Goal: Task Accomplishment & Management: Manage account settings

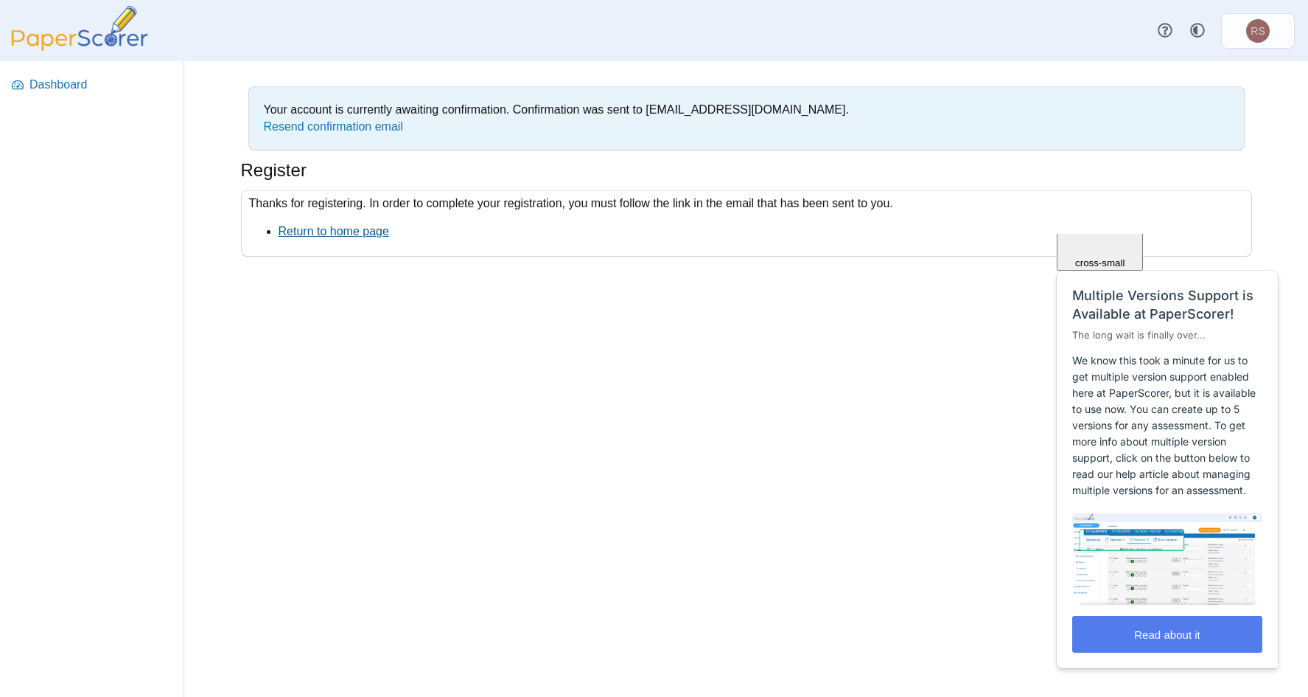
click at [331, 229] on link "Return to home page" at bounding box center [334, 231] width 111 height 13
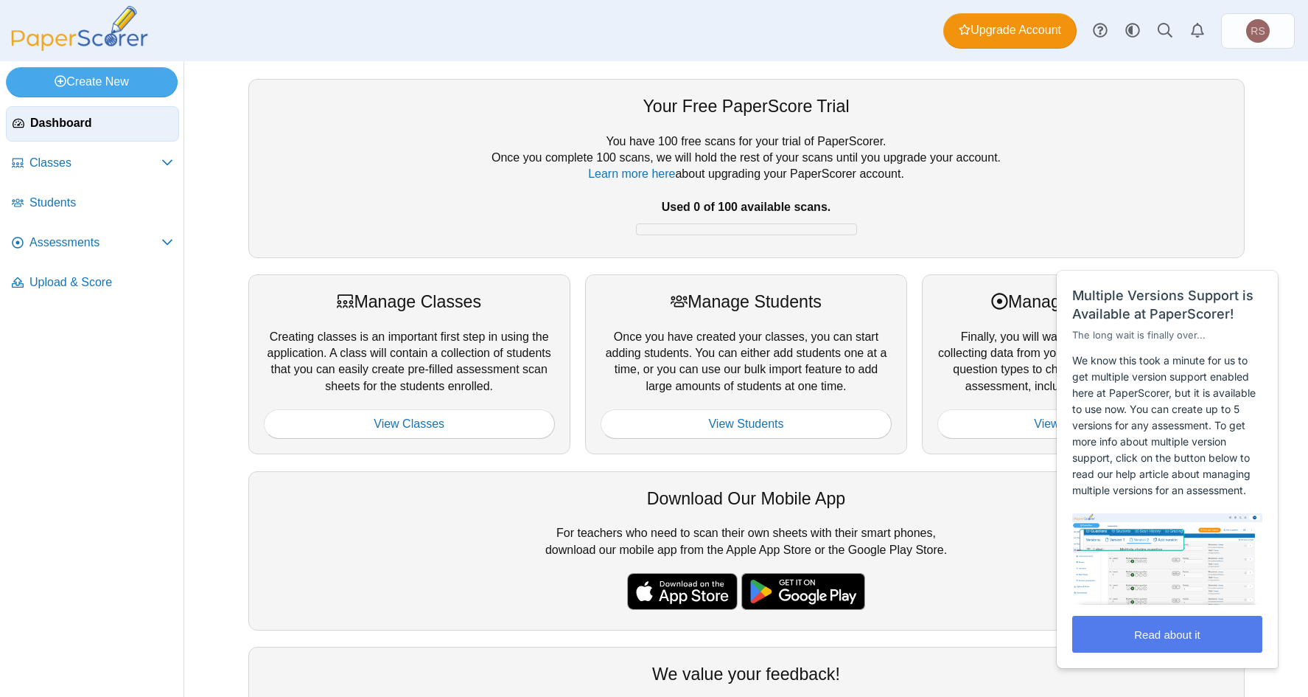
click at [958, 477] on div "Download Our Mobile App For teachers who need to scan their own sheets with the…" at bounding box center [746, 550] width 997 height 159
click at [955, 313] on div "Manage Assessments" at bounding box center [1083, 302] width 291 height 24
click at [1249, 251] on span "Close" at bounding box center [1249, 253] width 24 height 11
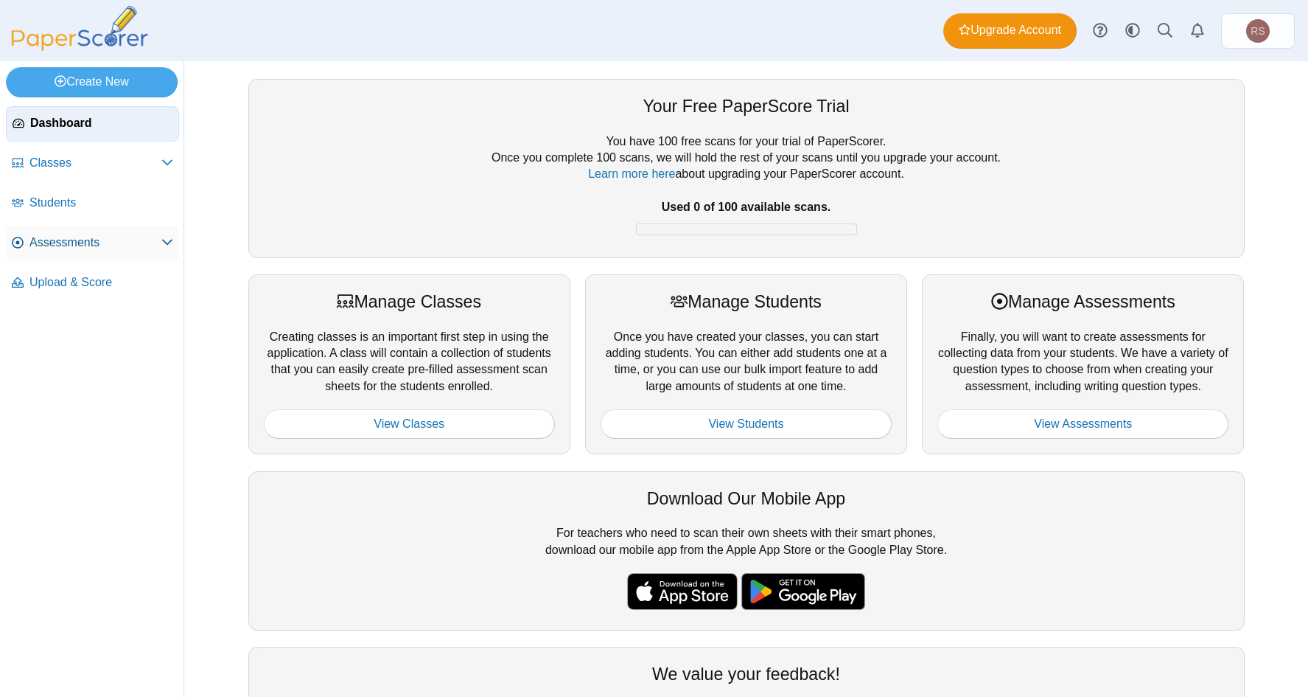
click at [105, 233] on link "Assessments" at bounding box center [92, 243] width 173 height 35
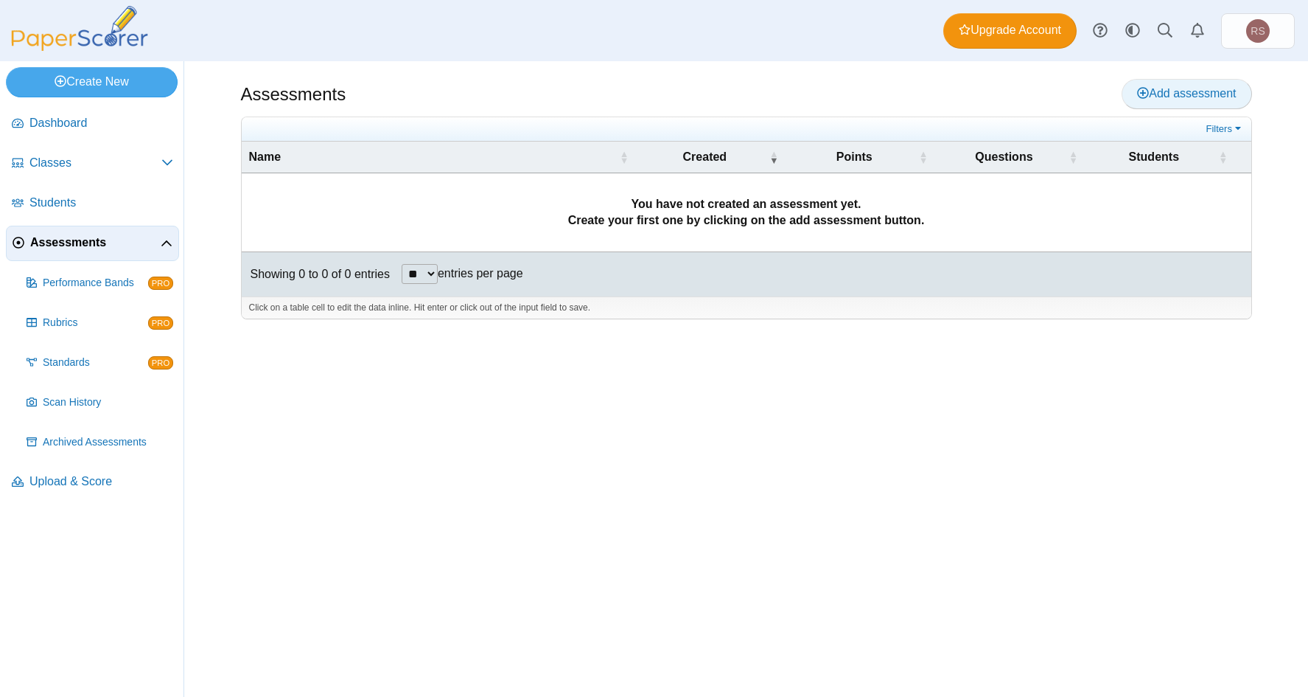
click at [1160, 86] on link "Add assessment" at bounding box center [1187, 93] width 130 height 29
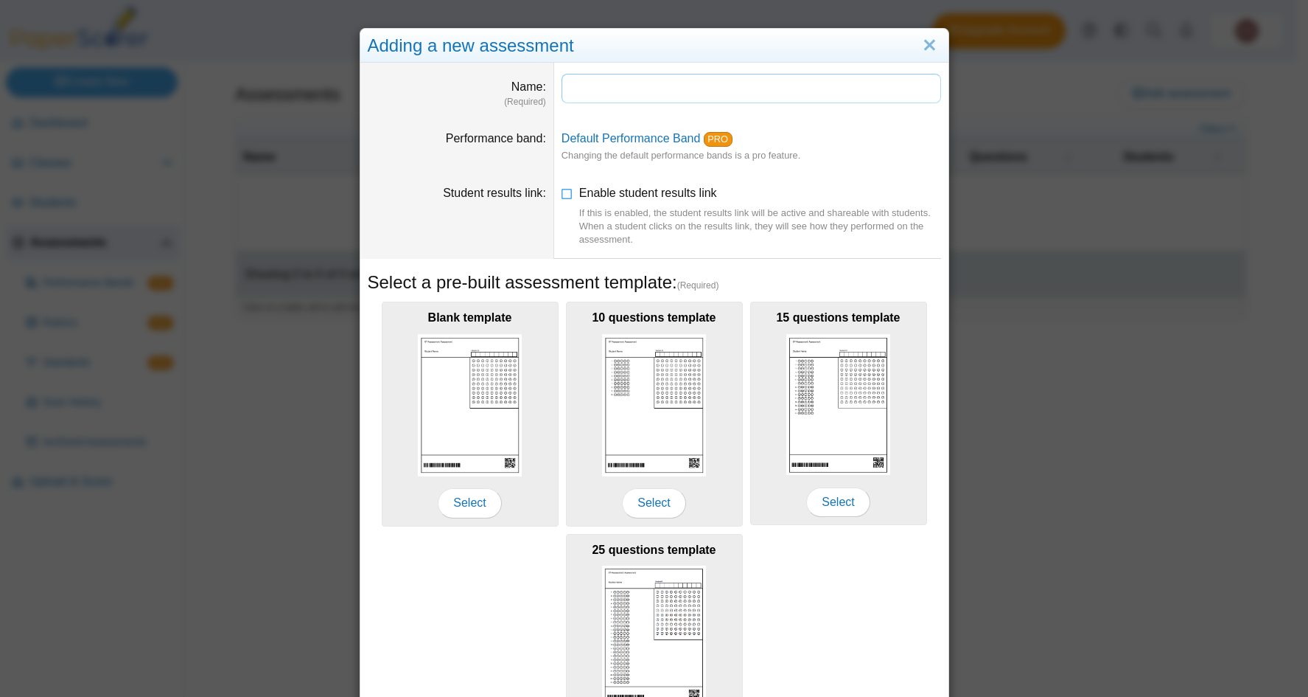
click at [612, 86] on input "Name" at bounding box center [752, 88] width 380 height 29
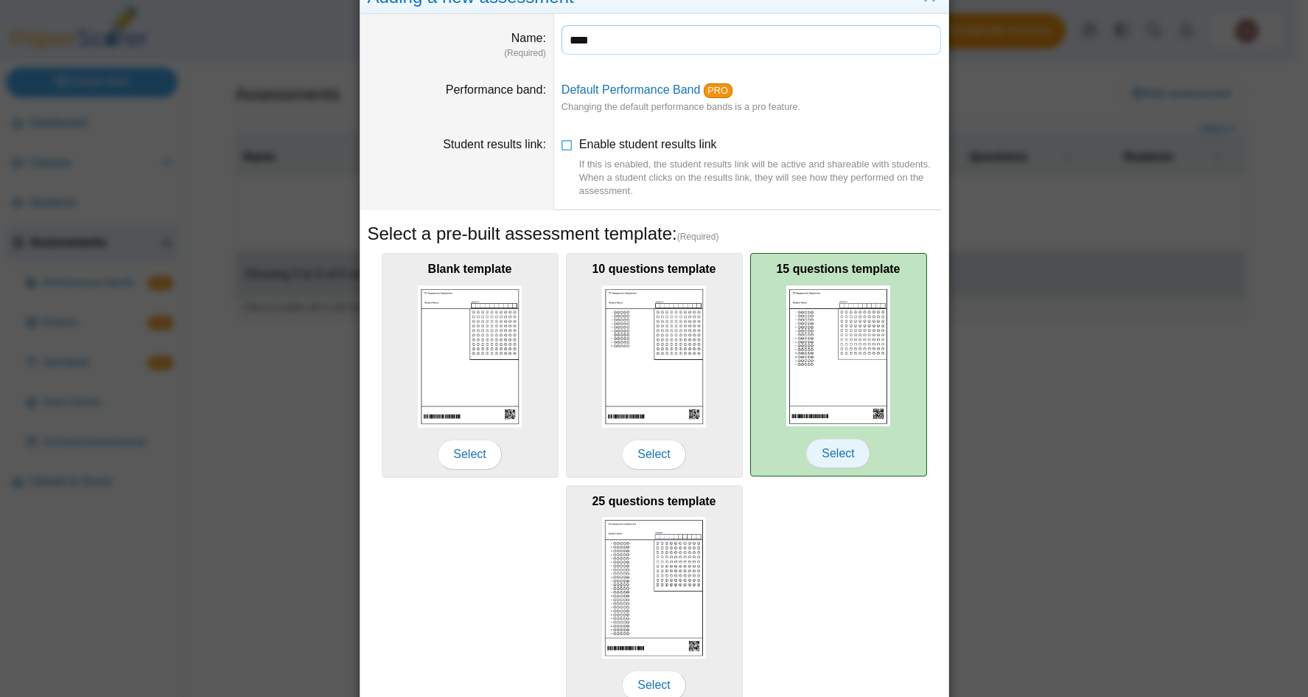
scroll to position [122, 0]
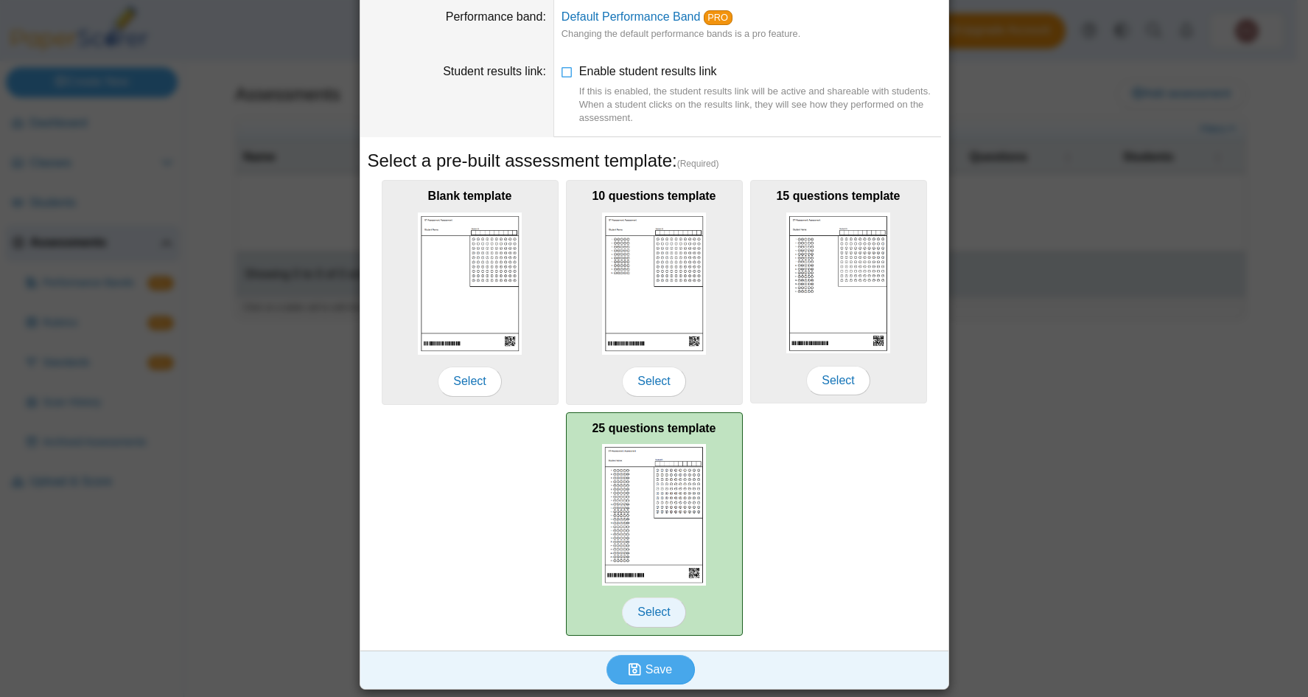
type input "****"
click at [644, 613] on span "Select" at bounding box center [653, 611] width 63 height 29
click at [642, 610] on span "Select" at bounding box center [653, 611] width 63 height 29
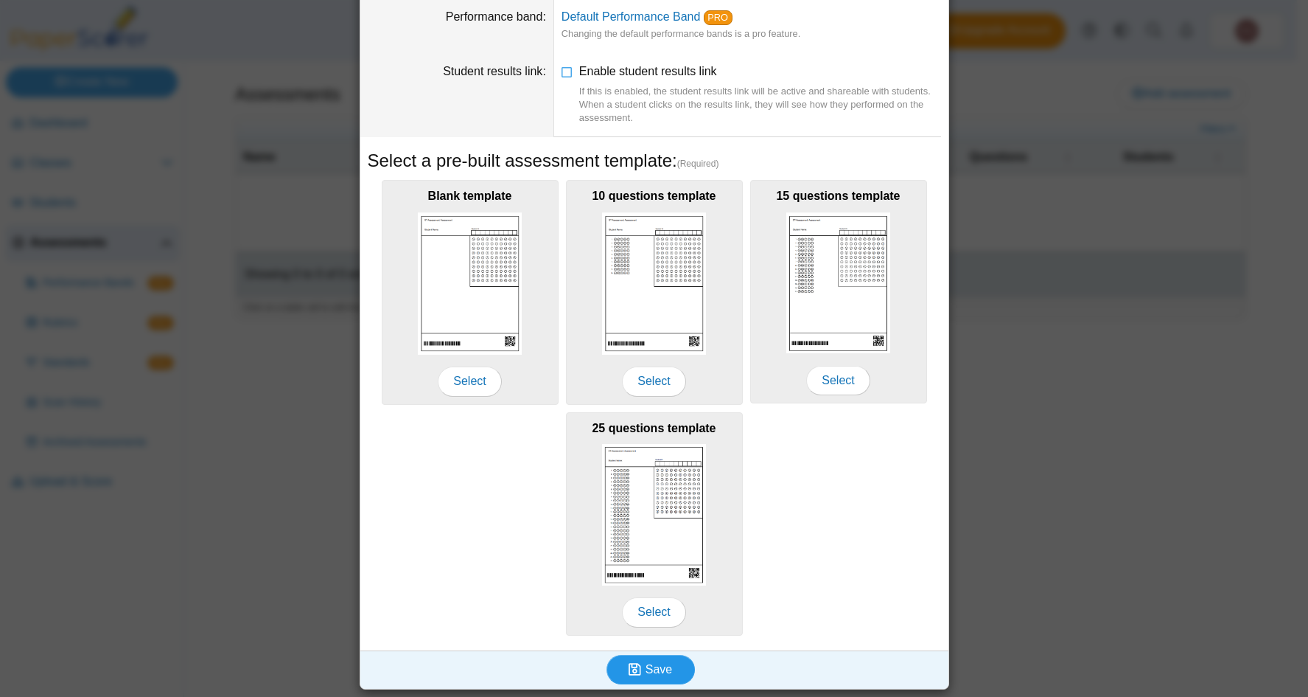
click at [652, 667] on span "Save" at bounding box center [659, 669] width 27 height 13
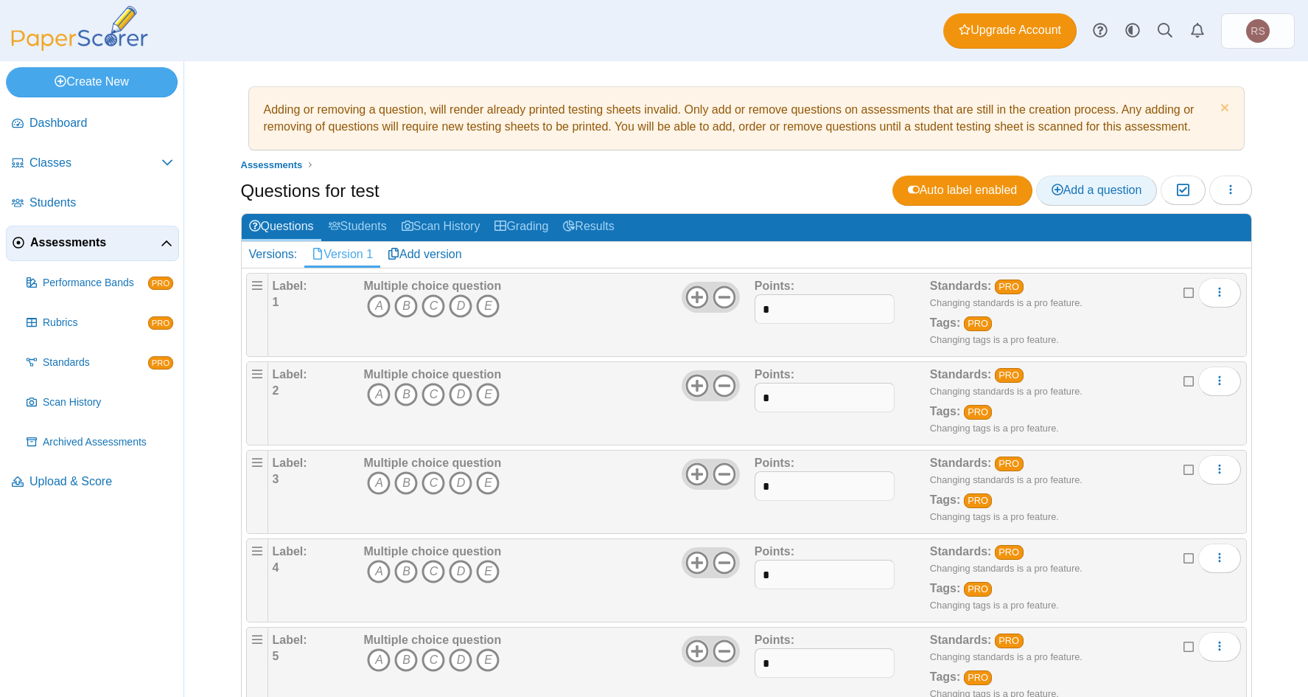
click at [1078, 192] on span "Add a question" at bounding box center [1097, 190] width 91 height 13
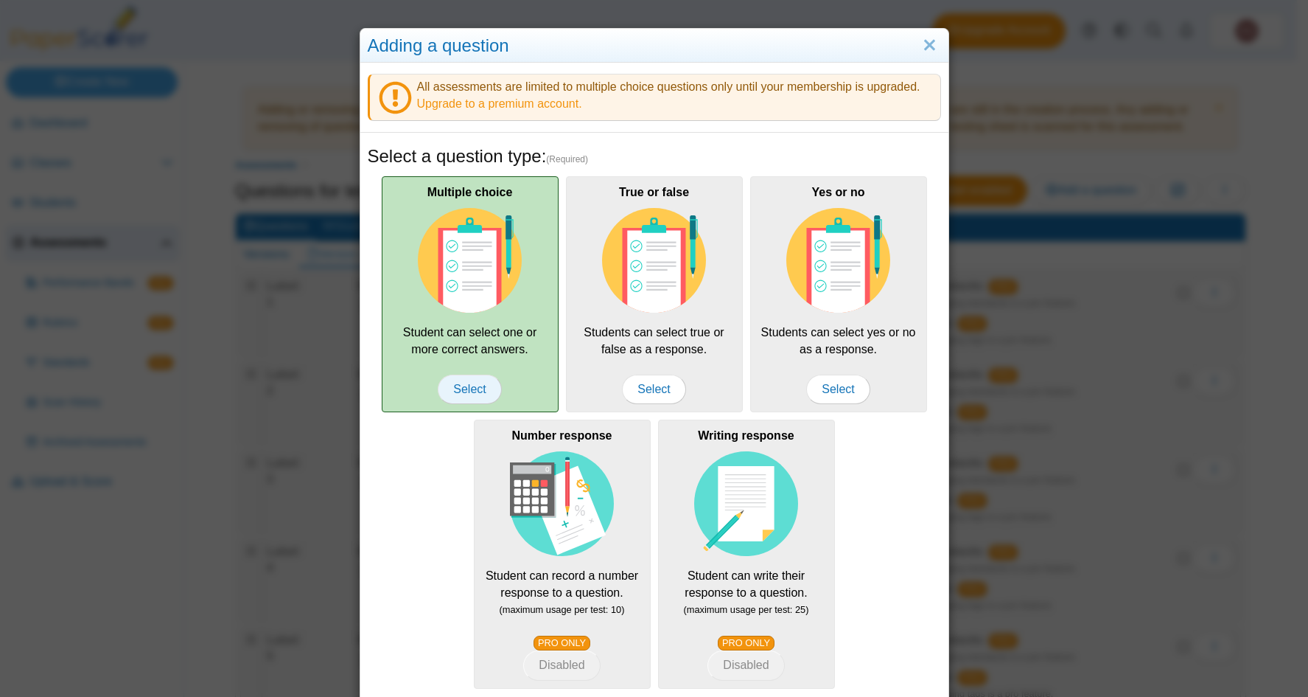
click at [464, 383] on span "Select" at bounding box center [469, 388] width 63 height 29
click at [458, 390] on span "Select" at bounding box center [469, 388] width 63 height 29
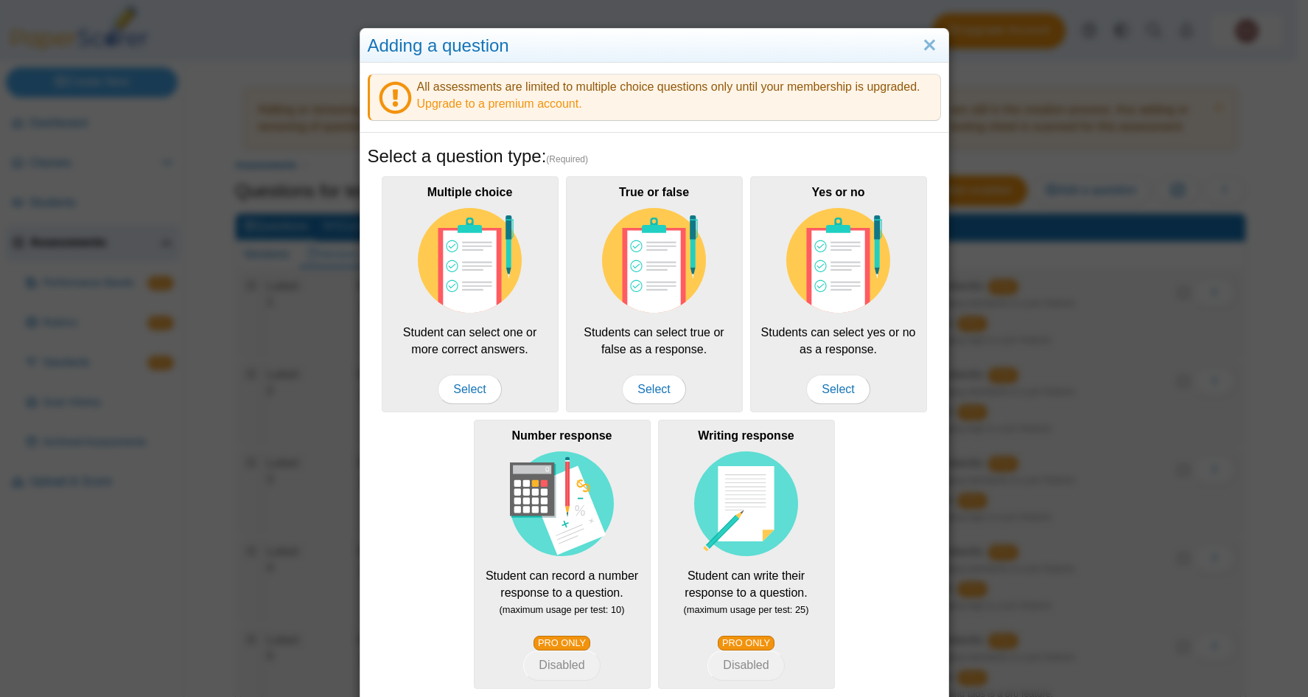
click at [418, 536] on div "Multiple choice Student can select one or more correct answers. Select True or …" at bounding box center [655, 432] width 574 height 520
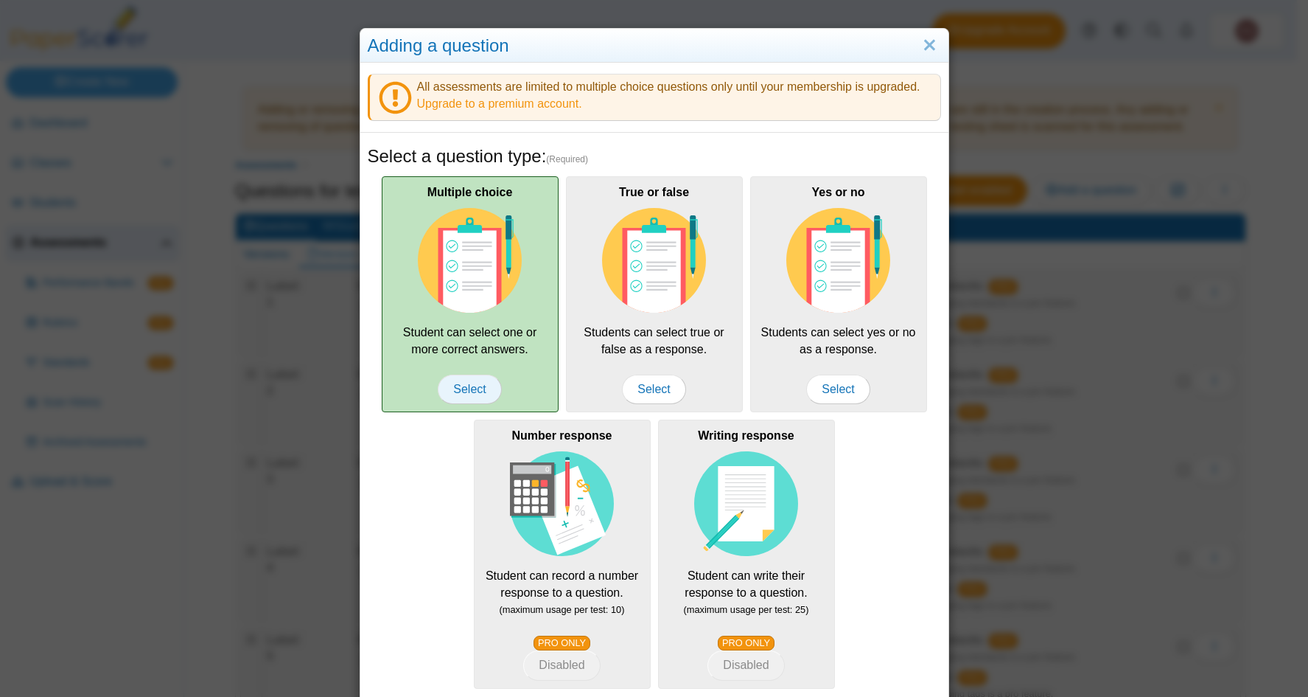
click at [460, 387] on span "Select" at bounding box center [469, 388] width 63 height 29
click at [462, 259] on img at bounding box center [470, 260] width 105 height 105
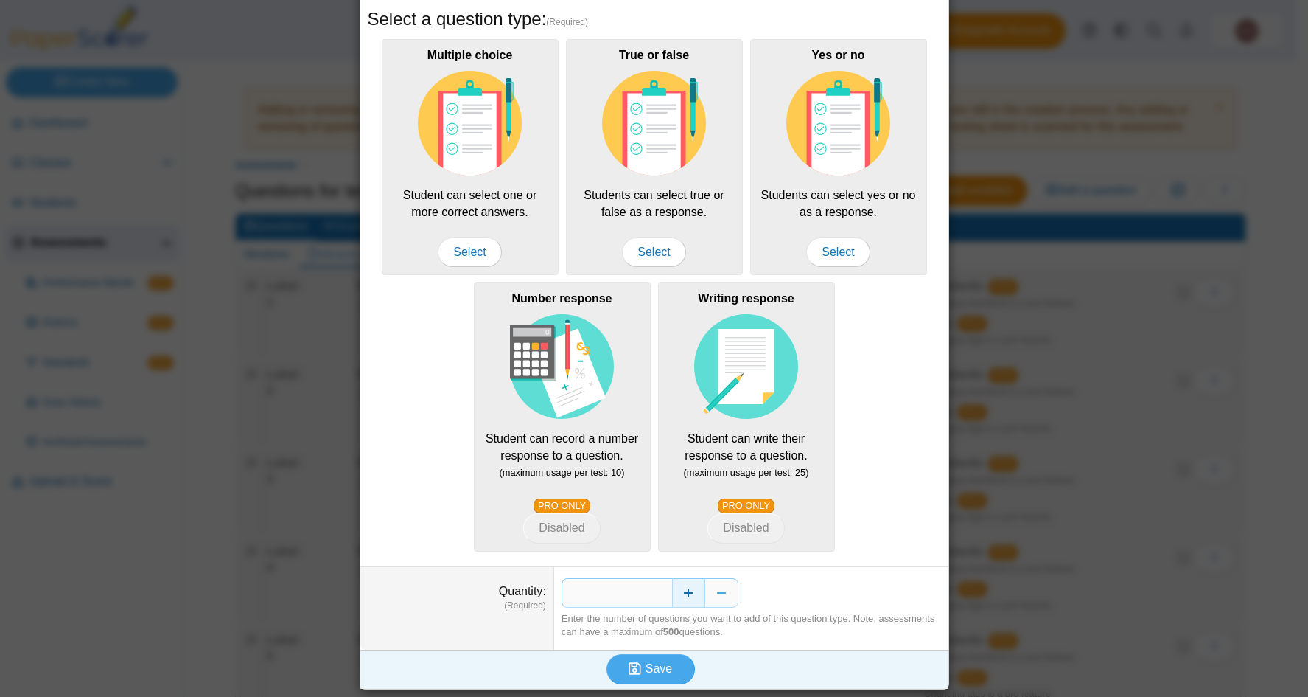
click at [686, 595] on button "Increase" at bounding box center [688, 592] width 33 height 29
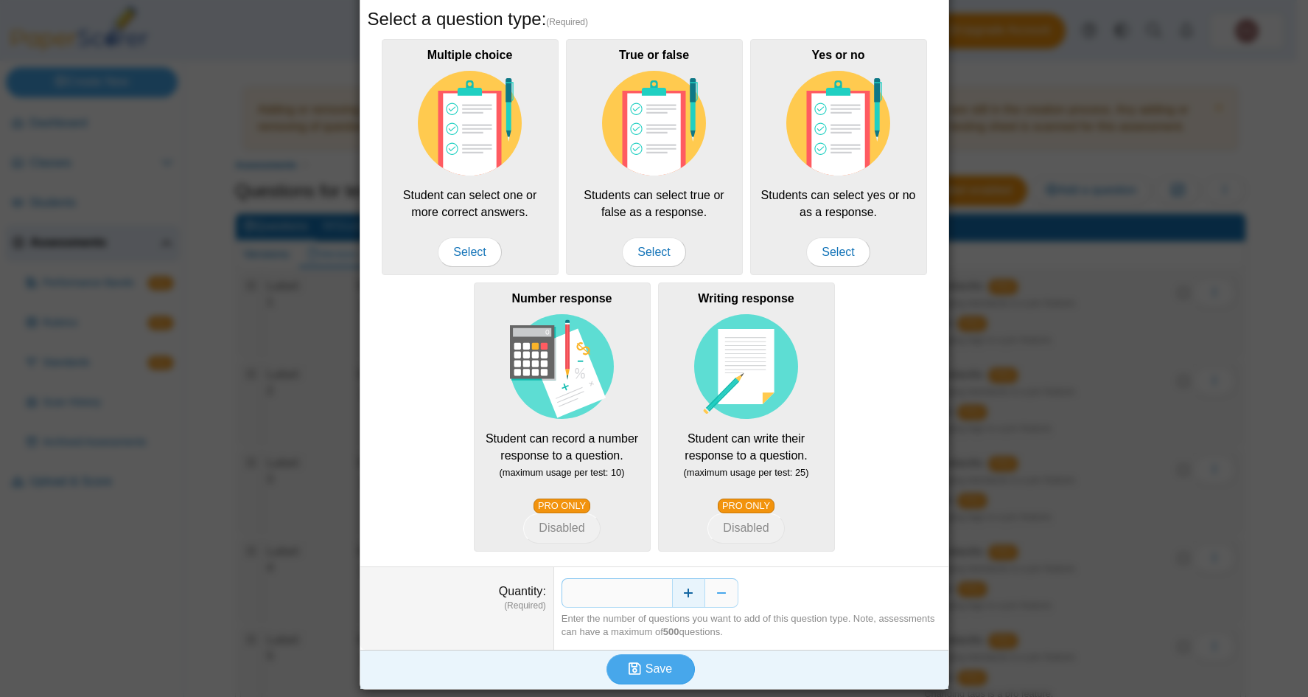
click at [686, 595] on button "Increase" at bounding box center [688, 592] width 33 height 29
click at [683, 592] on button "Increase" at bounding box center [688, 592] width 33 height 29
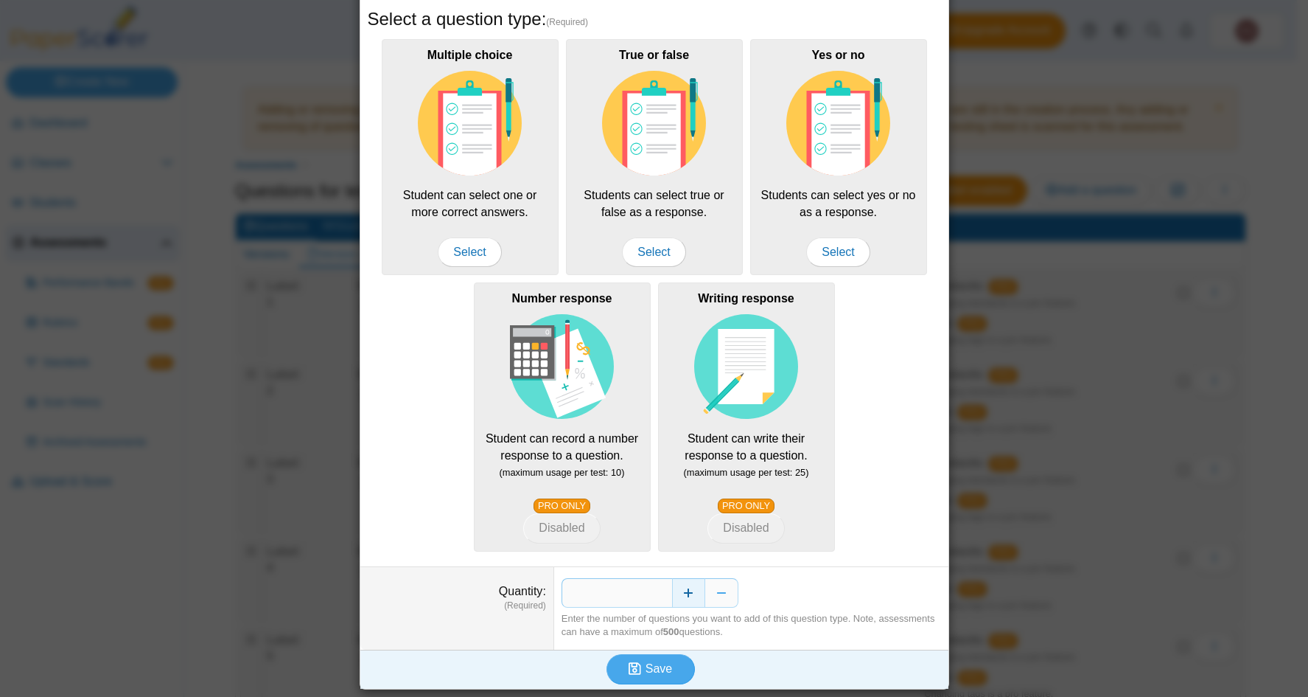
click at [683, 592] on button "Increase" at bounding box center [688, 592] width 33 height 29
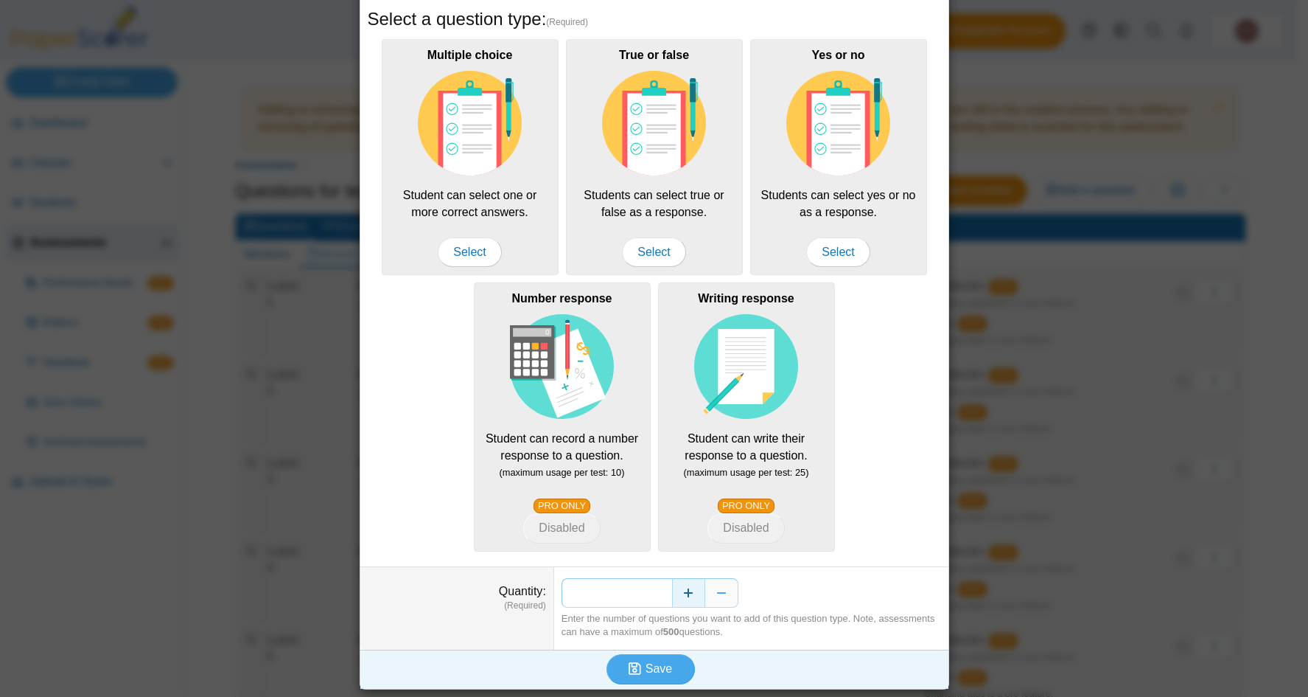
drag, startPoint x: 639, startPoint y: 593, endPoint x: 688, endPoint y: 595, distance: 48.7
click at [688, 595] on div "**" at bounding box center [752, 592] width 380 height 29
type input "**"
click at [635, 661] on icon "submit" at bounding box center [637, 669] width 17 height 16
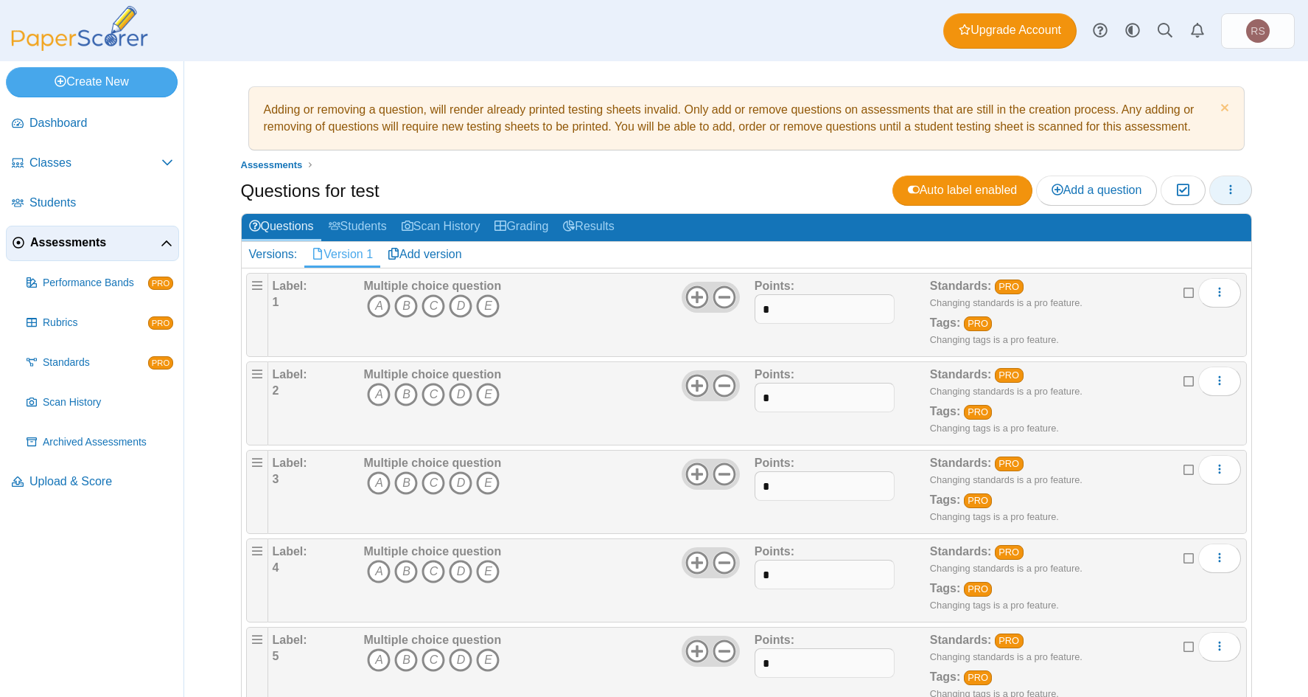
click at [1225, 190] on icon "button" at bounding box center [1231, 190] width 12 height 12
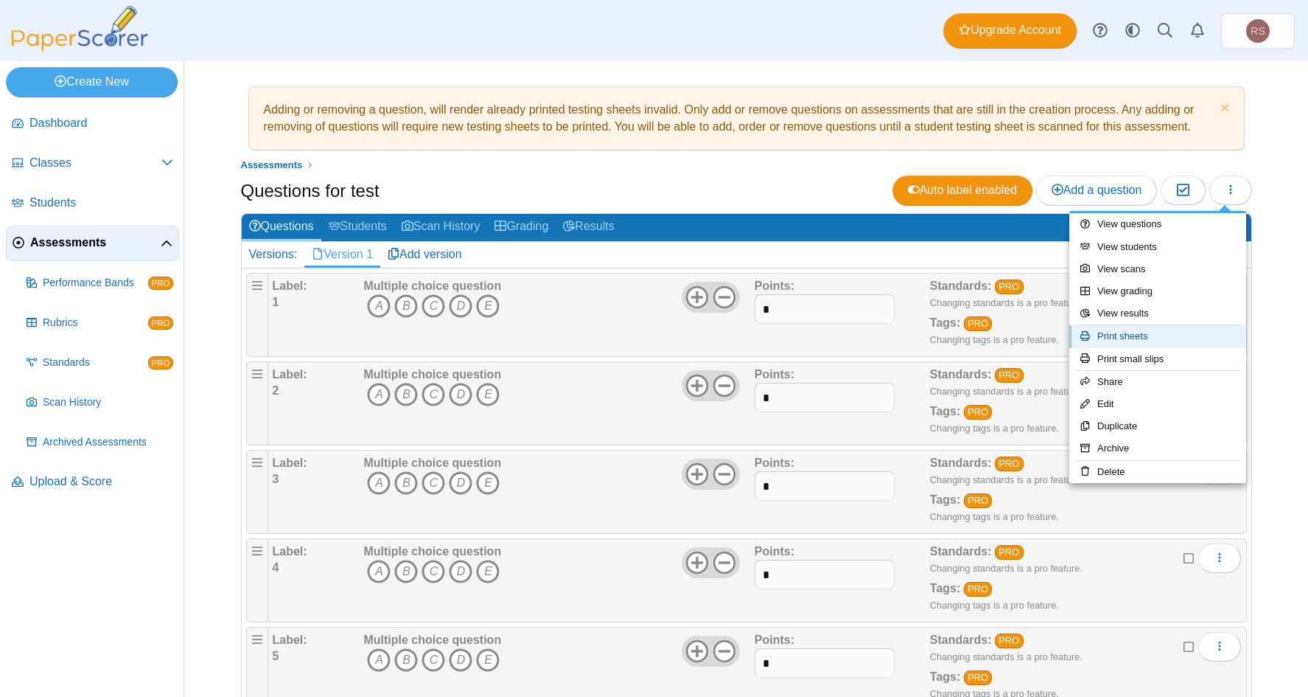
click at [1109, 335] on link "Print sheets" at bounding box center [1158, 336] width 177 height 22
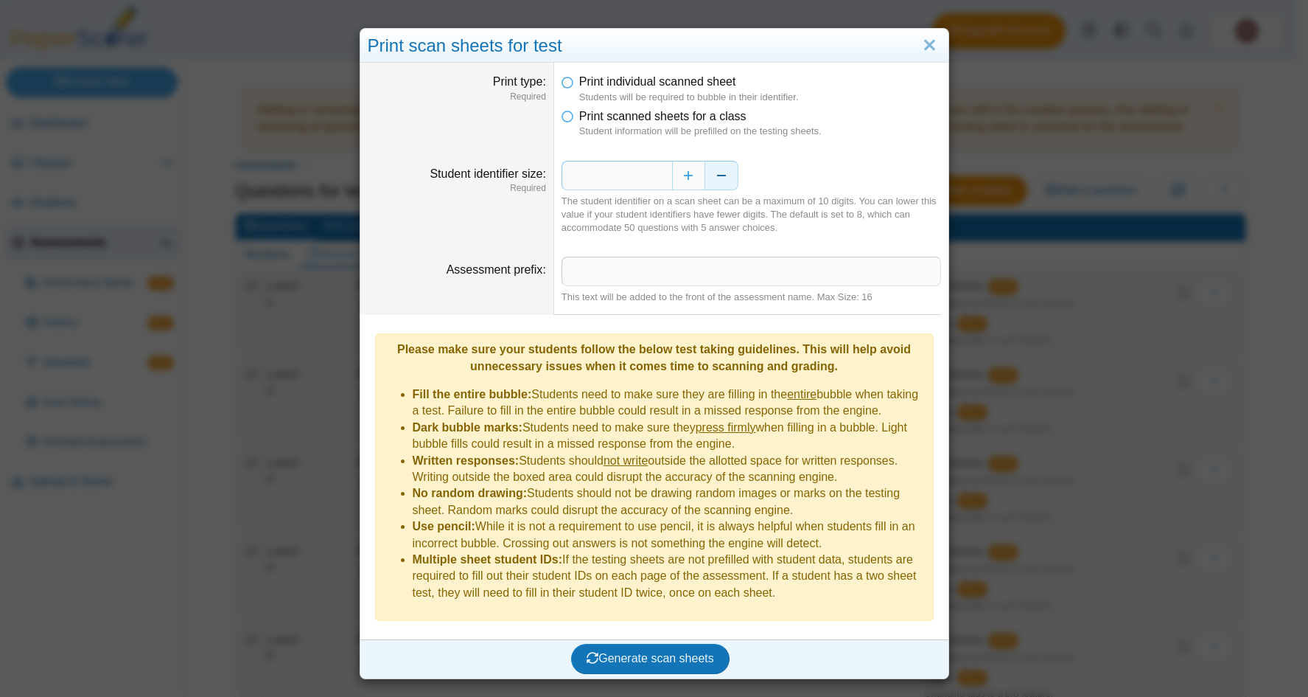
click at [713, 172] on button "Decrease" at bounding box center [721, 175] width 33 height 29
click at [806, 234] on div "The student identifier on a scan sheet can be a maximum of 10 digits. You can l…" at bounding box center [752, 215] width 380 height 41
click at [685, 178] on button "Increase" at bounding box center [688, 175] width 33 height 29
type input "*"
click at [660, 652] on span "Generate scan sheets" at bounding box center [651, 658] width 128 height 13
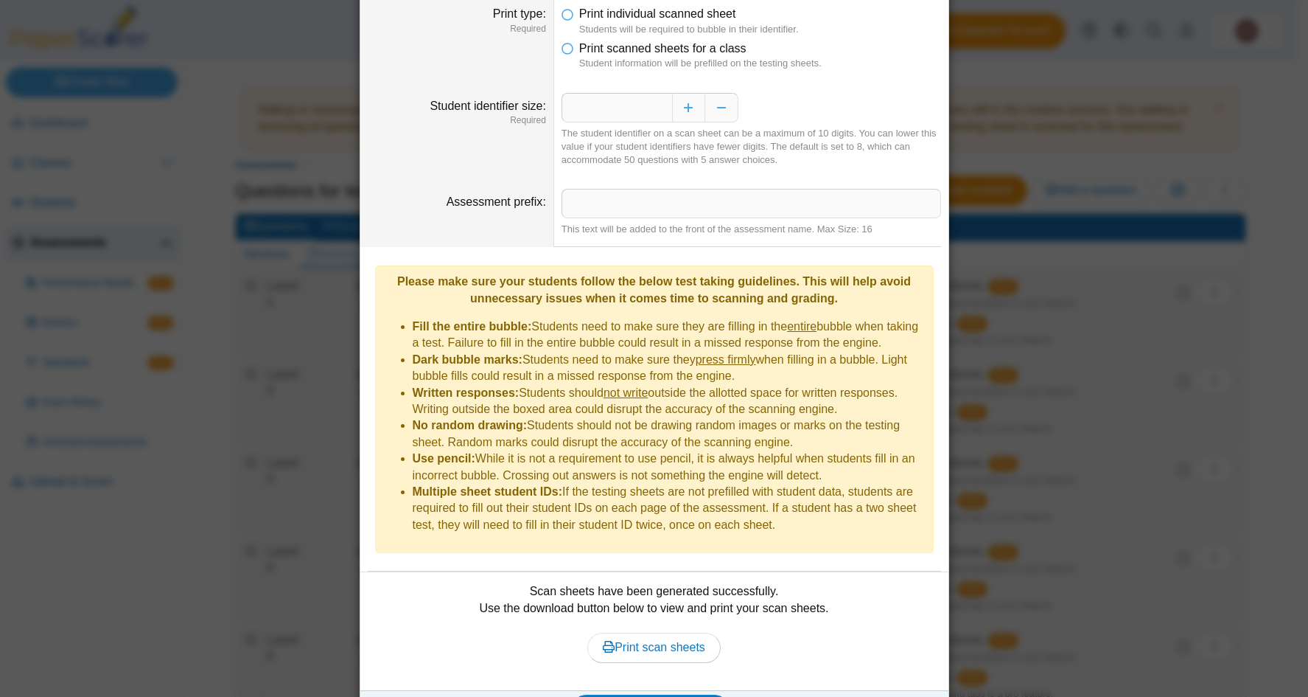
scroll to position [85, 0]
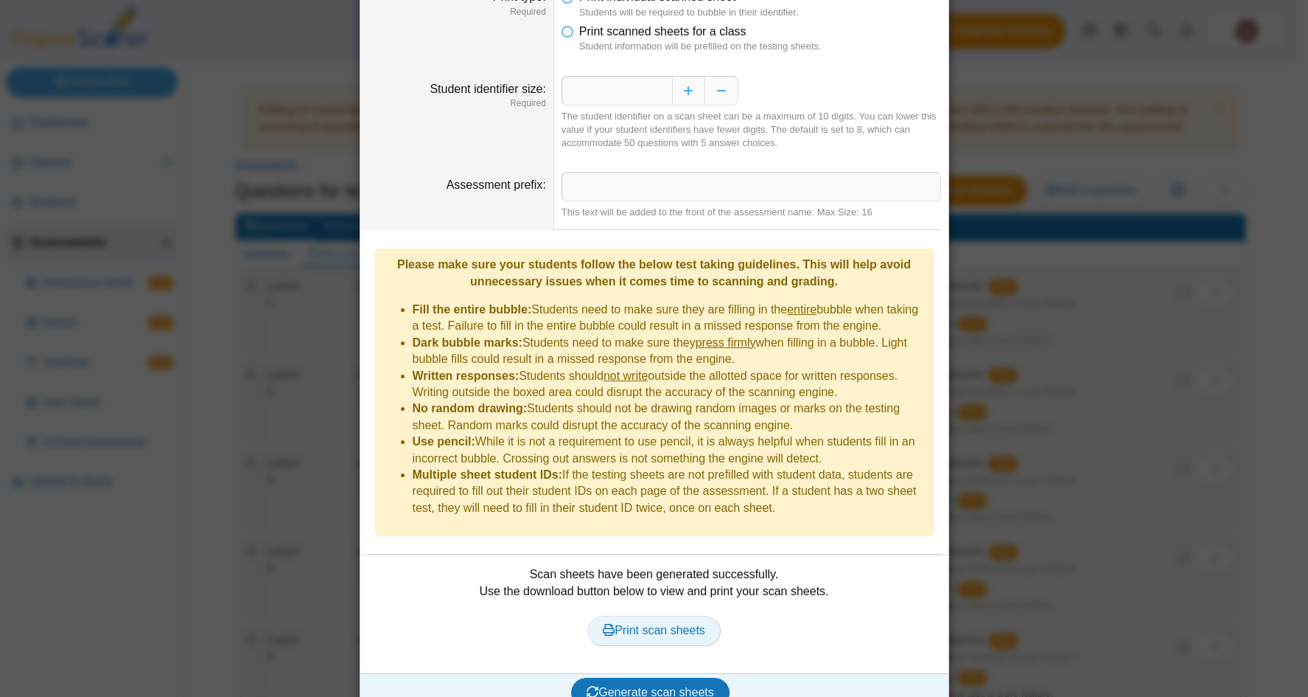
click at [652, 624] on span "Print scan sheets" at bounding box center [654, 630] width 102 height 13
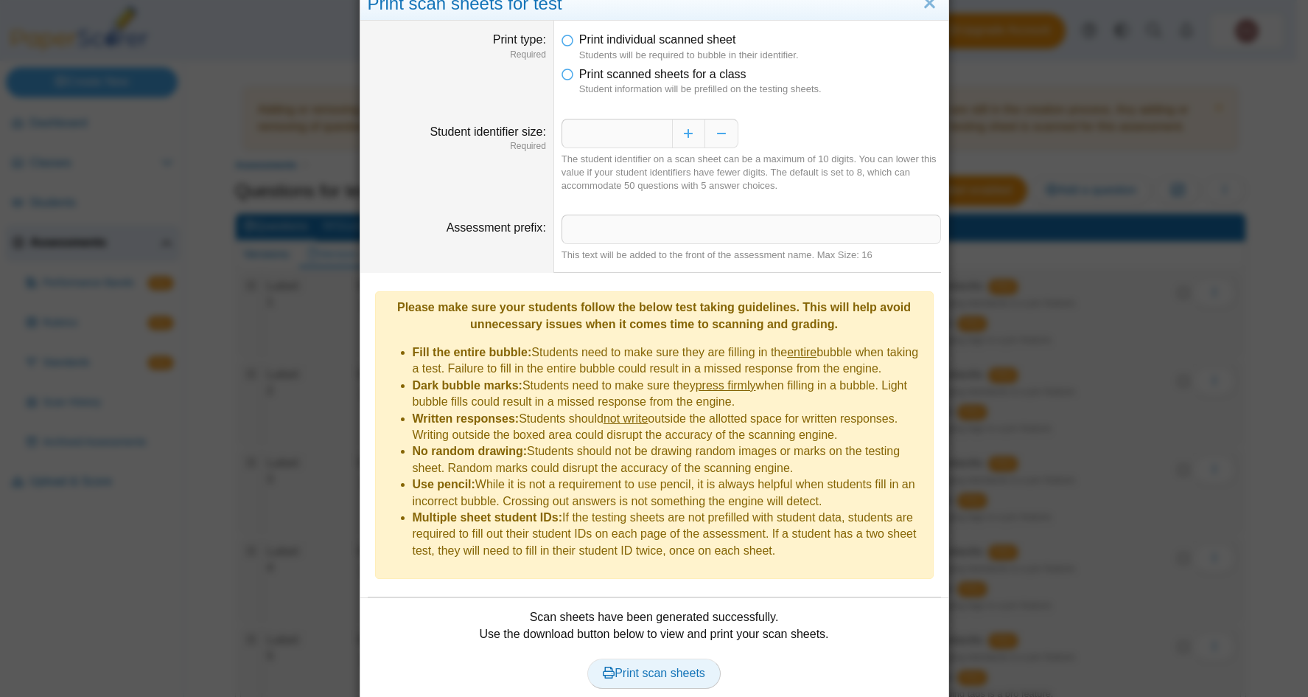
scroll to position [0, 0]
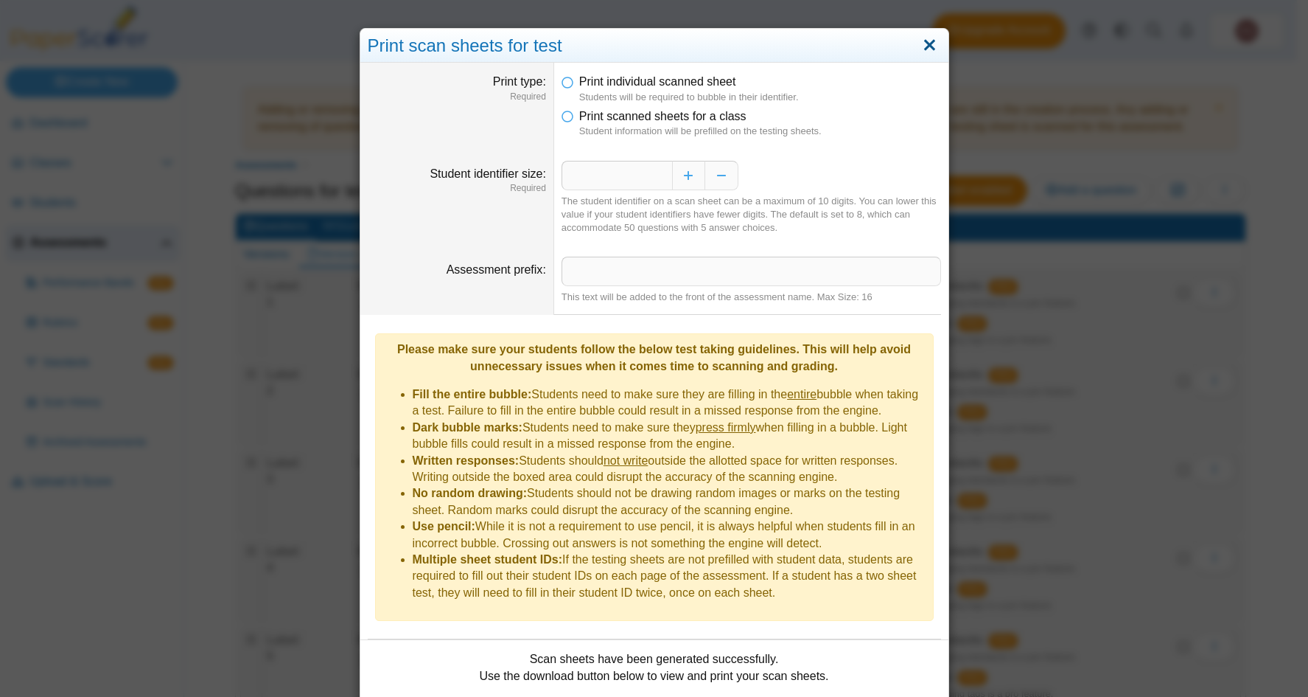
click at [925, 45] on link "Close" at bounding box center [930, 45] width 23 height 25
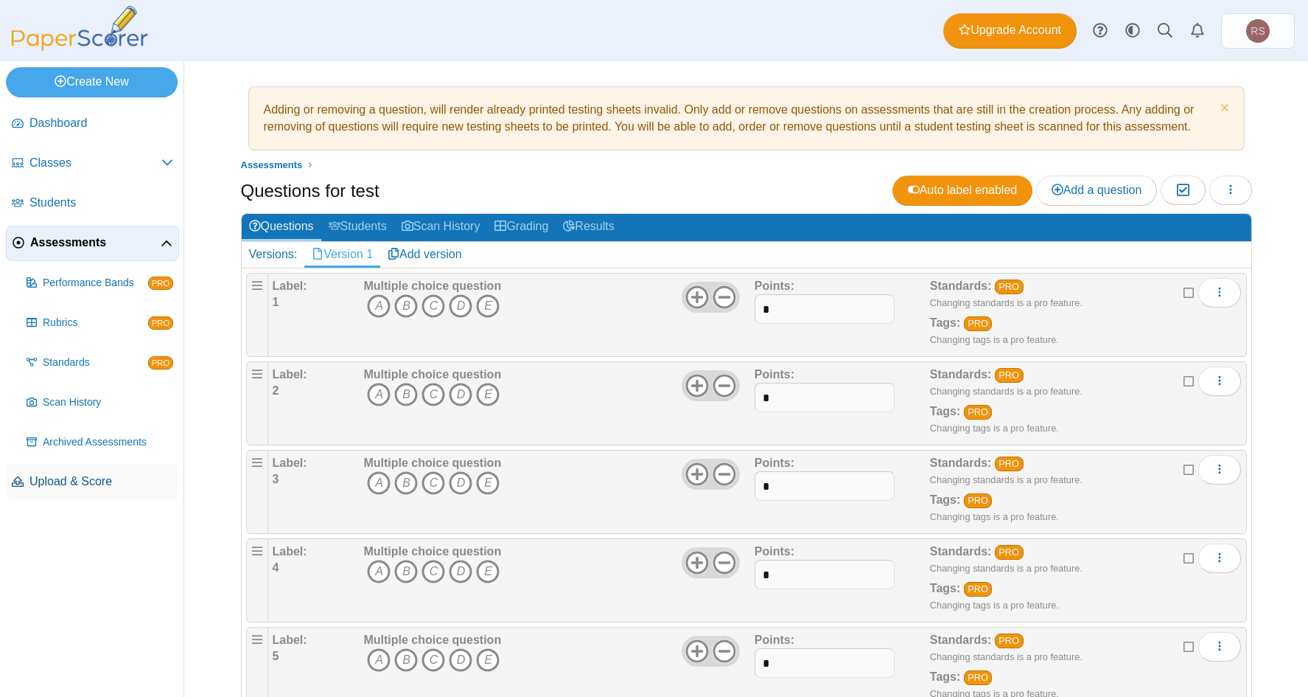
click at [51, 481] on span "Upload & Score" at bounding box center [101, 481] width 144 height 16
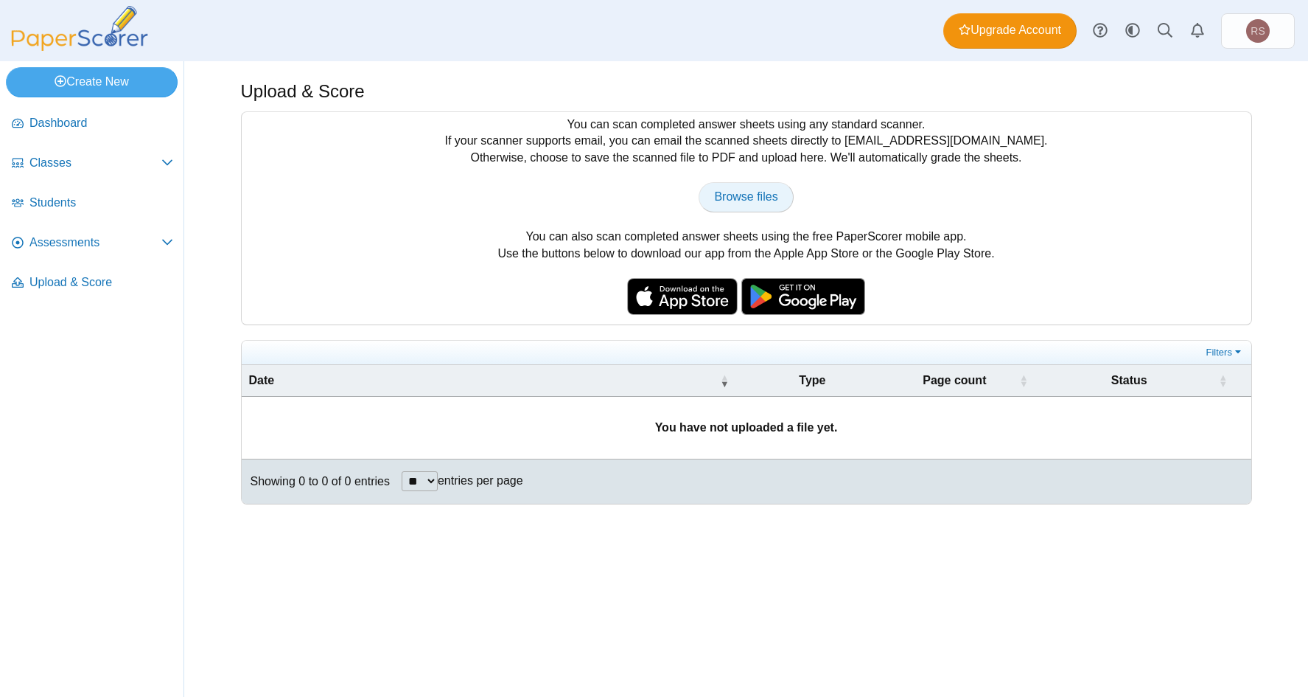
click at [756, 198] on span "Browse files" at bounding box center [745, 196] width 63 height 13
type input "**********"
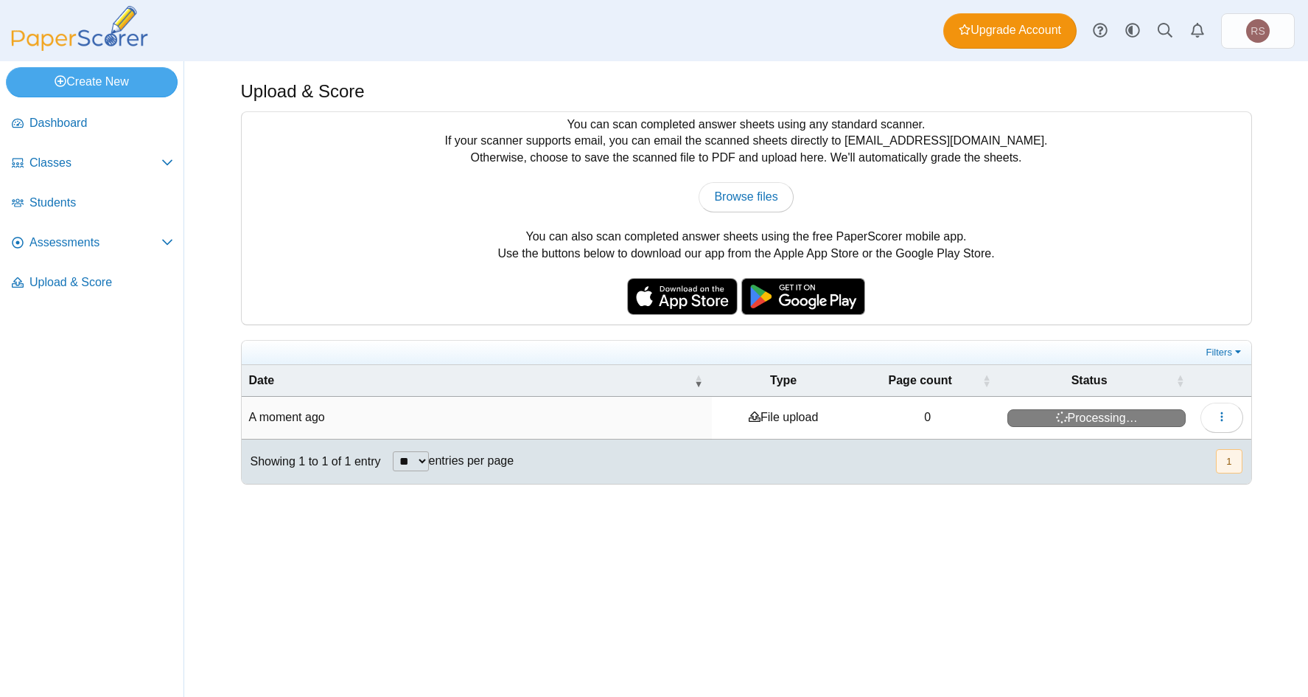
click at [658, 551] on div "Upload & Score You can scan completed answer sheets using any standard scanner.…" at bounding box center [747, 378] width 1106 height 635
click at [1142, 418] on span "Completed with errors" at bounding box center [1097, 418] width 178 height 18
click at [1221, 414] on icon "button" at bounding box center [1222, 417] width 12 height 12
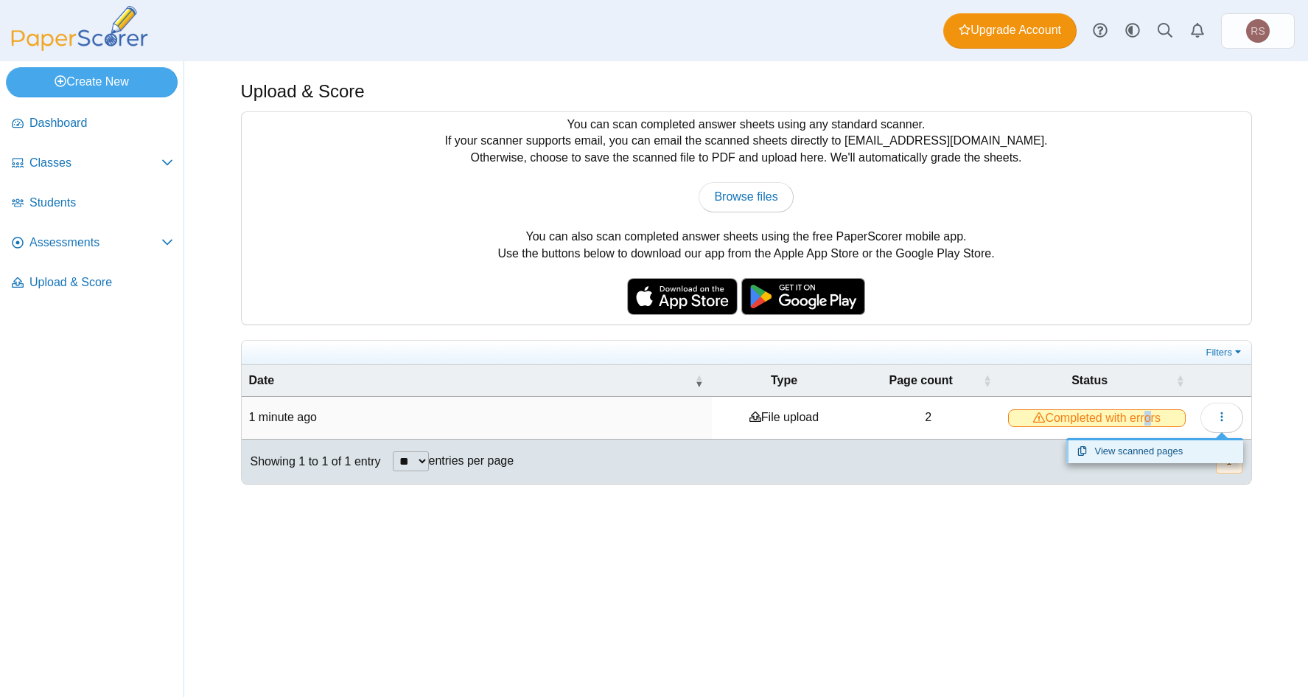
click at [1125, 458] on link "View scanned pages" at bounding box center [1155, 451] width 177 height 22
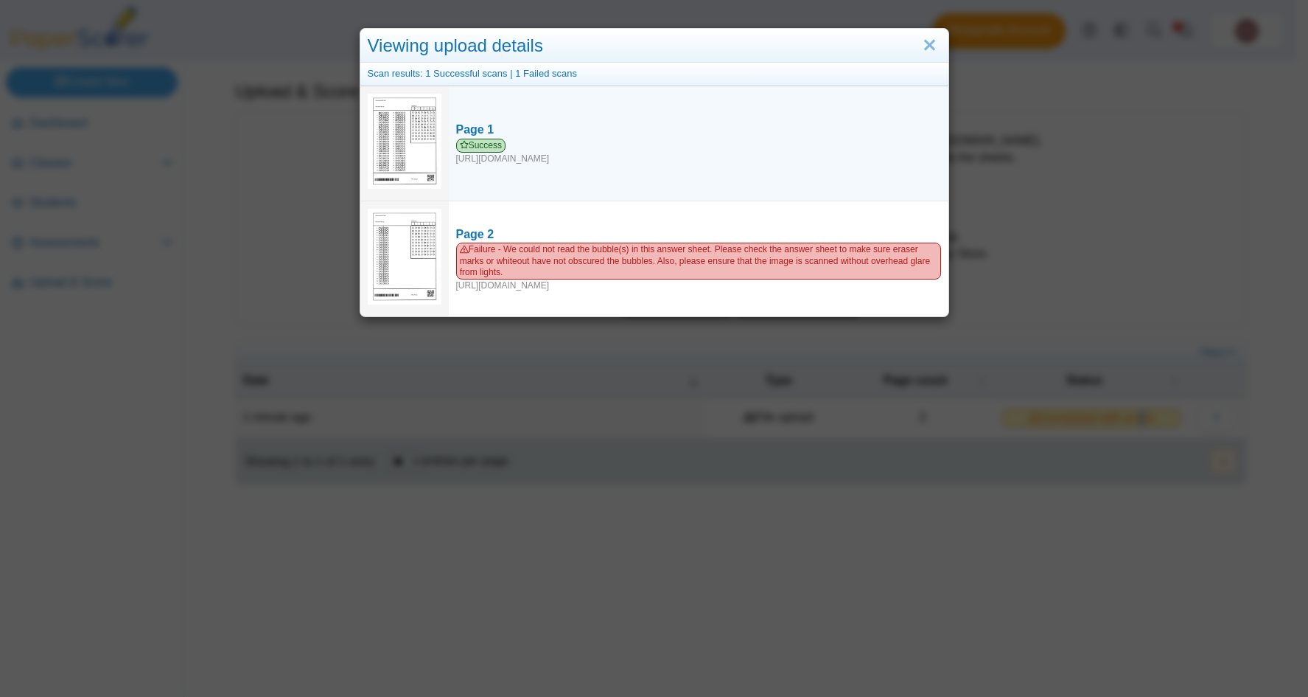
click at [413, 146] on img at bounding box center [405, 141] width 74 height 95
click at [485, 146] on span "Success" at bounding box center [481, 146] width 50 height 14
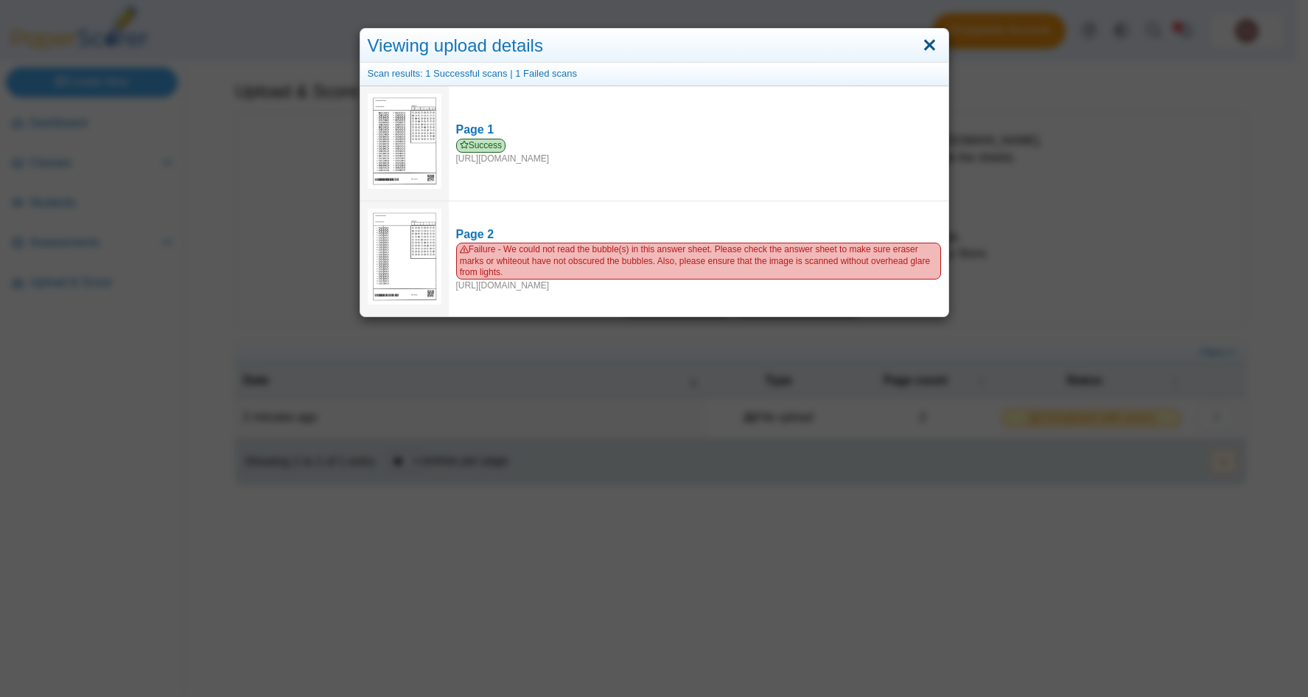
click at [922, 49] on link "Close" at bounding box center [930, 45] width 23 height 25
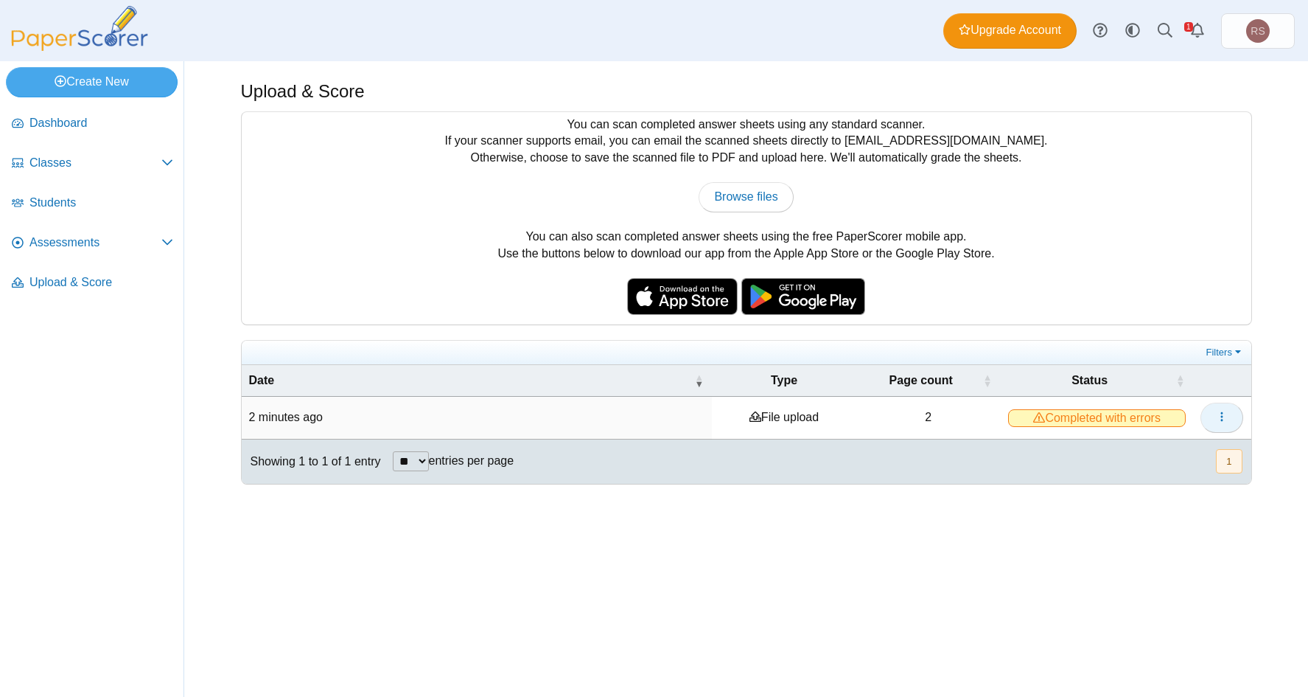
click at [1219, 417] on icon "button" at bounding box center [1222, 417] width 12 height 12
click at [1056, 610] on div "Upload & Score You can scan completed answer sheets using any standard scanner.…" at bounding box center [747, 378] width 1106 height 635
click at [275, 419] on time "2 minutes ago" at bounding box center [286, 417] width 74 height 13
click at [54, 241] on span "Assessments" at bounding box center [95, 242] width 132 height 16
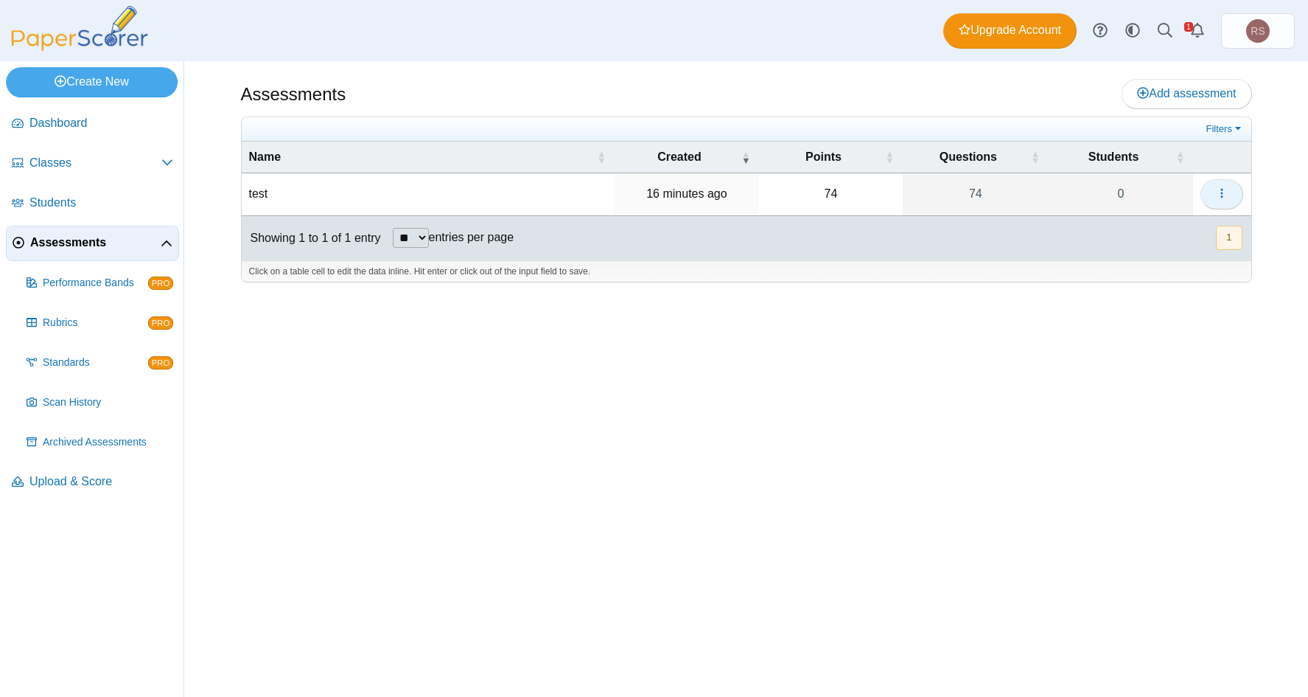
click at [1231, 192] on button "button" at bounding box center [1222, 193] width 43 height 29
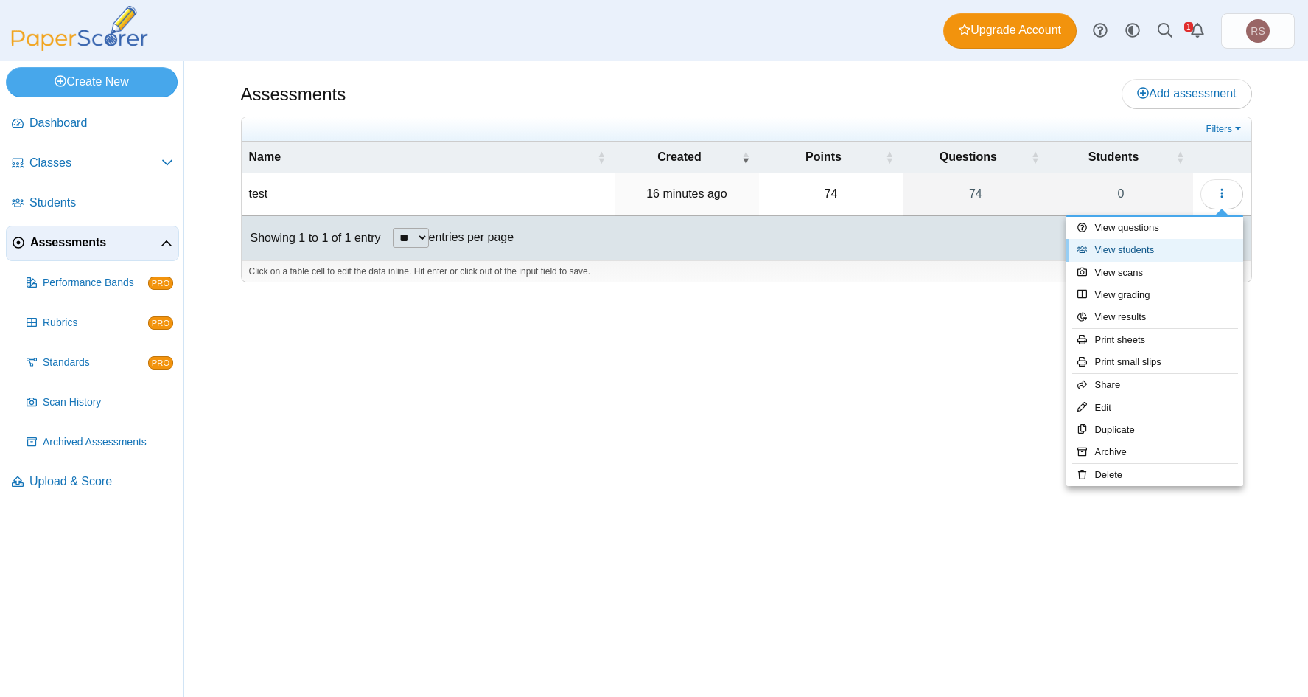
click at [1123, 248] on link "View students" at bounding box center [1155, 250] width 177 height 22
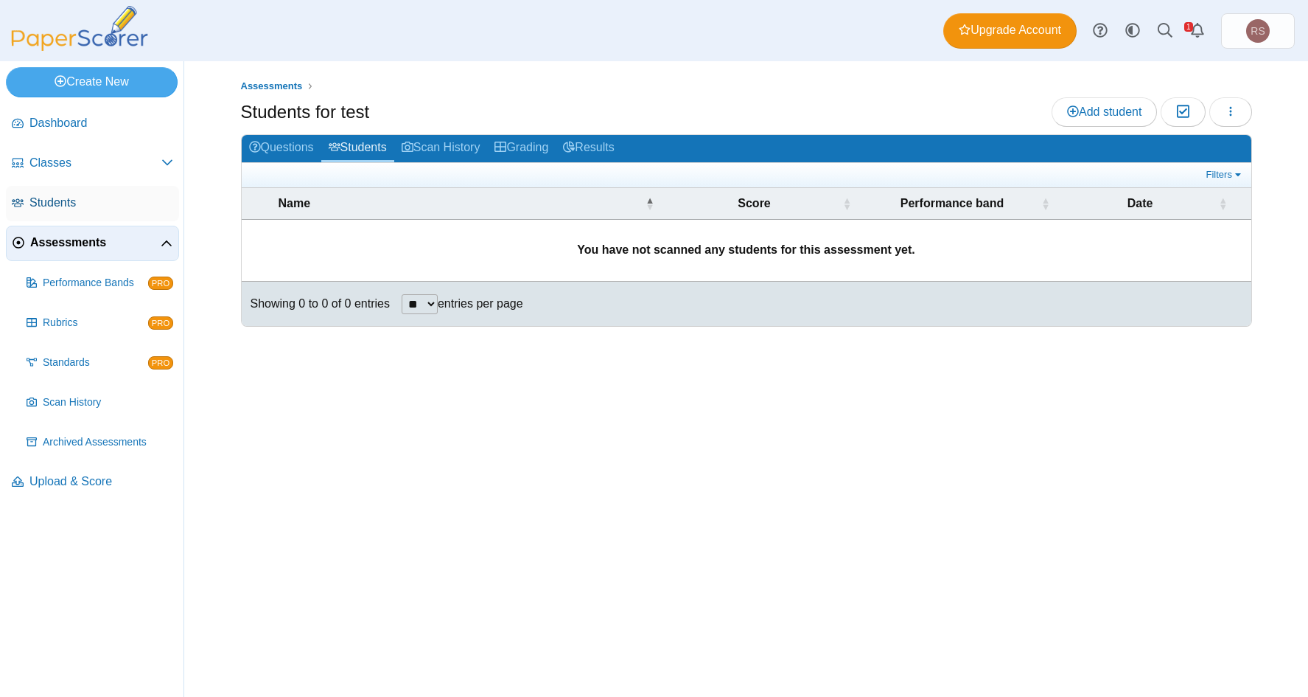
click at [53, 199] on span "Students" at bounding box center [101, 203] width 144 height 16
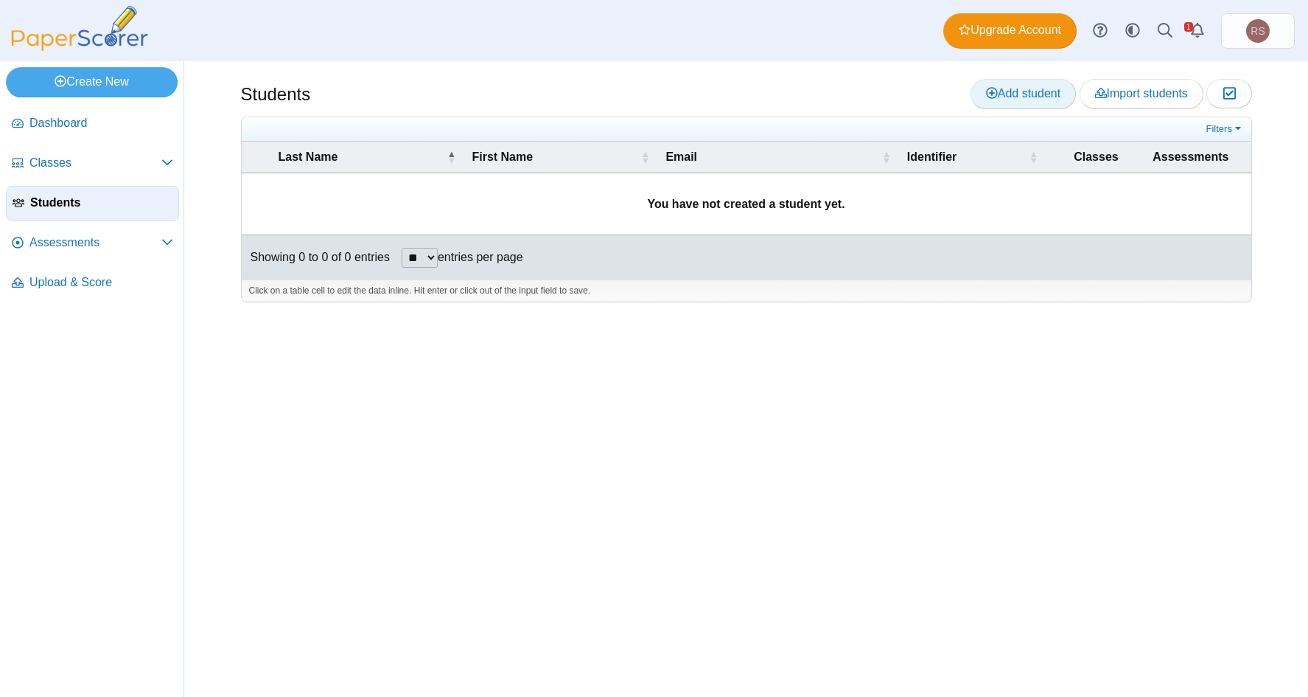
click at [1028, 88] on span "Add student" at bounding box center [1023, 93] width 74 height 13
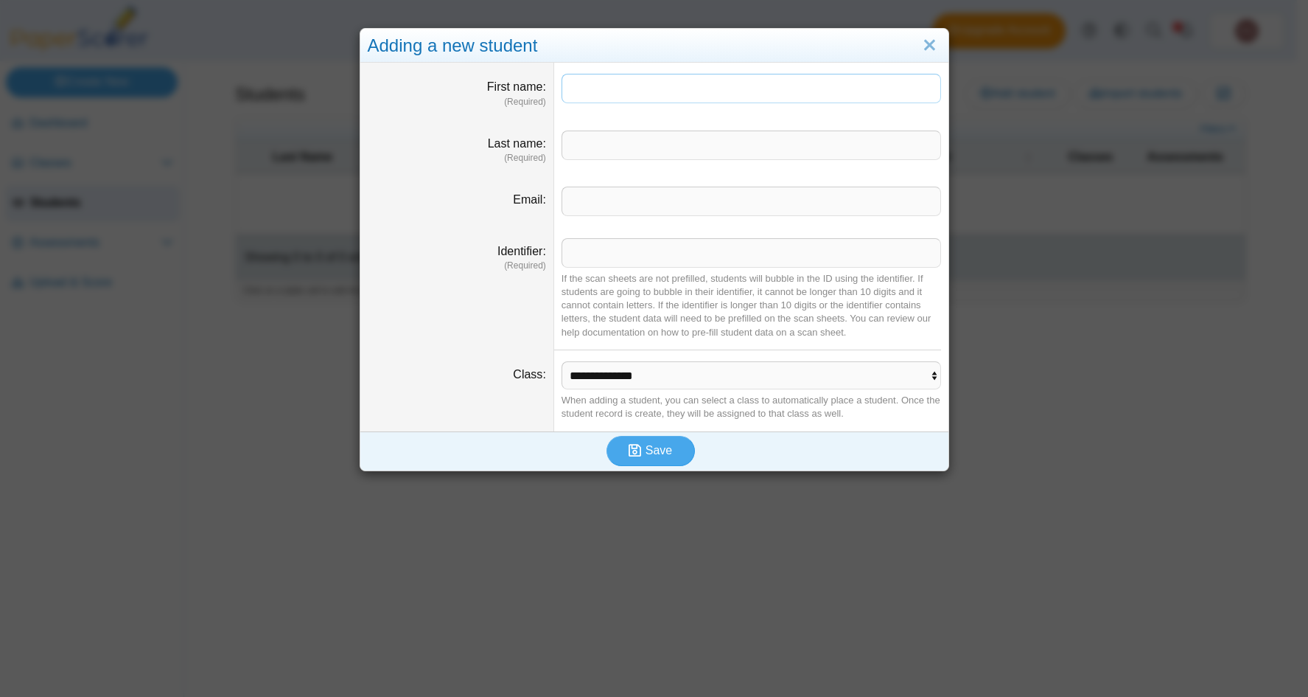
click at [621, 85] on input "First name" at bounding box center [752, 88] width 380 height 29
type input "*"
drag, startPoint x: 573, startPoint y: 141, endPoint x: 565, endPoint y: 142, distance: 7.4
click at [567, 141] on input "Last name" at bounding box center [752, 144] width 380 height 29
type input "****"
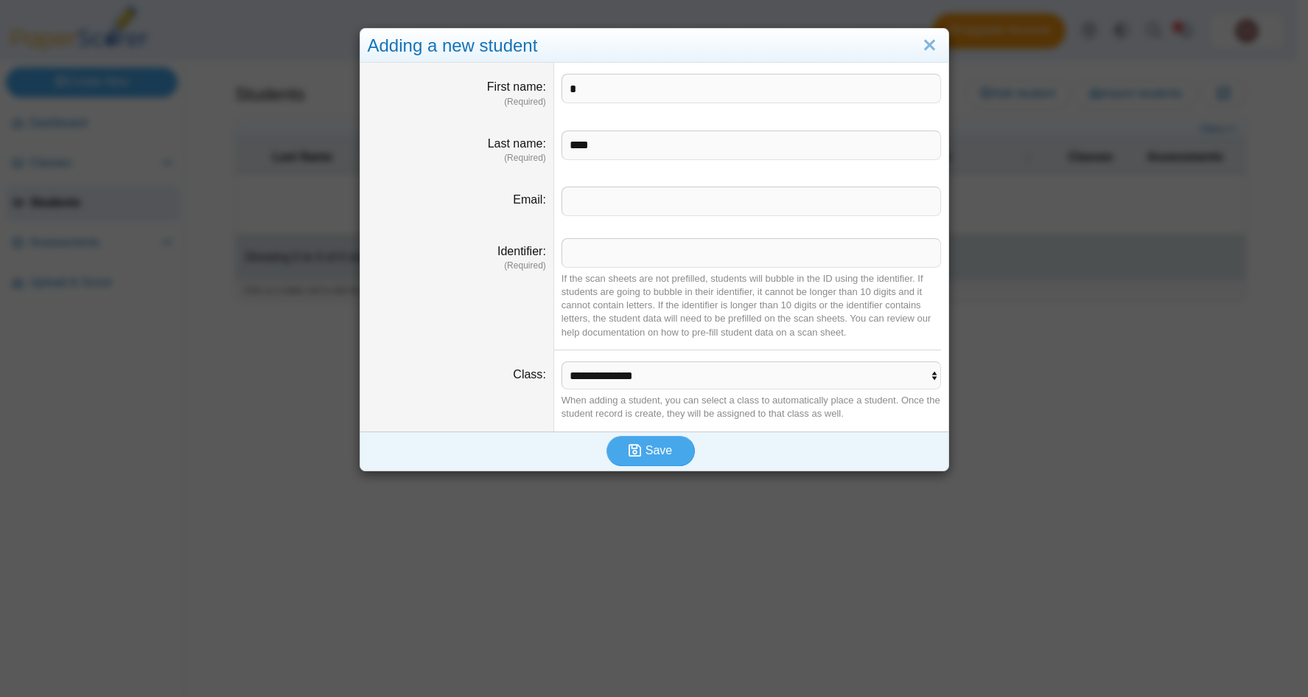
click at [602, 69] on dd "*" at bounding box center [751, 91] width 394 height 56
click at [602, 84] on input "*" at bounding box center [752, 88] width 380 height 29
click at [444, 237] on dt "Identifier (Required)" at bounding box center [457, 288] width 194 height 123
click at [607, 198] on input "Email" at bounding box center [752, 201] width 380 height 29
click at [571, 257] on input "Identifier" at bounding box center [752, 252] width 380 height 29
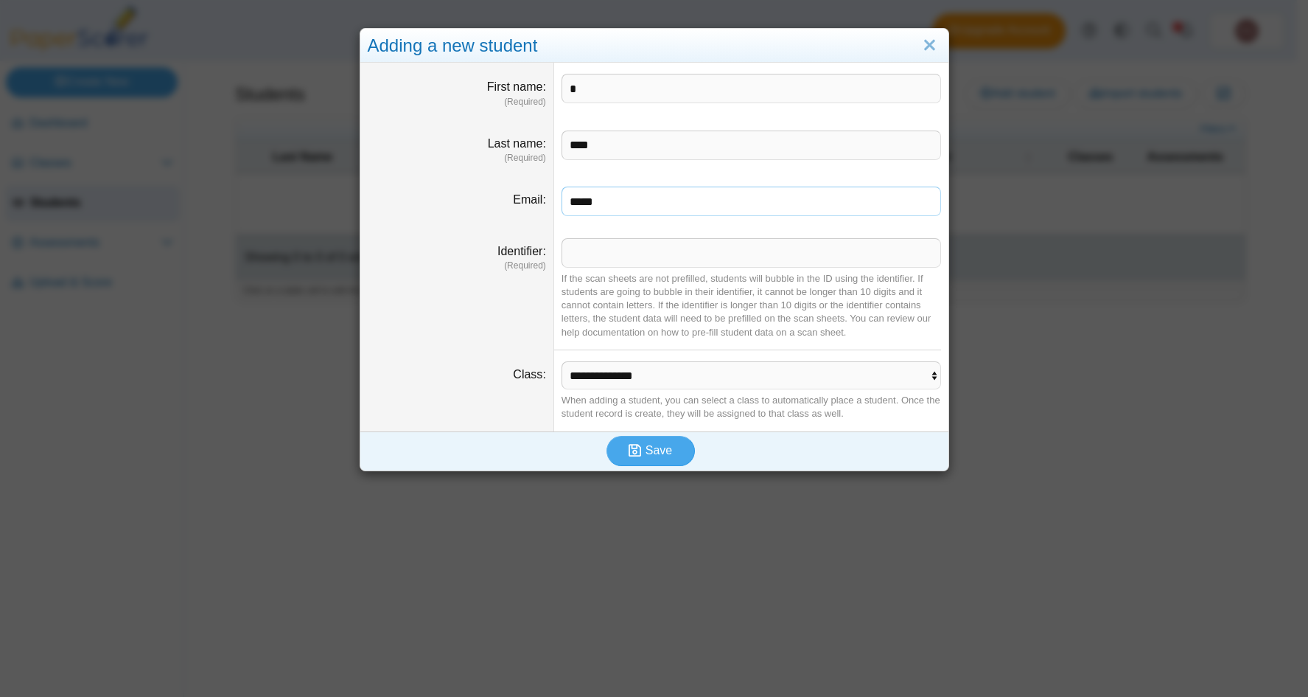
click at [603, 201] on input "*****" at bounding box center [752, 201] width 380 height 29
type input "**********"
click at [622, 251] on input "Identifier" at bounding box center [752, 252] width 380 height 29
type input "********"
click at [680, 382] on select "**********" at bounding box center [752, 375] width 380 height 28
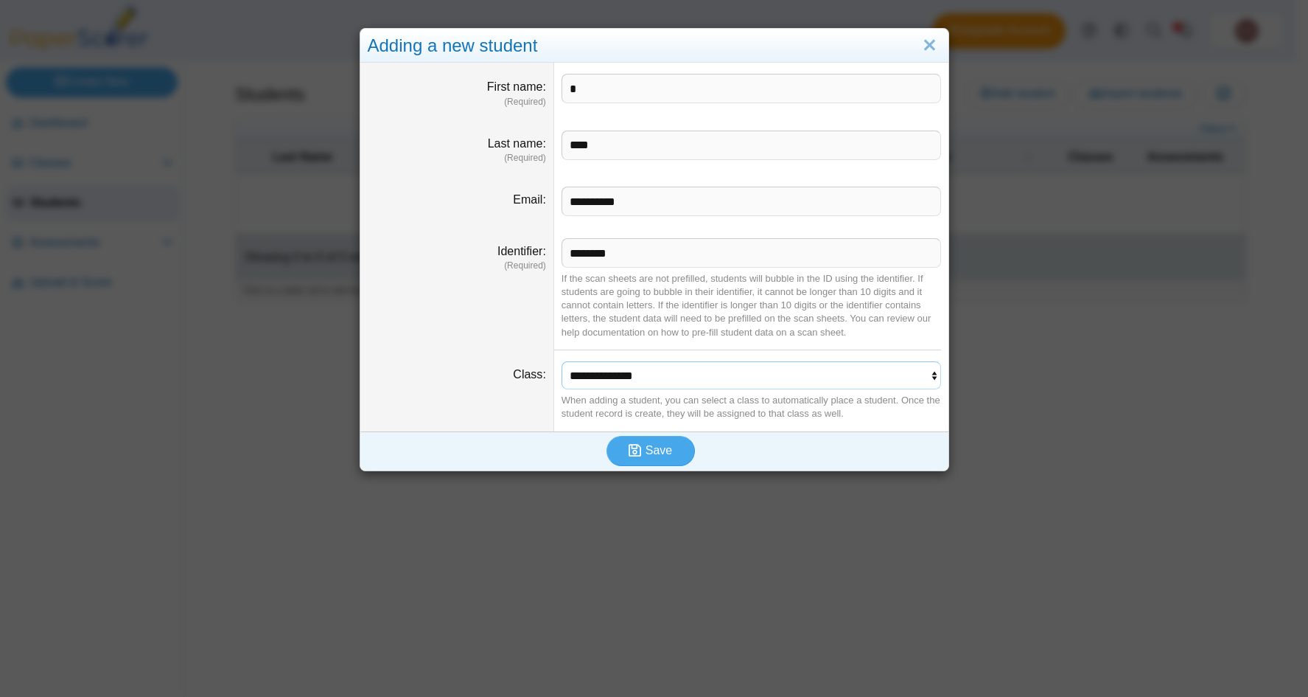
click at [696, 376] on select "**********" at bounding box center [752, 375] width 380 height 28
click at [640, 450] on icon "submit" at bounding box center [637, 450] width 17 height 16
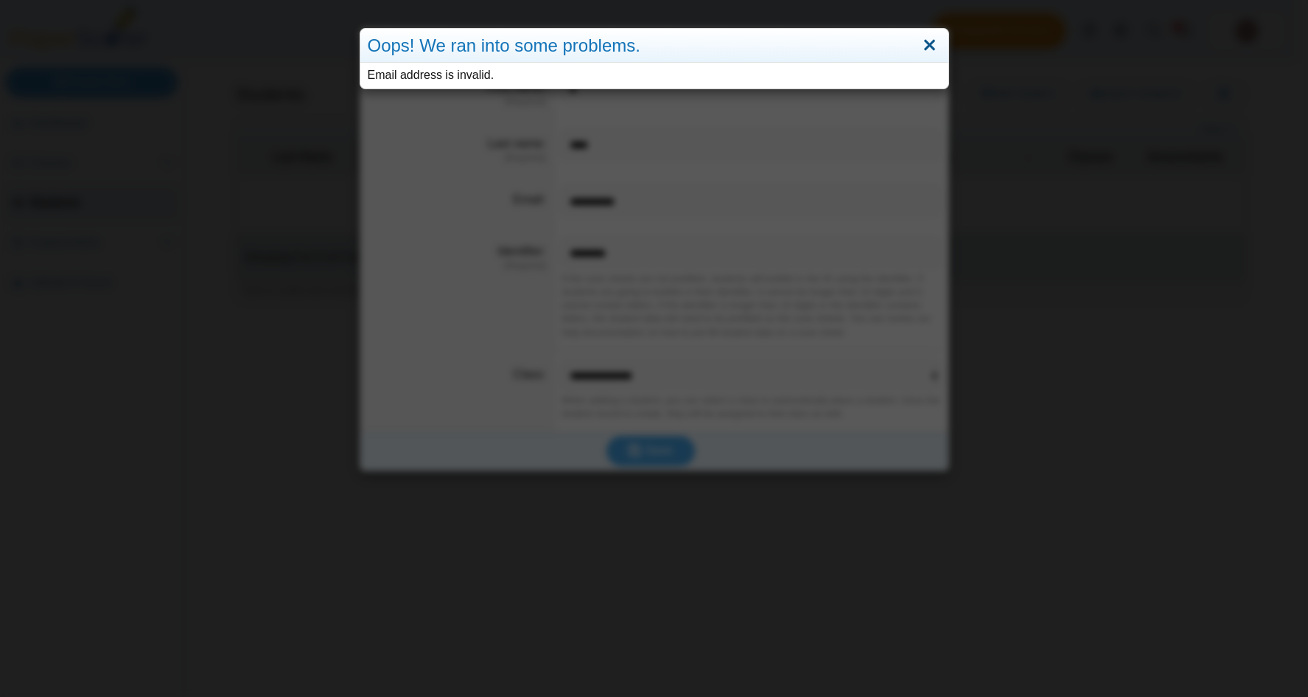
click at [920, 51] on link "Close" at bounding box center [930, 45] width 23 height 25
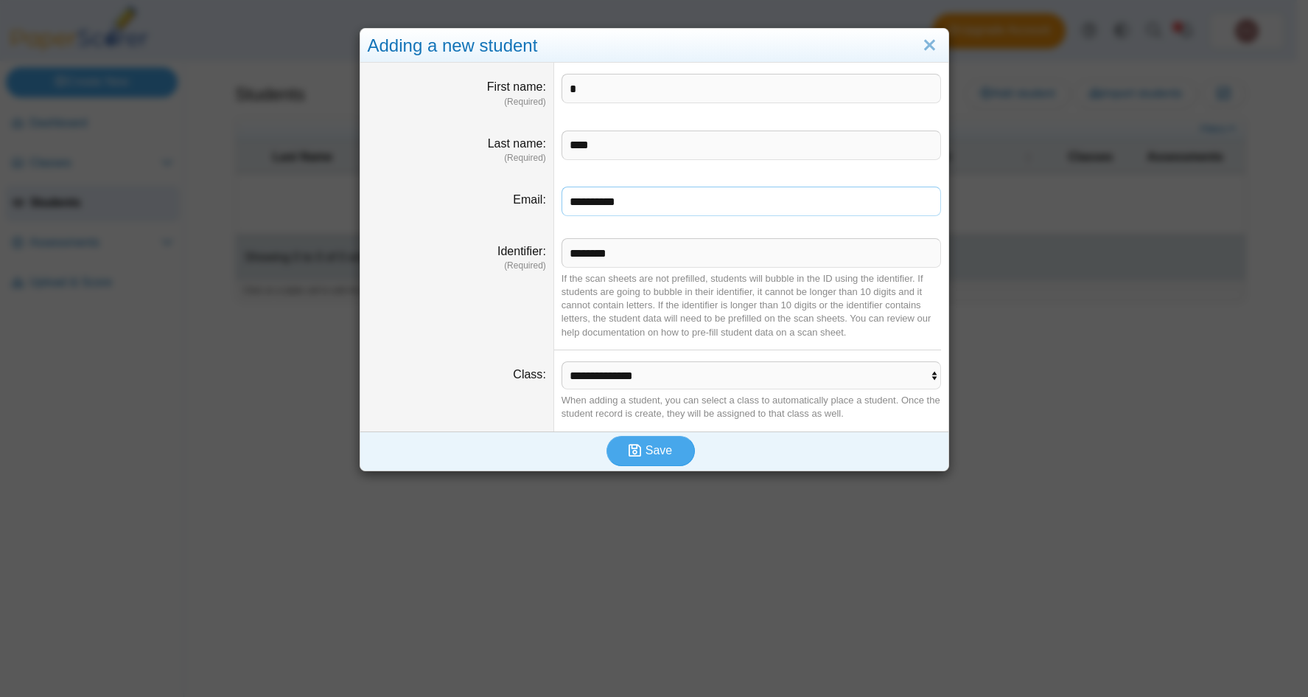
click at [639, 198] on input "**********" at bounding box center [752, 201] width 380 height 29
type input "**********"
click at [646, 448] on span "Save" at bounding box center [659, 450] width 27 height 13
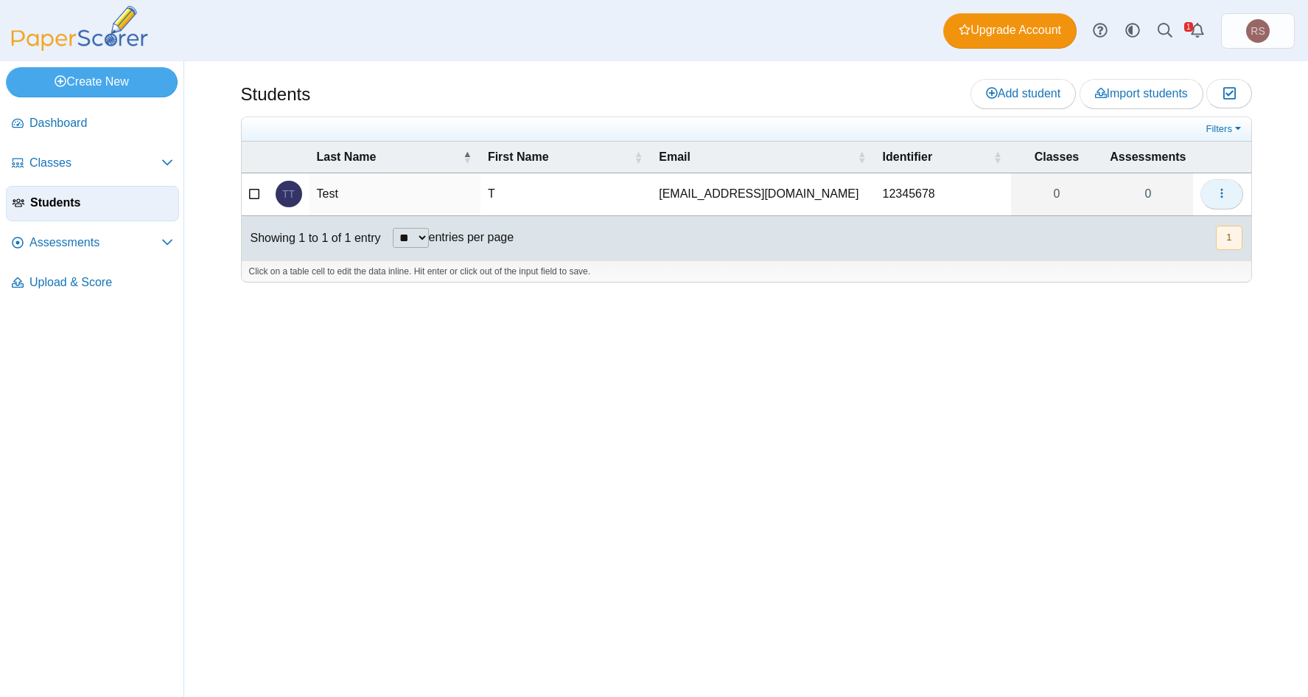
click at [1221, 188] on icon "button" at bounding box center [1222, 193] width 12 height 12
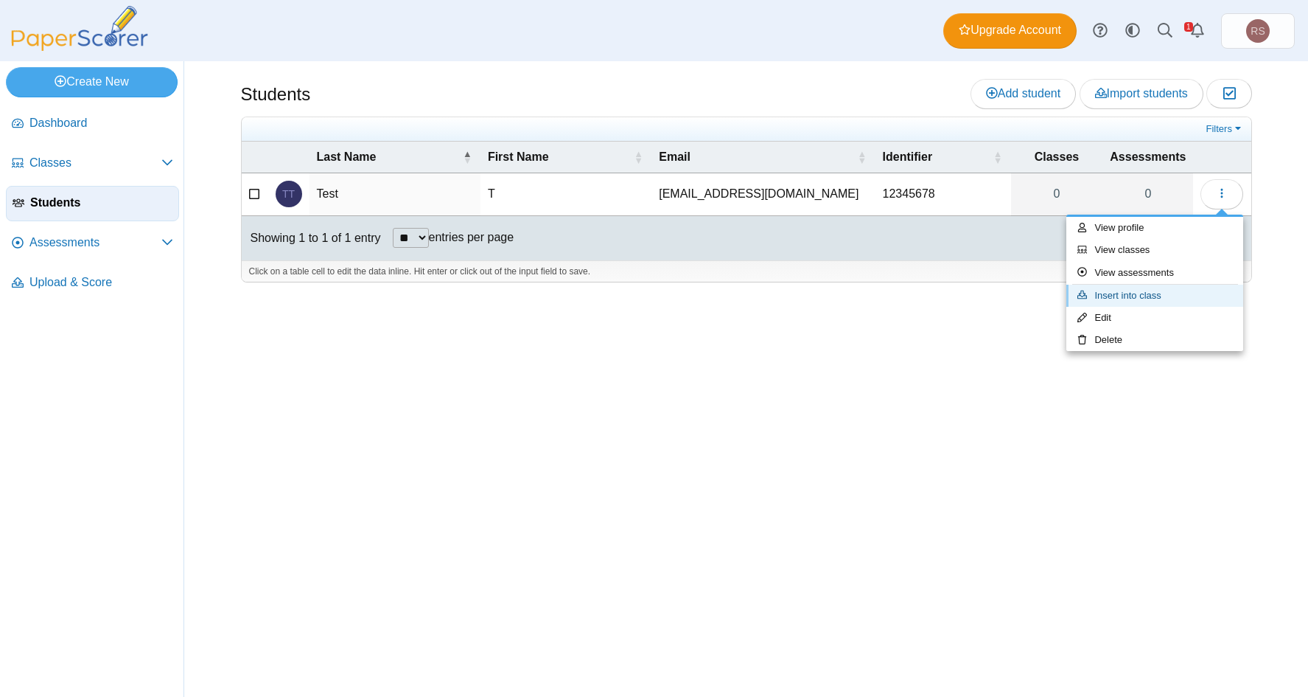
click at [1129, 293] on link "Insert into class" at bounding box center [1155, 296] width 177 height 22
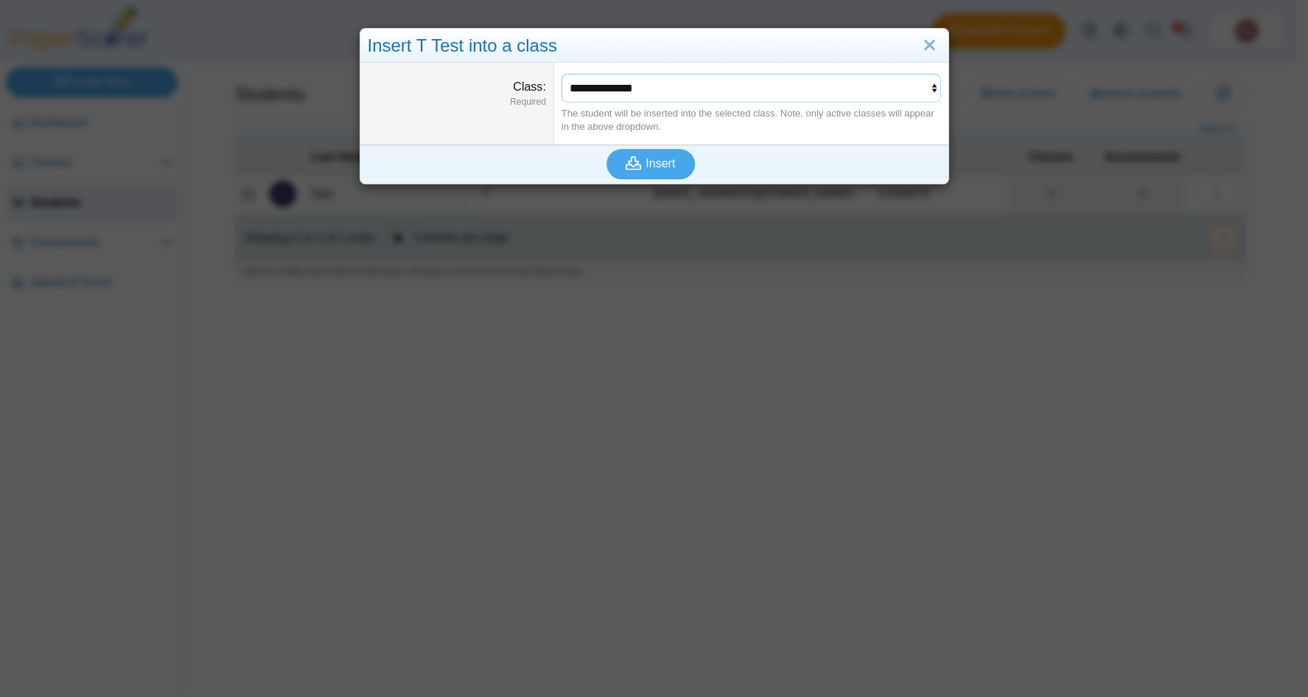
click at [608, 85] on select "**********" at bounding box center [752, 88] width 380 height 28
click at [919, 39] on link "Close" at bounding box center [930, 45] width 23 height 25
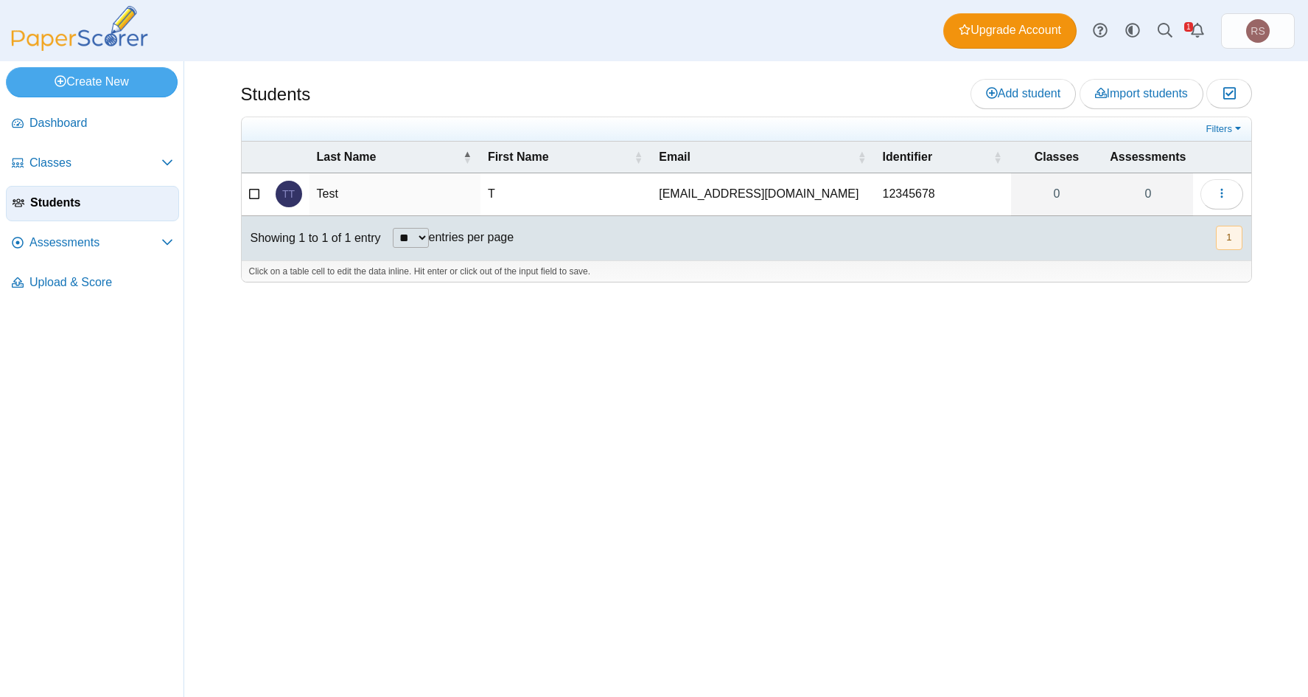
click at [667, 450] on div "Students Add student Import students Moderation 0" at bounding box center [747, 378] width 1106 height 635
click at [50, 167] on span "Classes" at bounding box center [95, 163] width 132 height 16
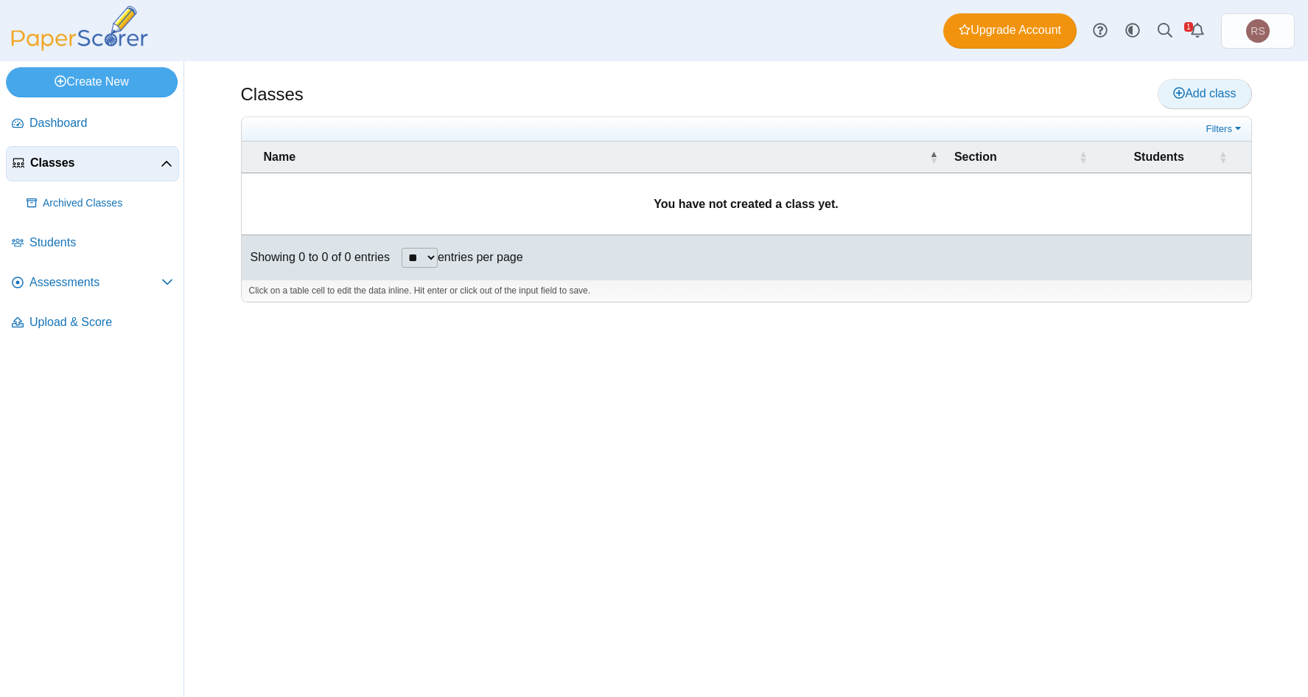
click at [1223, 94] on span "Add class" at bounding box center [1205, 93] width 63 height 13
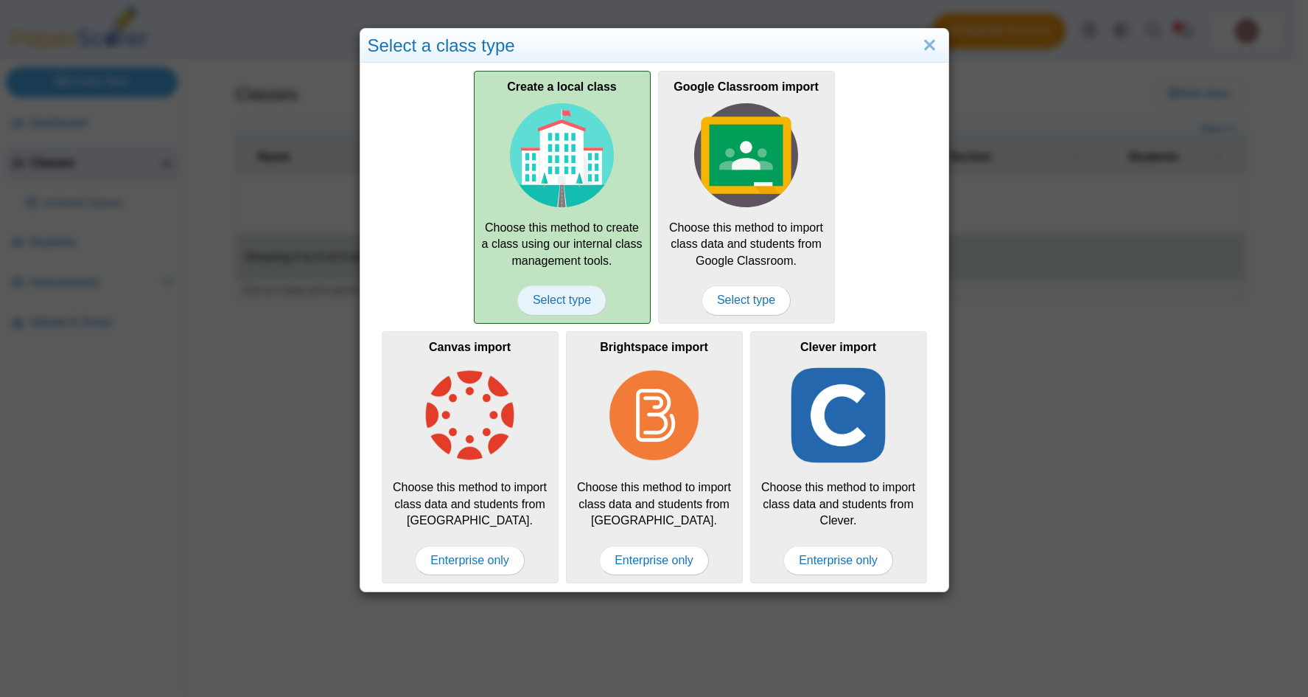
click at [550, 305] on span "Select type" at bounding box center [561, 299] width 89 height 29
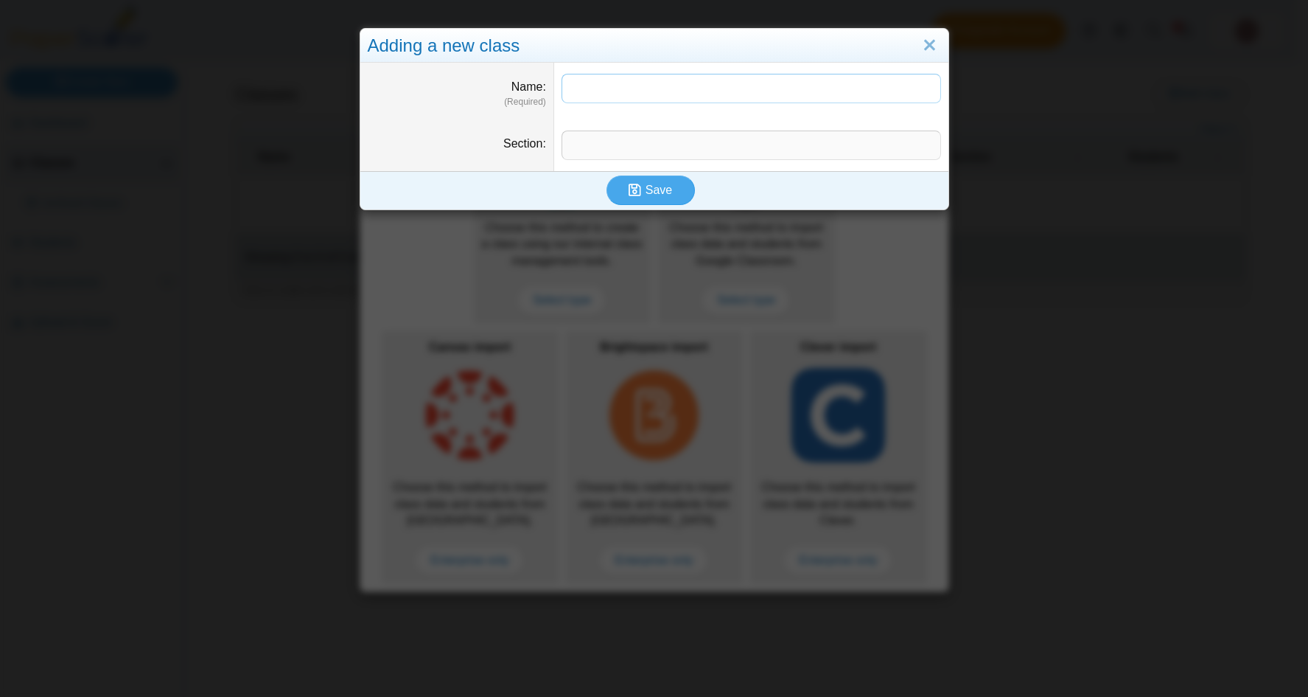
click at [630, 89] on input "Name" at bounding box center [752, 88] width 380 height 29
type input "**********"
click at [610, 149] on input "Section" at bounding box center [752, 144] width 380 height 29
type input "***"
click at [656, 185] on span "Save" at bounding box center [659, 190] width 27 height 13
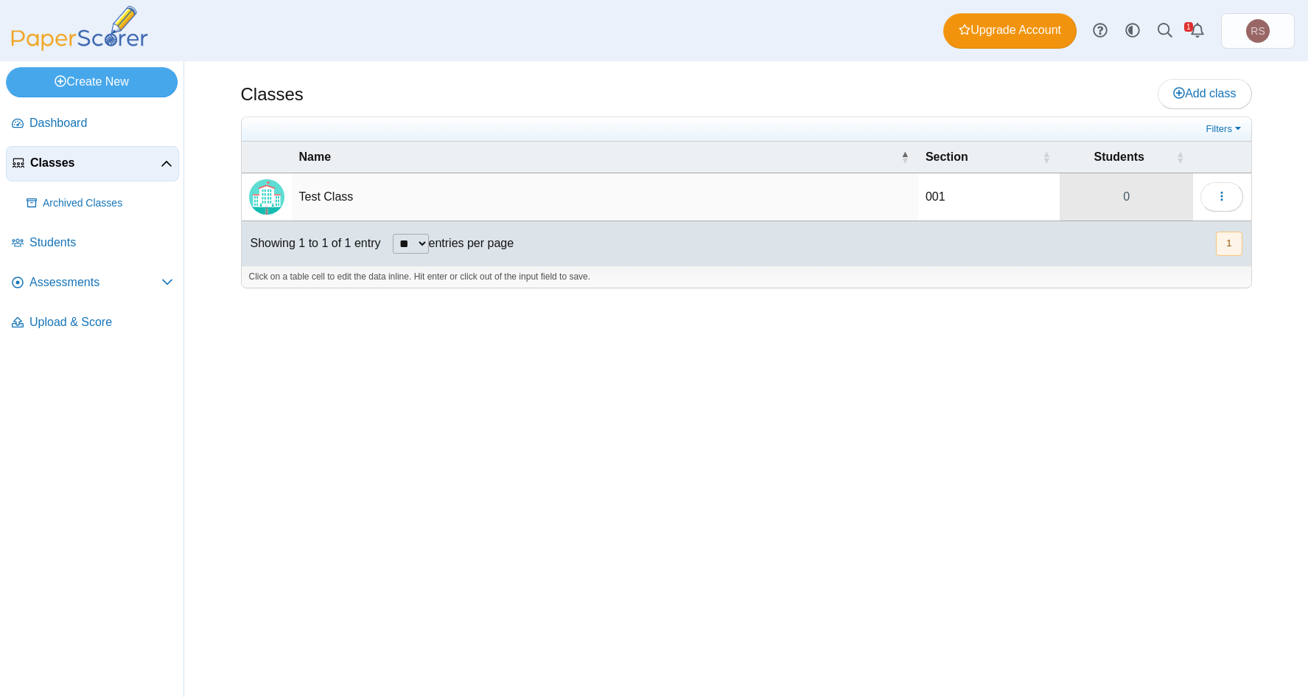
click at [1145, 201] on link "0" at bounding box center [1126, 196] width 133 height 47
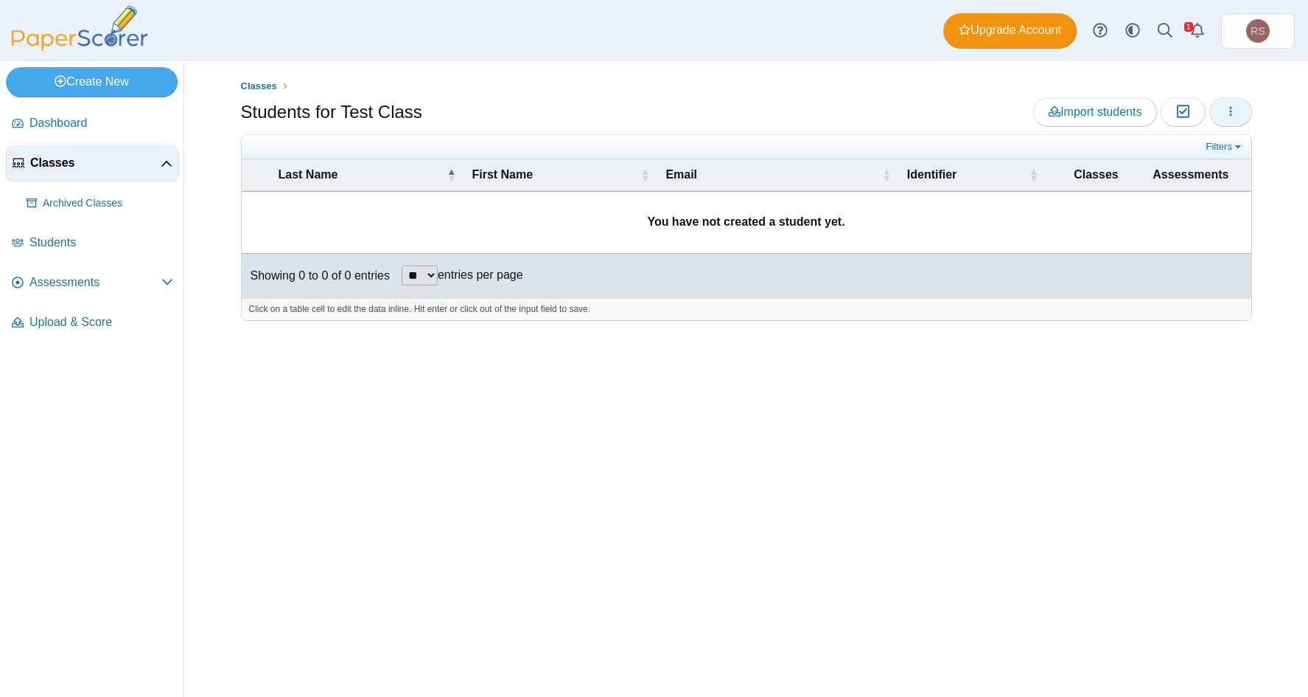
click at [1235, 111] on icon "button" at bounding box center [1231, 111] width 12 height 12
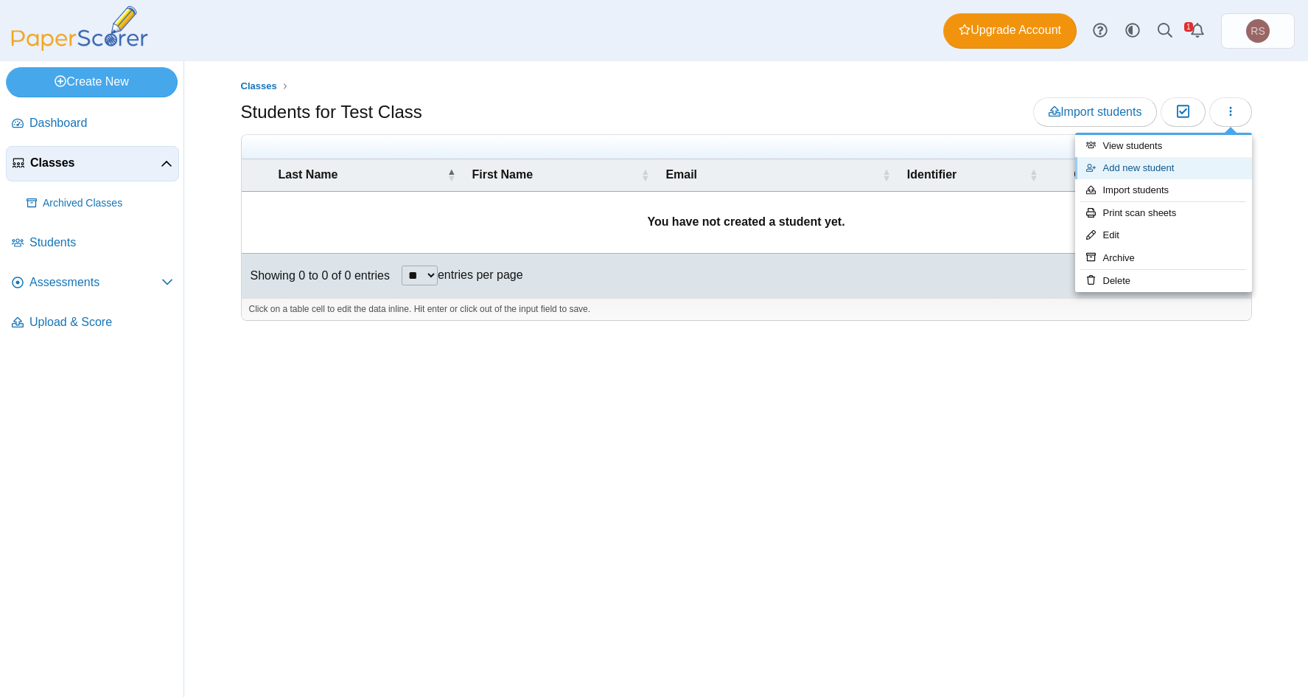
click at [1141, 170] on link "Add new student" at bounding box center [1164, 168] width 177 height 22
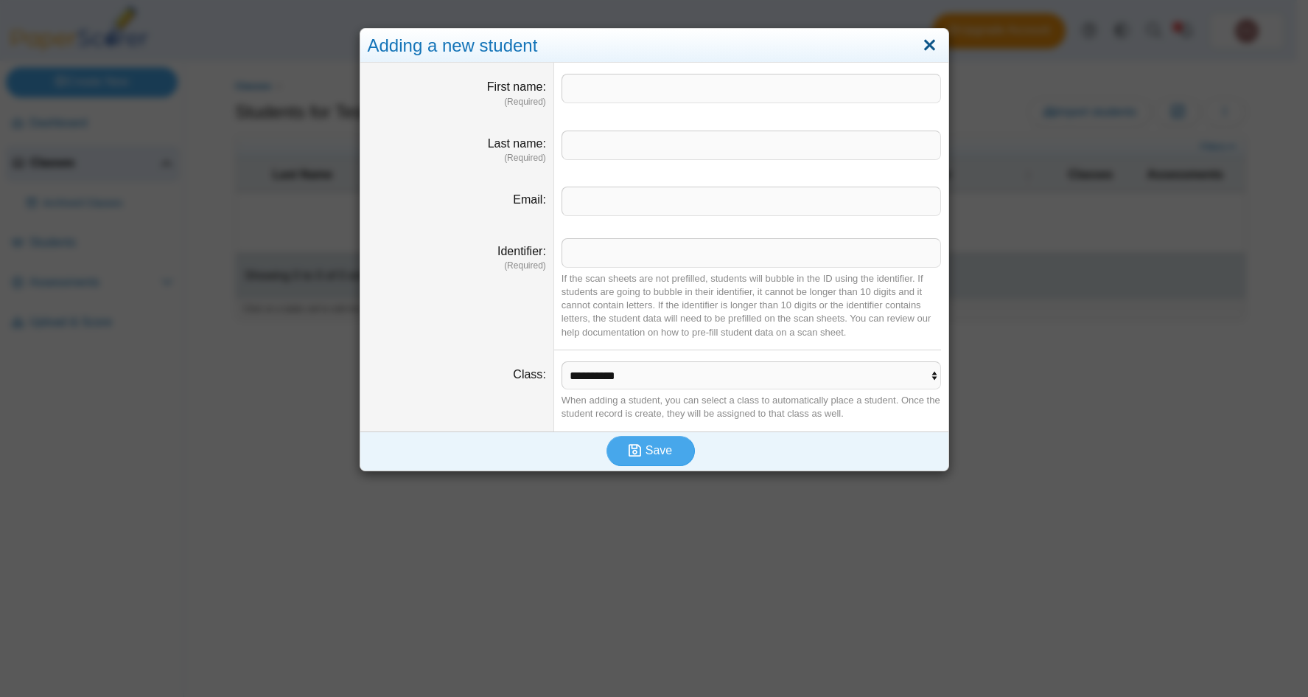
click at [923, 42] on link "Close" at bounding box center [930, 45] width 23 height 25
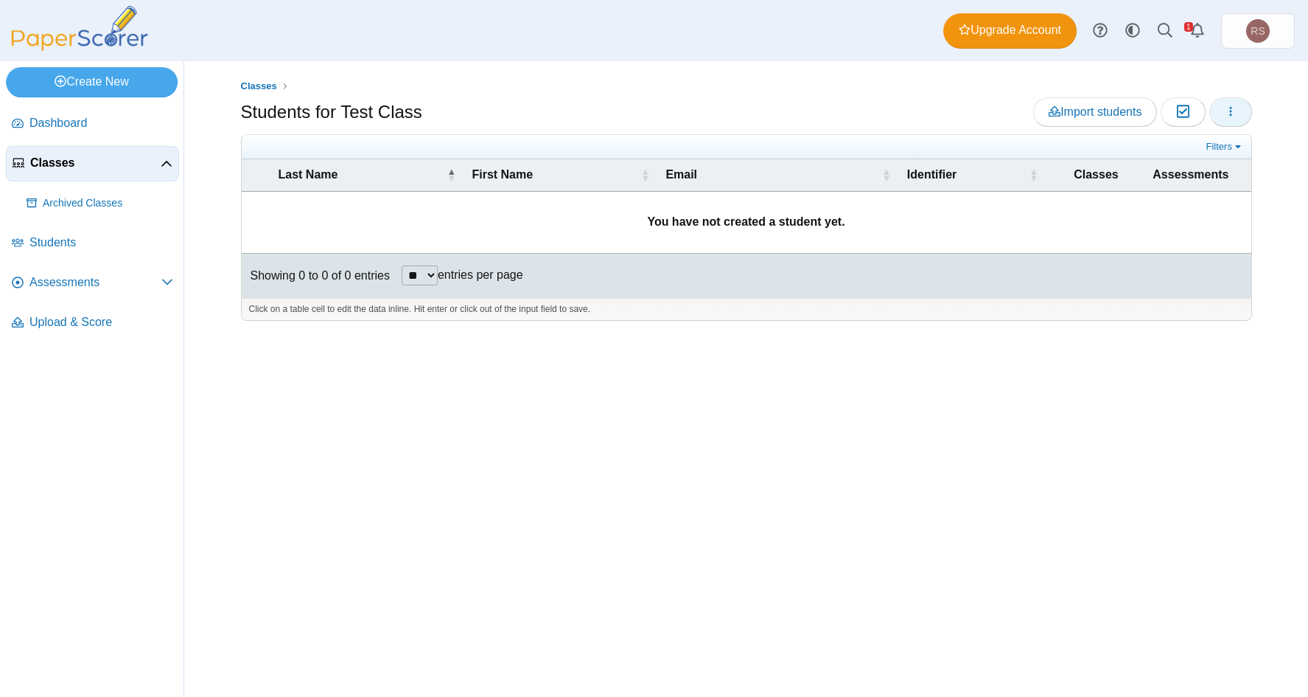
click at [1225, 114] on icon "button" at bounding box center [1231, 111] width 12 height 12
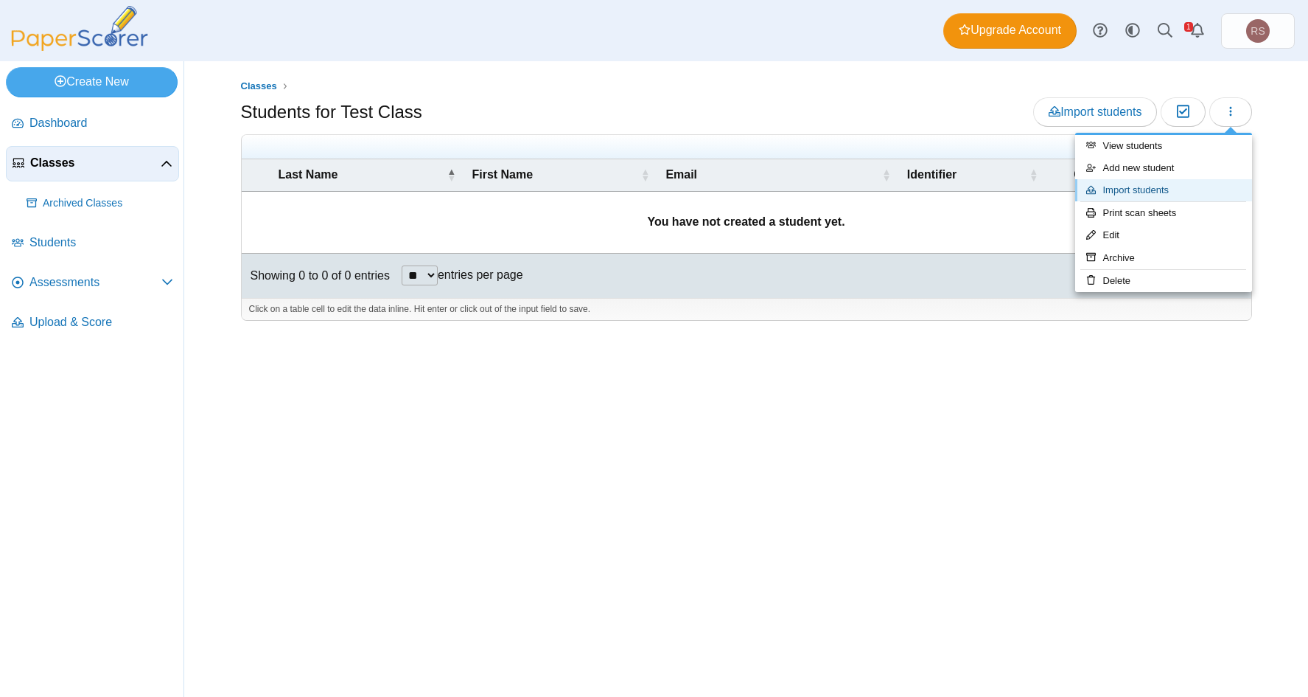
click at [1152, 189] on link "Import students" at bounding box center [1164, 190] width 177 height 22
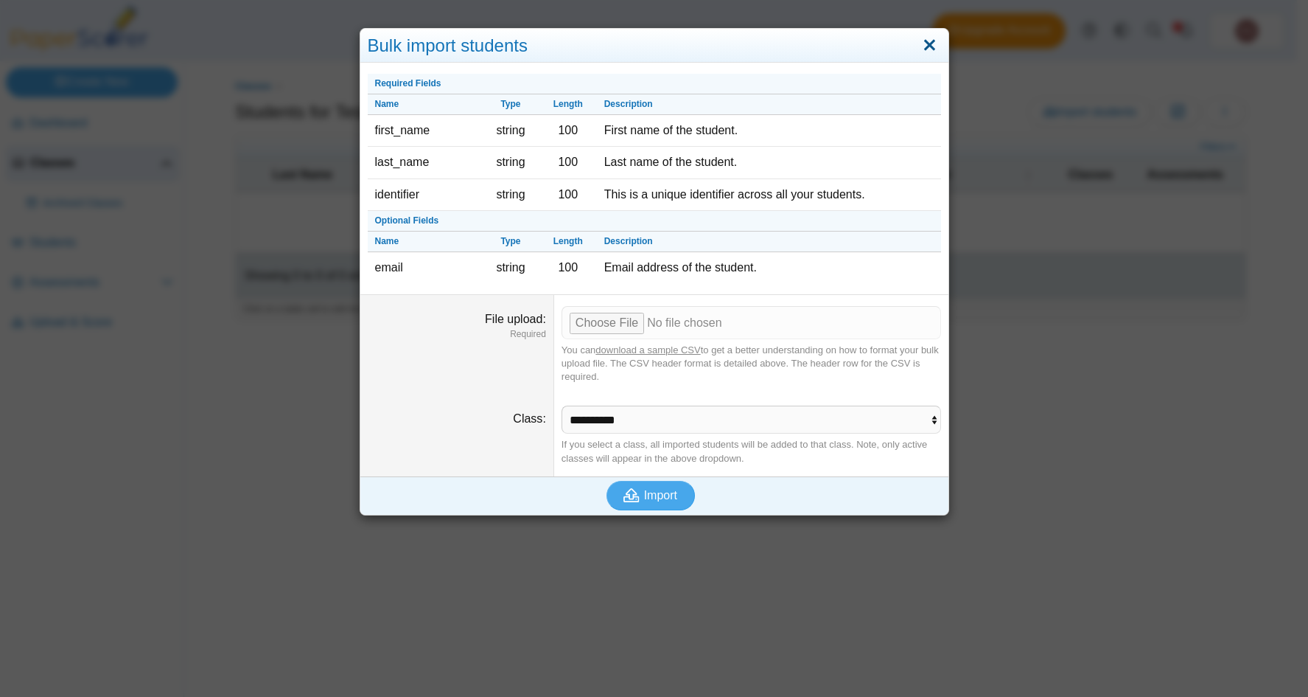
click at [921, 38] on link "Close" at bounding box center [930, 45] width 23 height 25
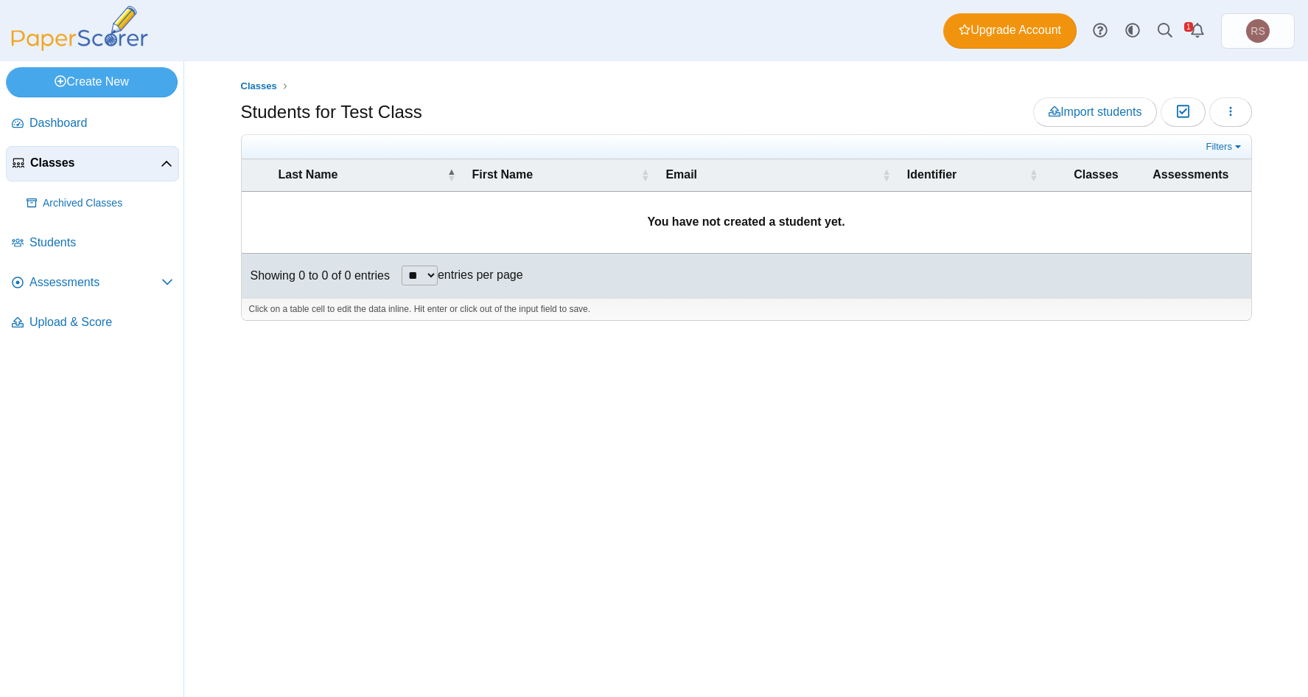
click at [523, 405] on div "Classes Students for Test Class Import students Moderation 0 **" at bounding box center [747, 378] width 1106 height 635
click at [42, 254] on link "Students" at bounding box center [92, 243] width 173 height 35
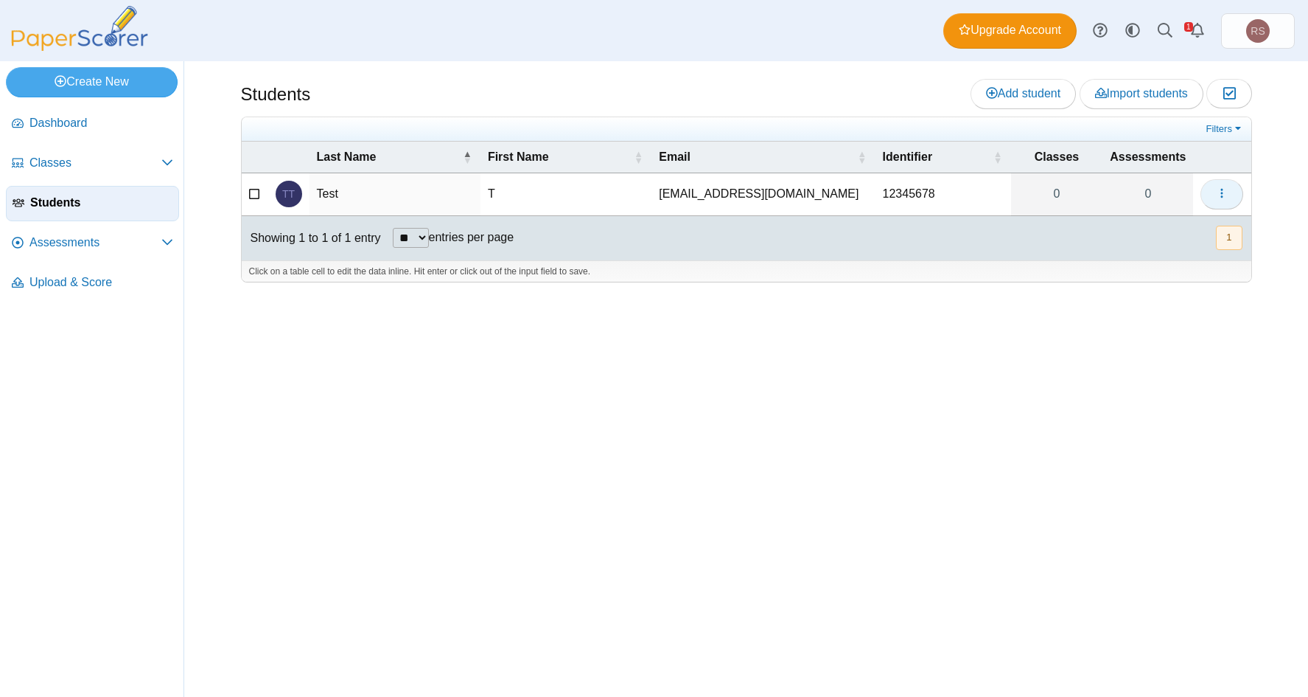
click at [1220, 193] on icon "button" at bounding box center [1222, 193] width 12 height 12
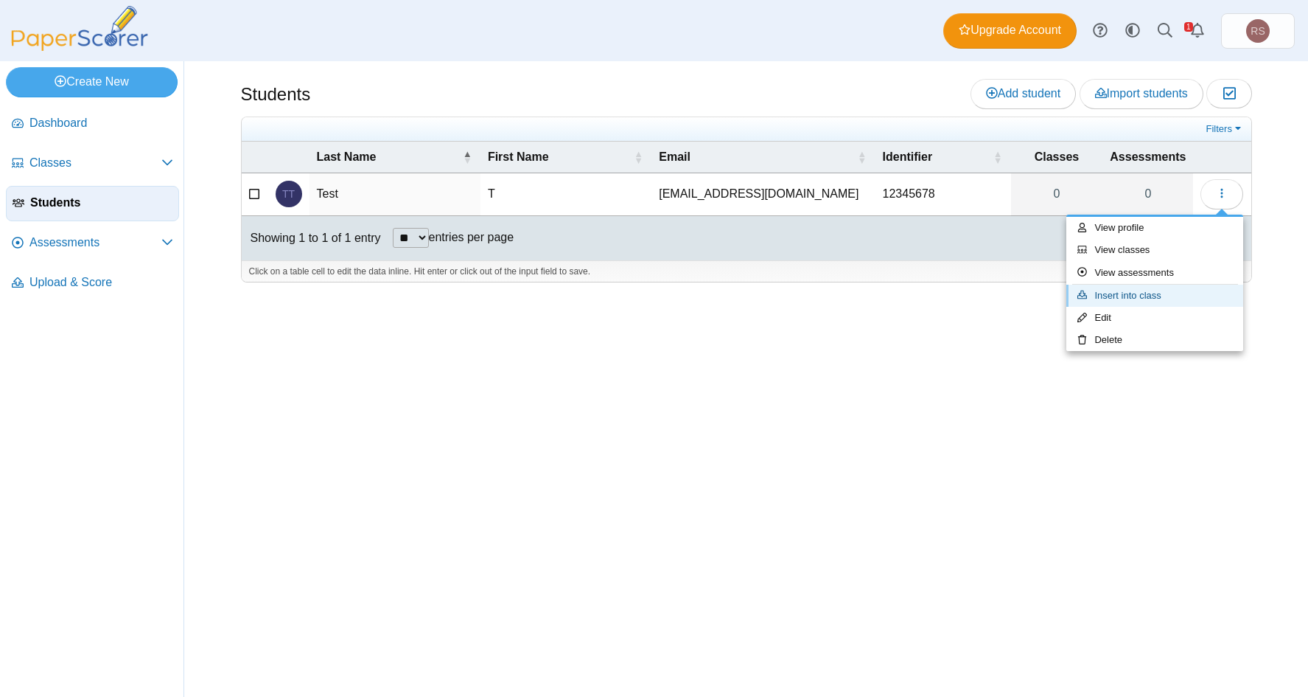
click at [1119, 294] on link "Insert into class" at bounding box center [1155, 296] width 177 height 22
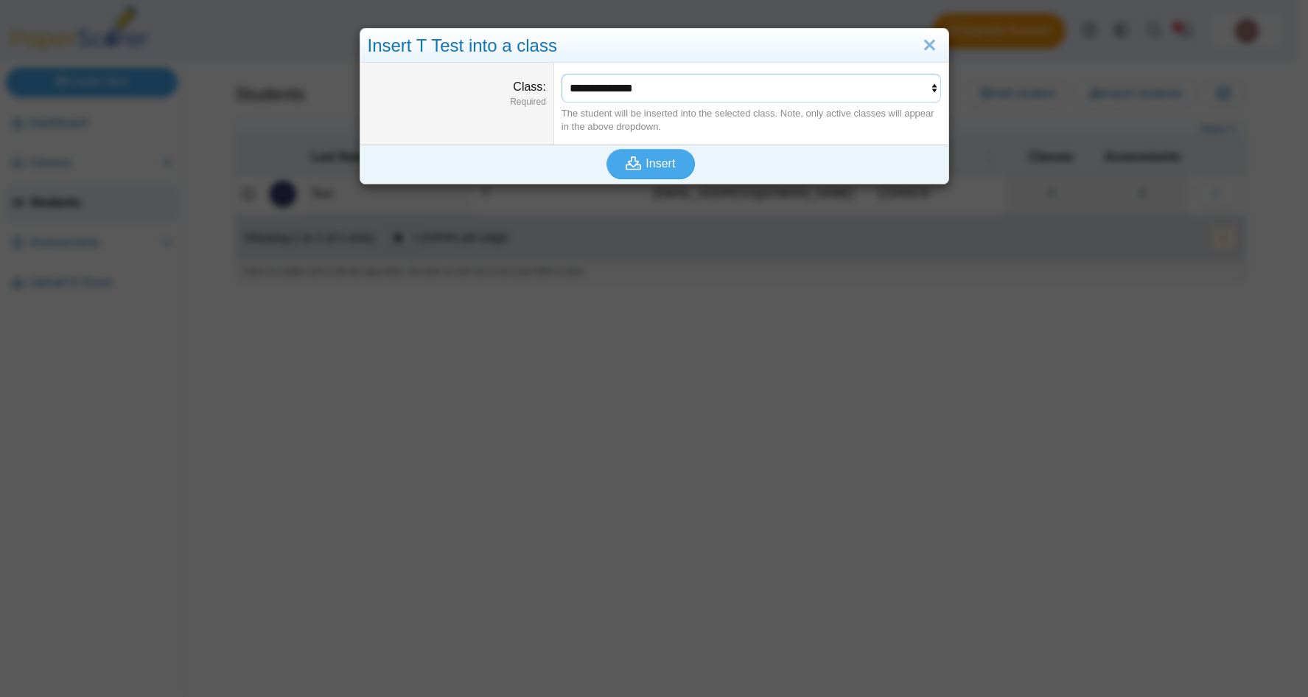
click at [684, 92] on select "**********" at bounding box center [752, 88] width 380 height 28
select select "**********"
click at [562, 74] on select "**********" at bounding box center [752, 88] width 380 height 28
click at [646, 165] on span "Insert" at bounding box center [660, 163] width 29 height 13
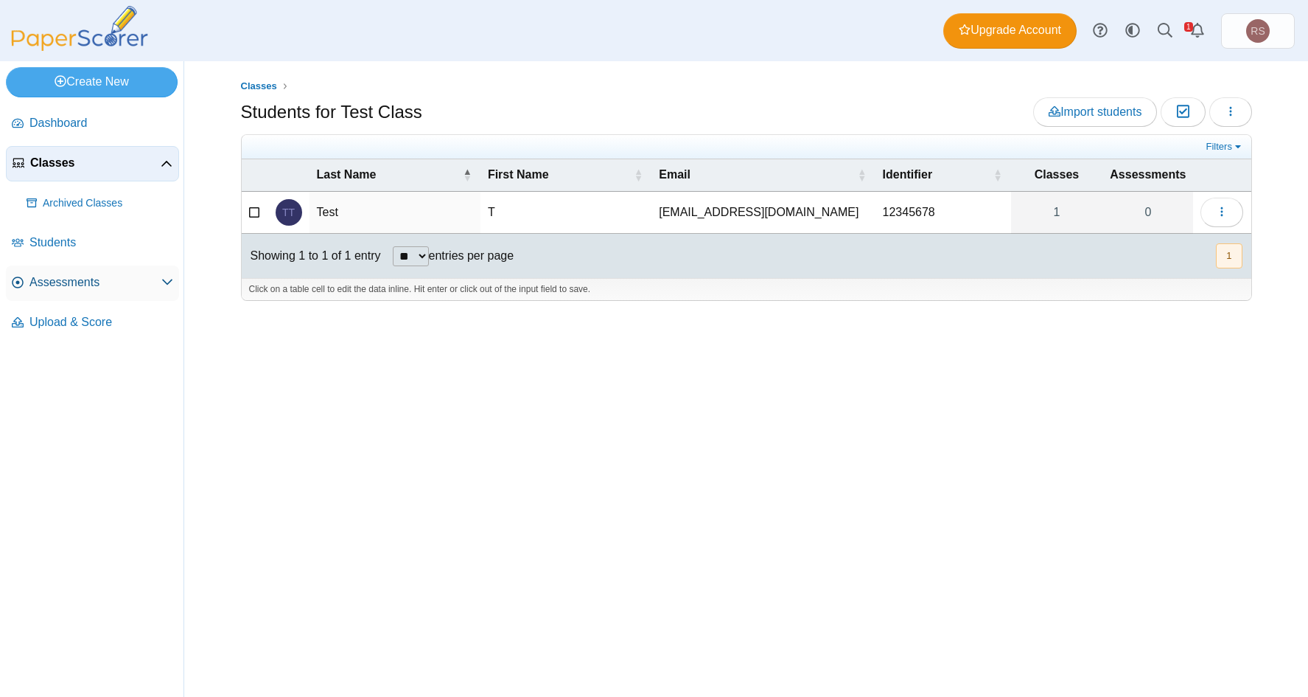
click at [48, 286] on span "Assessments" at bounding box center [95, 282] width 132 height 16
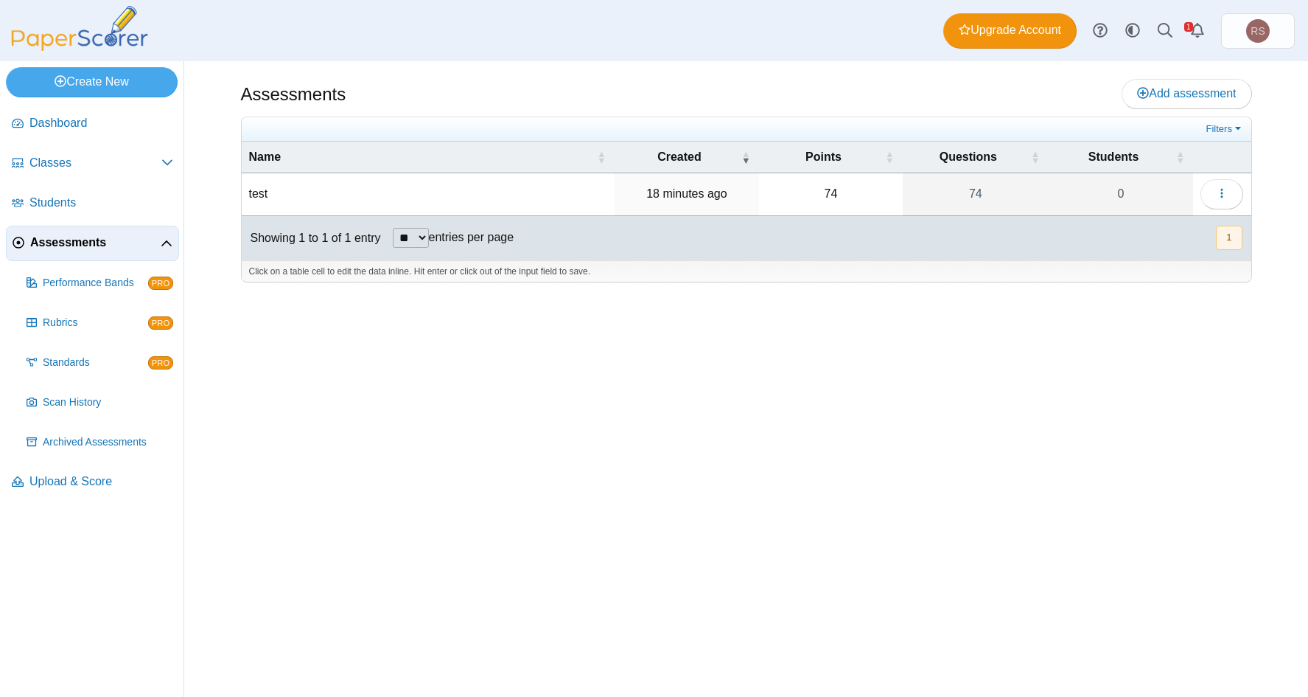
click at [801, 188] on td "74" at bounding box center [831, 194] width 144 height 42
click at [1135, 187] on link "0" at bounding box center [1121, 193] width 145 height 41
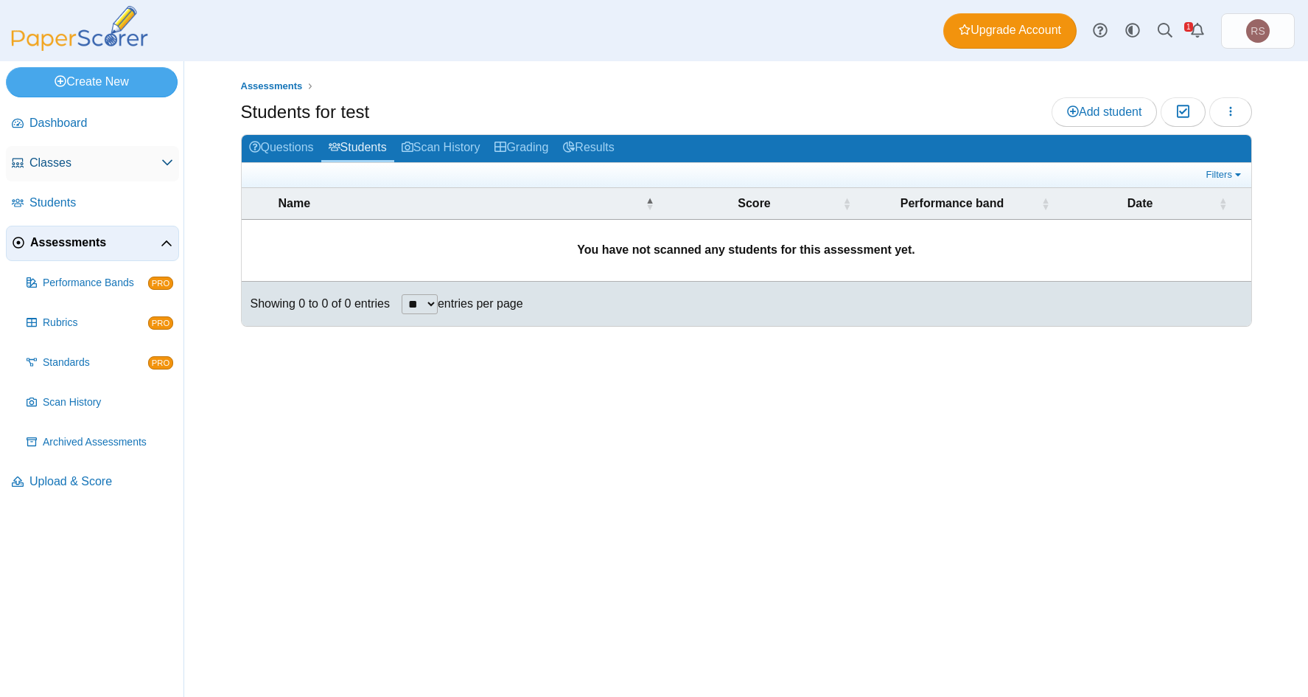
click at [54, 154] on link "Classes" at bounding box center [92, 163] width 173 height 35
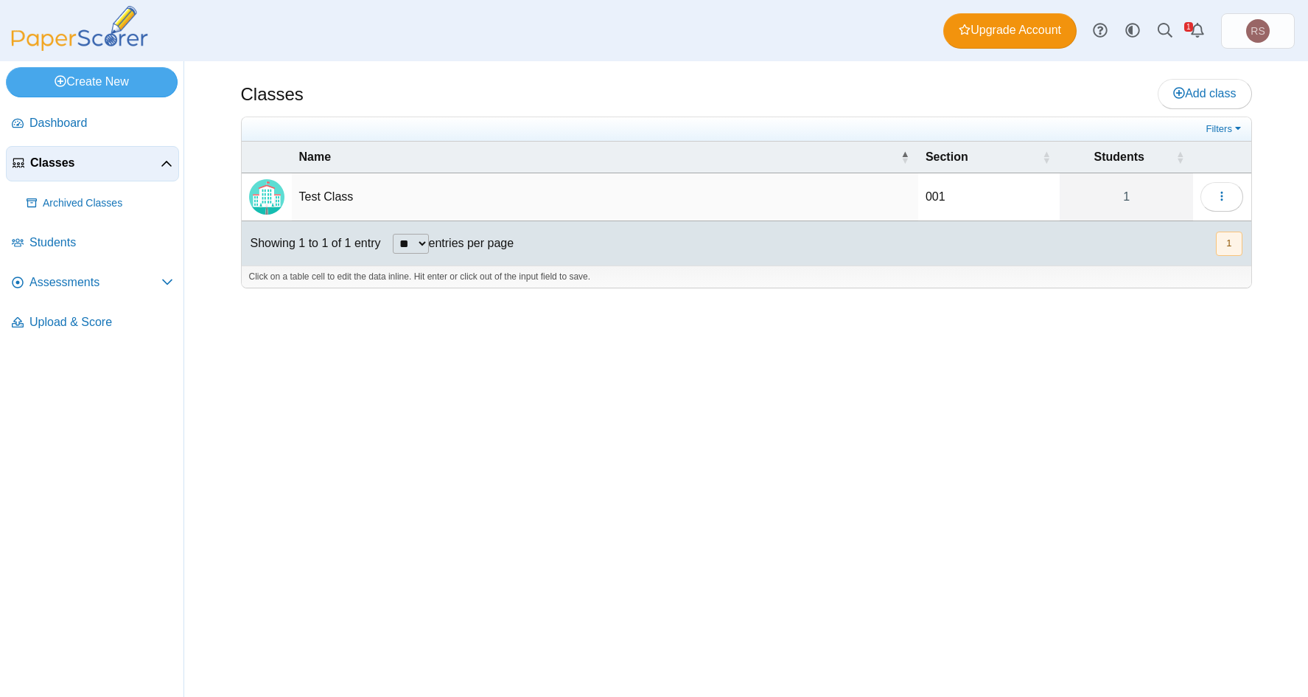
click at [310, 201] on td "Test Class" at bounding box center [605, 197] width 627 height 48
click at [1213, 200] on button "button" at bounding box center [1222, 196] width 43 height 29
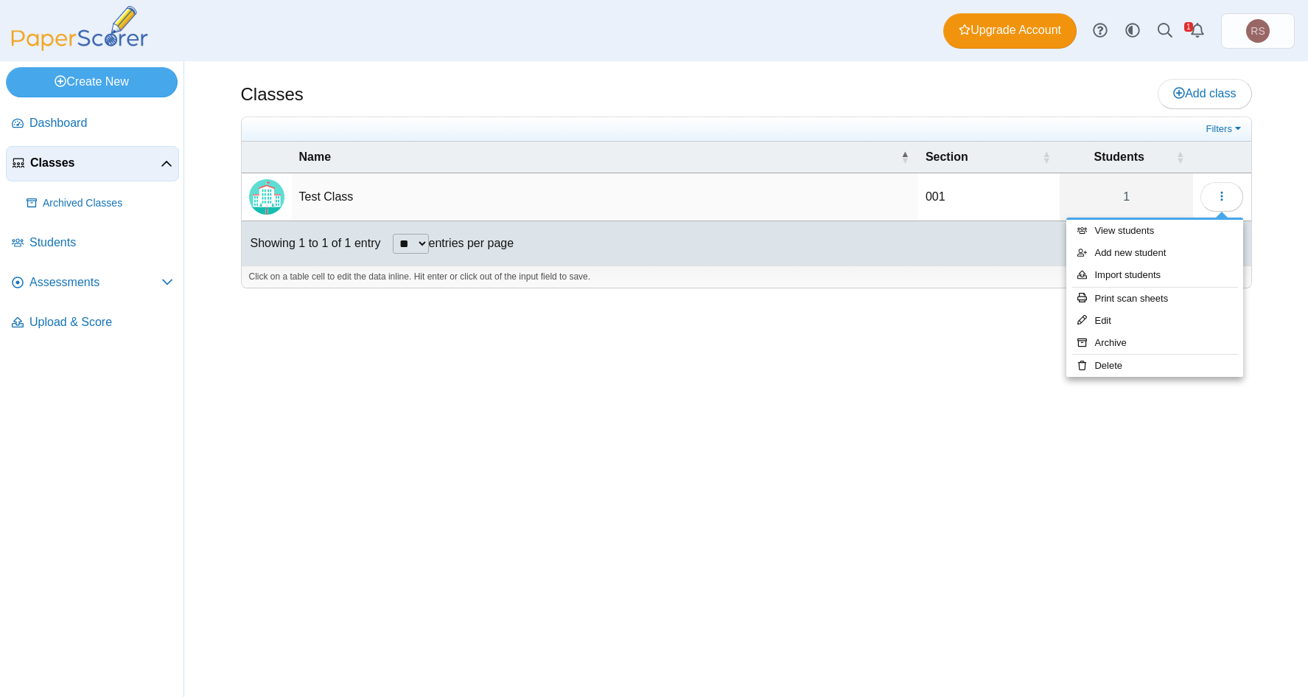
click at [951, 358] on div "Classes Add class Filters 001 1" at bounding box center [747, 378] width 1106 height 635
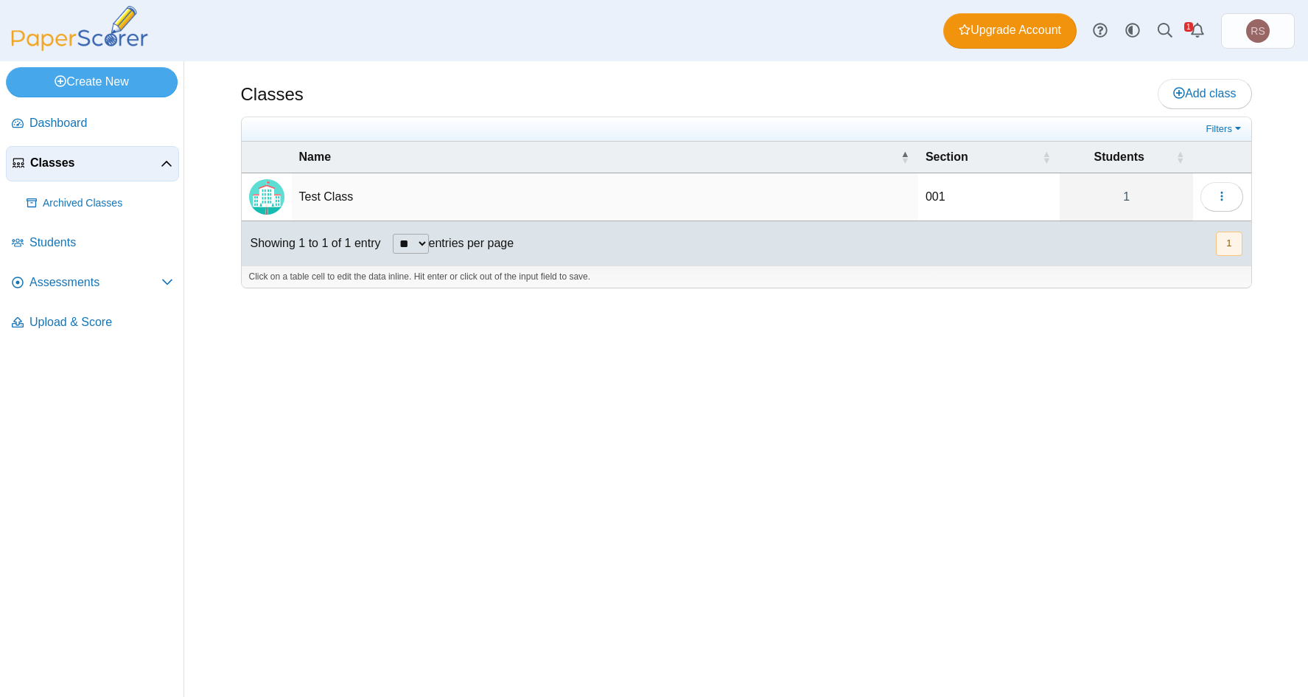
click at [991, 368] on div "Classes Add class Filters 001 1" at bounding box center [747, 378] width 1106 height 635
click at [1234, 130] on link "Filters" at bounding box center [1225, 129] width 45 height 15
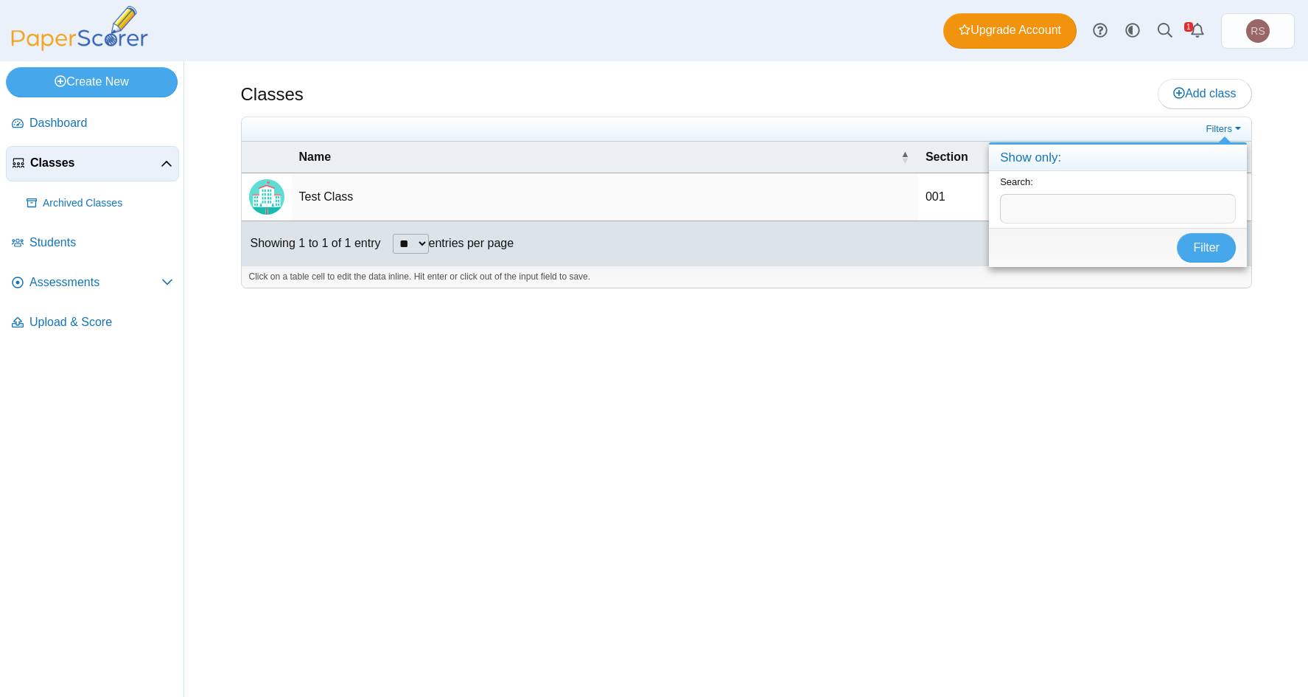
drag, startPoint x: 742, startPoint y: 427, endPoint x: 642, endPoint y: 405, distance: 101.9
click at [736, 427] on div "Classes Add class Filters 001 1" at bounding box center [747, 378] width 1106 height 635
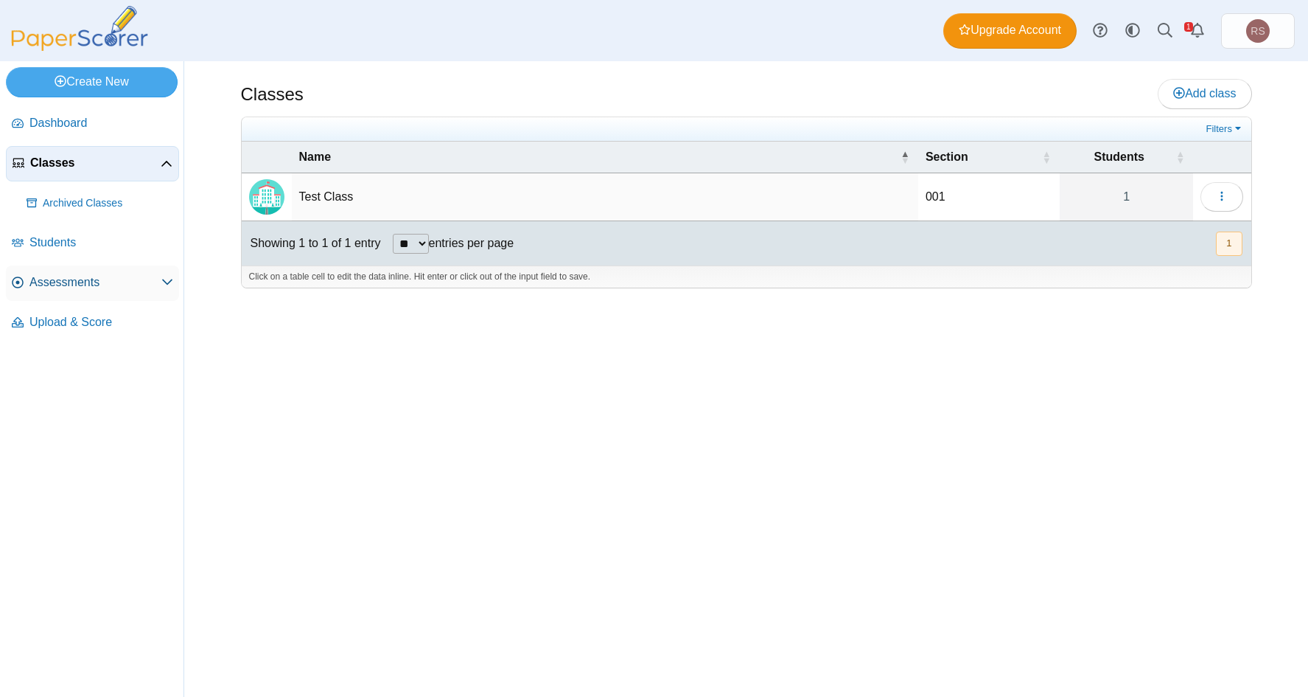
click at [80, 295] on link "Assessments" at bounding box center [92, 282] width 173 height 35
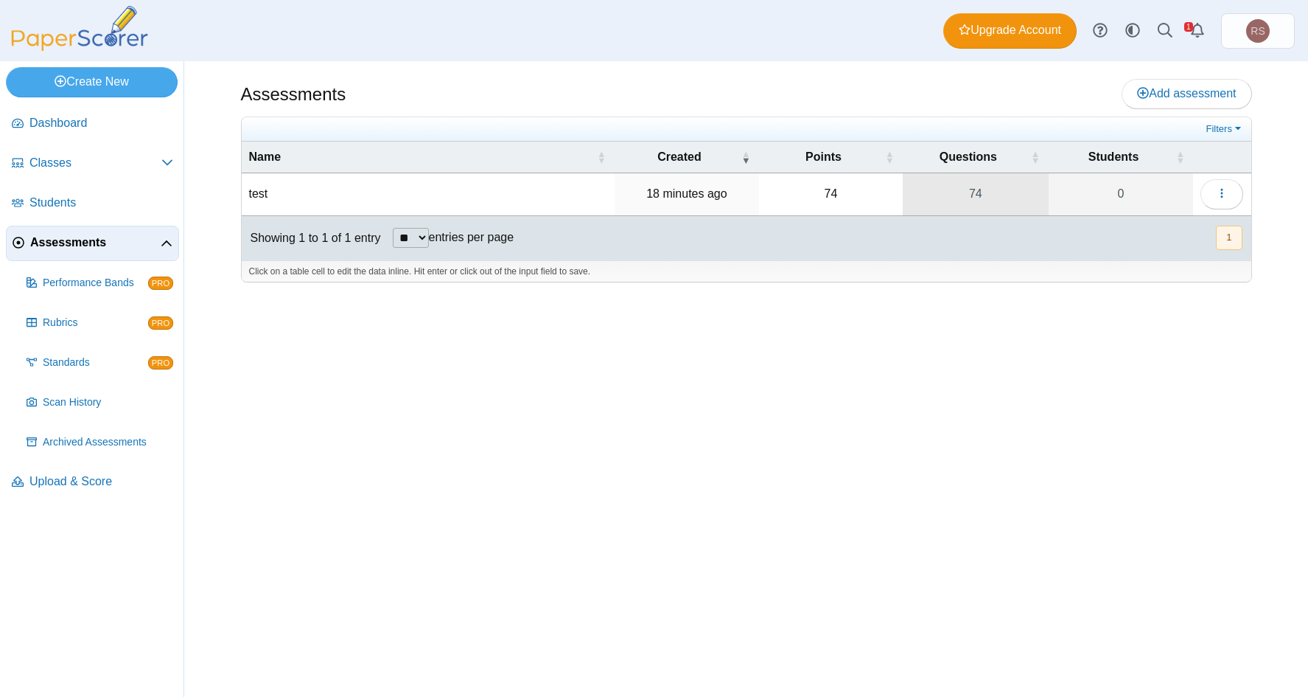
click at [934, 193] on link "74" at bounding box center [976, 193] width 146 height 41
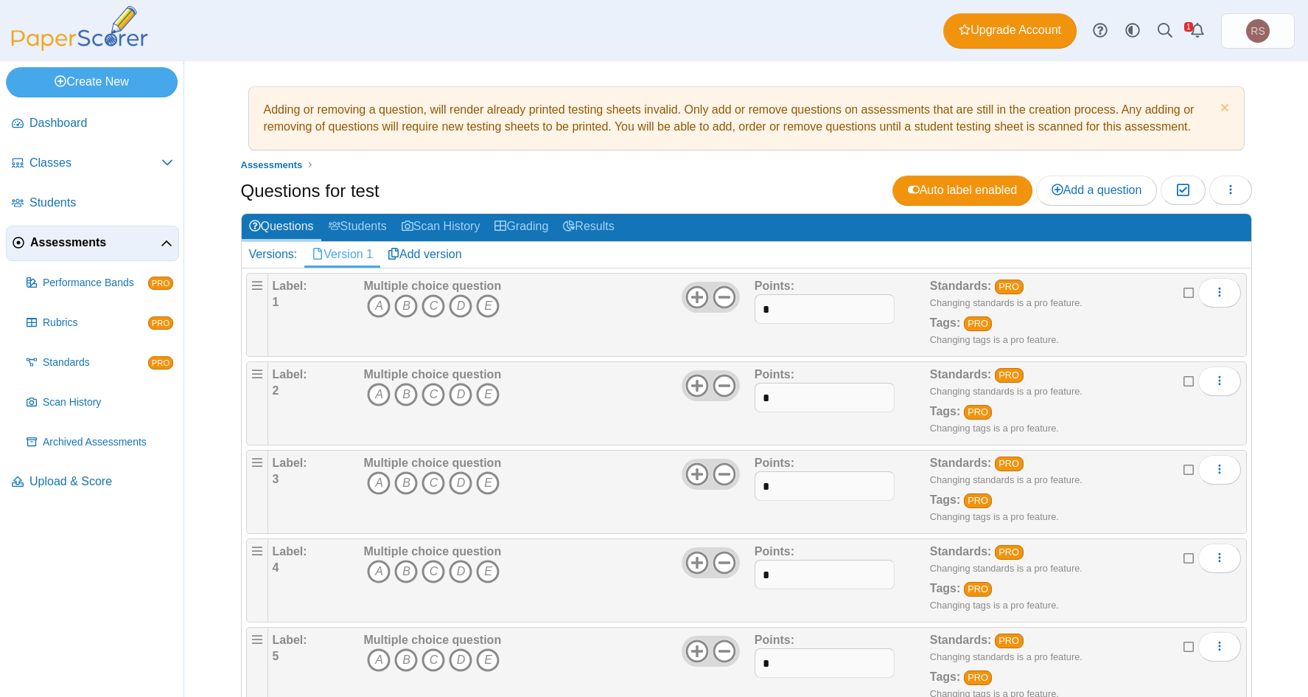
click at [1235, 190] on button "button" at bounding box center [1231, 189] width 43 height 29
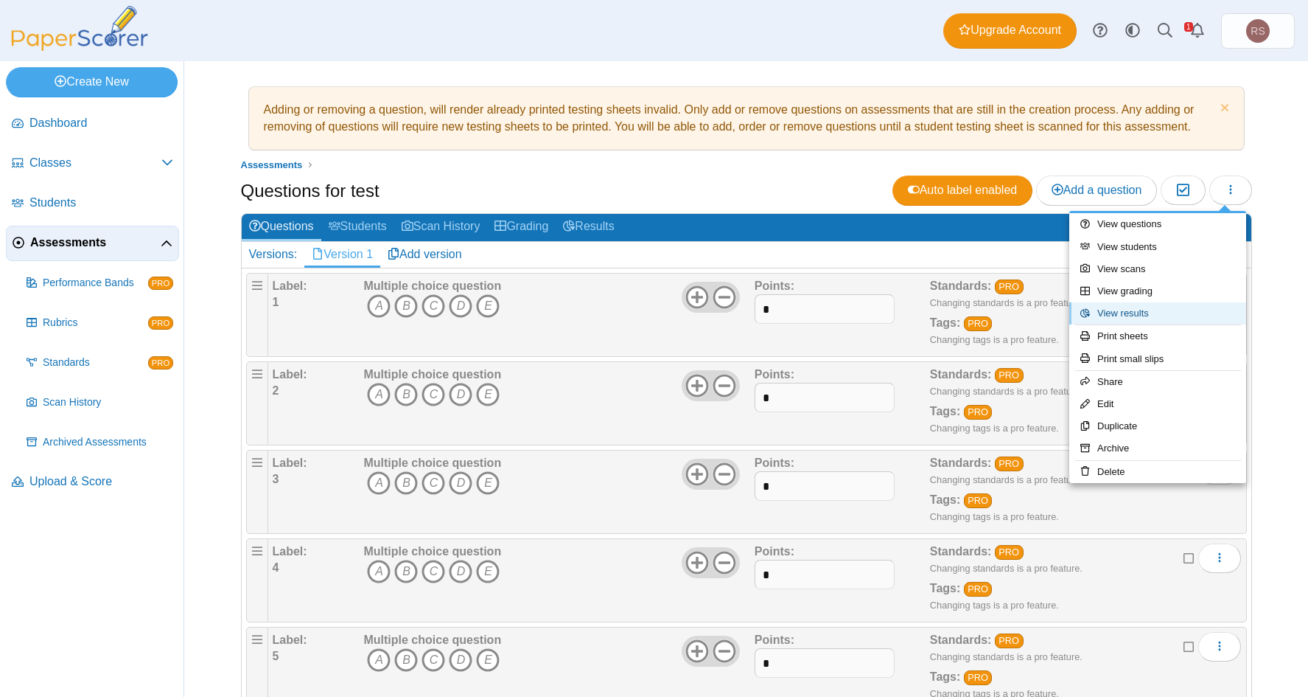
click at [1136, 312] on link "View results" at bounding box center [1158, 313] width 177 height 22
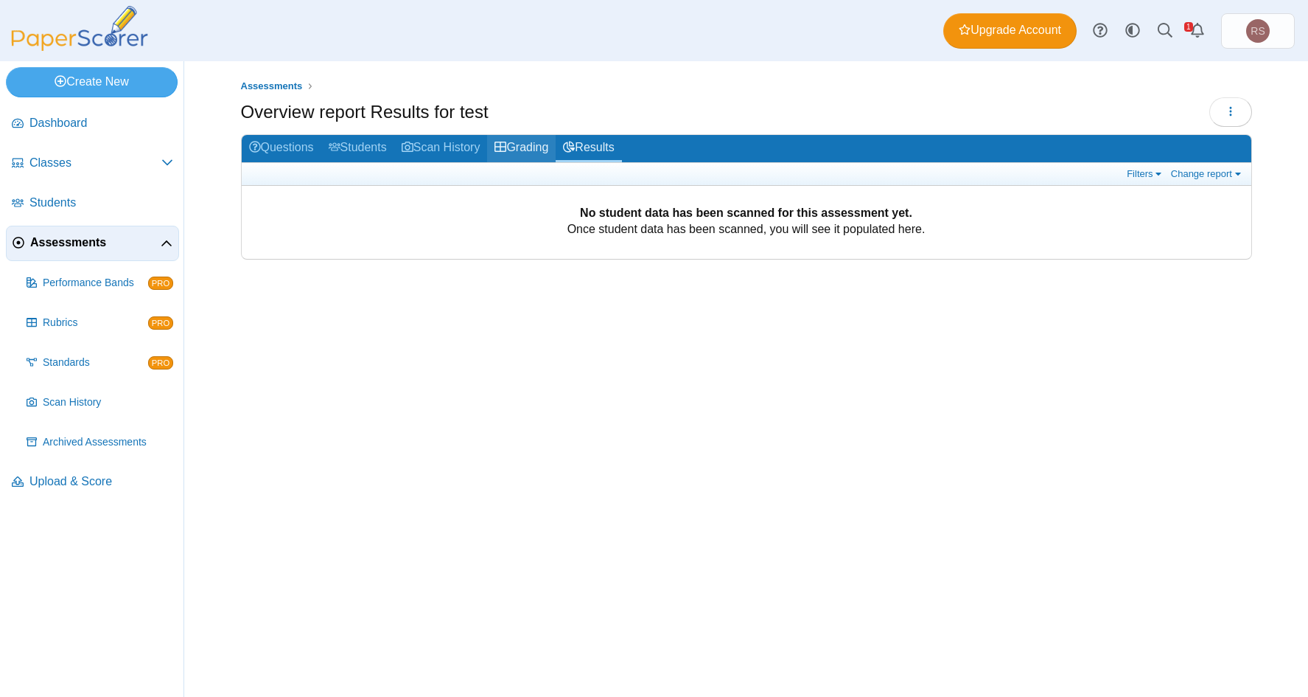
click at [543, 140] on link "Grading" at bounding box center [521, 148] width 69 height 27
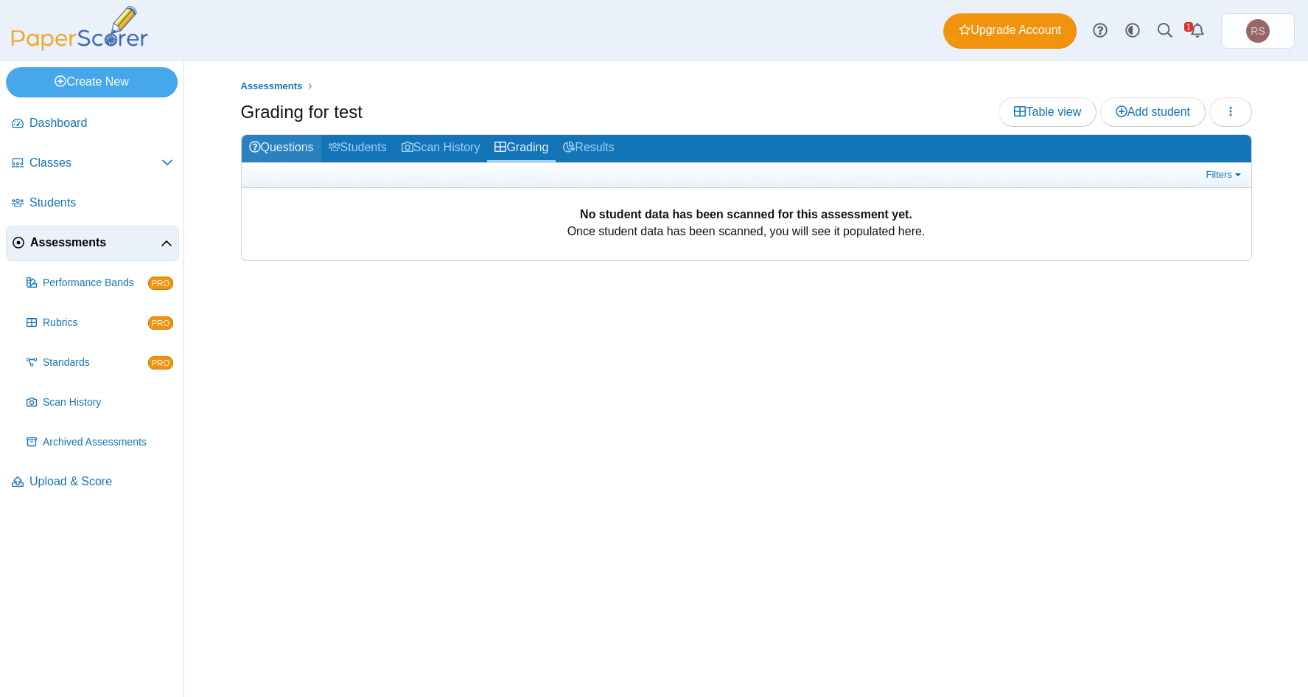
click at [299, 144] on link "Questions" at bounding box center [282, 148] width 80 height 27
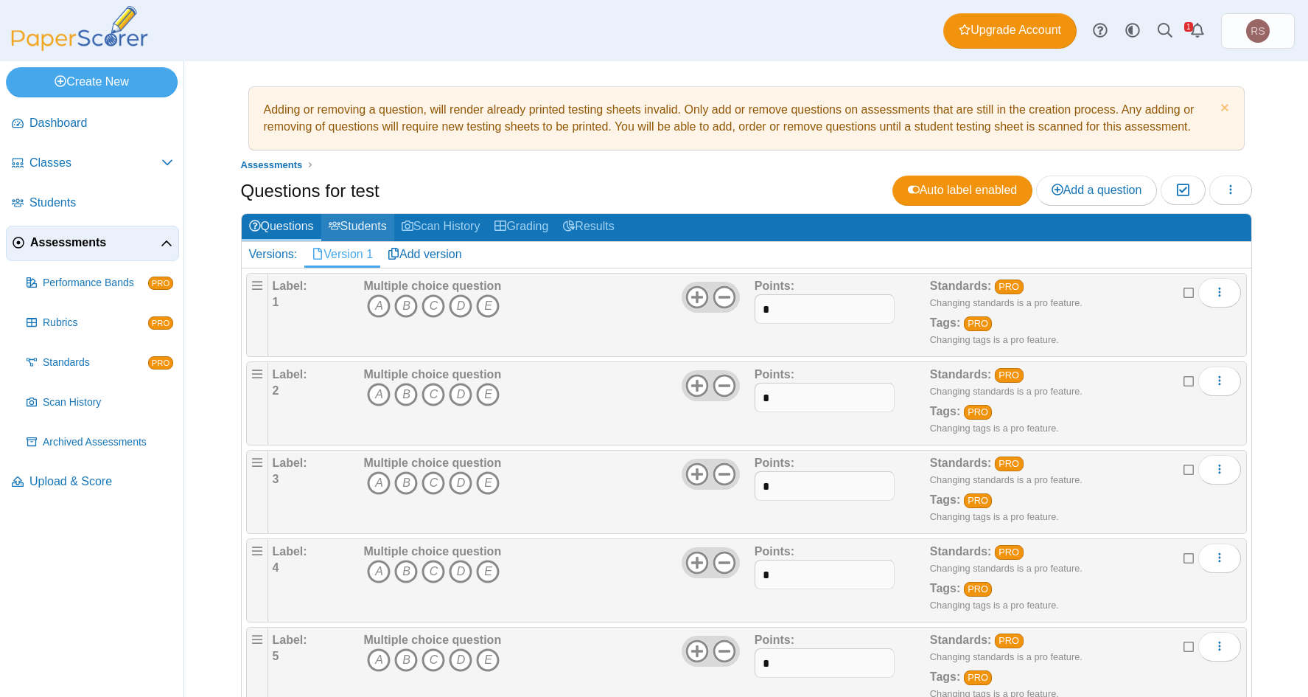
click at [368, 226] on link "Students" at bounding box center [357, 227] width 73 height 27
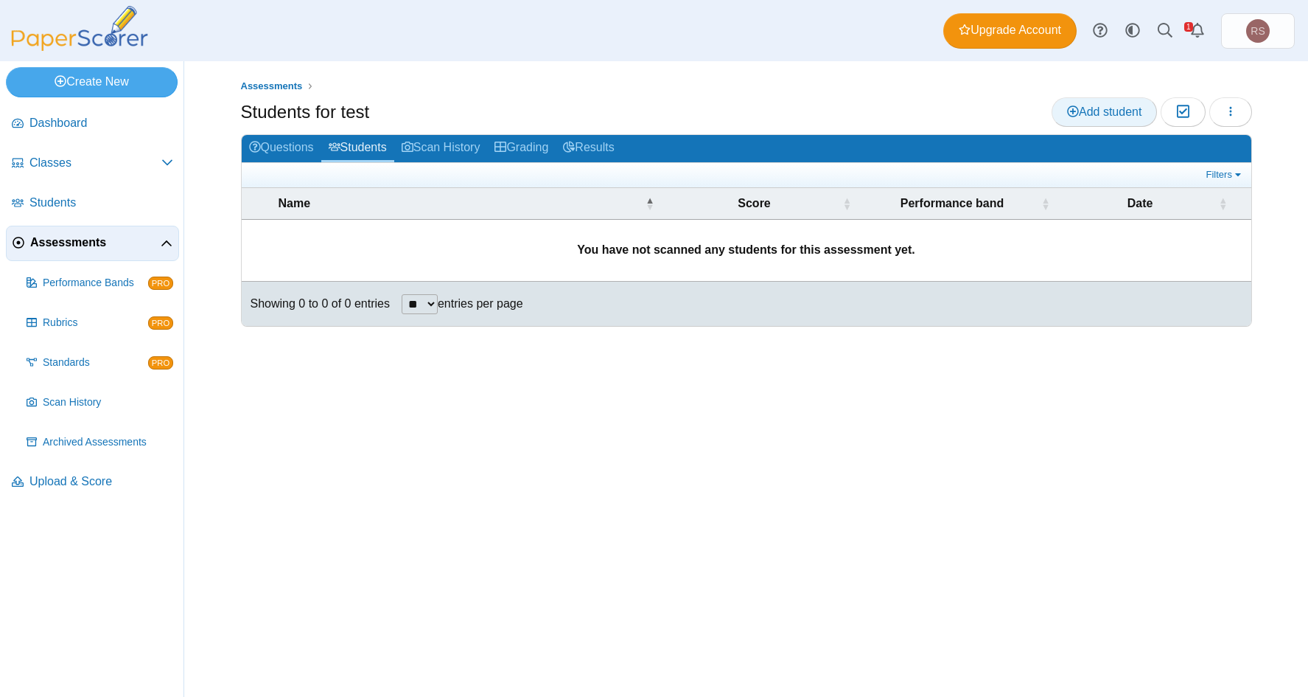
click at [1104, 110] on span "Add student" at bounding box center [1104, 111] width 74 height 13
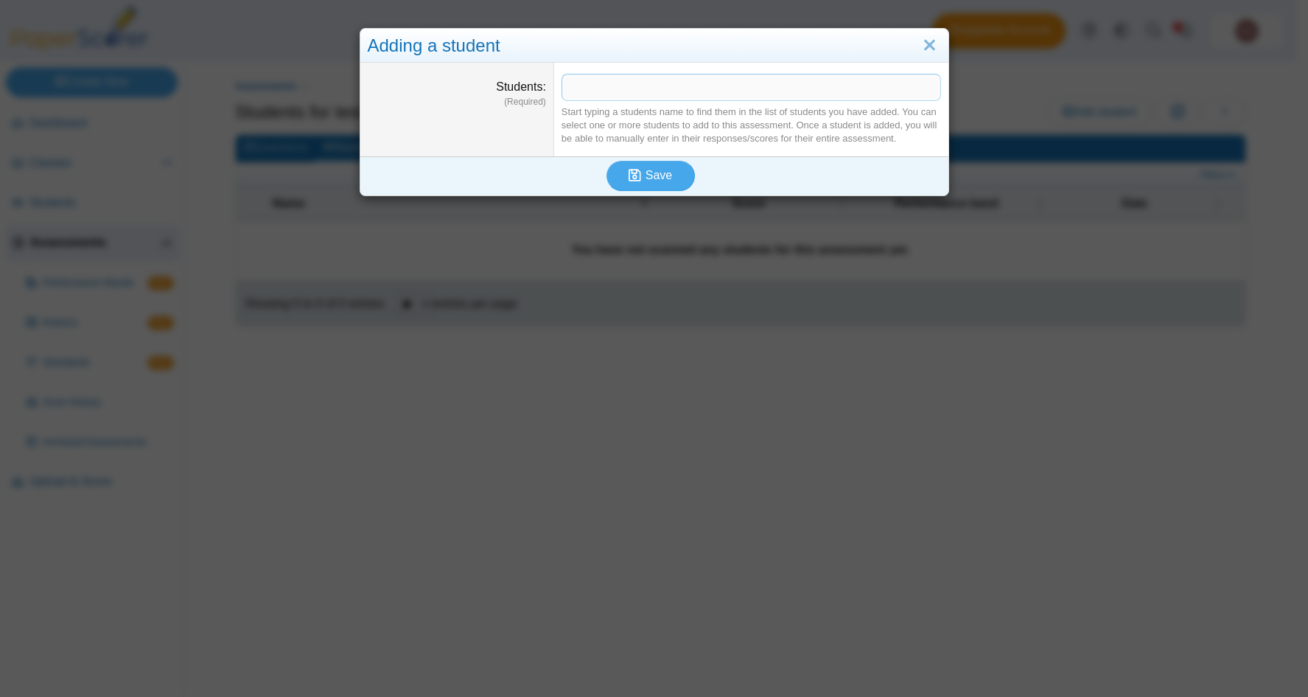
click at [652, 91] on span at bounding box center [751, 86] width 378 height 25
drag, startPoint x: 605, startPoint y: 88, endPoint x: 517, endPoint y: 94, distance: 88.7
click at [517, 94] on dl "Students (Required) ****** ​ Start typing a students name to find them in the l…" at bounding box center [654, 110] width 588 height 94
drag, startPoint x: 572, startPoint y: 83, endPoint x: 452, endPoint y: 105, distance: 122.2
click at [452, 105] on dl "Students (Required) ****** ​ Start typing a students name to find them in the l…" at bounding box center [654, 110] width 588 height 94
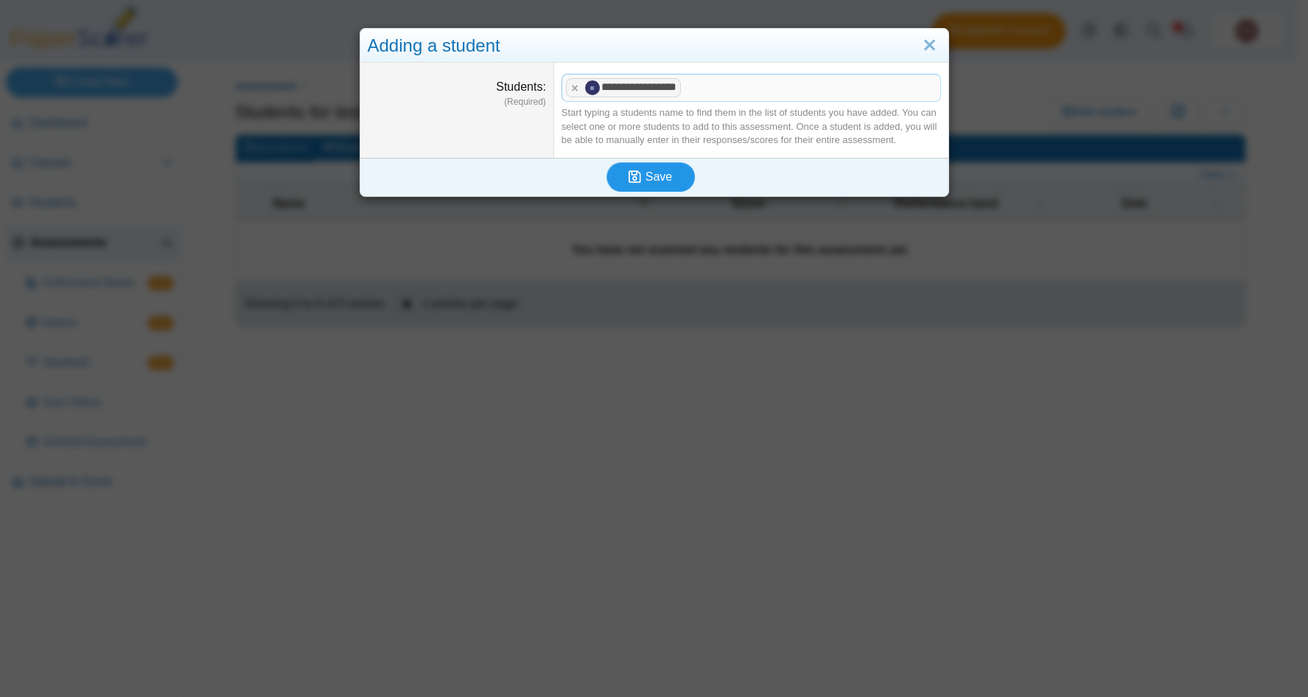
click at [649, 181] on span "Save" at bounding box center [659, 176] width 27 height 13
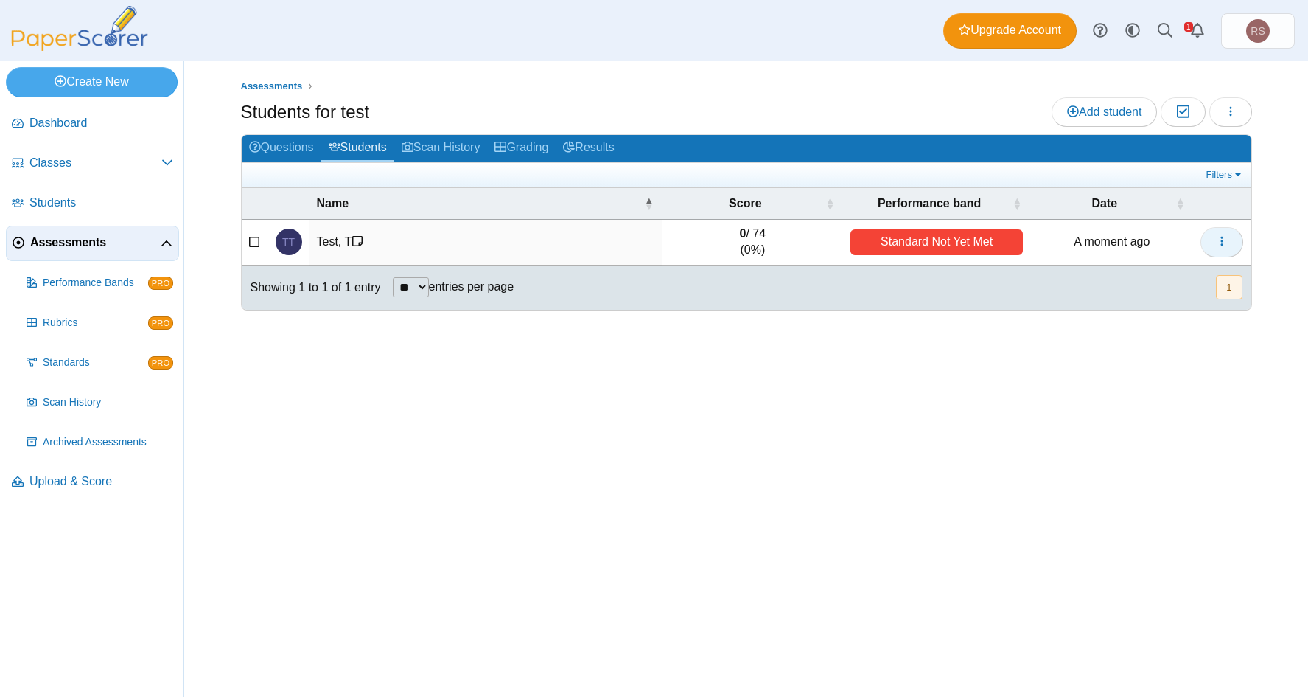
click at [1219, 240] on icon "button" at bounding box center [1222, 241] width 12 height 12
click at [783, 463] on div "Assessments Students for test Add student Moderation 0 Loading…" at bounding box center [747, 378] width 1106 height 635
click at [893, 236] on div "Standard Not Yet Met" at bounding box center [937, 242] width 172 height 26
click at [321, 237] on td "Test, T" at bounding box center [486, 243] width 353 height 46
click at [456, 148] on link "Scan History" at bounding box center [441, 148] width 94 height 27
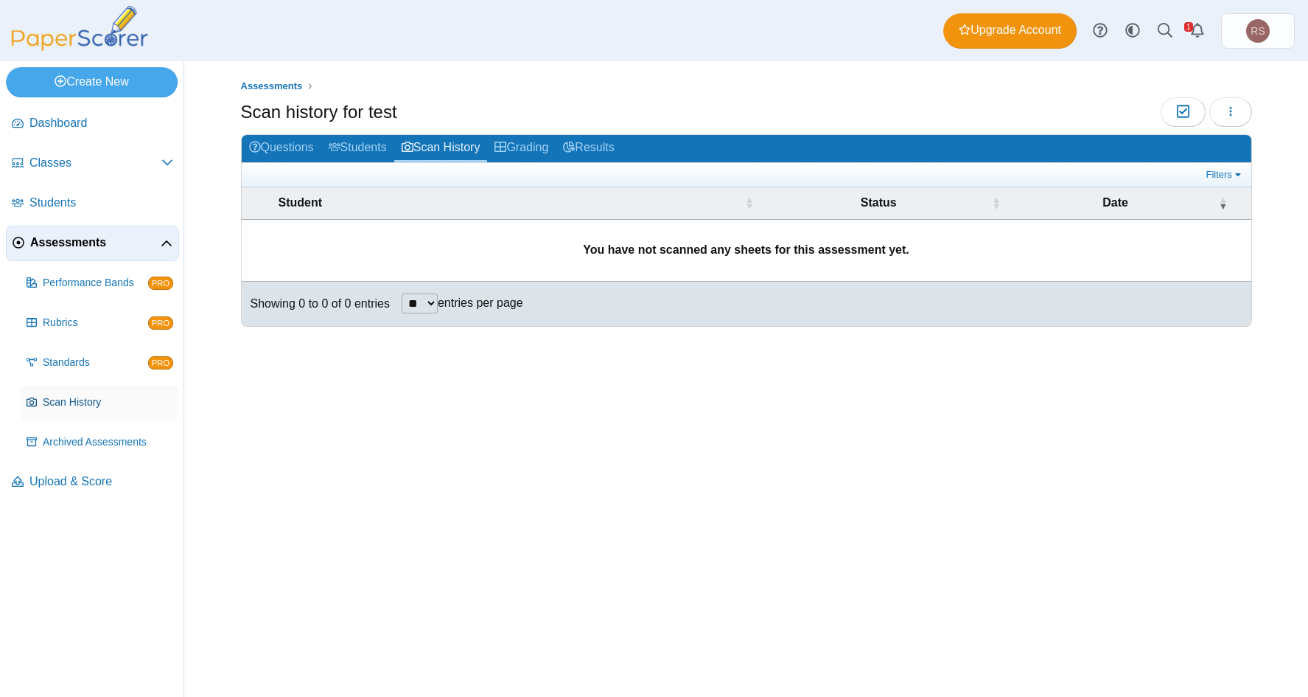
click at [60, 400] on span "Scan History" at bounding box center [108, 402] width 130 height 15
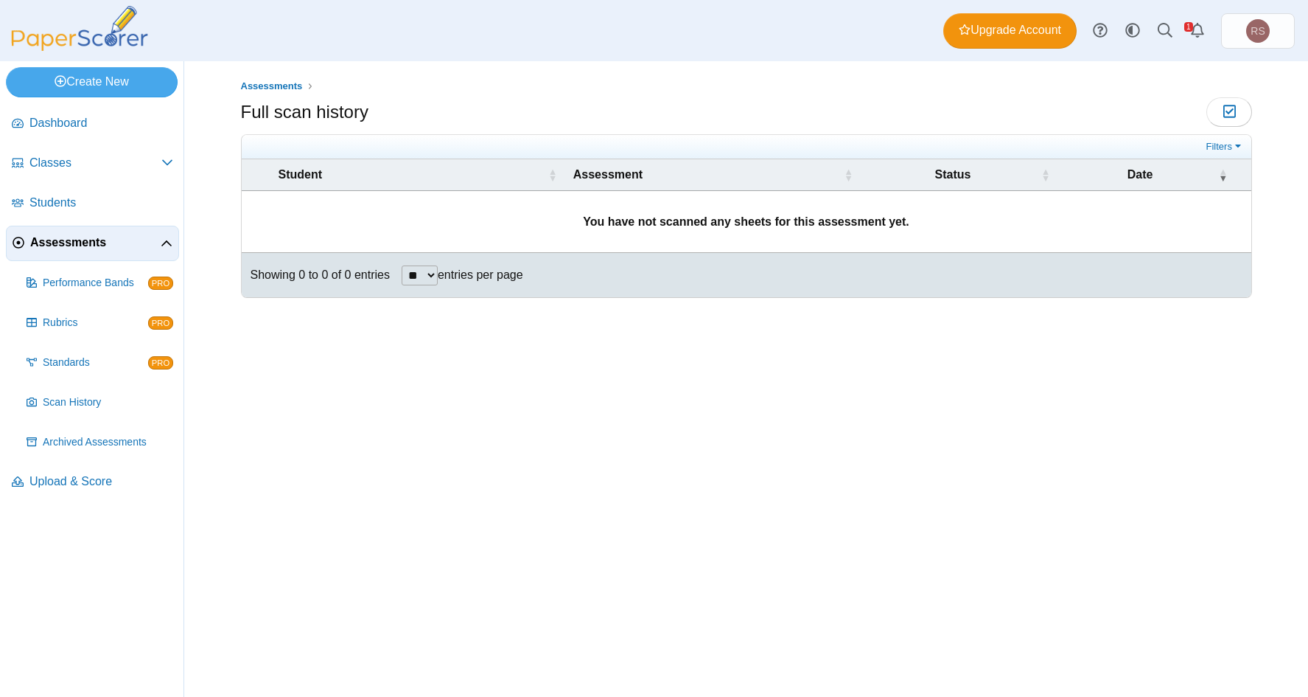
click at [731, 226] on b "You have not scanned any sheets for this assessment yet." at bounding box center [746, 221] width 327 height 13
click at [51, 484] on span "Upload & Score" at bounding box center [101, 481] width 144 height 16
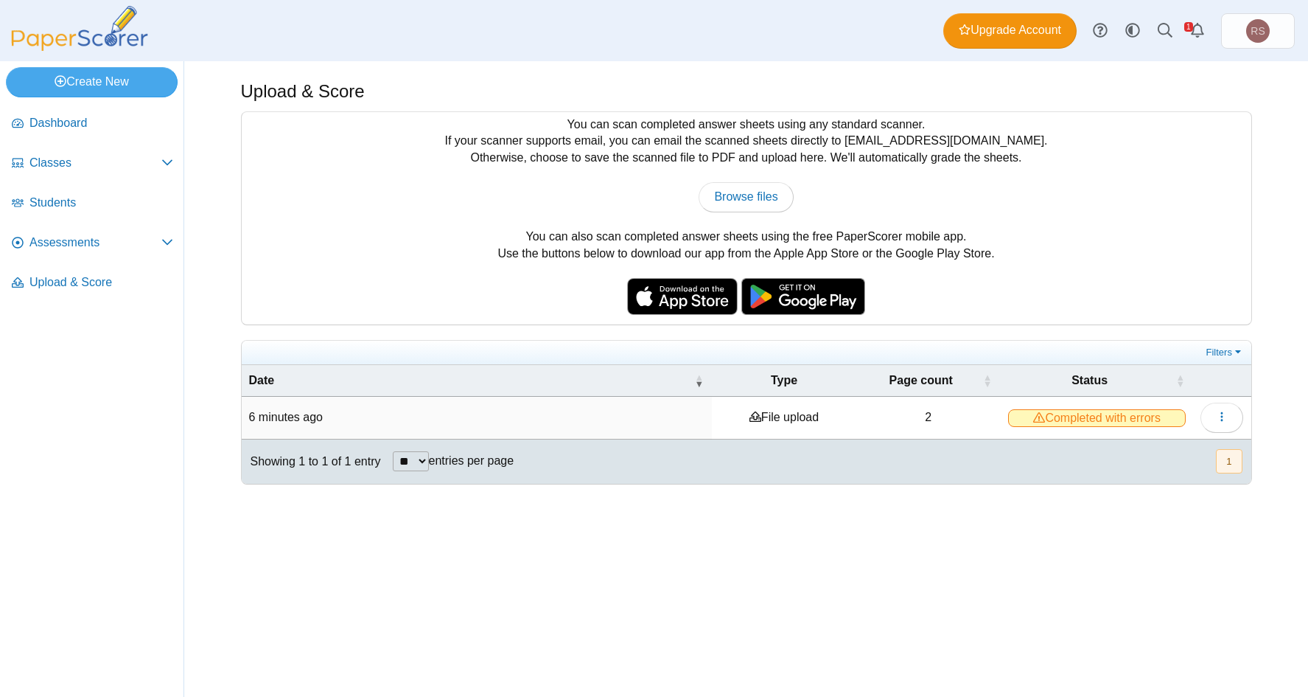
click at [1113, 417] on span "Completed with errors" at bounding box center [1097, 418] width 178 height 18
click at [1227, 419] on icon "button" at bounding box center [1222, 417] width 12 height 12
click at [1130, 450] on link "View scanned pages" at bounding box center [1155, 451] width 177 height 22
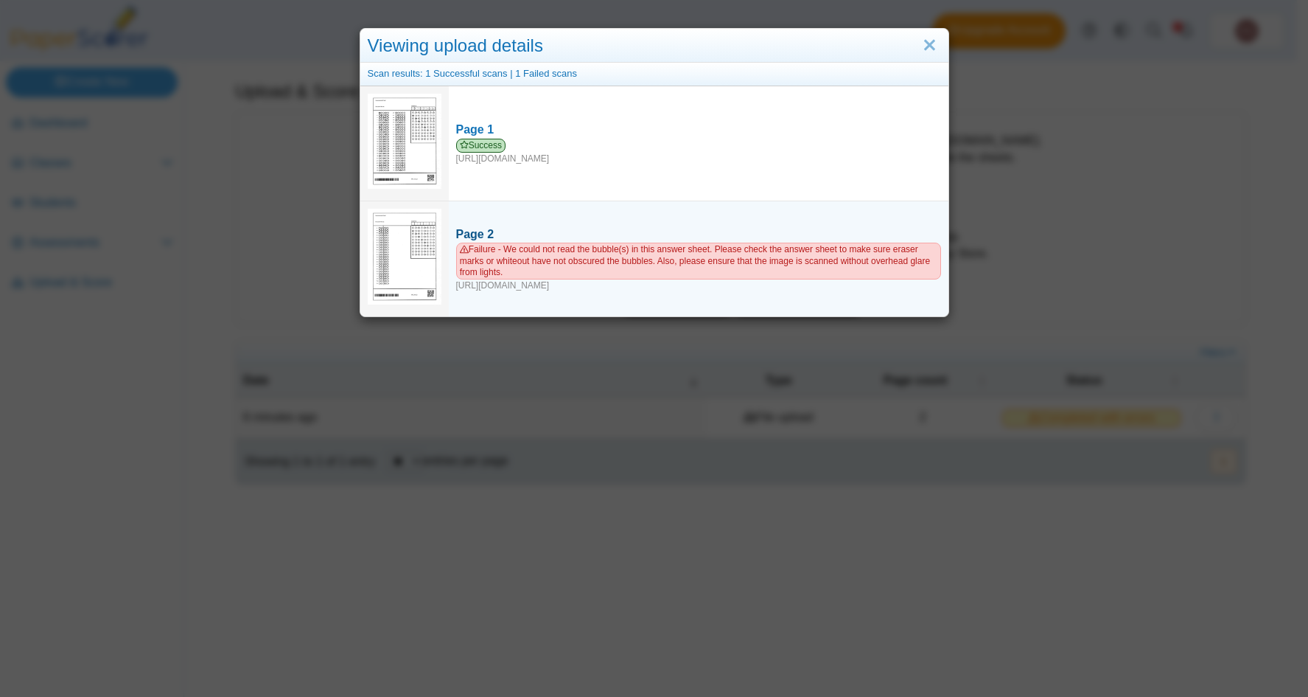
click at [565, 254] on span "Failure - We could not read the bubble(s) in this answer sheet. Please check th…" at bounding box center [698, 261] width 485 height 36
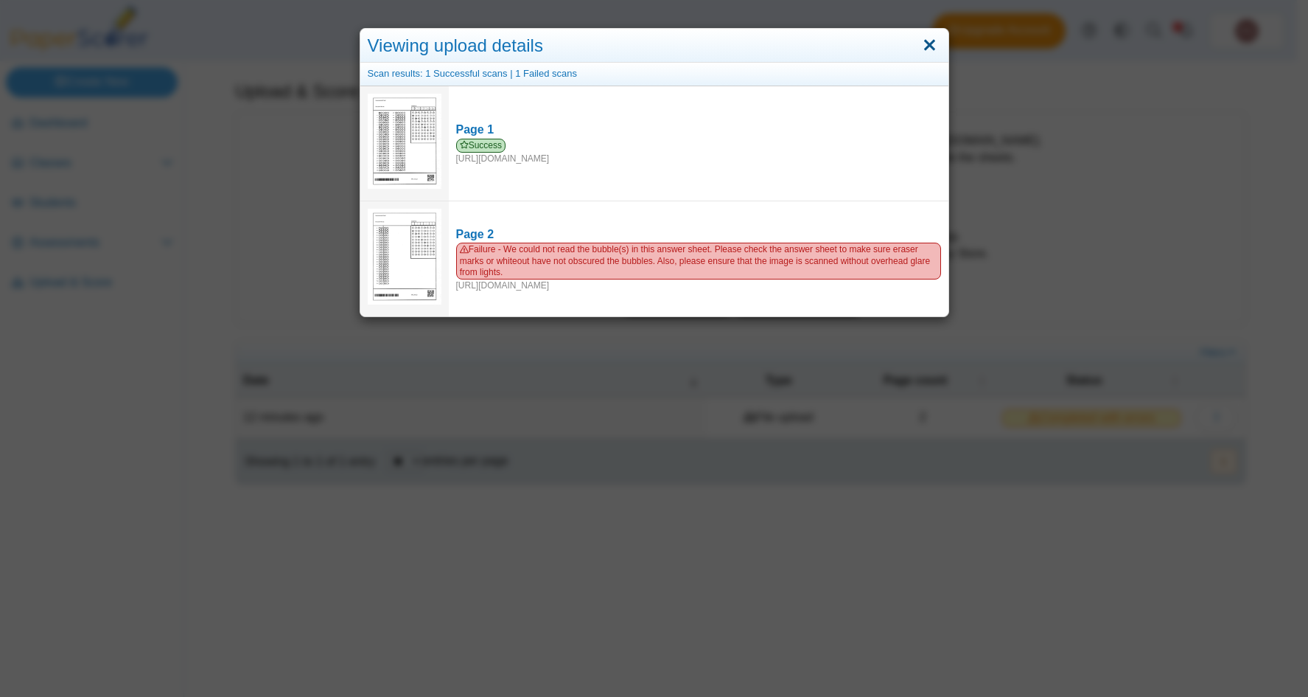
click at [923, 43] on link "Close" at bounding box center [930, 45] width 23 height 25
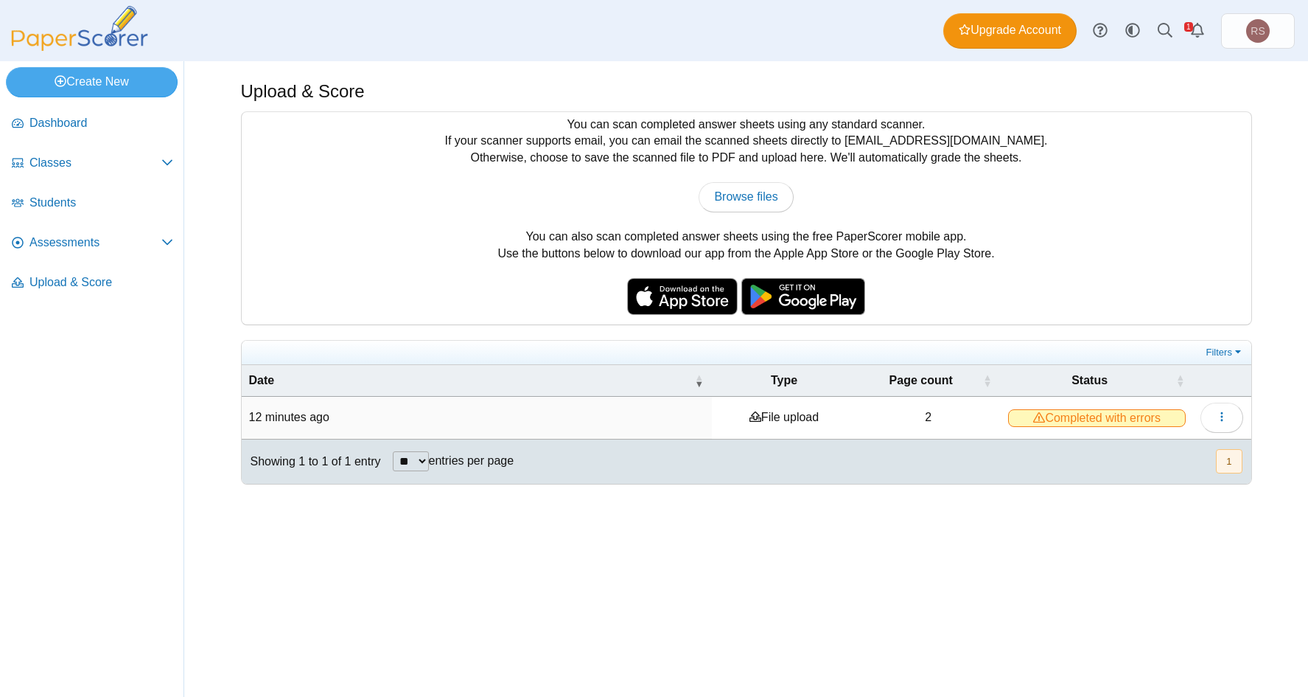
click at [930, 415] on td "2" at bounding box center [929, 418] width 144 height 42
click at [62, 124] on span "Dashboard" at bounding box center [101, 123] width 144 height 16
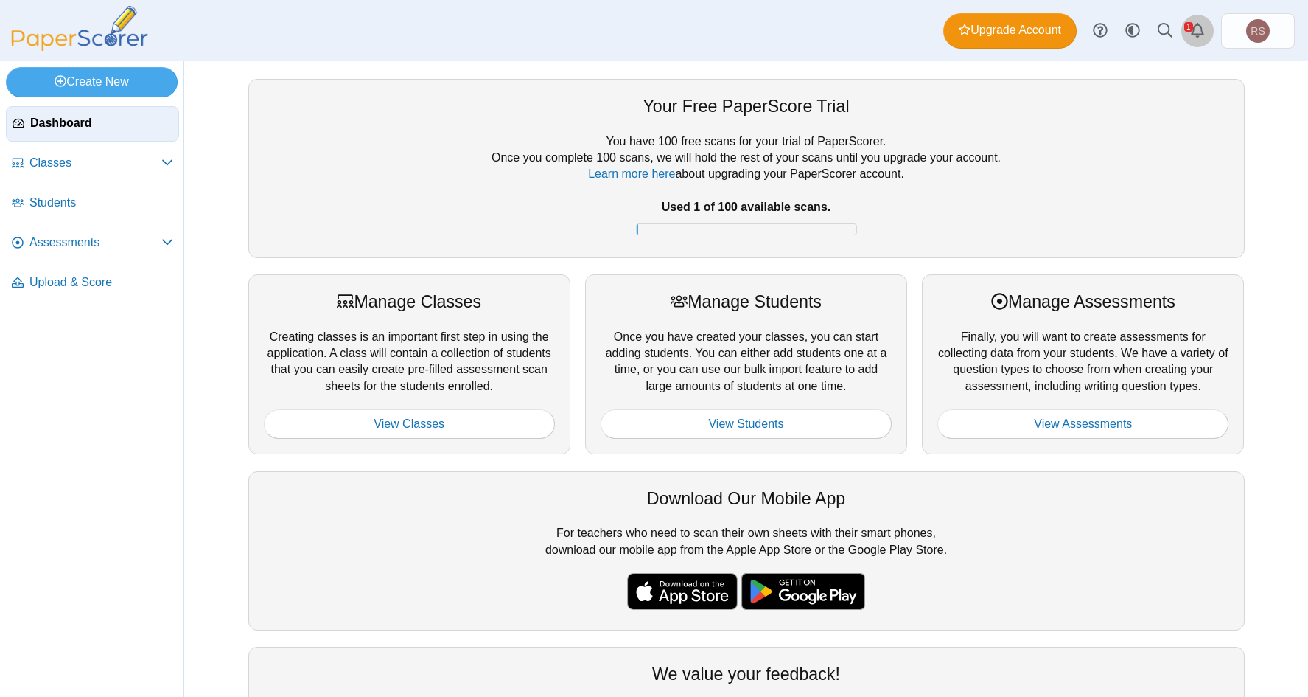
click at [1194, 24] on icon "Alerts" at bounding box center [1198, 30] width 15 height 15
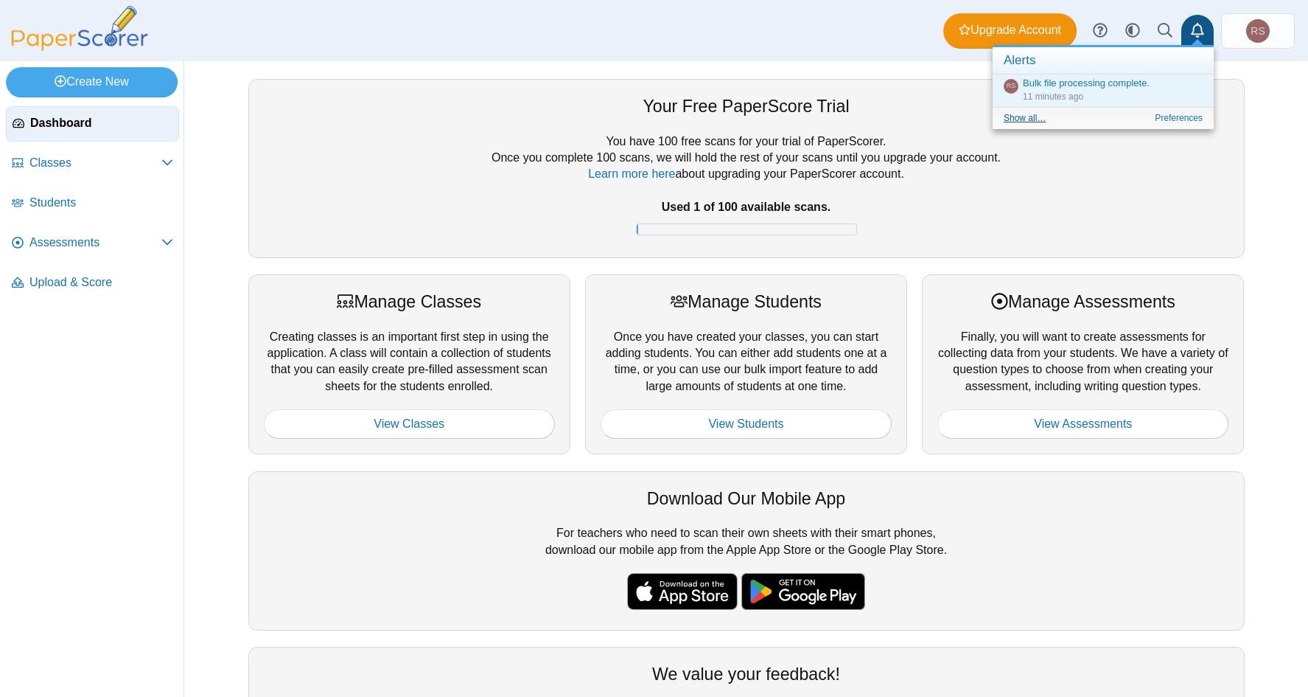
click at [1033, 116] on link "Show all…" at bounding box center [1025, 118] width 42 height 10
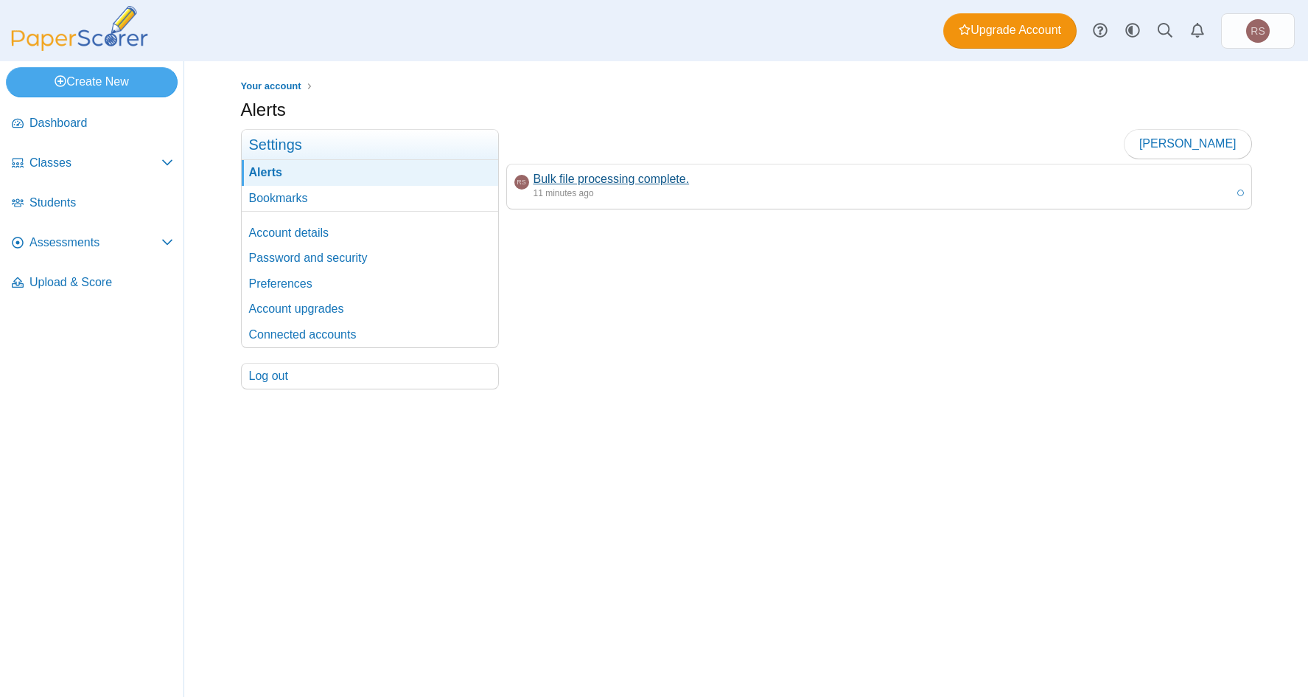
click at [579, 179] on link "Bulk file processing complete." at bounding box center [612, 178] width 156 height 13
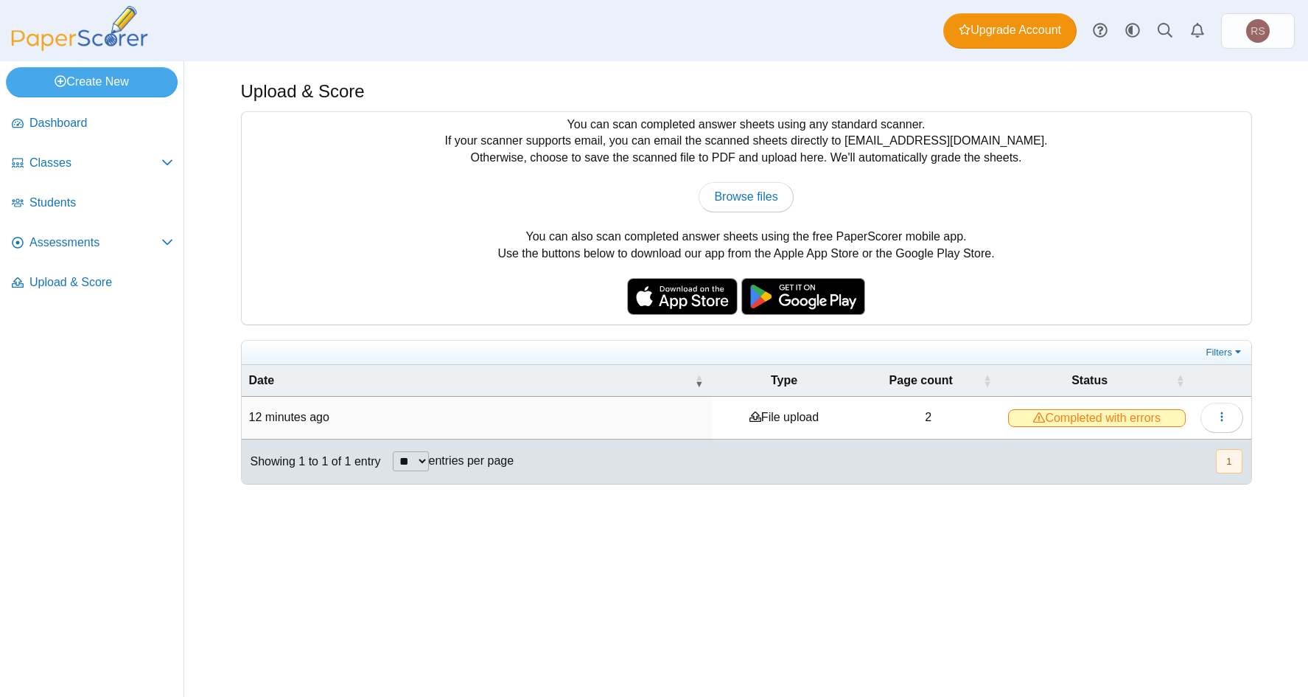
click at [262, 411] on time "12 minutes ago" at bounding box center [289, 417] width 80 height 13
click at [1216, 417] on icon "button" at bounding box center [1222, 417] width 12 height 12
click at [1121, 451] on link "View scanned pages" at bounding box center [1155, 451] width 177 height 22
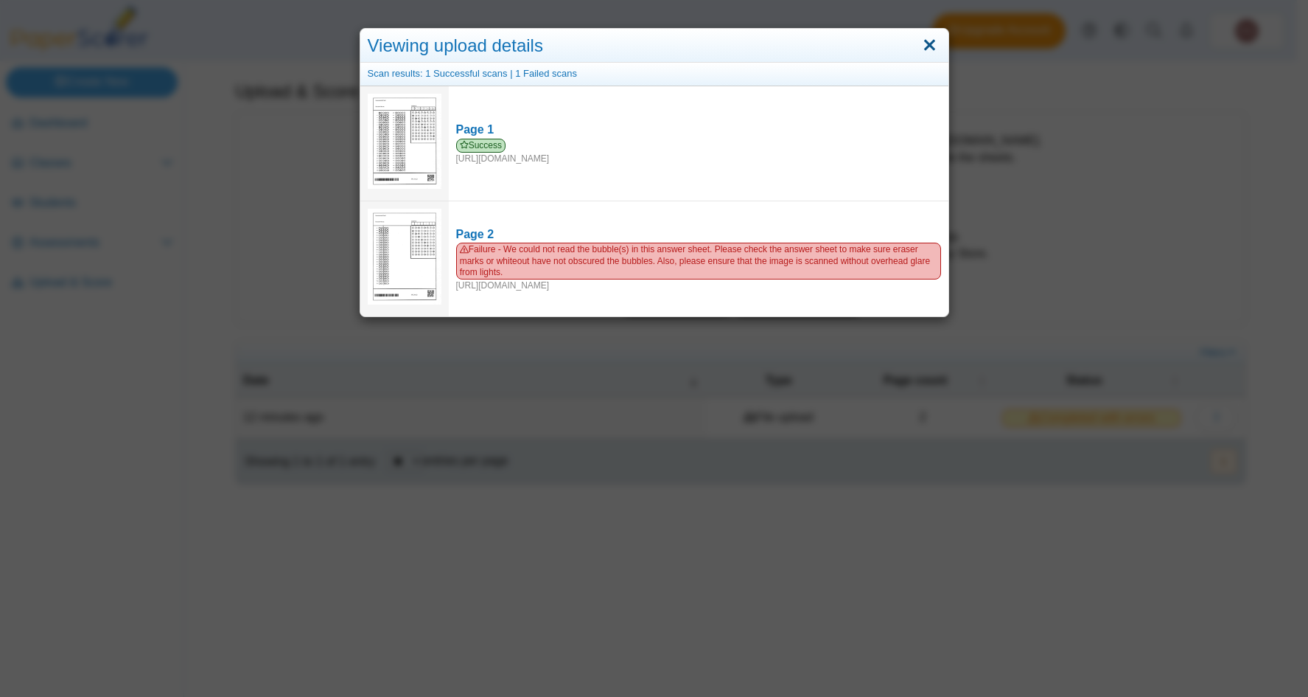
click at [921, 44] on link "Close" at bounding box center [930, 45] width 23 height 25
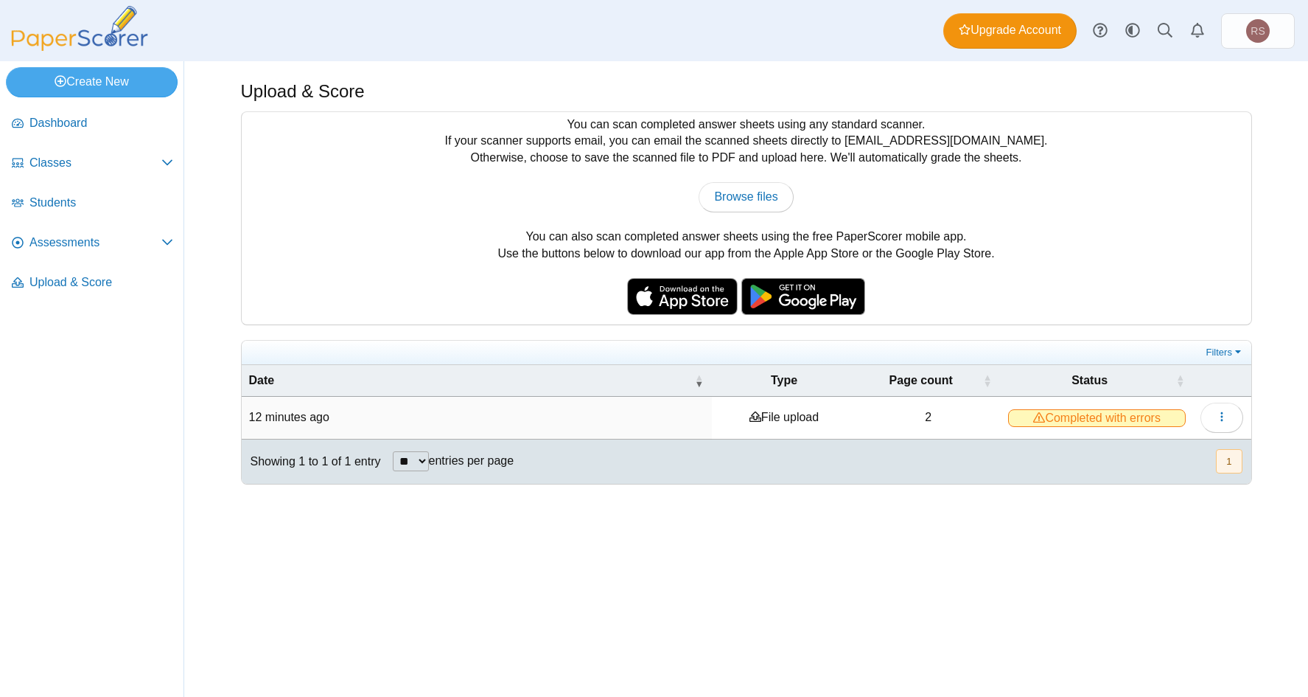
click at [669, 613] on div "Upload & Score You can scan completed answer sheets using any standard scanner.…" at bounding box center [747, 378] width 1106 height 635
click at [63, 245] on span "Assessments" at bounding box center [95, 242] width 132 height 16
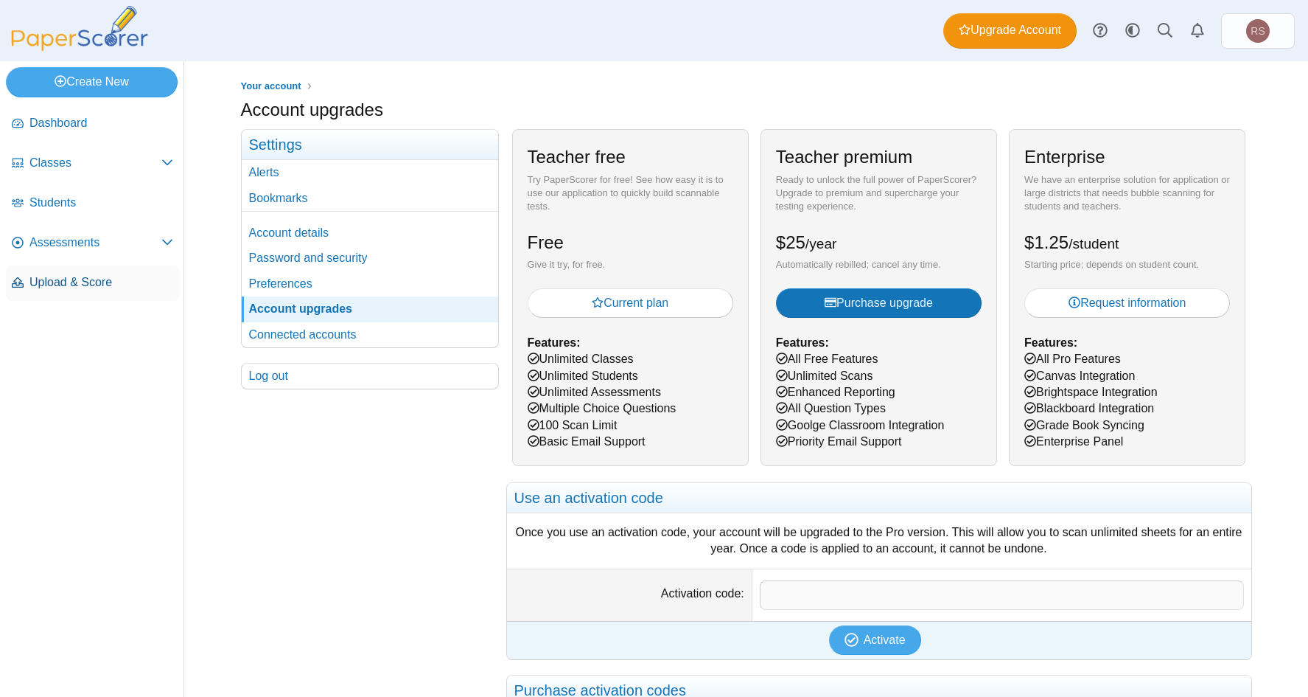
click at [55, 288] on span "Upload & Score" at bounding box center [101, 282] width 144 height 16
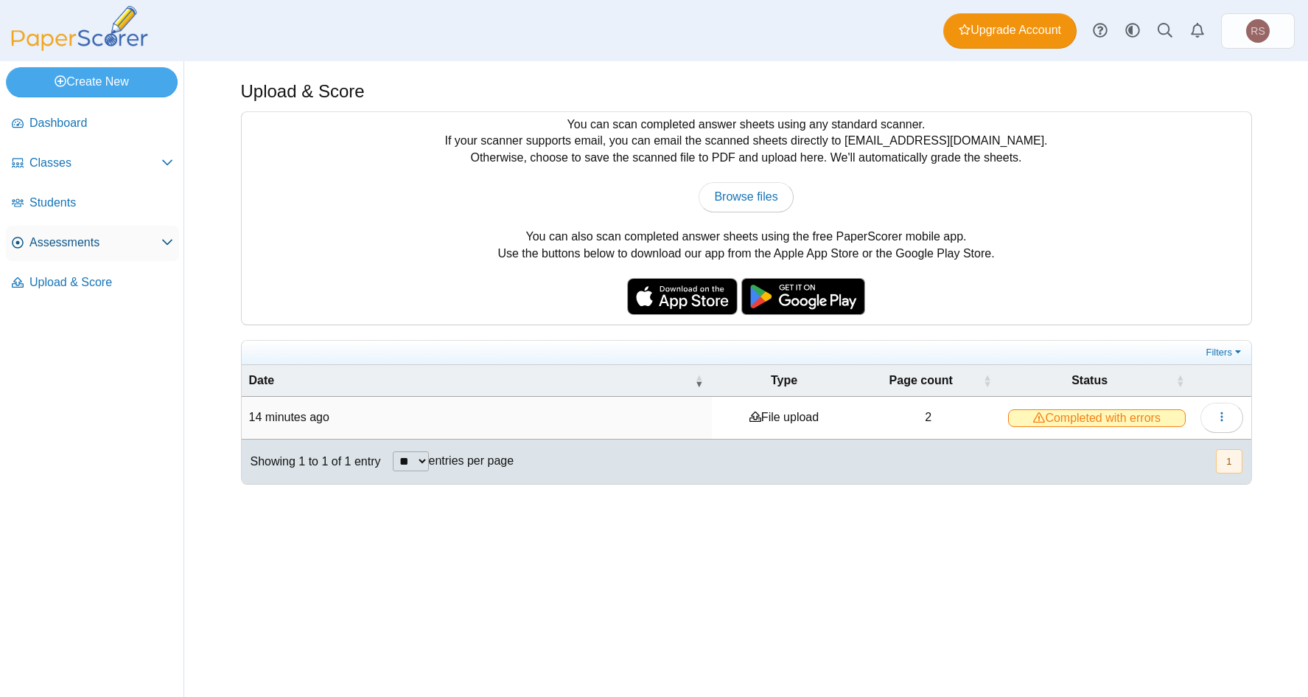
click at [60, 242] on span "Assessments" at bounding box center [95, 242] width 132 height 16
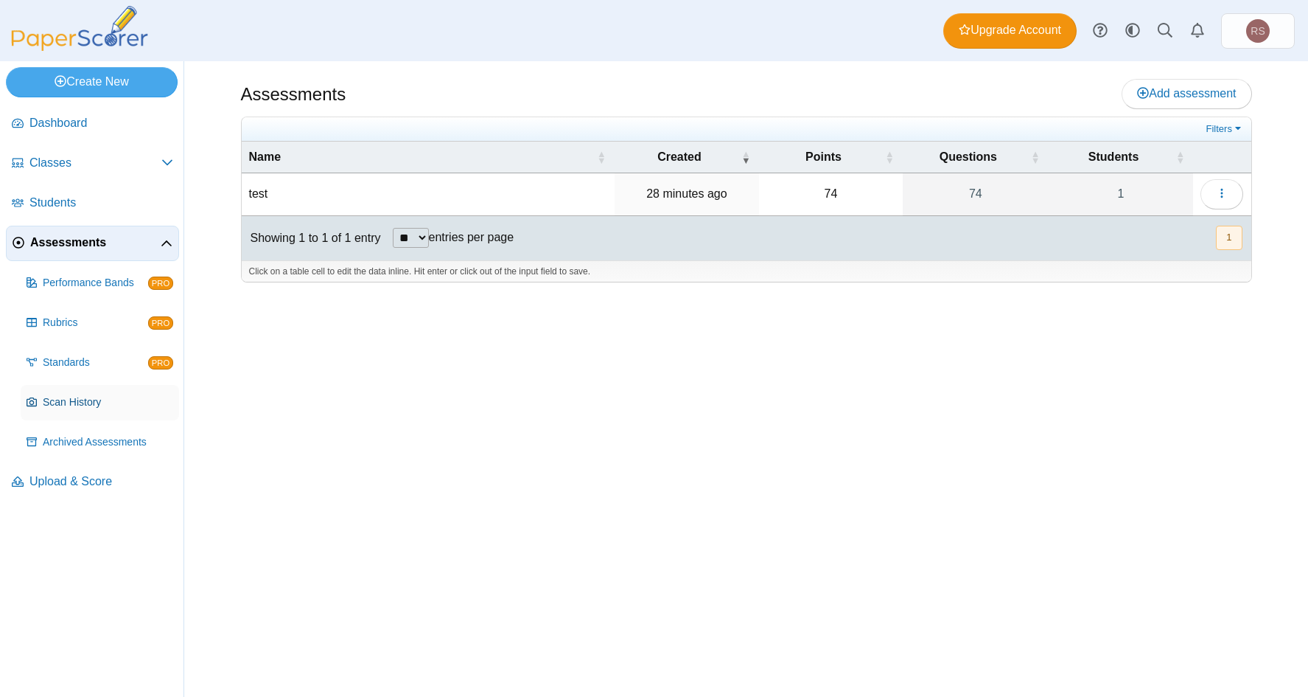
click at [58, 404] on span "Scan History" at bounding box center [108, 402] width 130 height 15
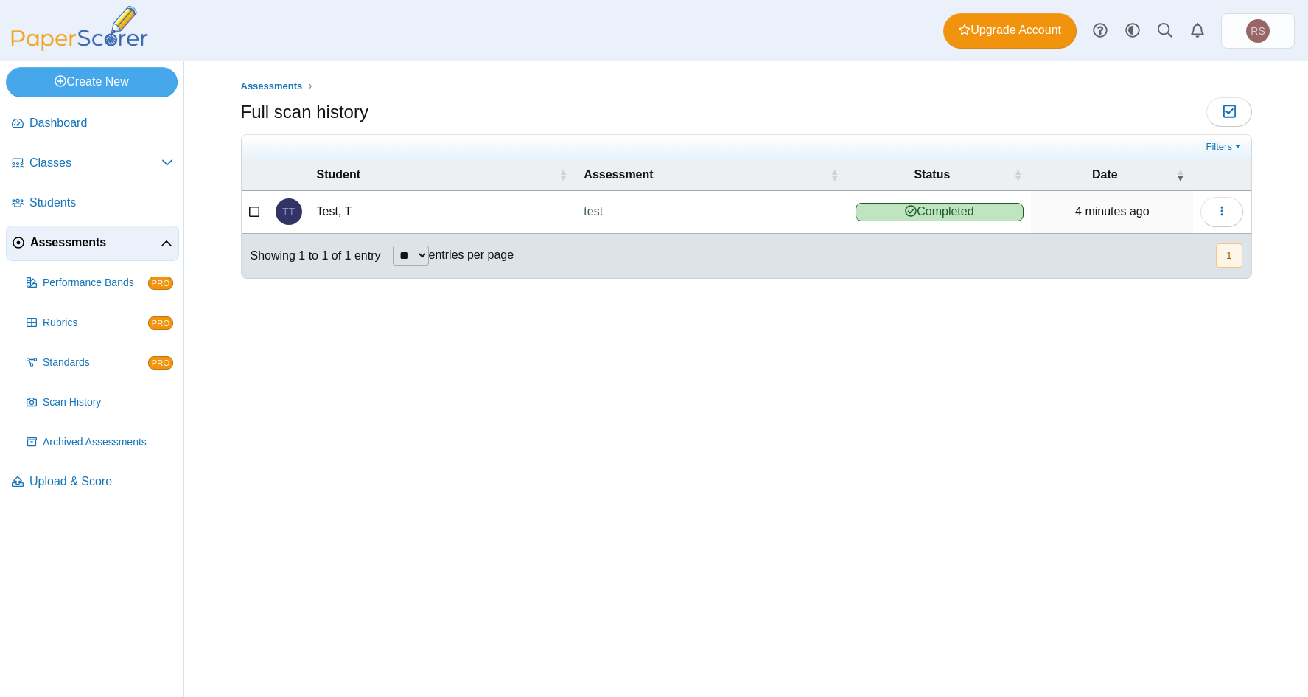
click at [951, 212] on span "Completed" at bounding box center [940, 212] width 169 height 18
click at [55, 195] on span "Students" at bounding box center [101, 203] width 144 height 16
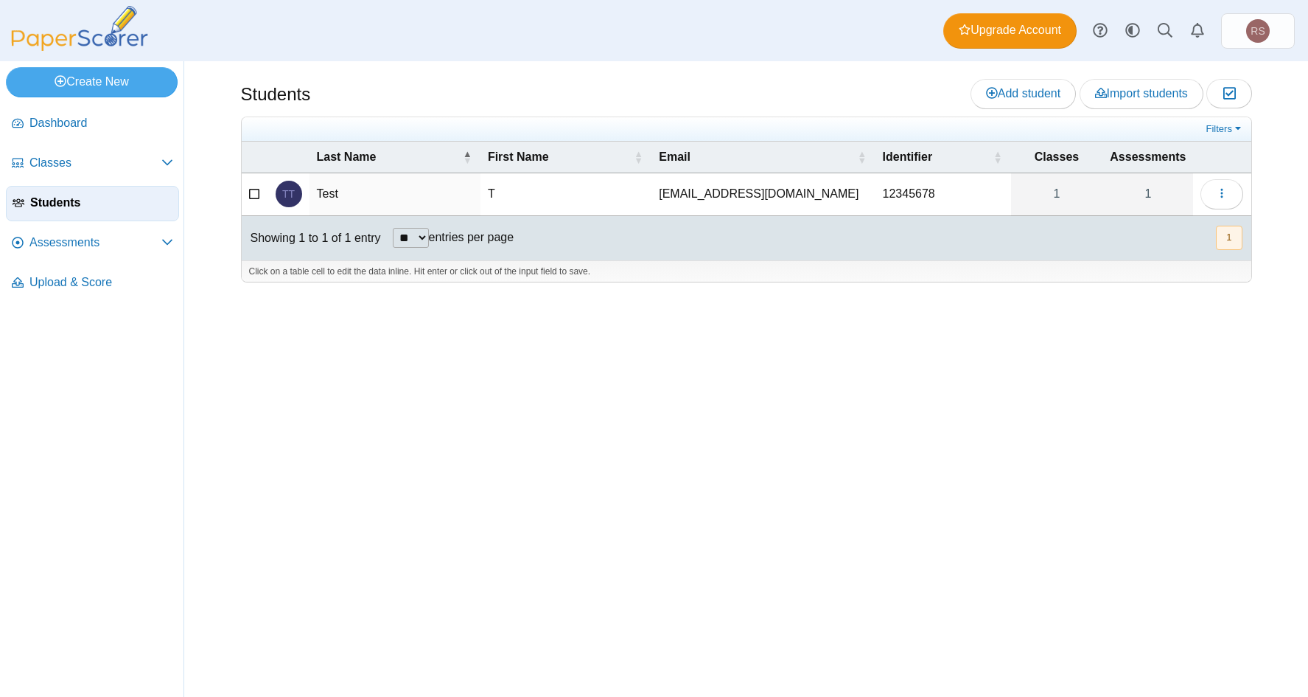
click at [46, 165] on span "Classes" at bounding box center [95, 163] width 132 height 16
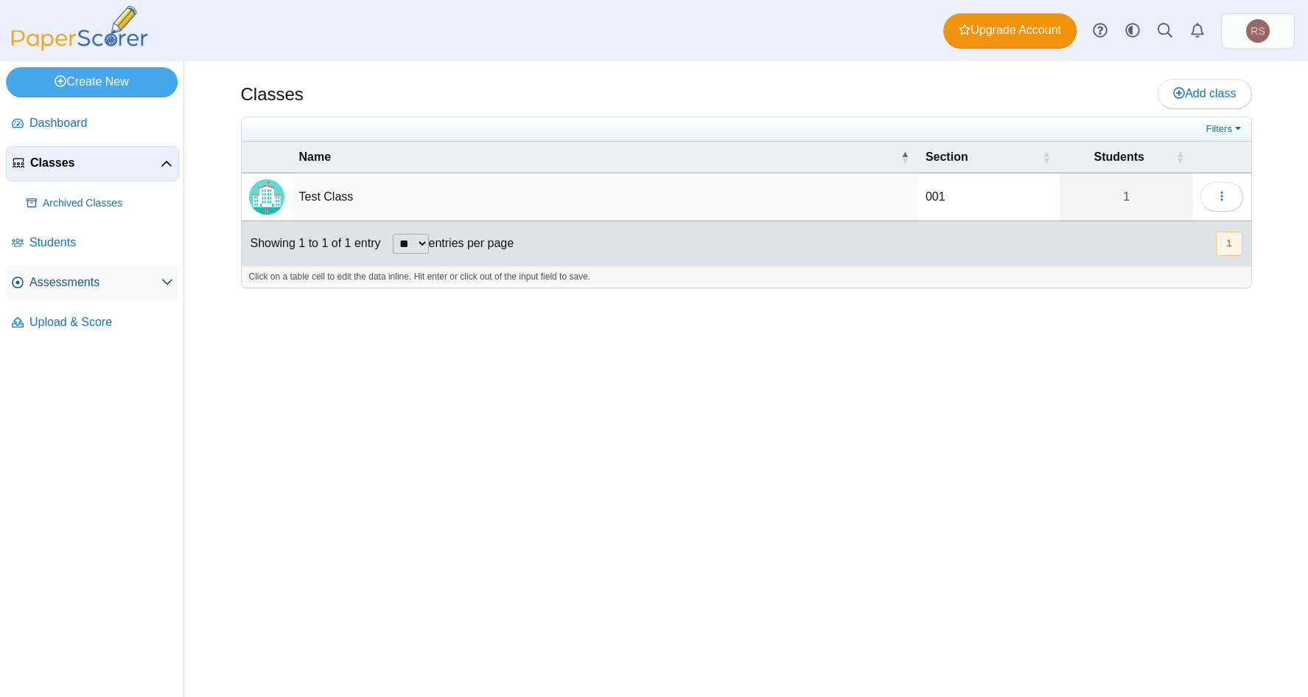
click at [58, 282] on span "Assessments" at bounding box center [95, 282] width 132 height 16
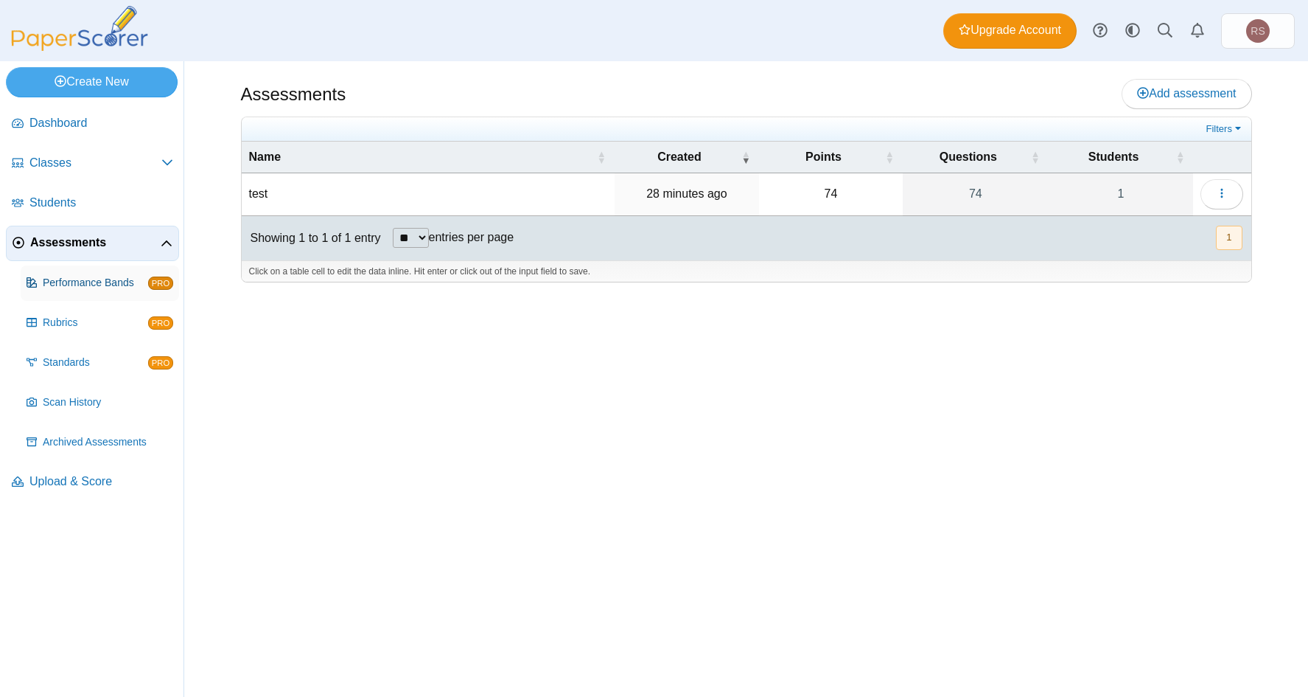
click at [66, 281] on span "Performance Bands" at bounding box center [95, 283] width 105 height 15
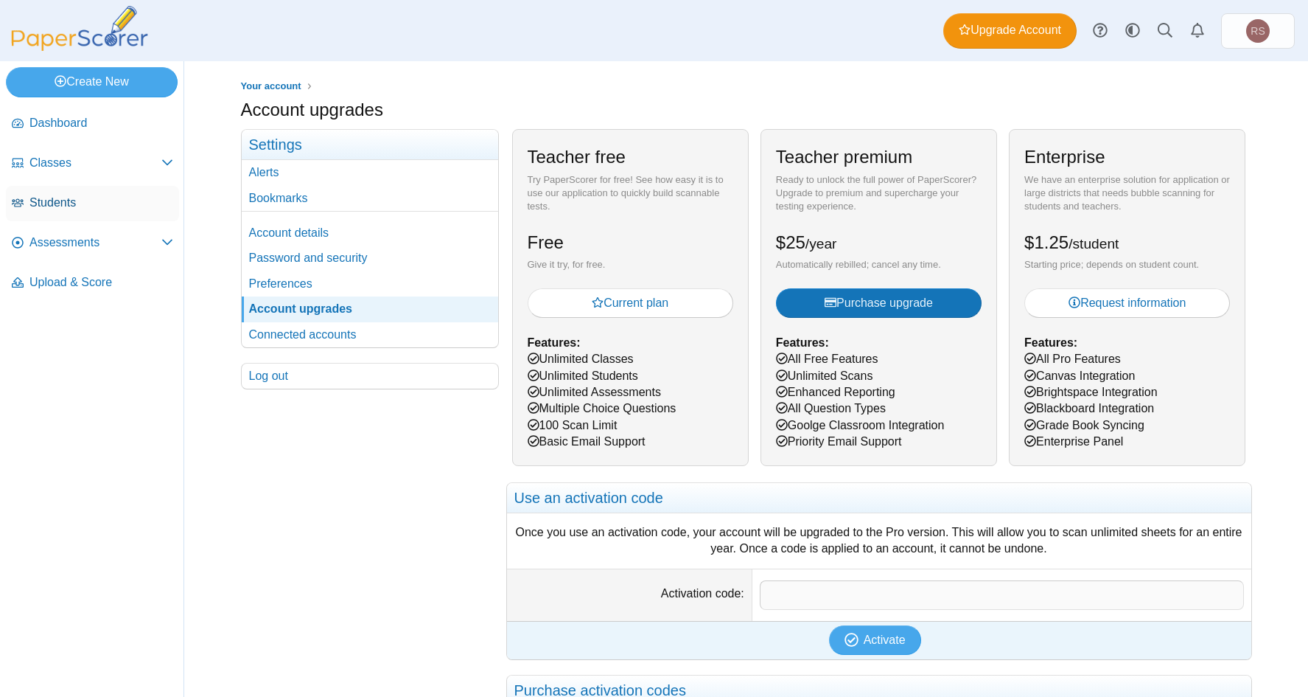
click at [57, 205] on span "Students" at bounding box center [101, 203] width 144 height 16
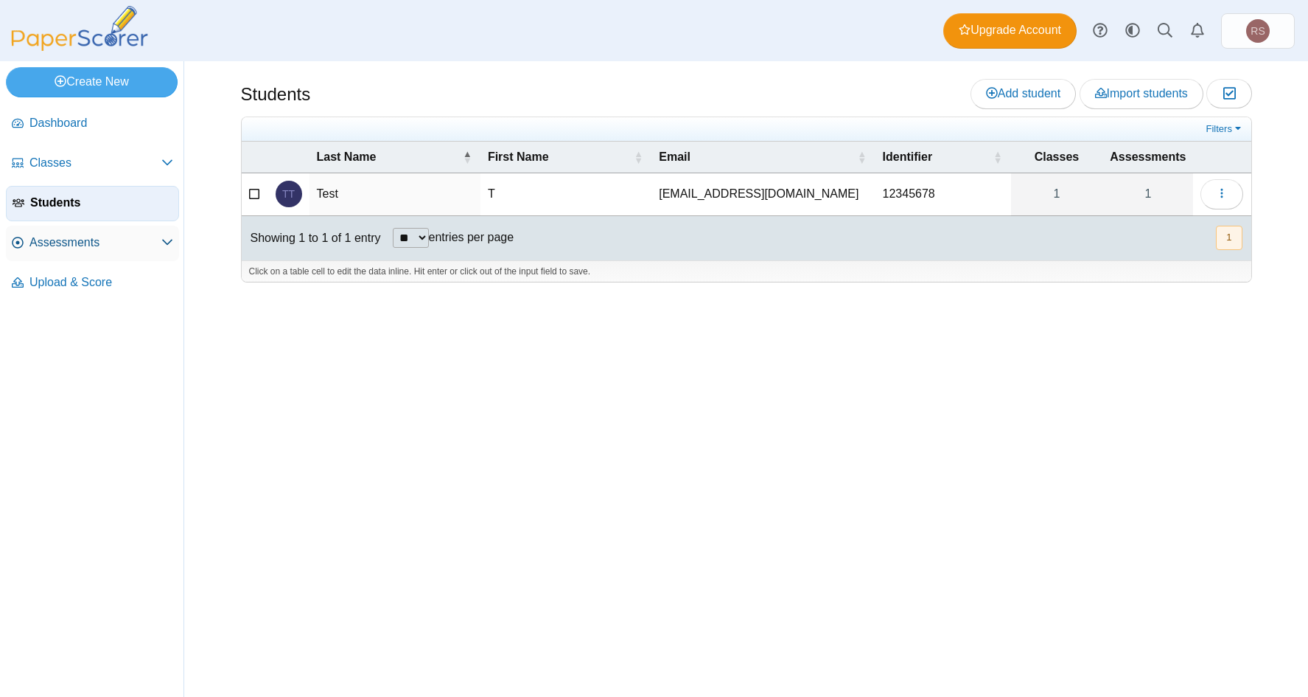
click at [57, 250] on span "Assessments" at bounding box center [95, 242] width 132 height 16
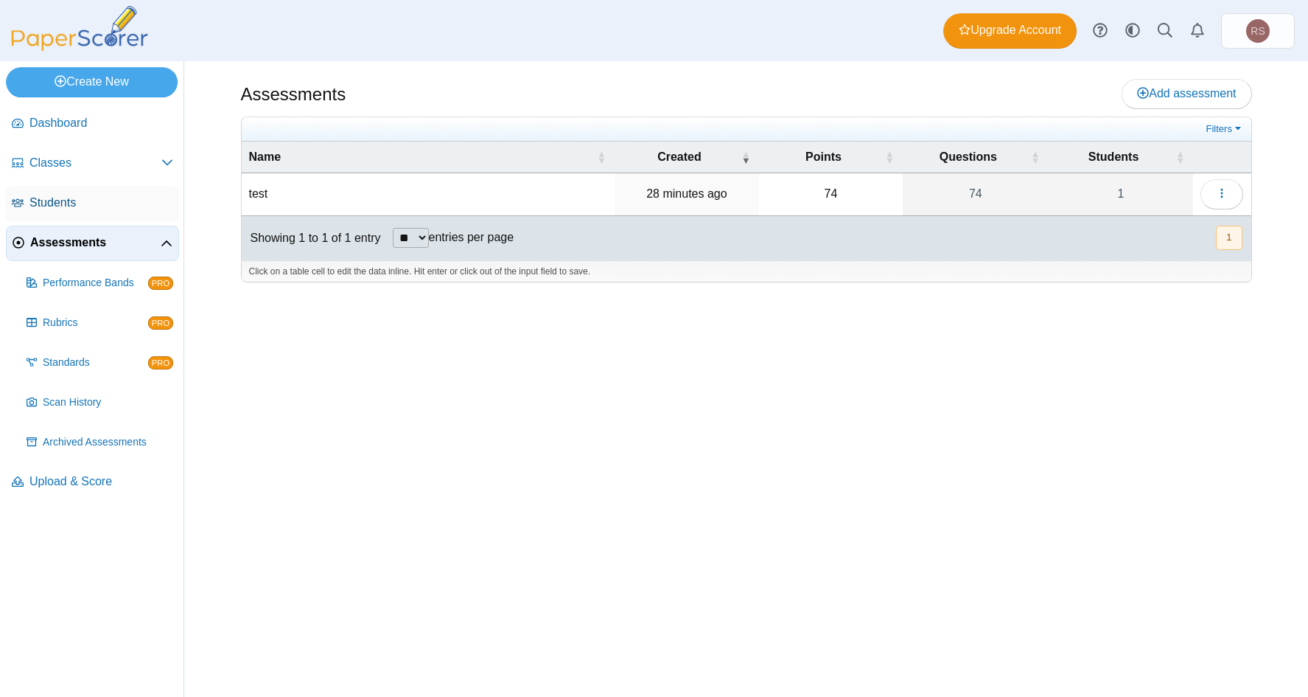
click at [57, 203] on span "Students" at bounding box center [101, 203] width 144 height 16
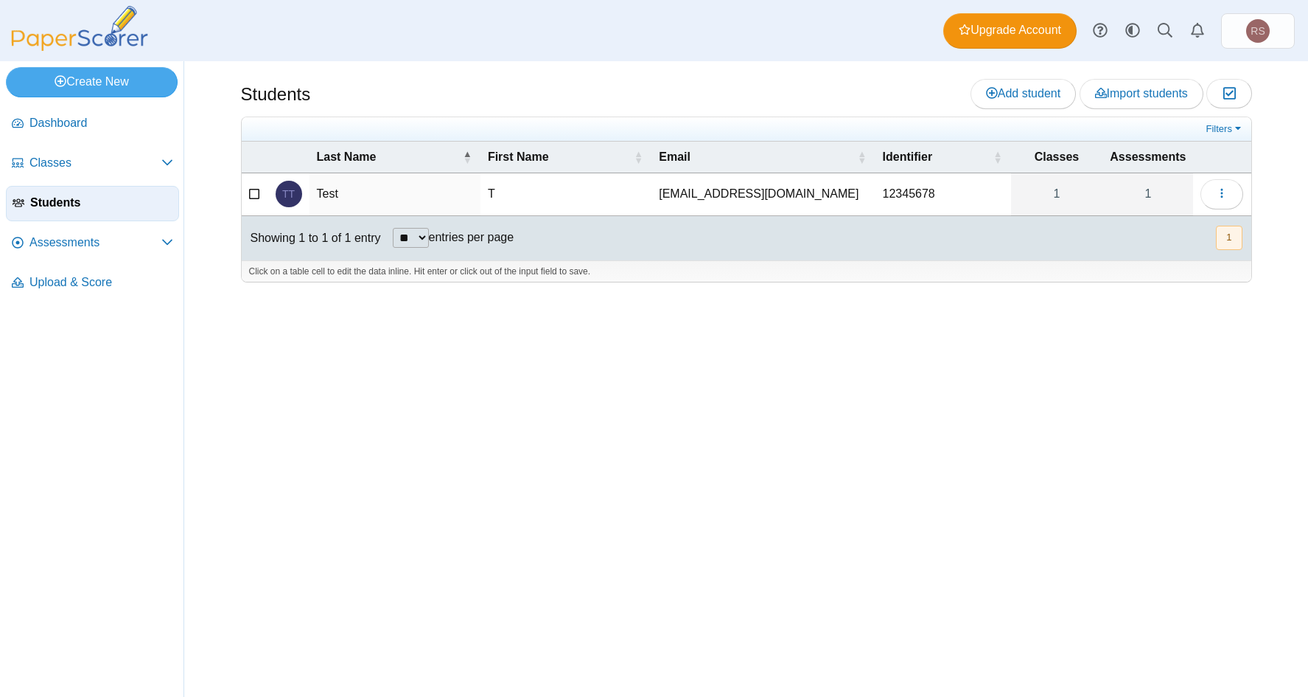
click at [670, 192] on td "[EMAIL_ADDRESS][DOMAIN_NAME]" at bounding box center [763, 194] width 223 height 42
click at [552, 186] on td "T" at bounding box center [571, 194] width 175 height 42
click at [386, 186] on td "Test" at bounding box center [395, 194] width 171 height 42
click at [935, 182] on td "12345678" at bounding box center [944, 194] width 136 height 42
click at [1221, 193] on icon "button" at bounding box center [1222, 193] width 12 height 12
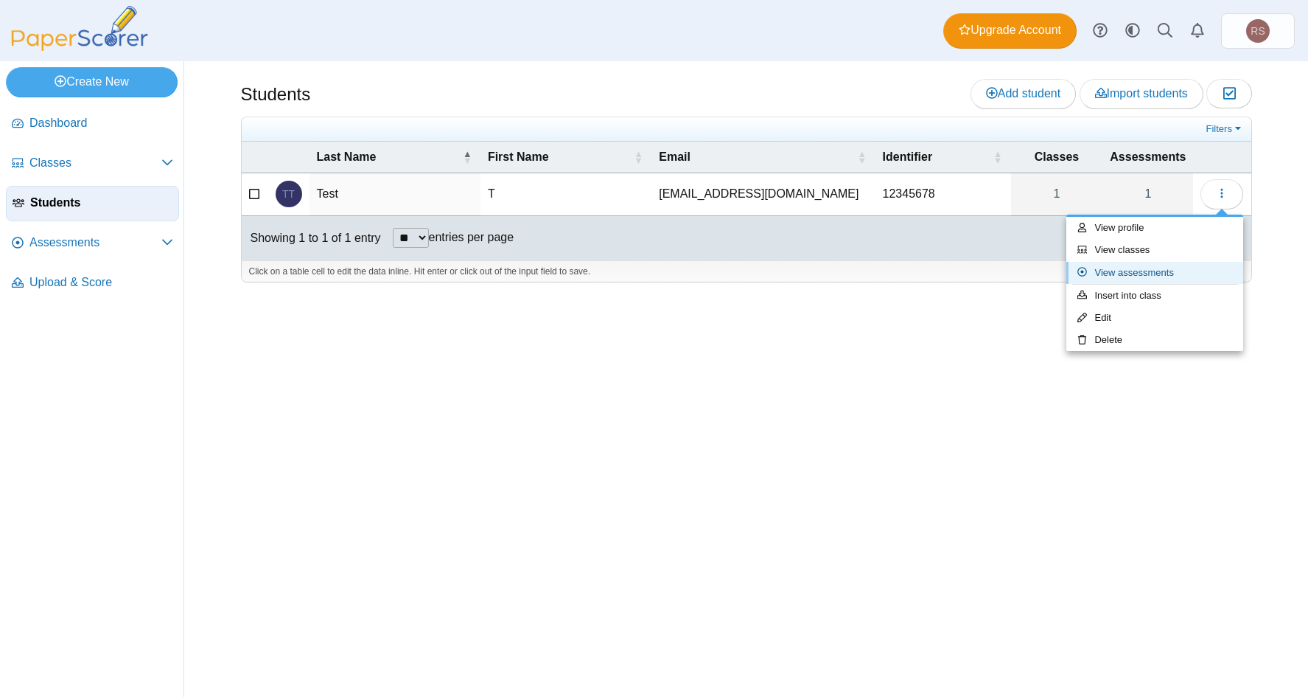
click at [1136, 272] on link "View assessments" at bounding box center [1155, 273] width 177 height 22
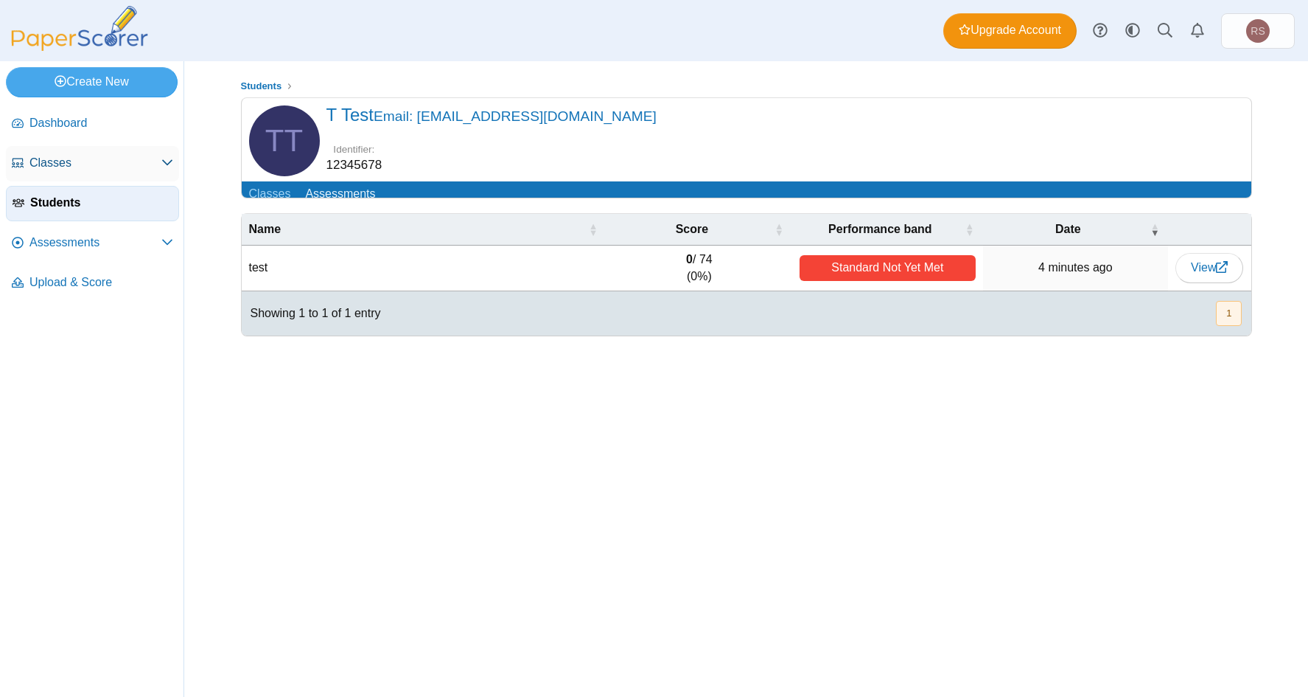
click at [45, 159] on span "Classes" at bounding box center [95, 163] width 132 height 16
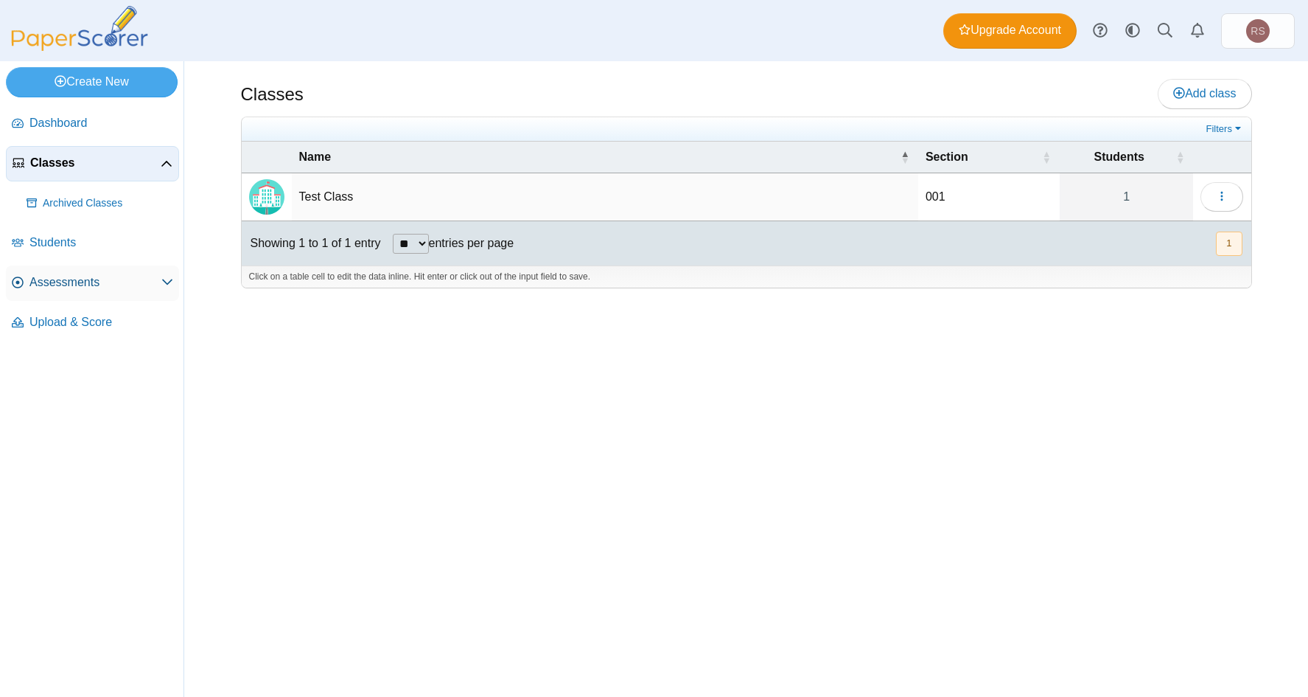
click at [56, 286] on span "Assessments" at bounding box center [95, 282] width 132 height 16
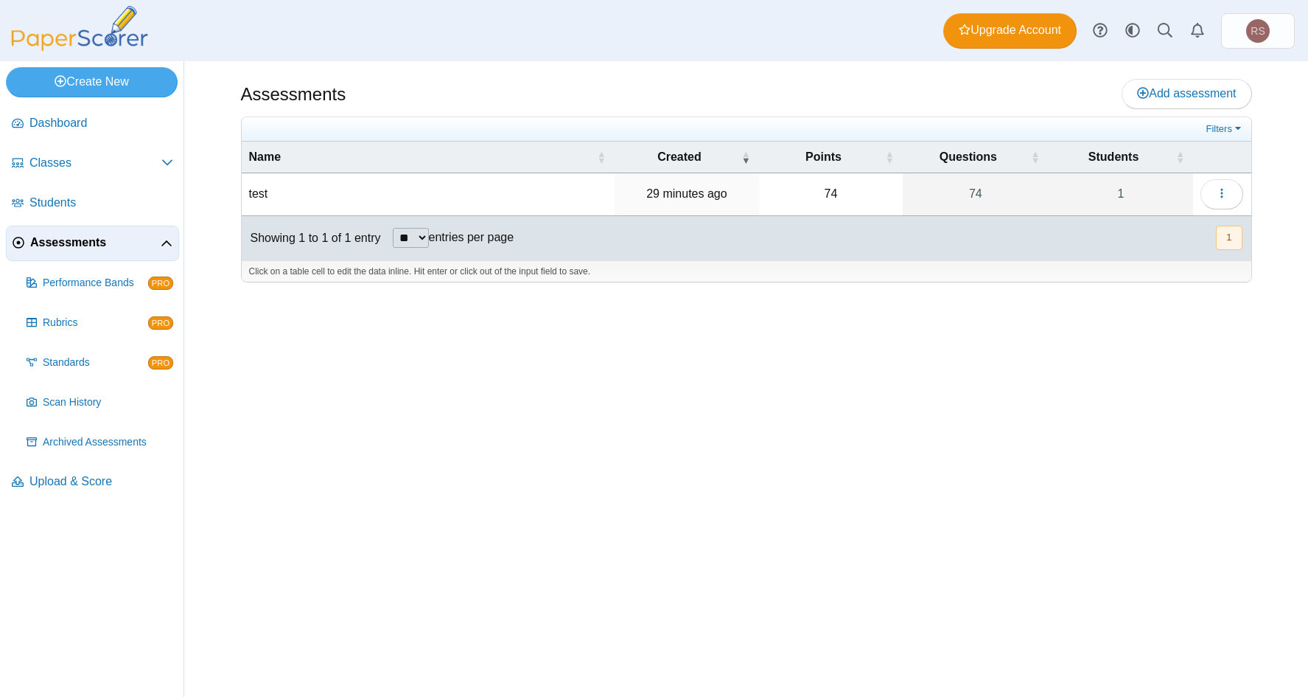
click at [294, 196] on td "test" at bounding box center [428, 194] width 373 height 42
click at [1216, 190] on icon "button" at bounding box center [1222, 193] width 12 height 12
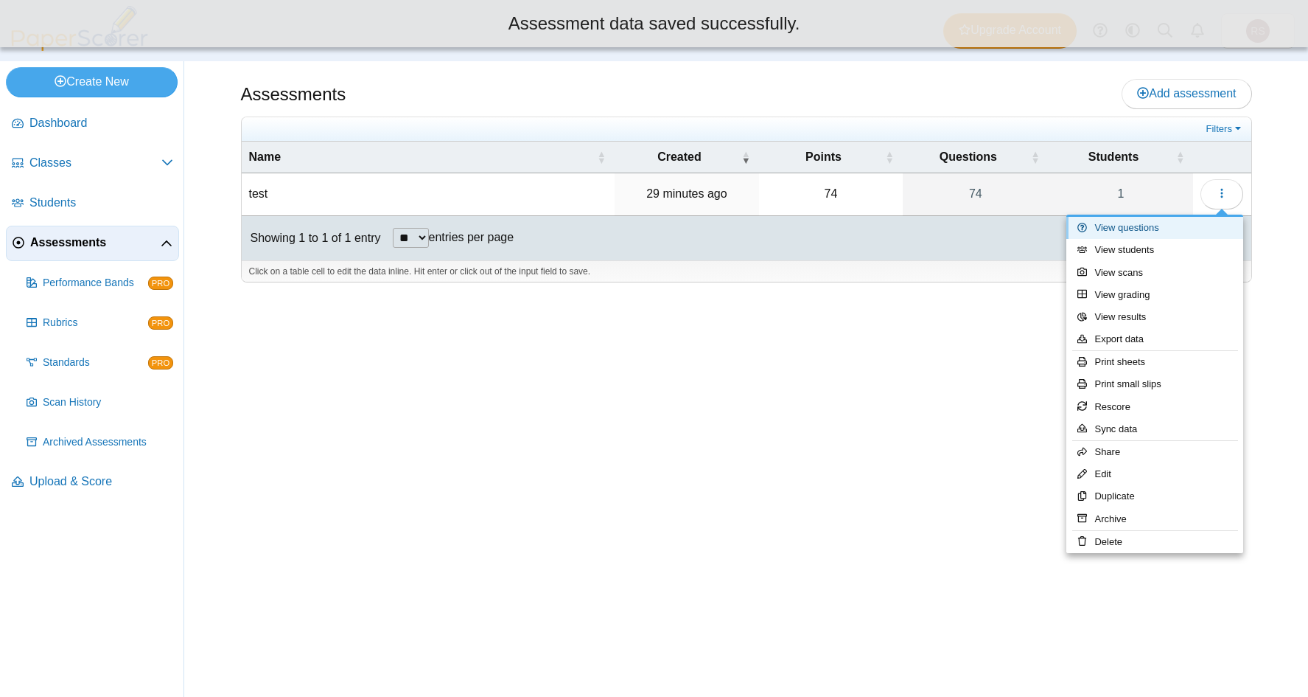
click at [1140, 228] on link "View questions" at bounding box center [1155, 228] width 177 height 22
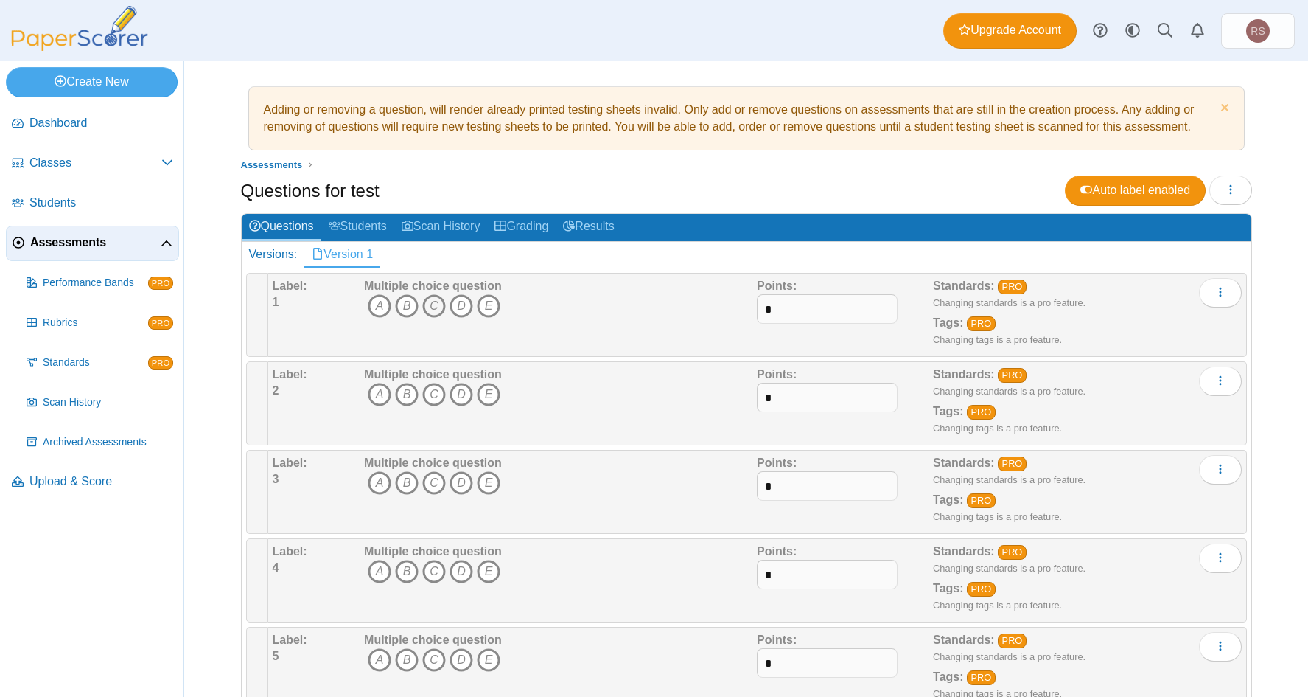
click at [433, 307] on icon "C" at bounding box center [434, 306] width 24 height 24
click at [426, 400] on icon "C" at bounding box center [434, 395] width 24 height 24
click at [428, 485] on icon "C" at bounding box center [434, 483] width 24 height 24
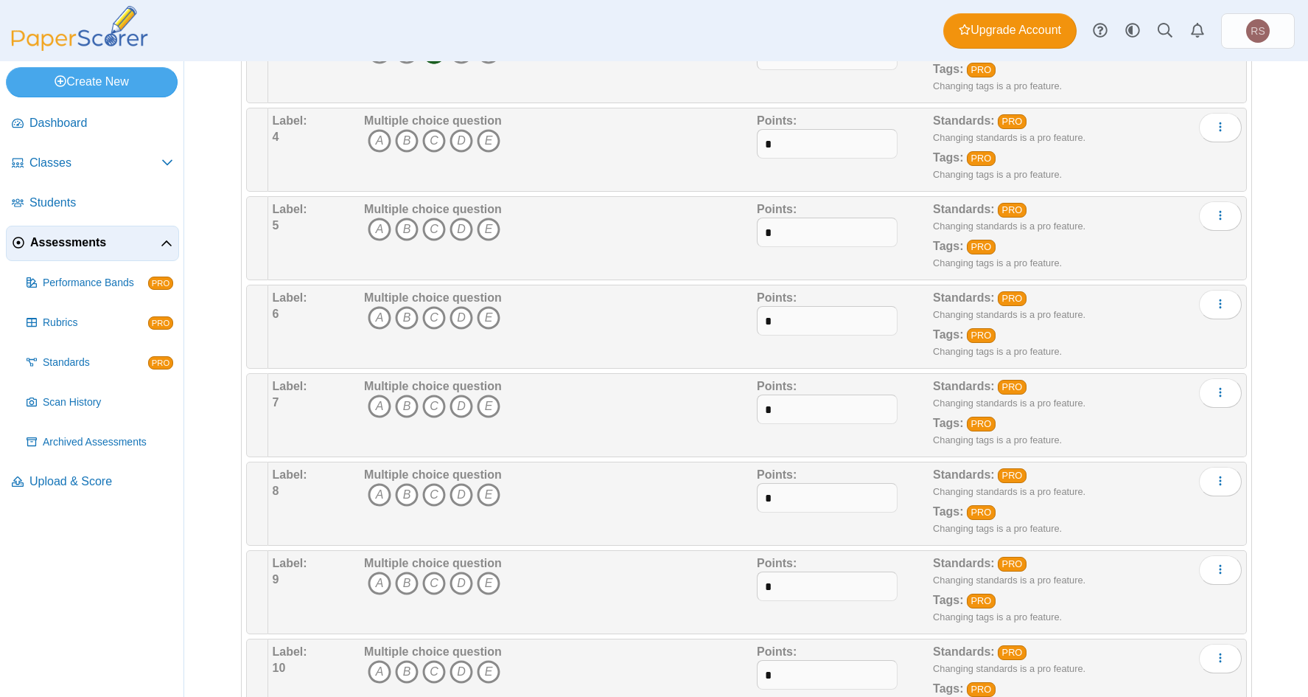
scroll to position [442, 0]
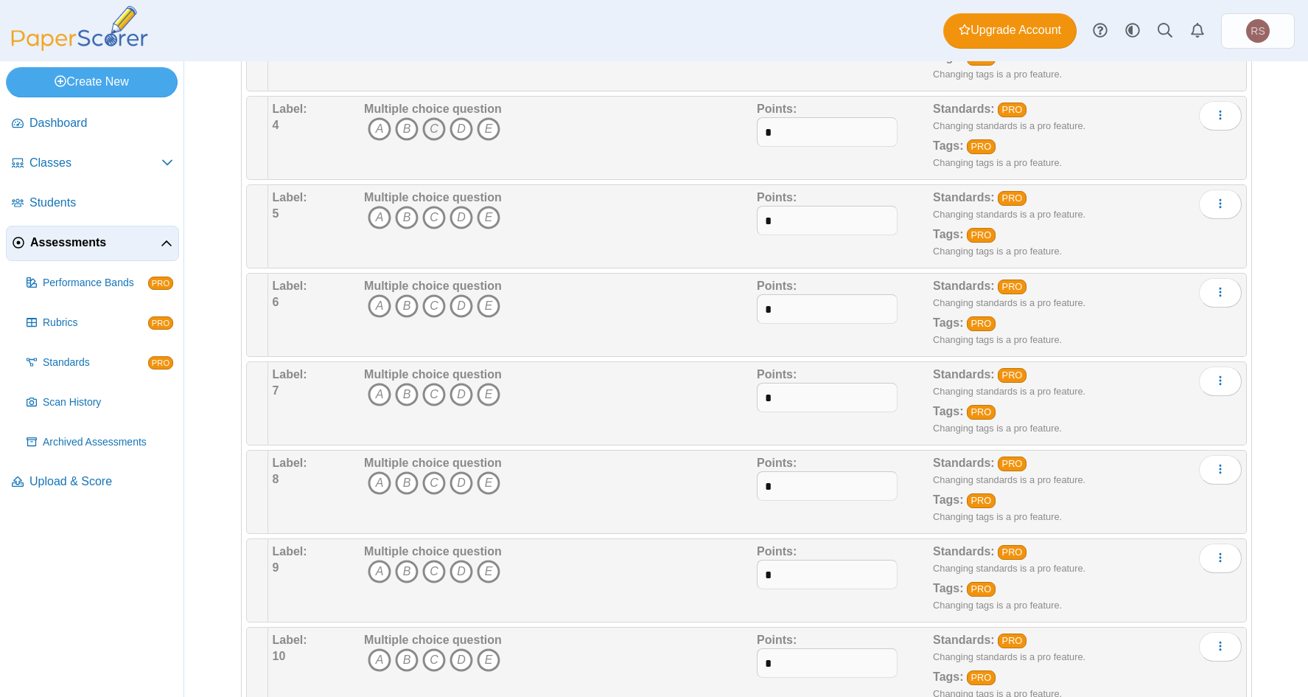
click at [429, 132] on icon "C" at bounding box center [434, 129] width 24 height 24
click at [429, 216] on icon "C" at bounding box center [434, 218] width 24 height 24
click at [425, 305] on icon "C" at bounding box center [434, 306] width 24 height 24
click at [432, 396] on icon "C" at bounding box center [434, 395] width 24 height 24
drag, startPoint x: 428, startPoint y: 487, endPoint x: 429, endPoint y: 496, distance: 9.7
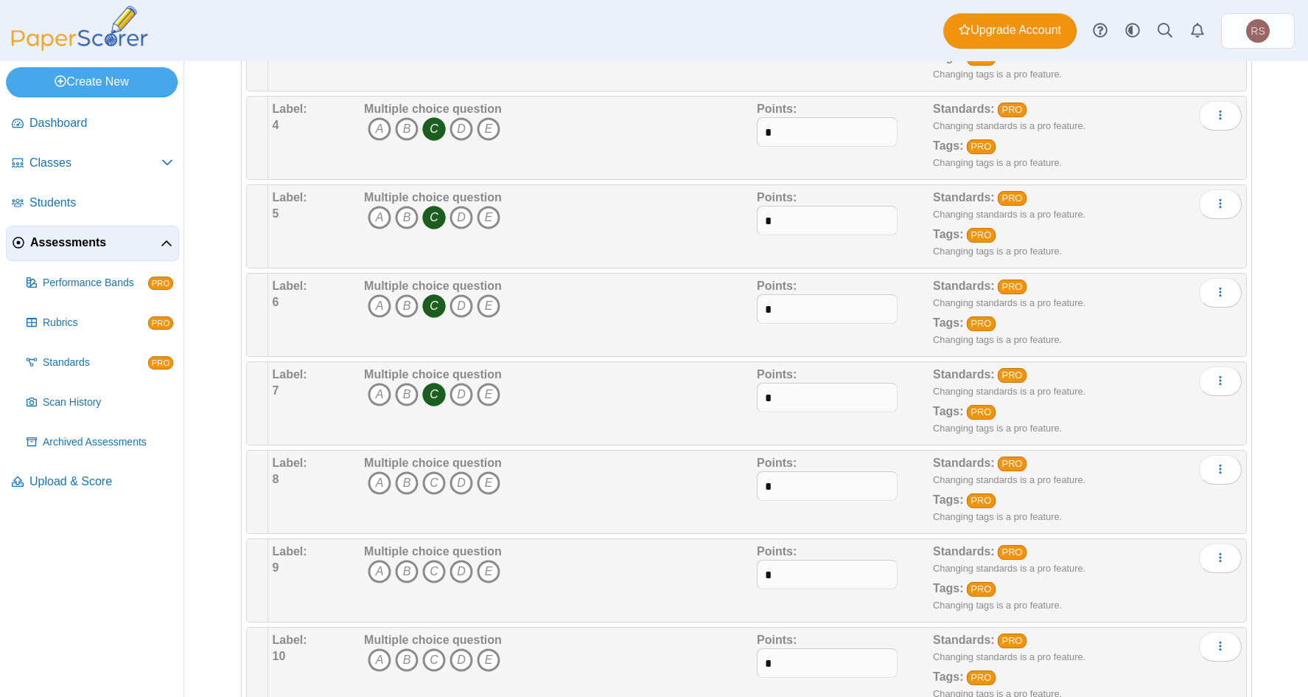
click at [429, 496] on span "A B C D E" at bounding box center [433, 484] width 138 height 27
click at [429, 568] on icon "C" at bounding box center [434, 572] width 24 height 24
click at [431, 485] on icon "C" at bounding box center [434, 483] width 24 height 24
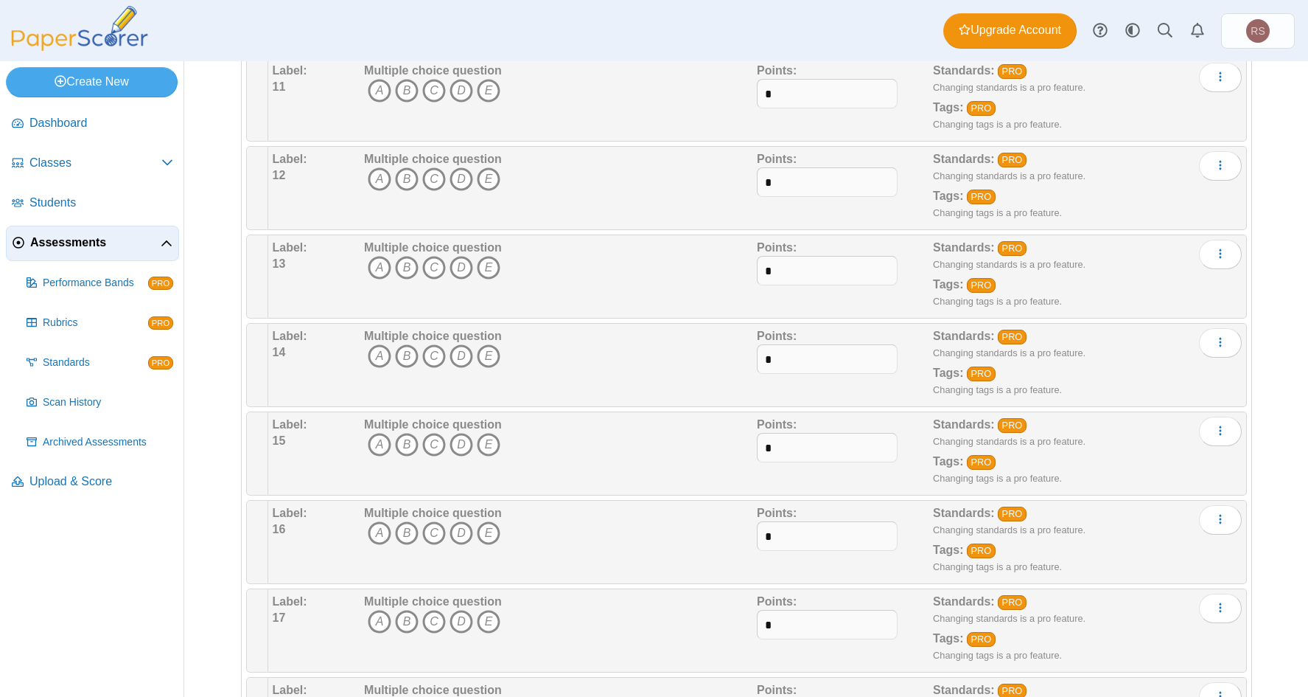
scroll to position [1106, 0]
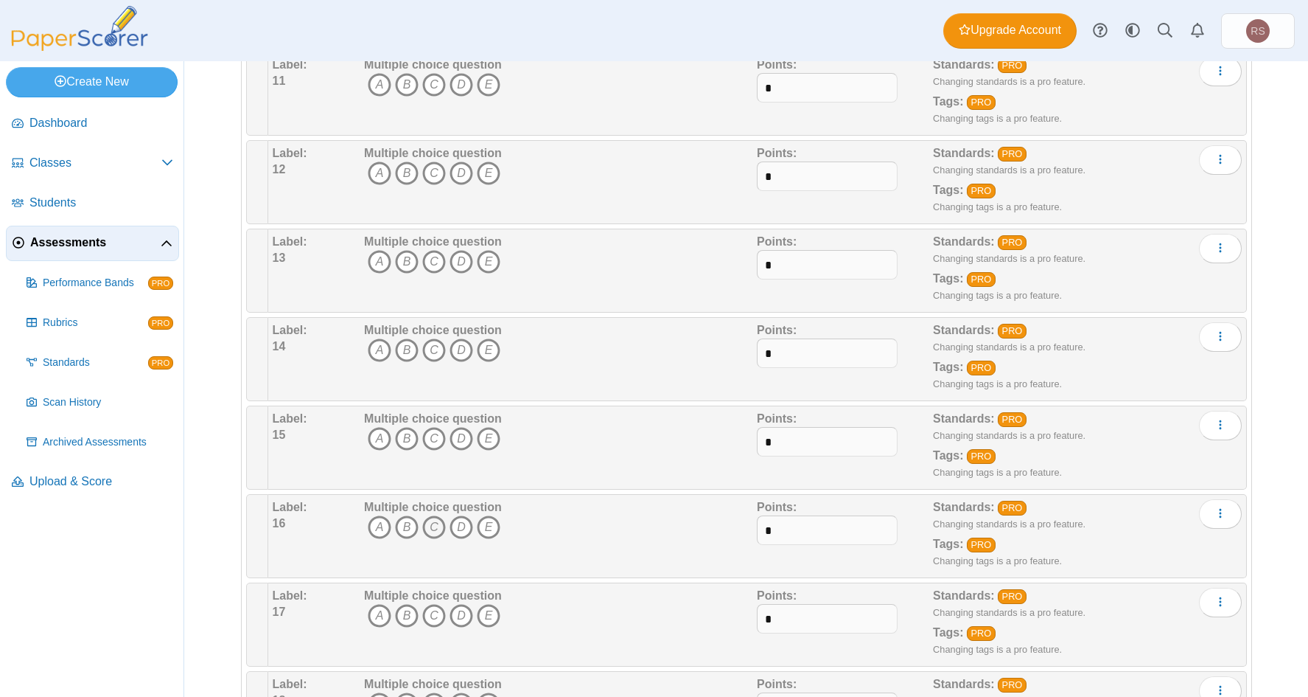
click at [425, 526] on icon "C" at bounding box center [434, 527] width 24 height 24
click at [402, 524] on icon "B" at bounding box center [407, 527] width 24 height 24
click at [402, 525] on icon "B" at bounding box center [407, 527] width 24 height 24
click at [428, 525] on icon "C" at bounding box center [434, 527] width 24 height 24
drag, startPoint x: 431, startPoint y: 529, endPoint x: 417, endPoint y: 452, distance: 77.9
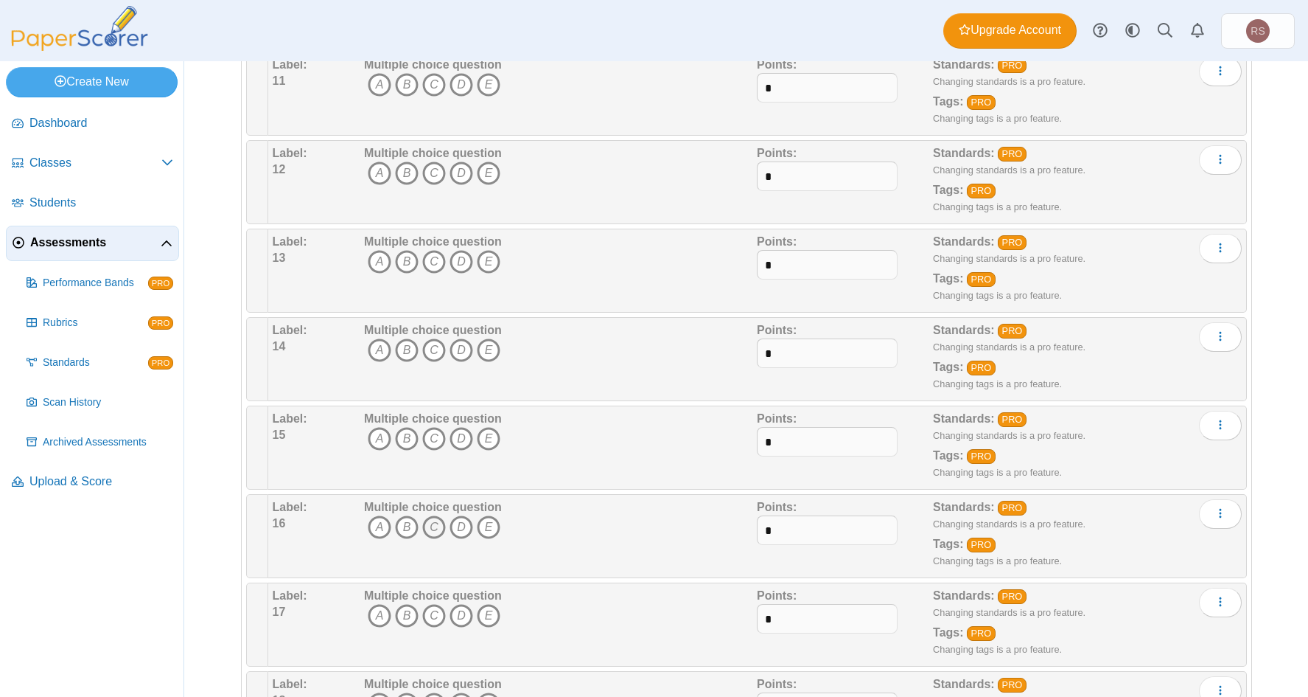
click at [430, 529] on icon "C" at bounding box center [434, 527] width 24 height 24
click at [427, 436] on icon "C" at bounding box center [434, 439] width 24 height 24
click at [433, 350] on icon "C" at bounding box center [434, 350] width 24 height 24
click at [428, 260] on icon "C" at bounding box center [434, 262] width 24 height 24
click at [423, 170] on icon "C" at bounding box center [434, 173] width 24 height 24
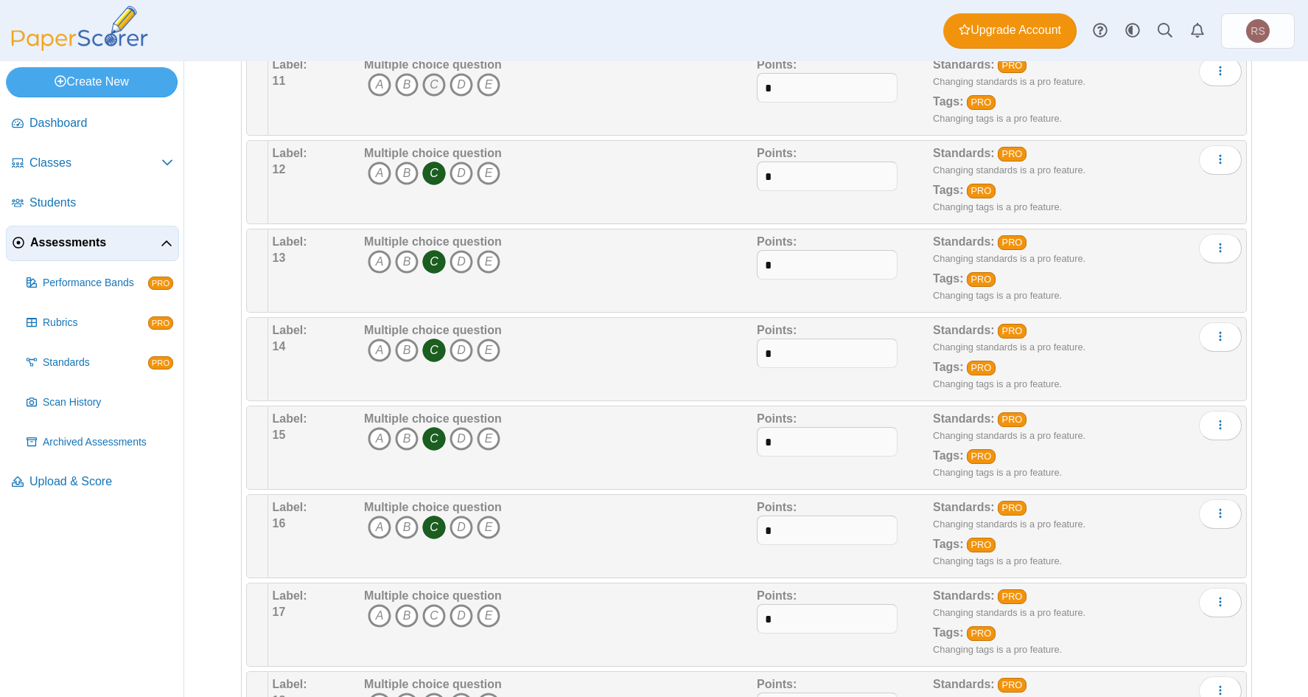
click at [434, 87] on icon "C" at bounding box center [434, 85] width 24 height 24
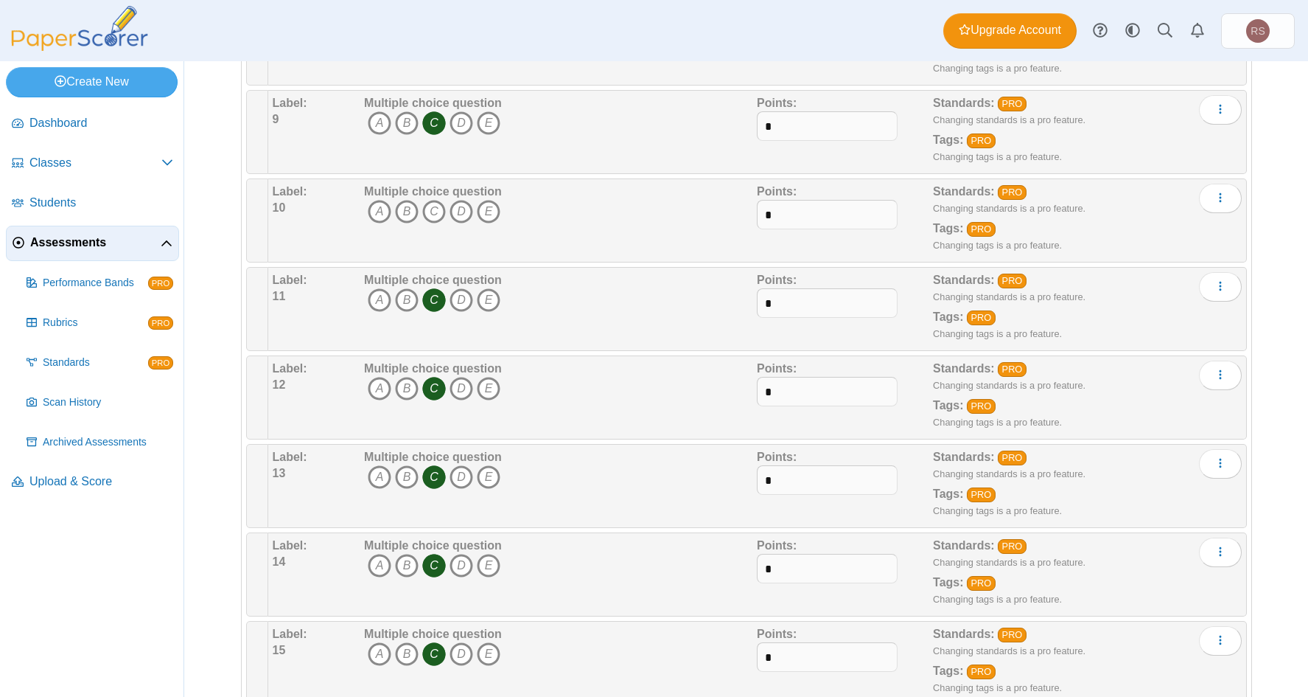
scroll to position [885, 0]
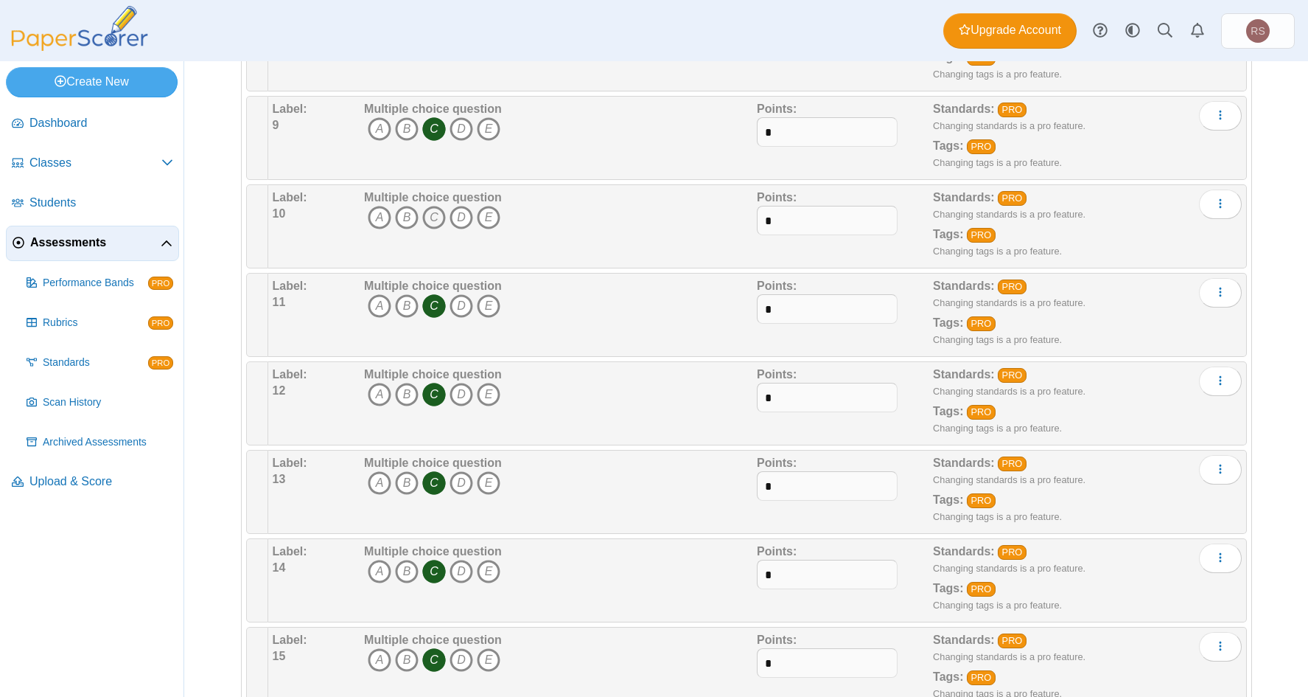
click at [428, 213] on icon "C" at bounding box center [434, 218] width 24 height 24
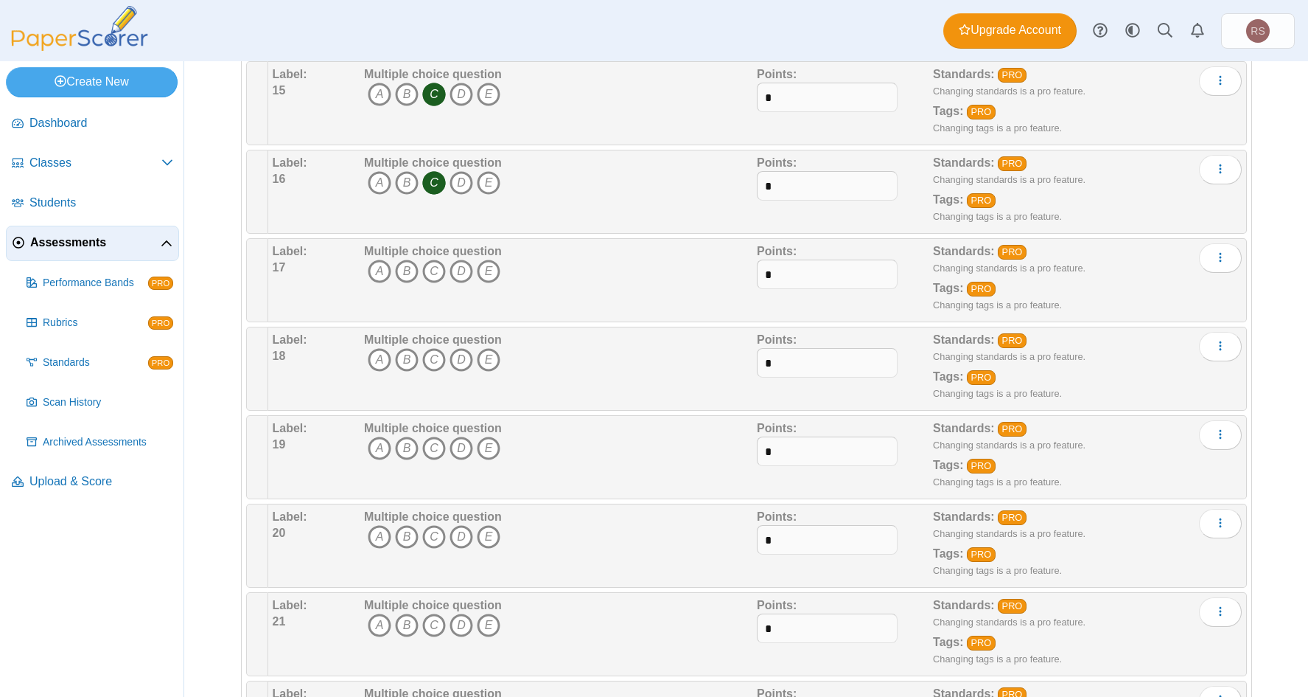
scroll to position [1474, 0]
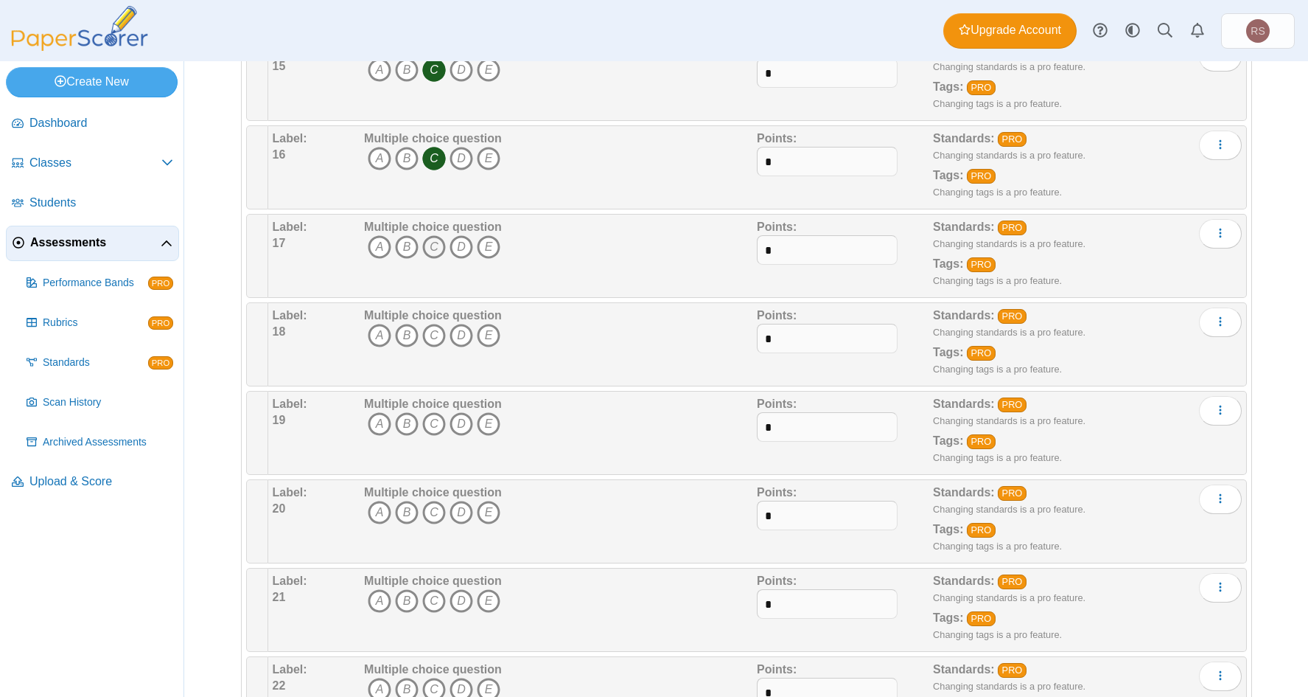
click at [432, 245] on icon "C" at bounding box center [434, 247] width 24 height 24
click at [425, 337] on icon "C" at bounding box center [434, 336] width 24 height 24
click at [427, 422] on icon "C" at bounding box center [434, 424] width 24 height 24
click at [427, 512] on icon "C" at bounding box center [434, 513] width 24 height 24
click at [431, 599] on icon "C" at bounding box center [434, 601] width 24 height 24
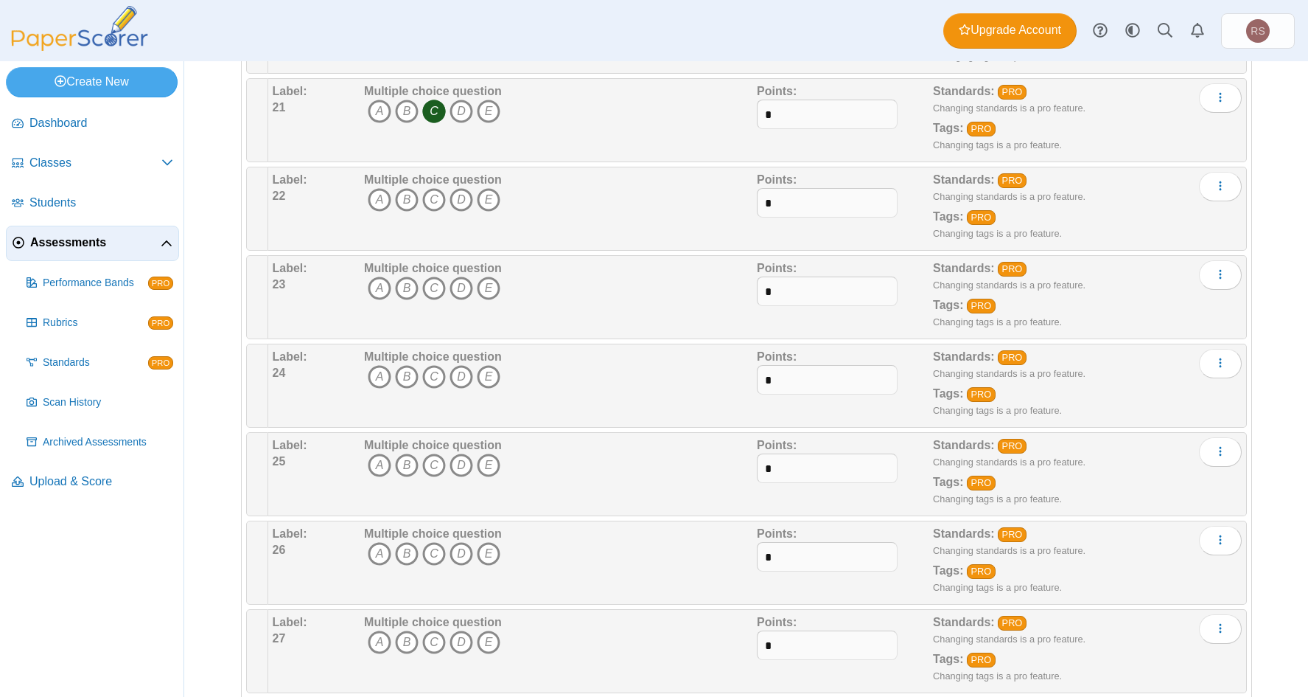
scroll to position [1990, 0]
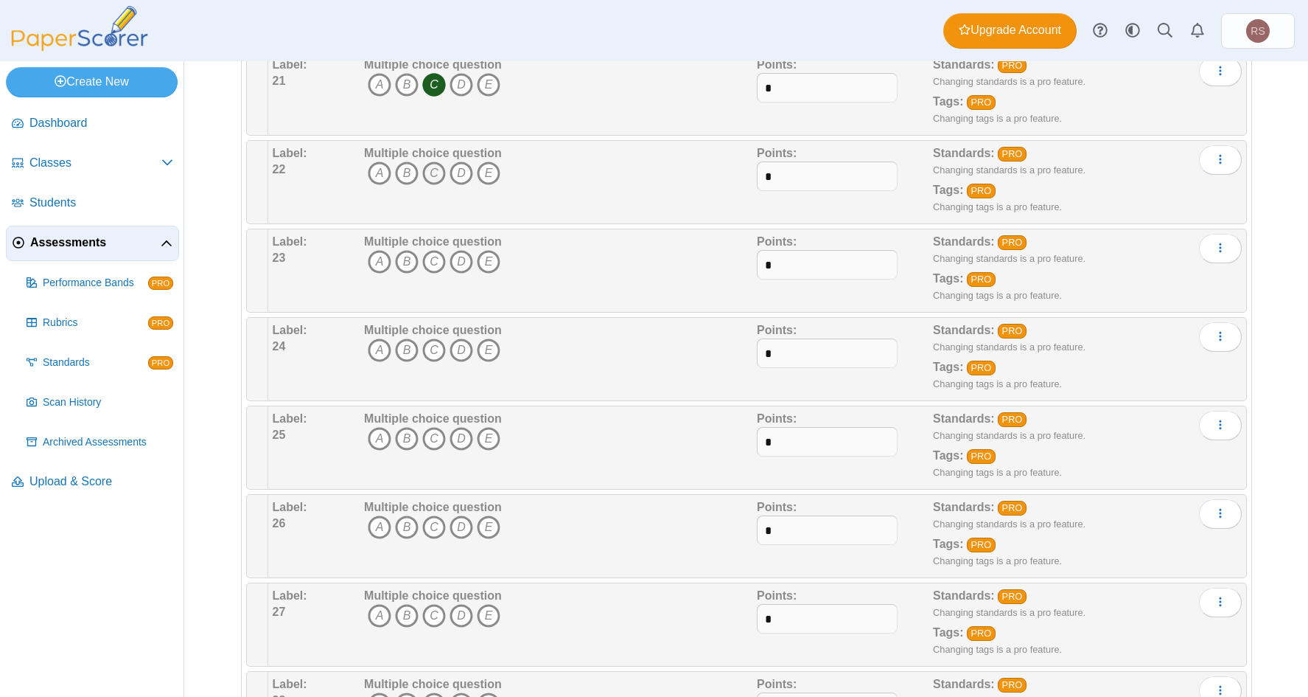
click at [428, 165] on icon "C" at bounding box center [434, 173] width 24 height 24
click at [423, 260] on icon "C" at bounding box center [434, 262] width 24 height 24
click at [428, 354] on icon "C" at bounding box center [434, 350] width 24 height 24
click at [426, 442] on icon "C" at bounding box center [434, 439] width 24 height 24
click at [436, 528] on icon "C" at bounding box center [434, 527] width 24 height 24
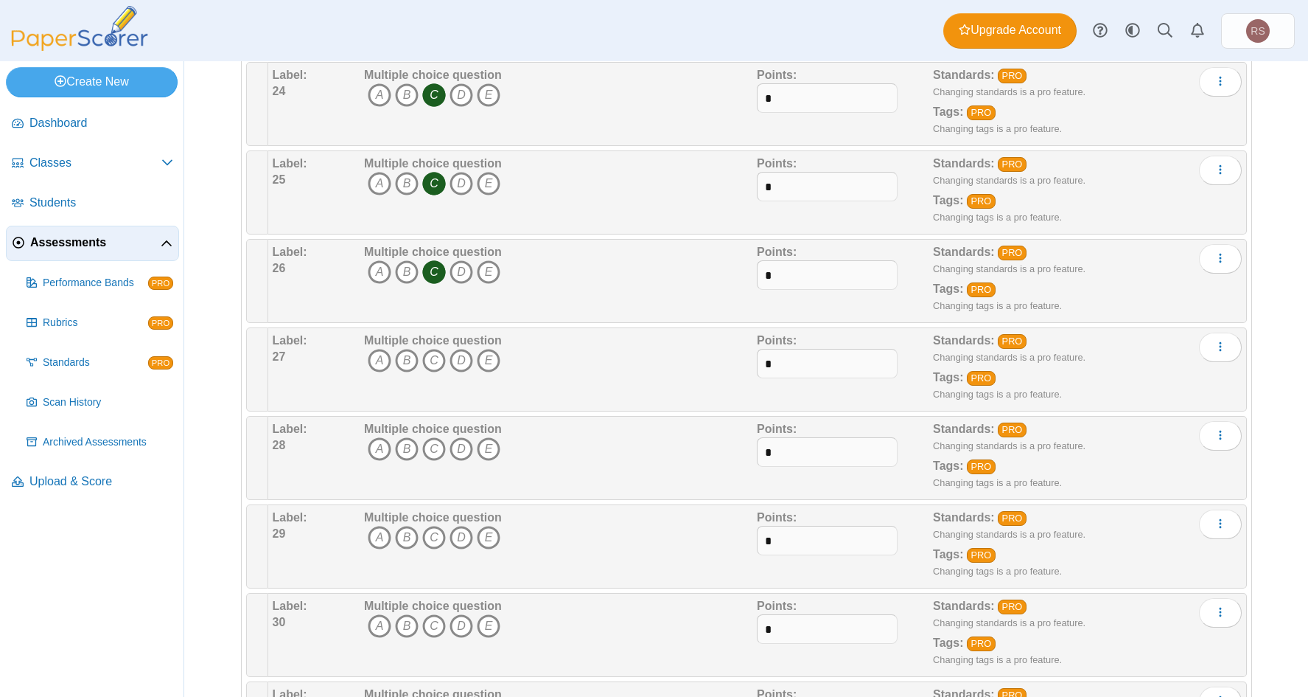
scroll to position [2285, 0]
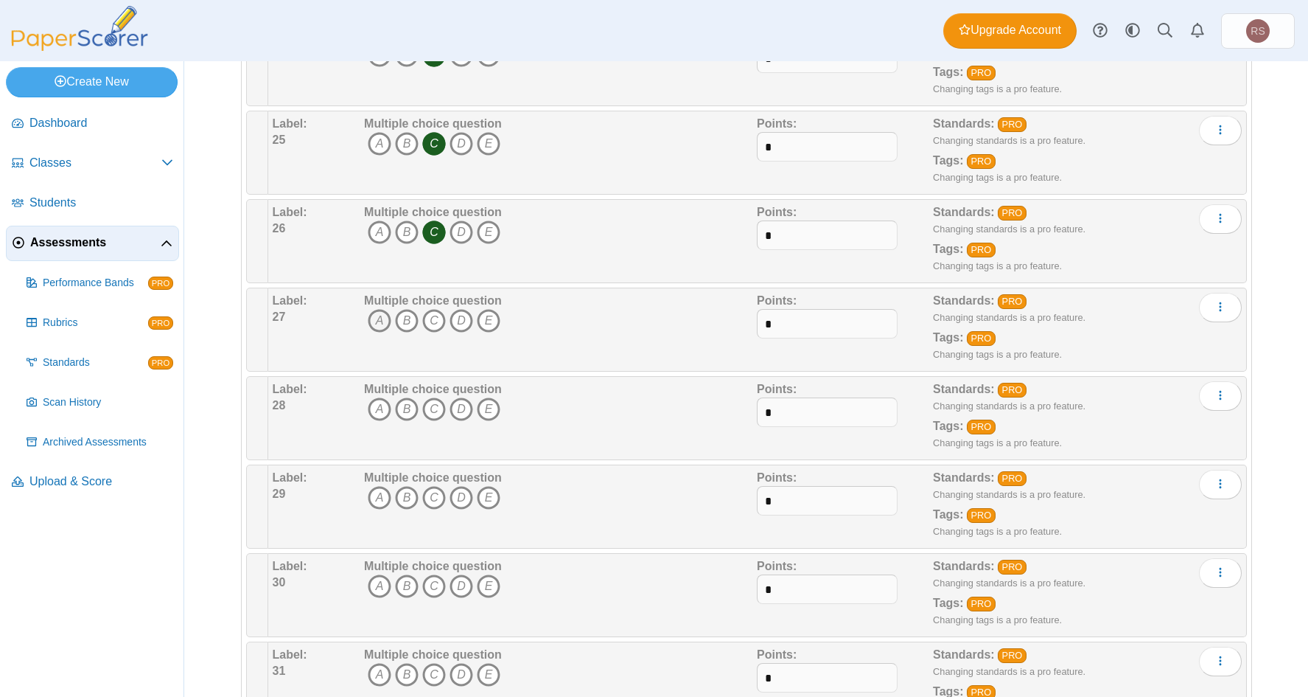
click at [376, 319] on icon "A" at bounding box center [380, 321] width 24 height 24
click at [404, 405] on icon "B" at bounding box center [407, 409] width 24 height 24
drag, startPoint x: 431, startPoint y: 500, endPoint x: 445, endPoint y: 519, distance: 23.7
click at [431, 500] on icon "C" at bounding box center [434, 498] width 24 height 24
click at [455, 586] on icon "D" at bounding box center [462, 586] width 24 height 24
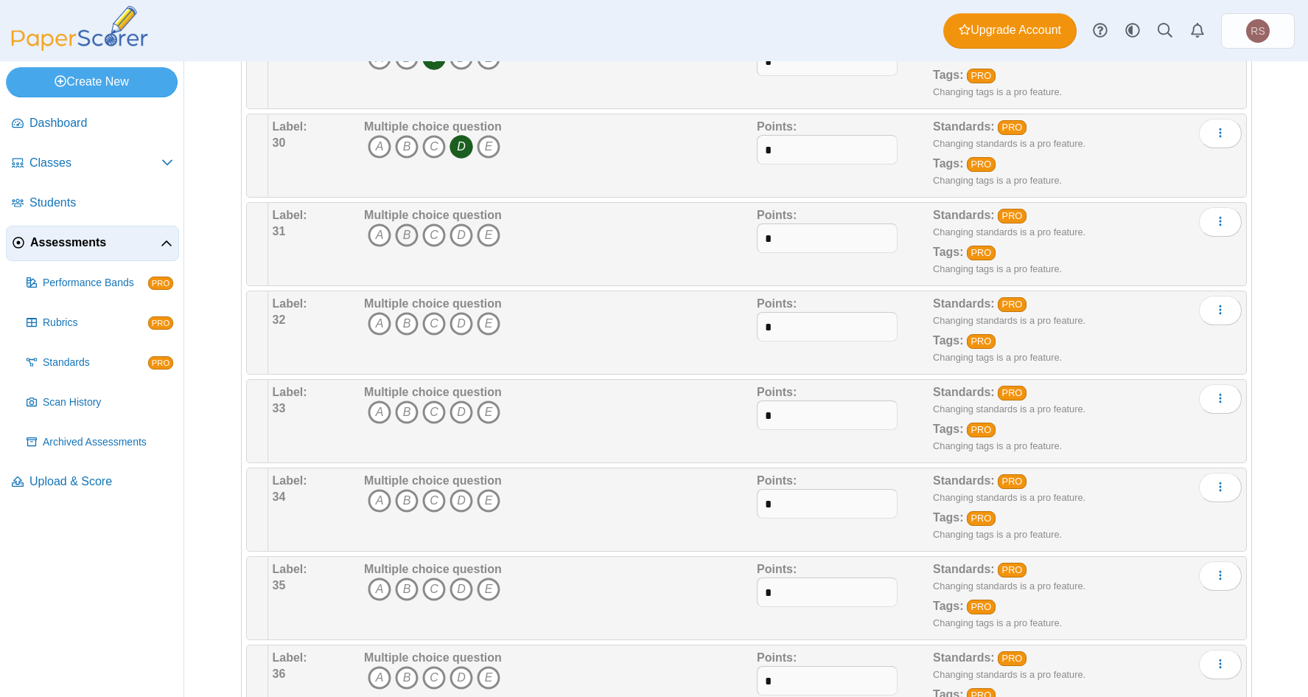
scroll to position [2728, 0]
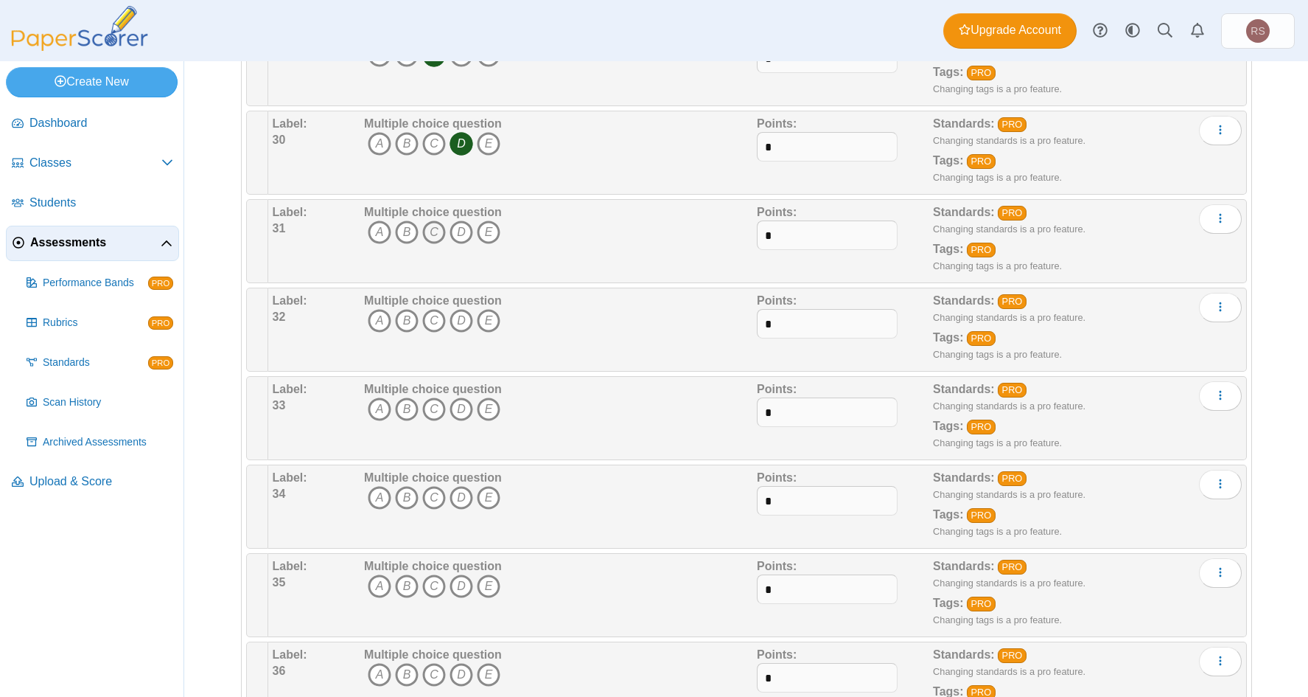
click at [425, 231] on icon "C" at bounding box center [434, 232] width 24 height 24
click at [402, 317] on icon "B" at bounding box center [407, 321] width 24 height 24
click at [379, 406] on icon "A" at bounding box center [380, 409] width 24 height 24
drag, startPoint x: 433, startPoint y: 498, endPoint x: 417, endPoint y: 562, distance: 66.7
click at [433, 503] on icon "C" at bounding box center [434, 498] width 24 height 24
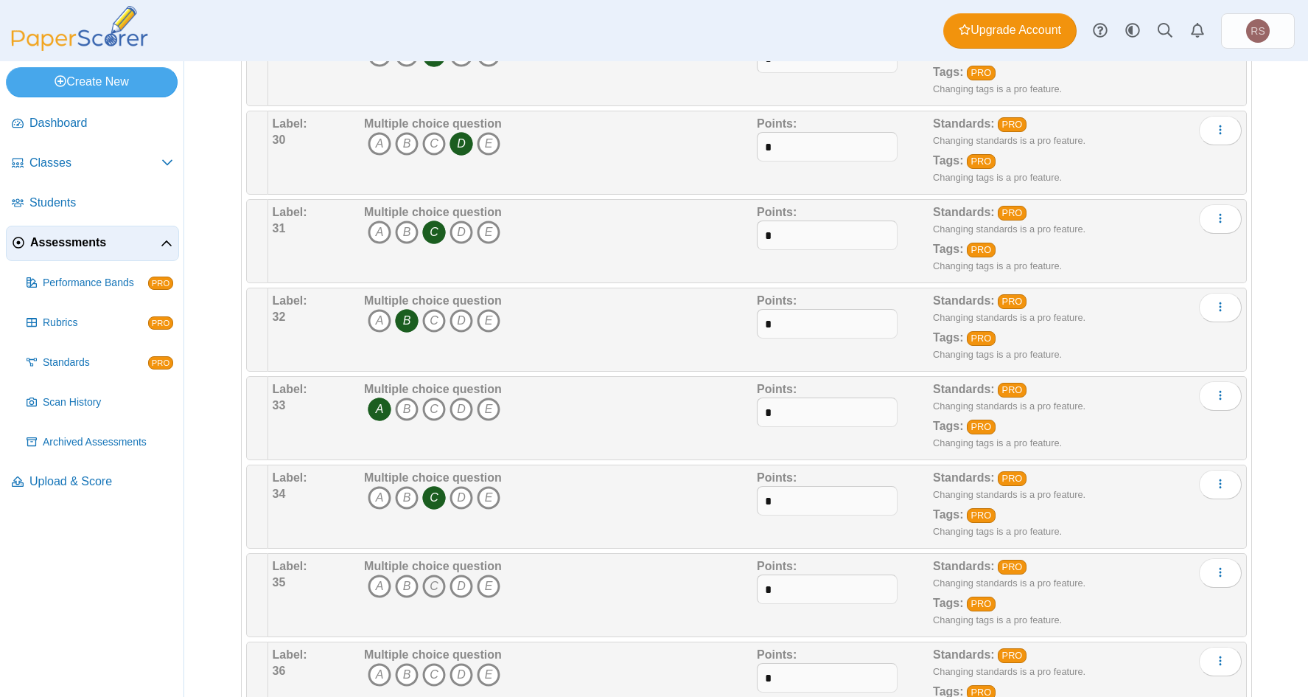
click at [429, 575] on icon "C" at bounding box center [434, 586] width 24 height 24
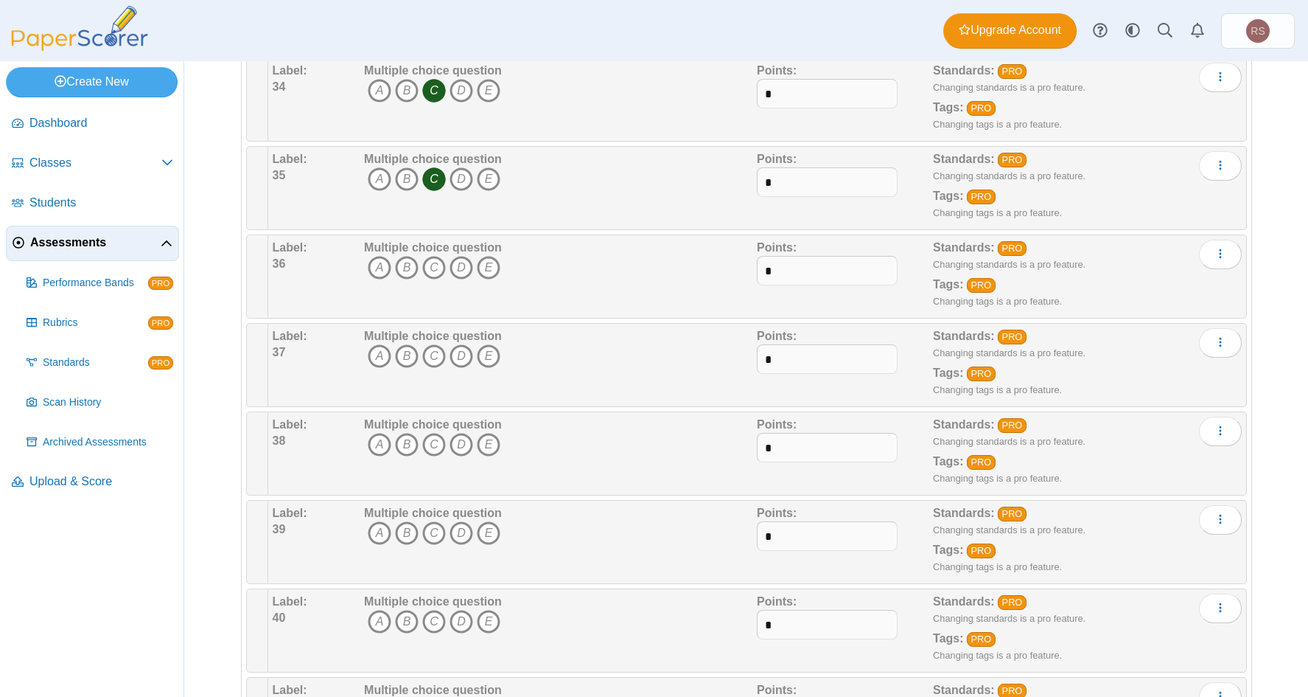
scroll to position [3170, 0]
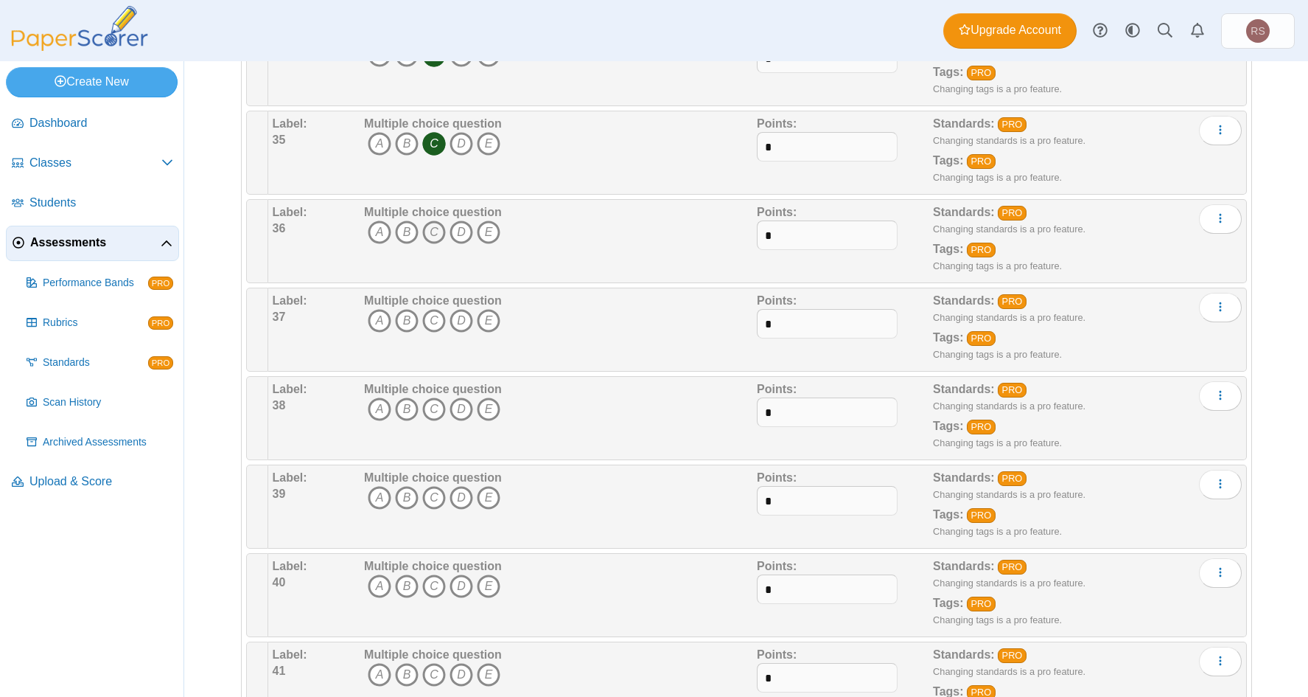
click at [431, 230] on icon "C" at bounding box center [434, 232] width 24 height 24
click at [430, 312] on icon "C" at bounding box center [434, 321] width 24 height 24
click at [431, 411] on icon "C" at bounding box center [434, 409] width 24 height 24
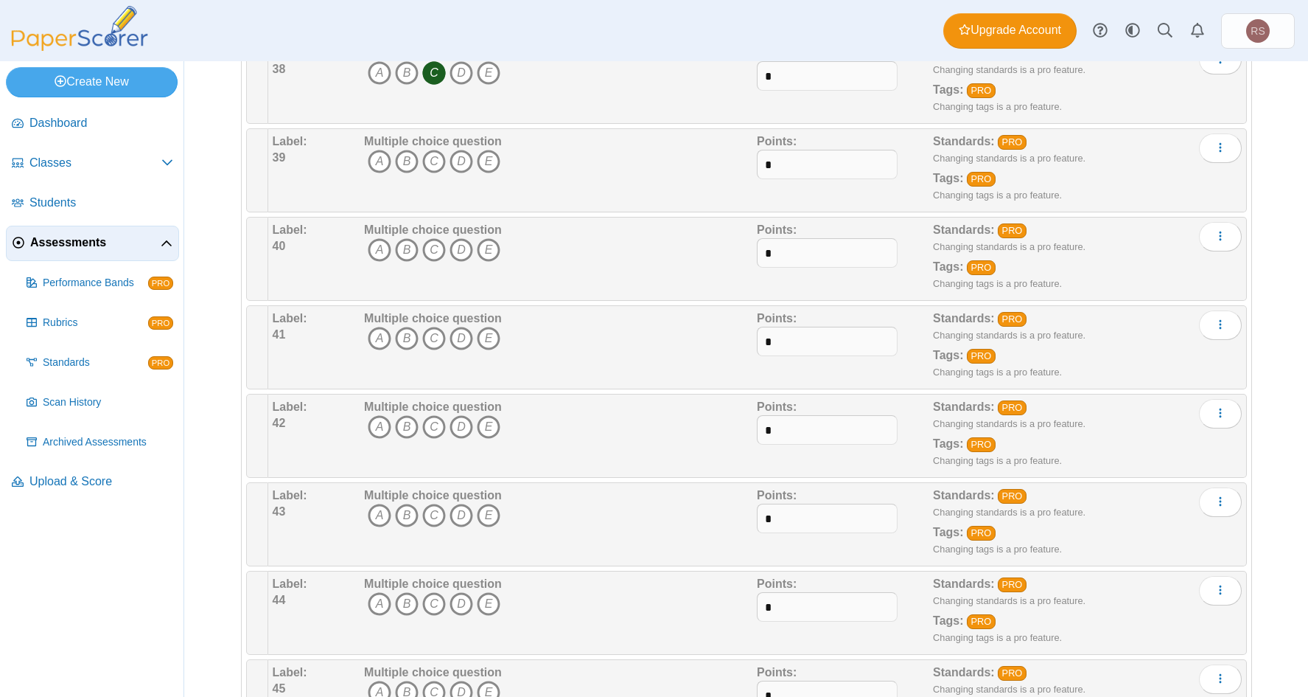
scroll to position [3538, 0]
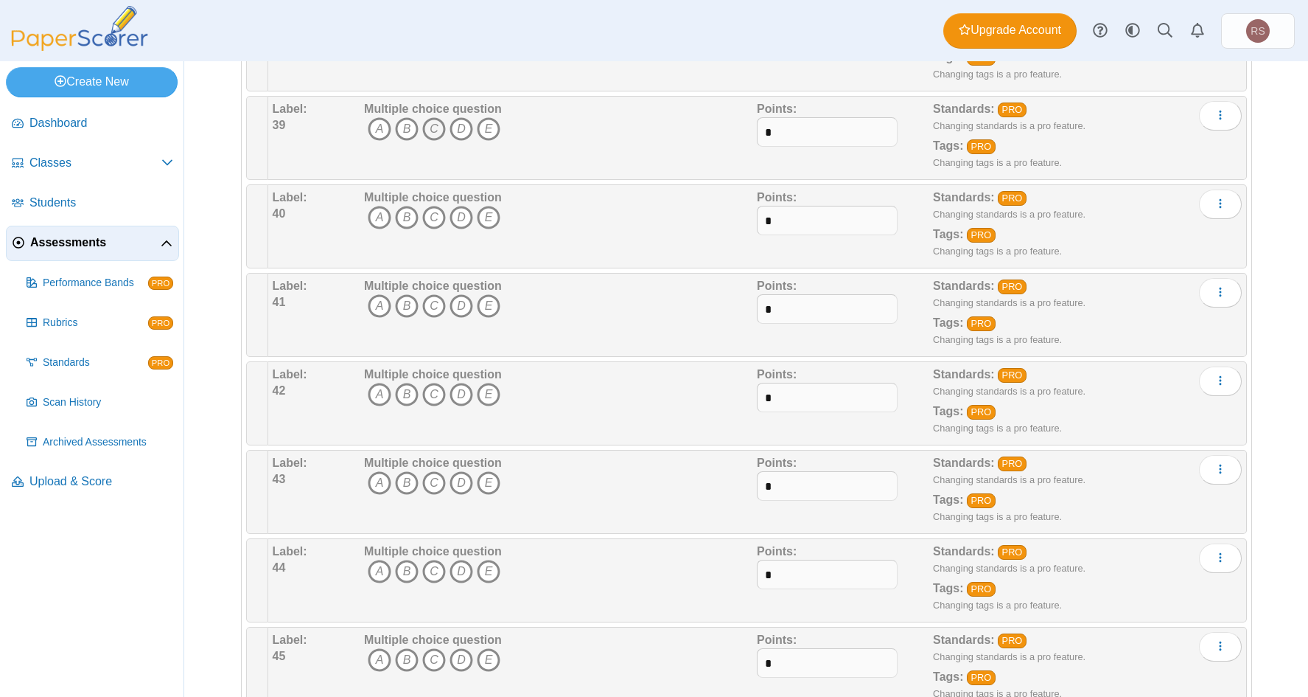
click at [427, 128] on icon "C" at bounding box center [434, 129] width 24 height 24
drag, startPoint x: 424, startPoint y: 215, endPoint x: 425, endPoint y: 235, distance: 20.7
click at [424, 217] on icon "C" at bounding box center [434, 218] width 24 height 24
click at [430, 304] on icon "C" at bounding box center [434, 306] width 24 height 24
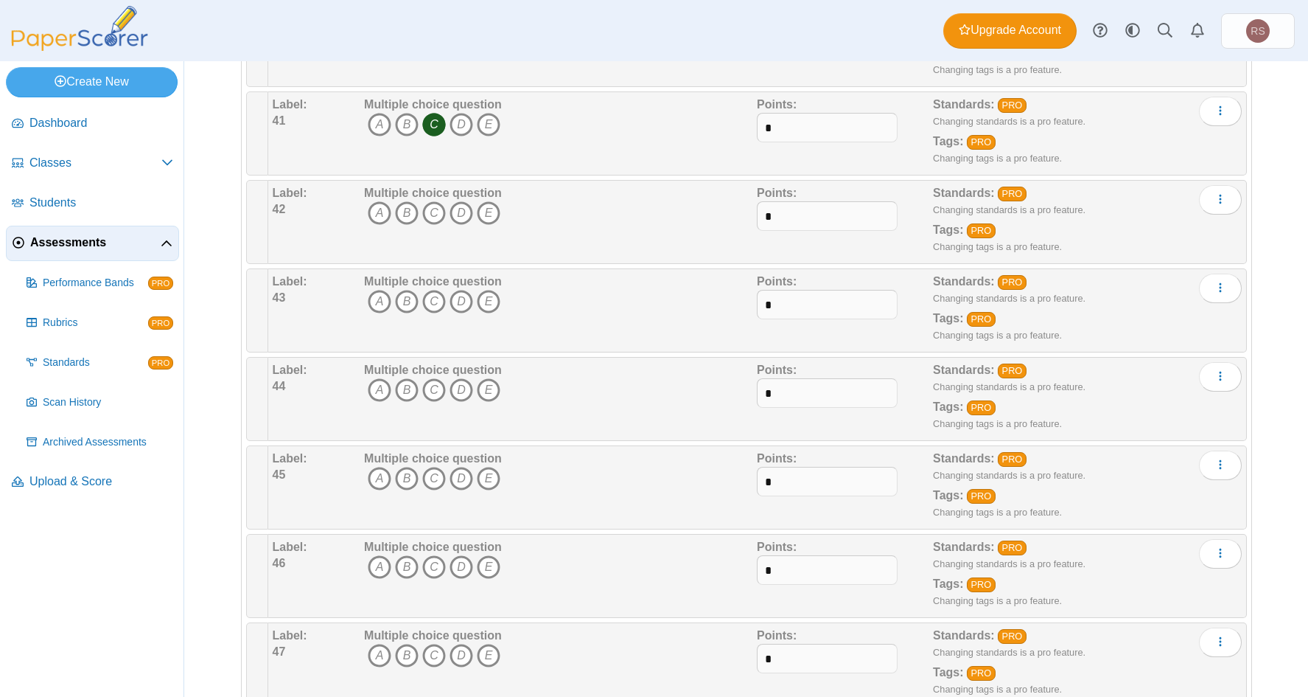
scroll to position [3833, 0]
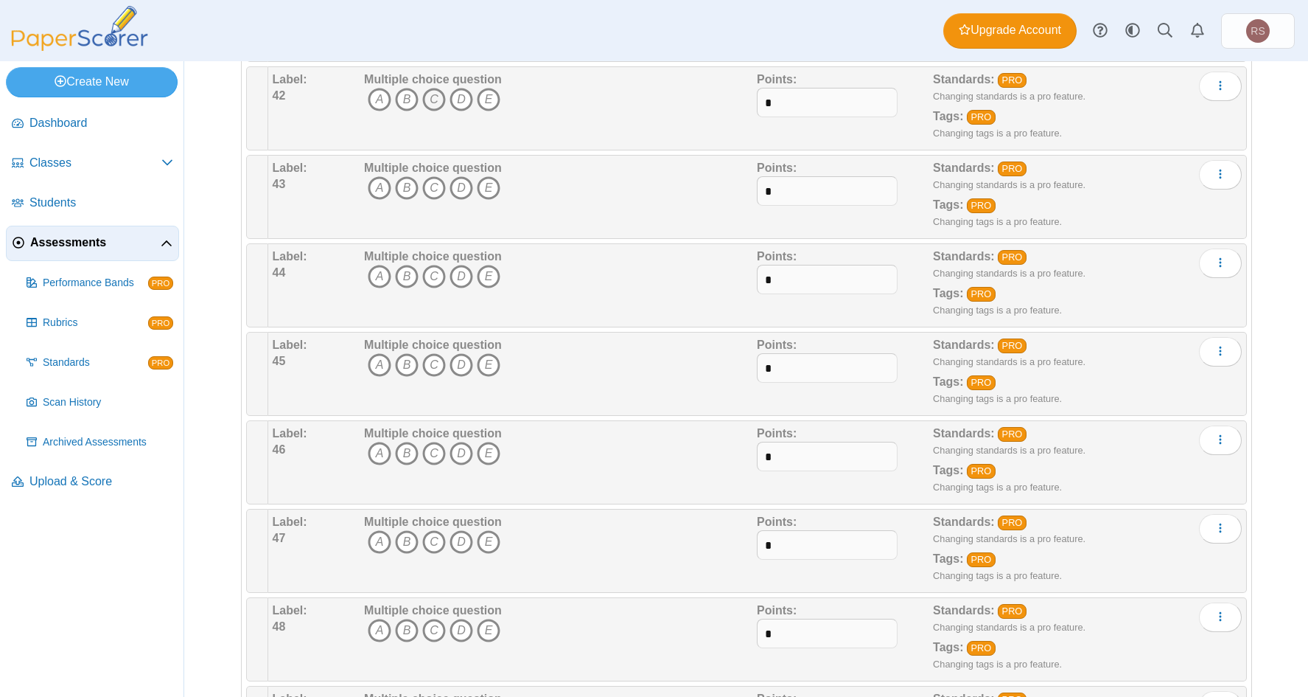
click at [428, 102] on icon "C" at bounding box center [434, 100] width 24 height 24
click at [426, 188] on icon "C" at bounding box center [434, 188] width 24 height 24
click at [431, 271] on icon "C" at bounding box center [434, 277] width 24 height 24
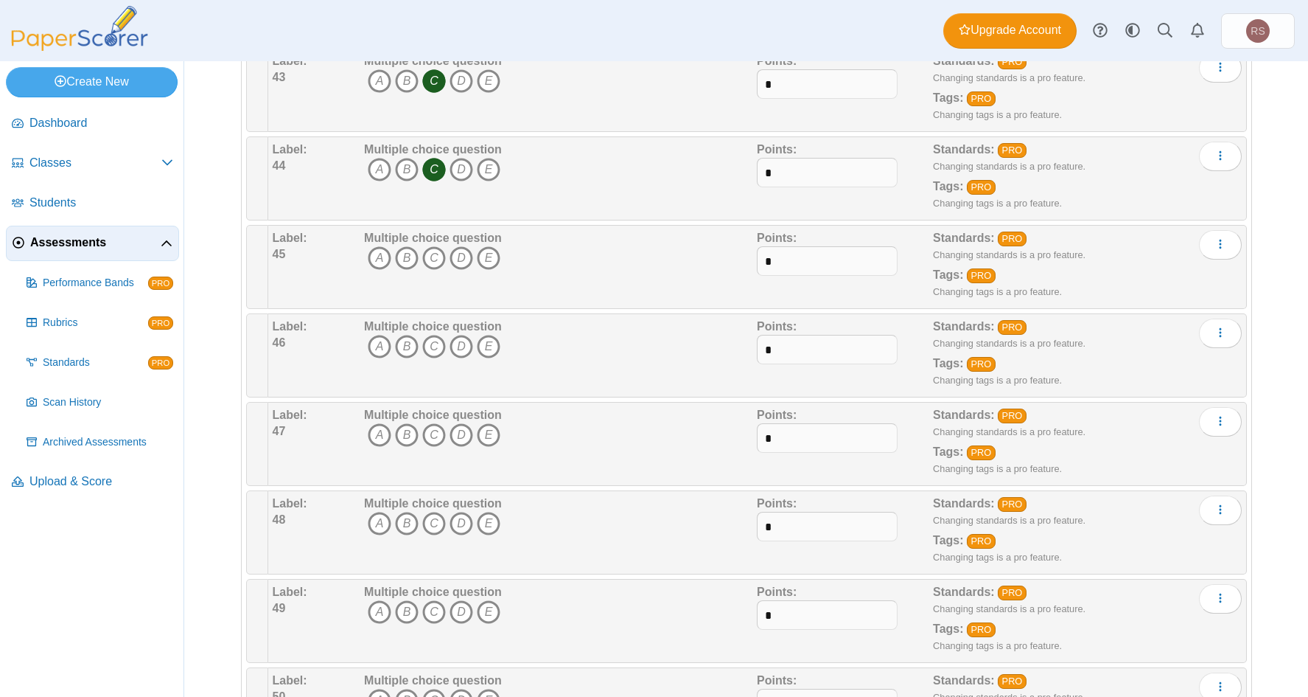
scroll to position [3981, 0]
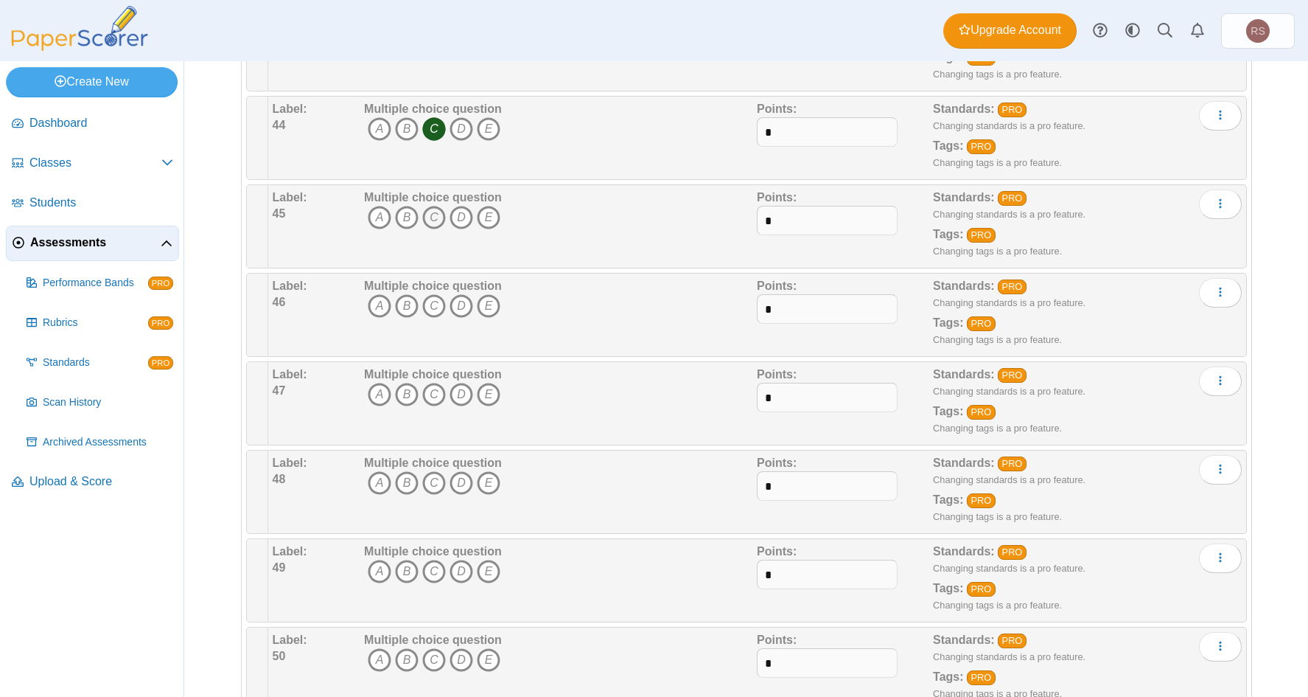
click at [425, 217] on icon "C" at bounding box center [434, 218] width 24 height 24
click at [429, 307] on icon "C" at bounding box center [434, 306] width 24 height 24
click at [435, 400] on icon "C" at bounding box center [434, 395] width 24 height 24
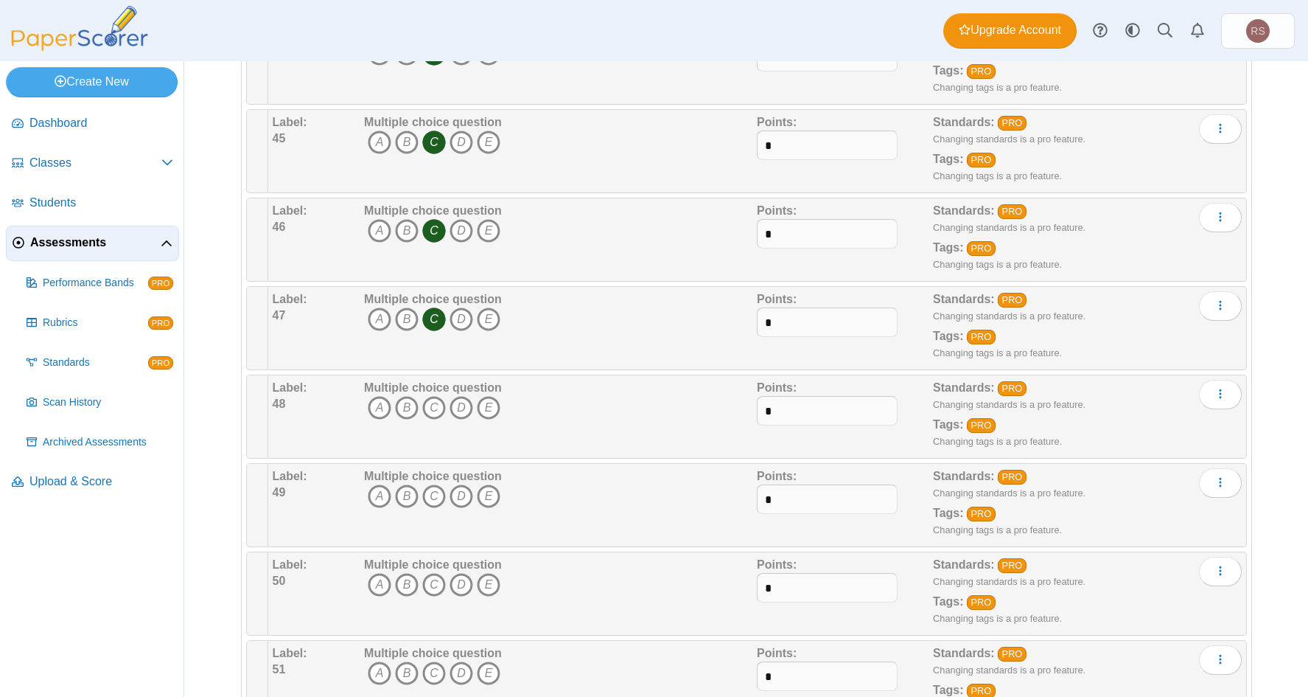
scroll to position [4202, 0]
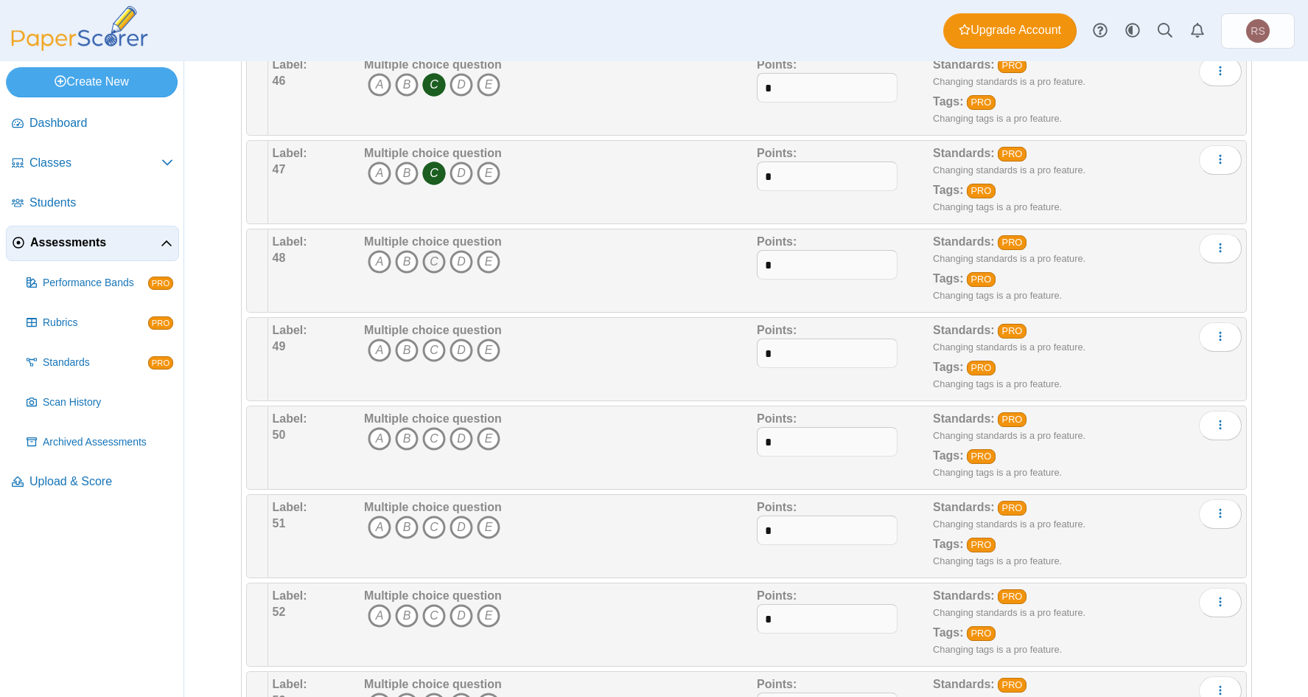
click at [428, 252] on icon "C" at bounding box center [434, 262] width 24 height 24
click at [428, 347] on icon "C" at bounding box center [434, 350] width 24 height 24
click at [429, 436] on icon "C" at bounding box center [434, 439] width 24 height 24
click at [374, 526] on icon "A" at bounding box center [380, 527] width 24 height 24
drag, startPoint x: 397, startPoint y: 613, endPoint x: 431, endPoint y: 619, distance: 34.6
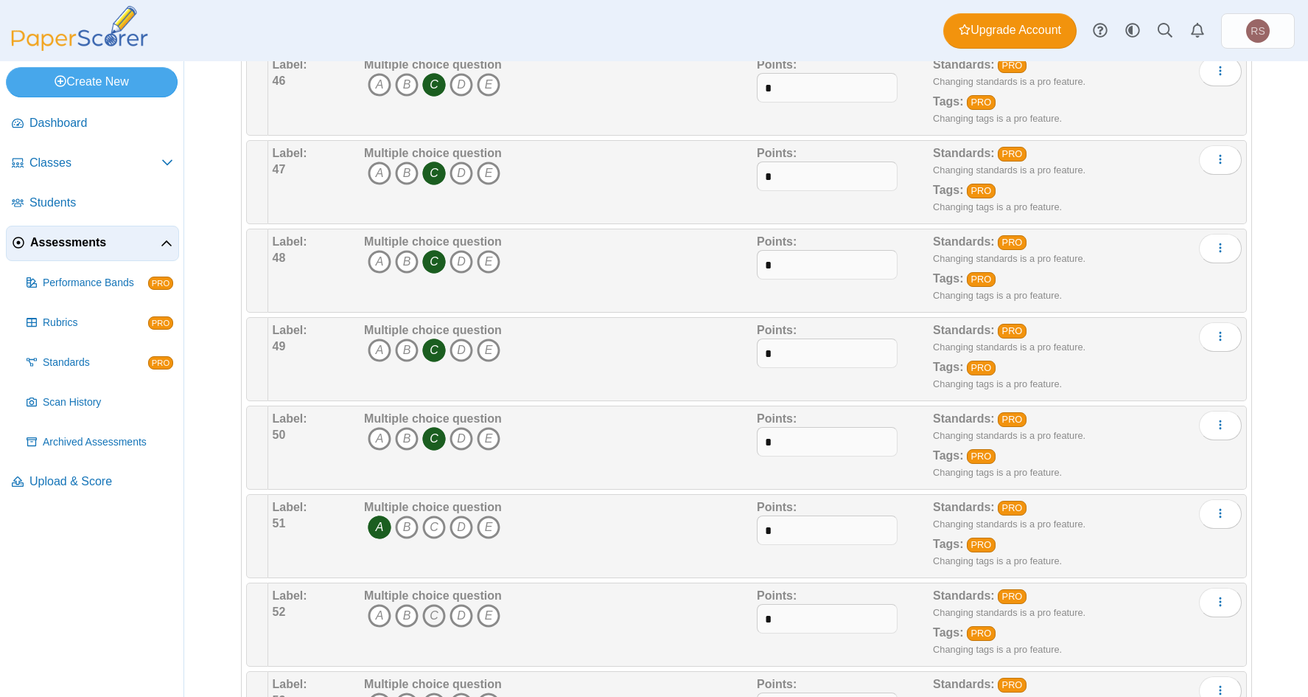
click at [397, 613] on icon "B" at bounding box center [407, 616] width 24 height 24
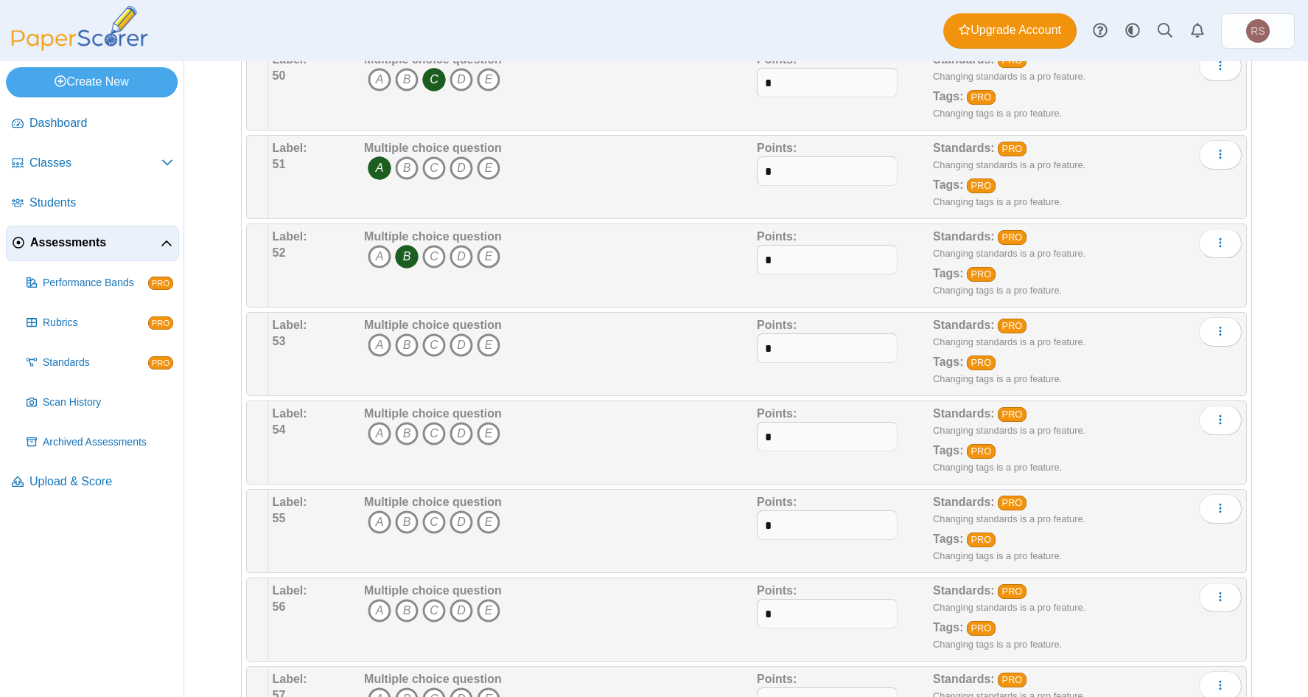
scroll to position [4570, 0]
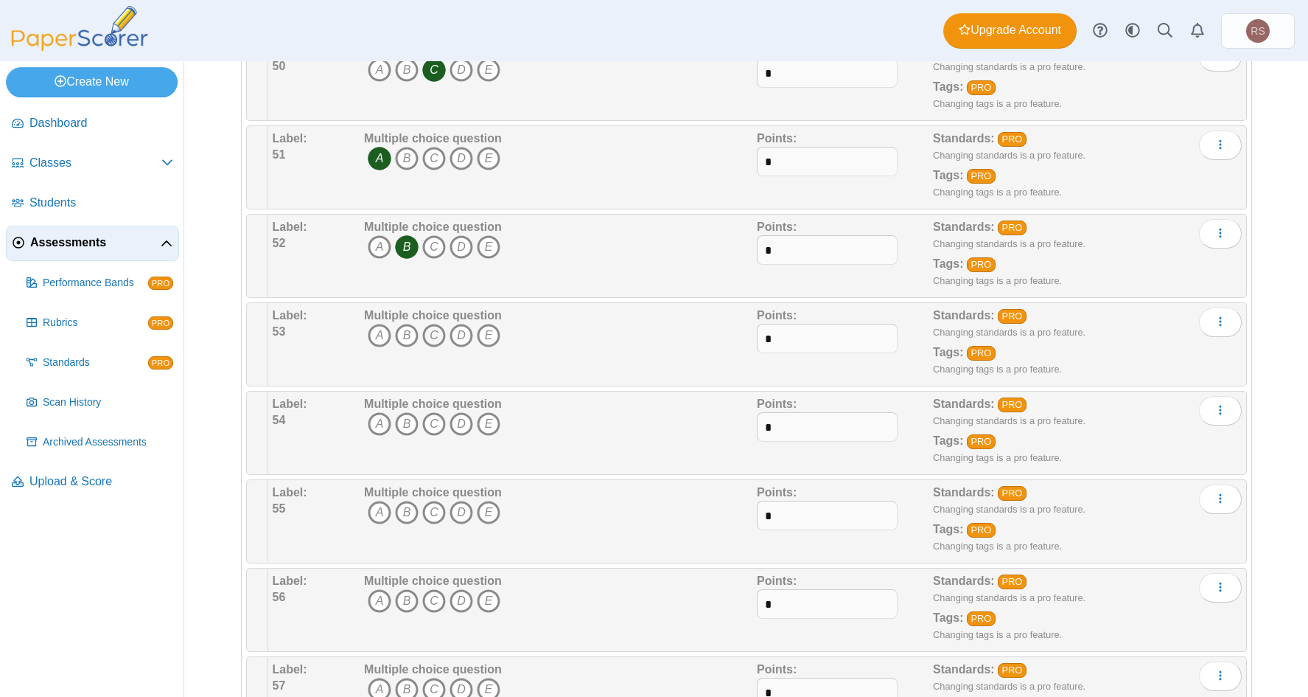
click at [428, 335] on icon "C" at bounding box center [434, 336] width 24 height 24
click at [422, 424] on icon "C" at bounding box center [434, 424] width 24 height 24
click at [432, 515] on icon "C" at bounding box center [434, 513] width 24 height 24
click at [425, 596] on icon "C" at bounding box center [434, 601] width 24 height 24
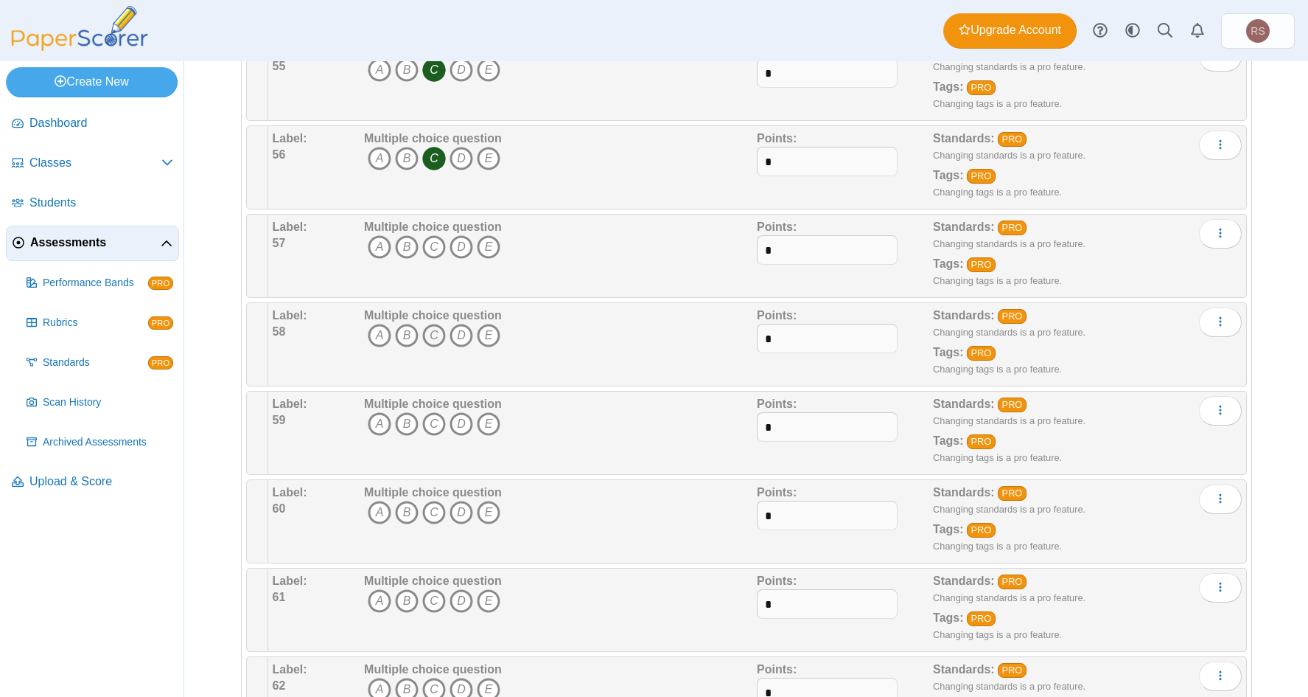
drag, startPoint x: 431, startPoint y: 246, endPoint x: 436, endPoint y: 332, distance: 86.4
click at [431, 248] on icon "C" at bounding box center [434, 247] width 24 height 24
click at [433, 333] on icon "C" at bounding box center [434, 336] width 24 height 24
drag, startPoint x: 427, startPoint y: 426, endPoint x: 426, endPoint y: 486, distance: 59.7
click at [427, 428] on icon "C" at bounding box center [434, 424] width 24 height 24
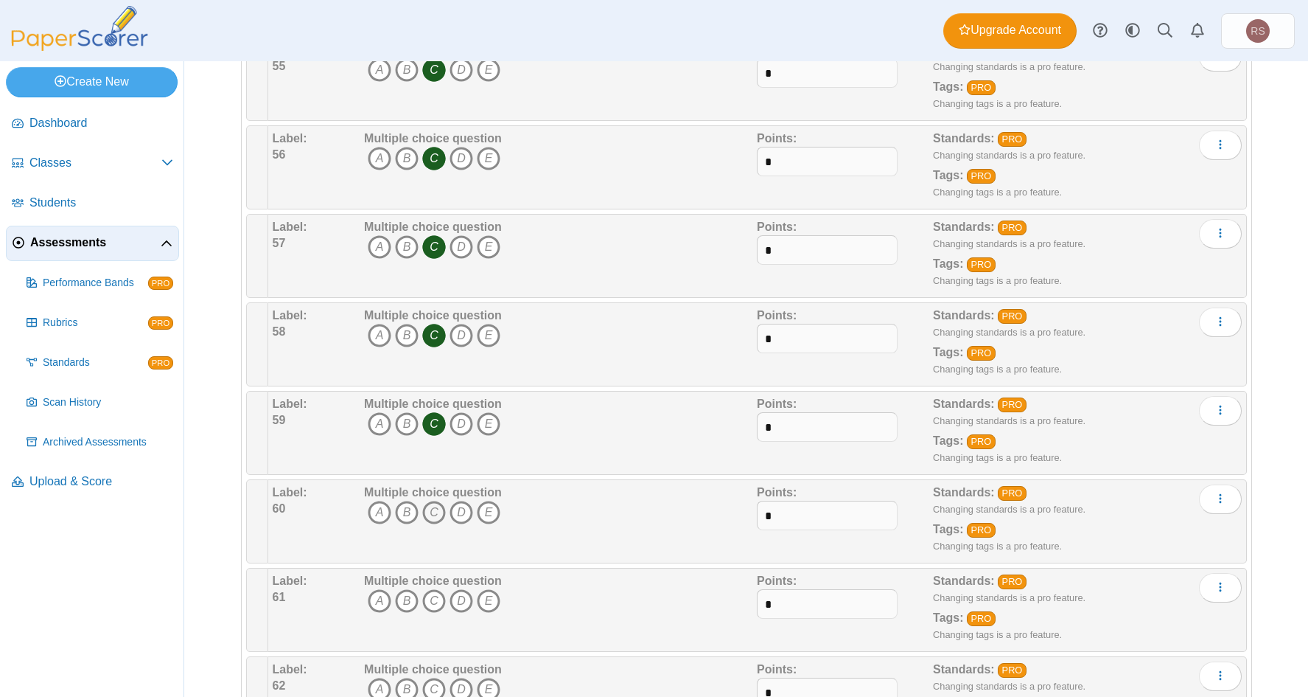
click at [430, 511] on icon "C" at bounding box center [434, 513] width 24 height 24
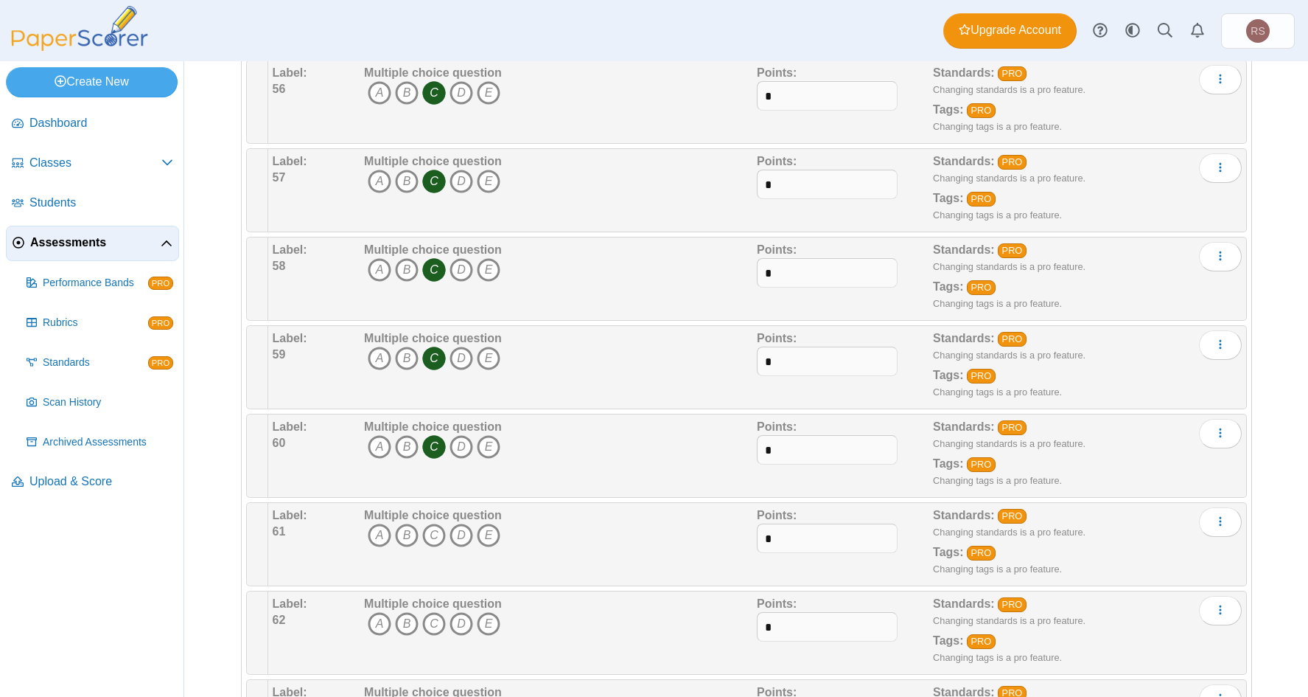
scroll to position [5381, 0]
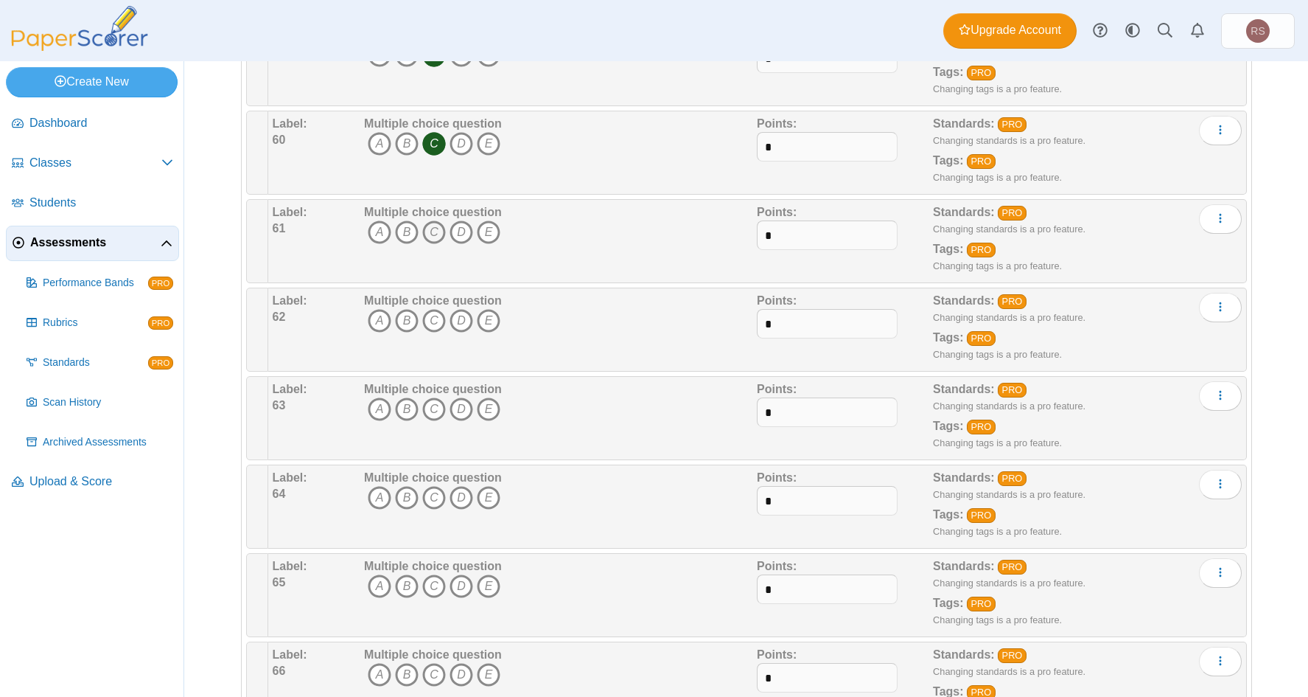
click at [428, 236] on icon "C" at bounding box center [434, 232] width 24 height 24
click at [428, 320] on icon "C" at bounding box center [434, 321] width 24 height 24
click at [425, 411] on icon "C" at bounding box center [434, 409] width 24 height 24
click at [431, 499] on icon "C" at bounding box center [434, 498] width 24 height 24
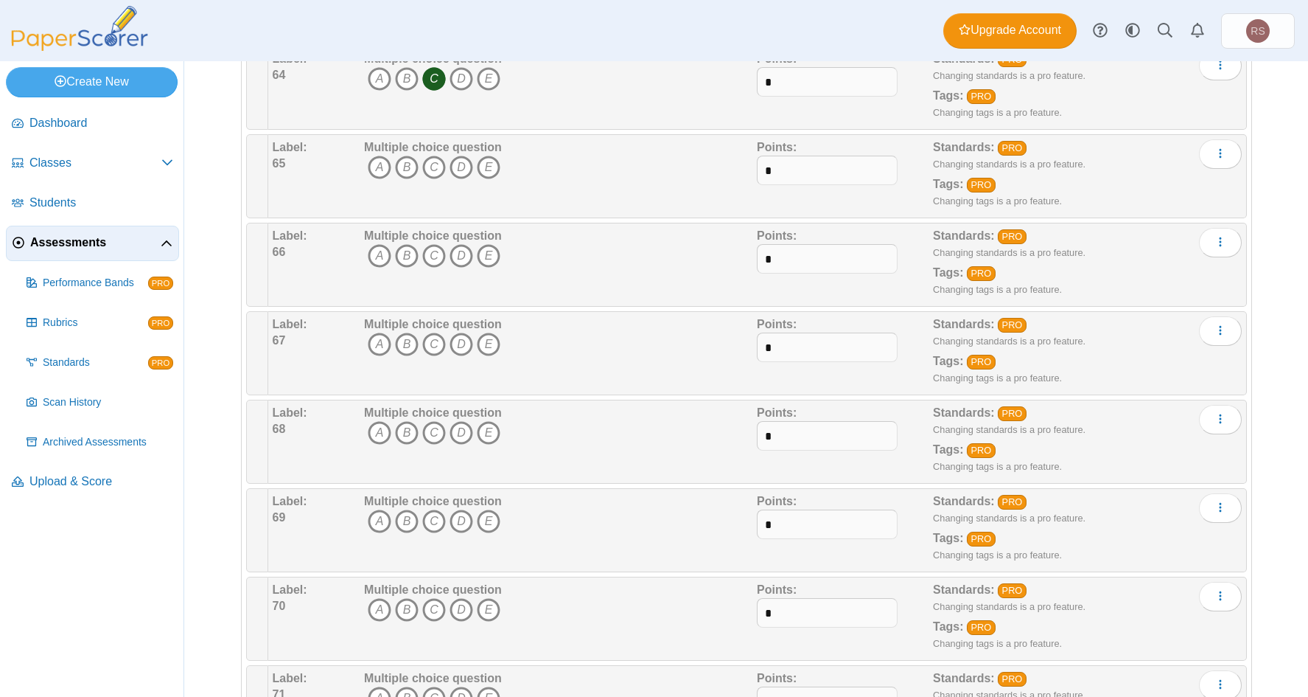
scroll to position [5824, 0]
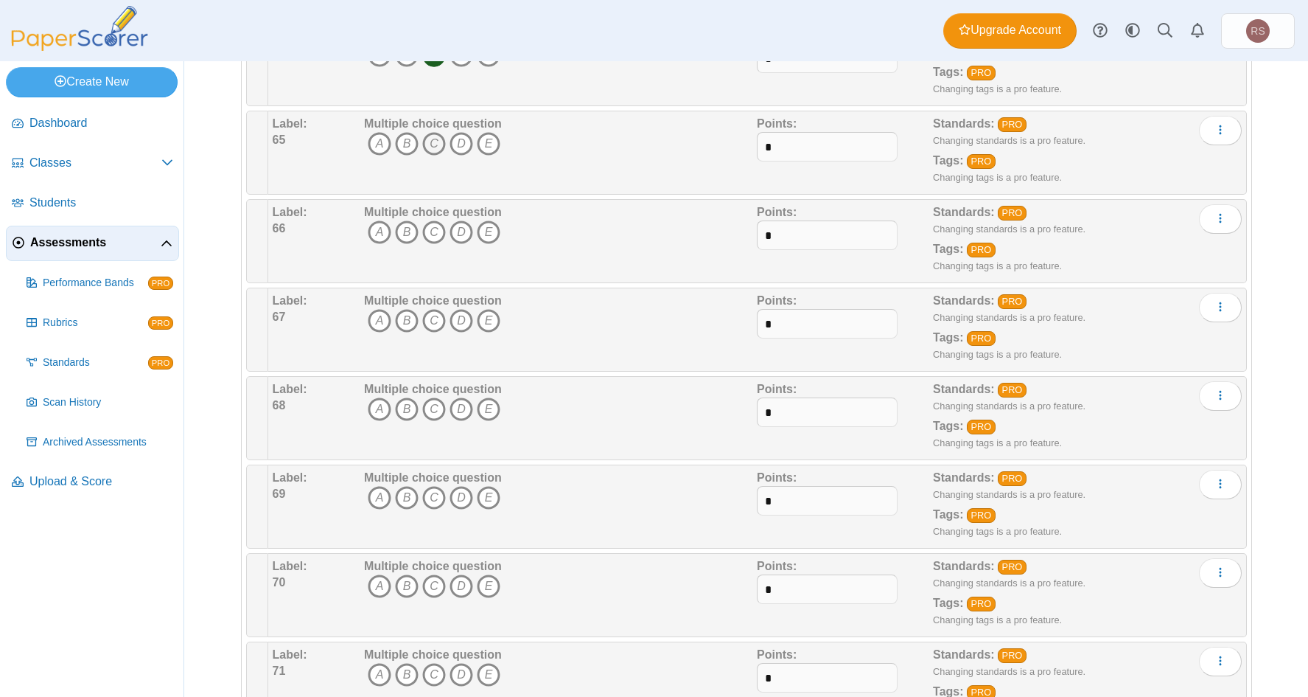
click at [426, 147] on icon "C" at bounding box center [434, 144] width 24 height 24
click at [426, 237] on icon "C" at bounding box center [434, 232] width 24 height 24
click at [433, 321] on icon "C" at bounding box center [434, 321] width 24 height 24
click at [429, 407] on icon "C" at bounding box center [434, 409] width 24 height 24
click at [431, 498] on icon "C" at bounding box center [434, 498] width 24 height 24
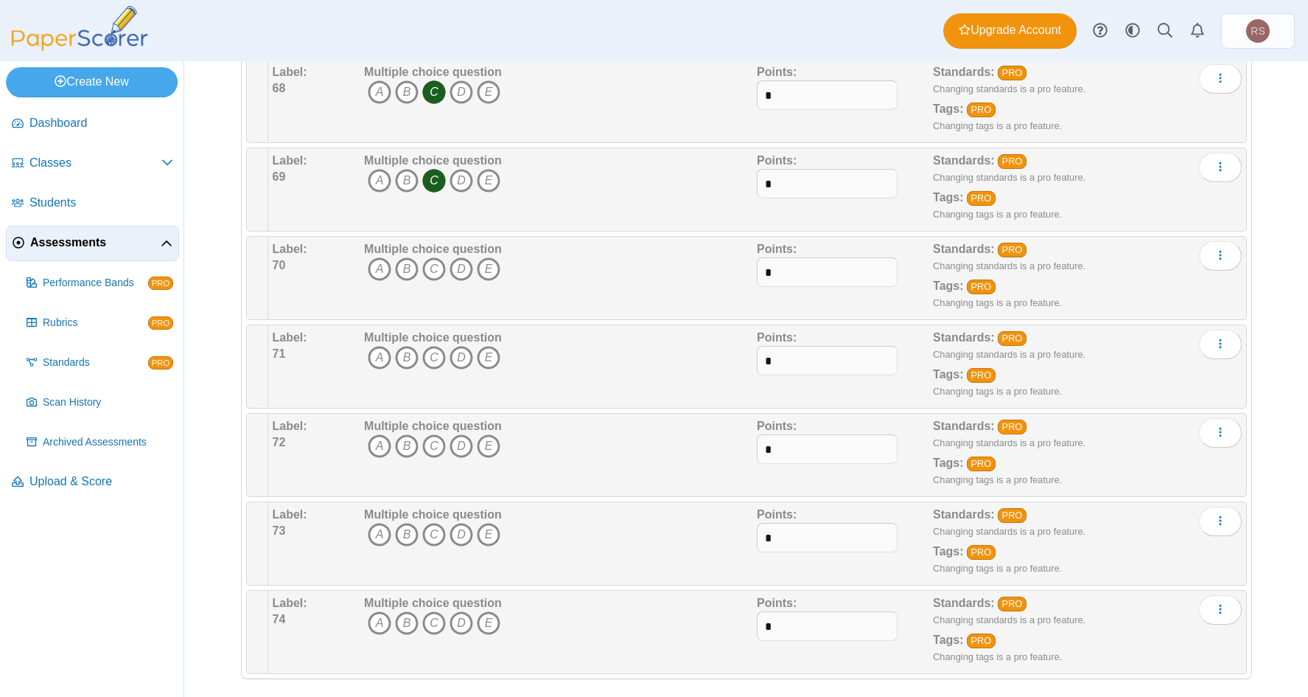
scroll to position [6152, 0]
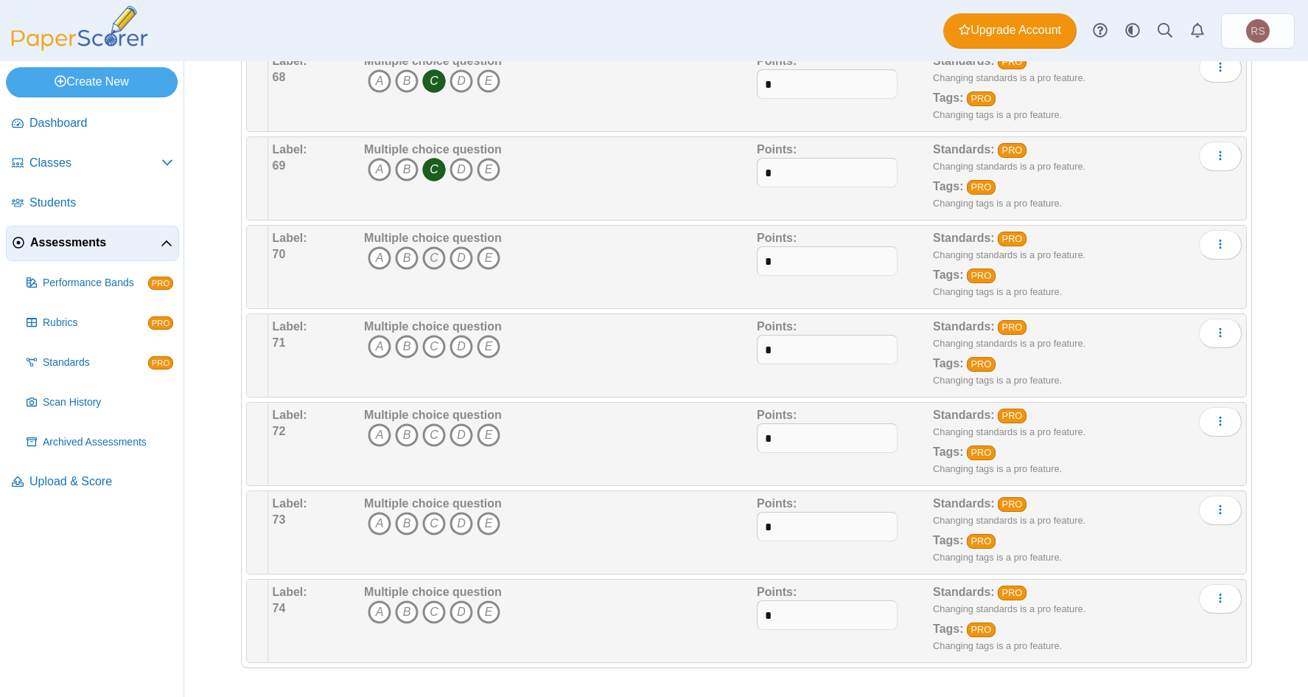
click at [428, 260] on icon "C" at bounding box center [434, 258] width 24 height 24
click at [432, 341] on icon "C" at bounding box center [434, 347] width 24 height 24
click at [837, 358] on input "*" at bounding box center [827, 349] width 141 height 29
drag, startPoint x: 430, startPoint y: 437, endPoint x: 430, endPoint y: 450, distance: 13.3
click at [430, 450] on span "A B C D E" at bounding box center [433, 436] width 138 height 27
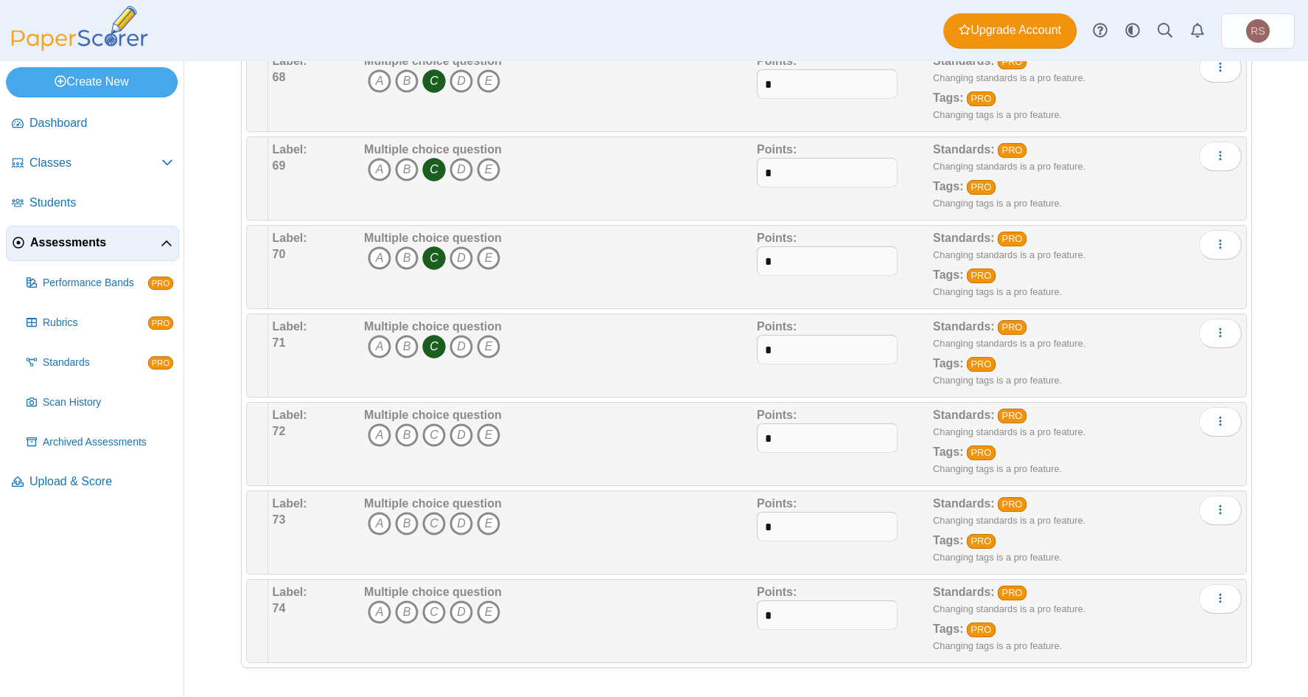
drag, startPoint x: 430, startPoint y: 450, endPoint x: 430, endPoint y: 529, distance: 78.9
click at [428, 525] on icon "C" at bounding box center [434, 524] width 24 height 24
click at [427, 439] on icon "C" at bounding box center [434, 435] width 24 height 24
click at [425, 610] on icon "C" at bounding box center [434, 612] width 24 height 24
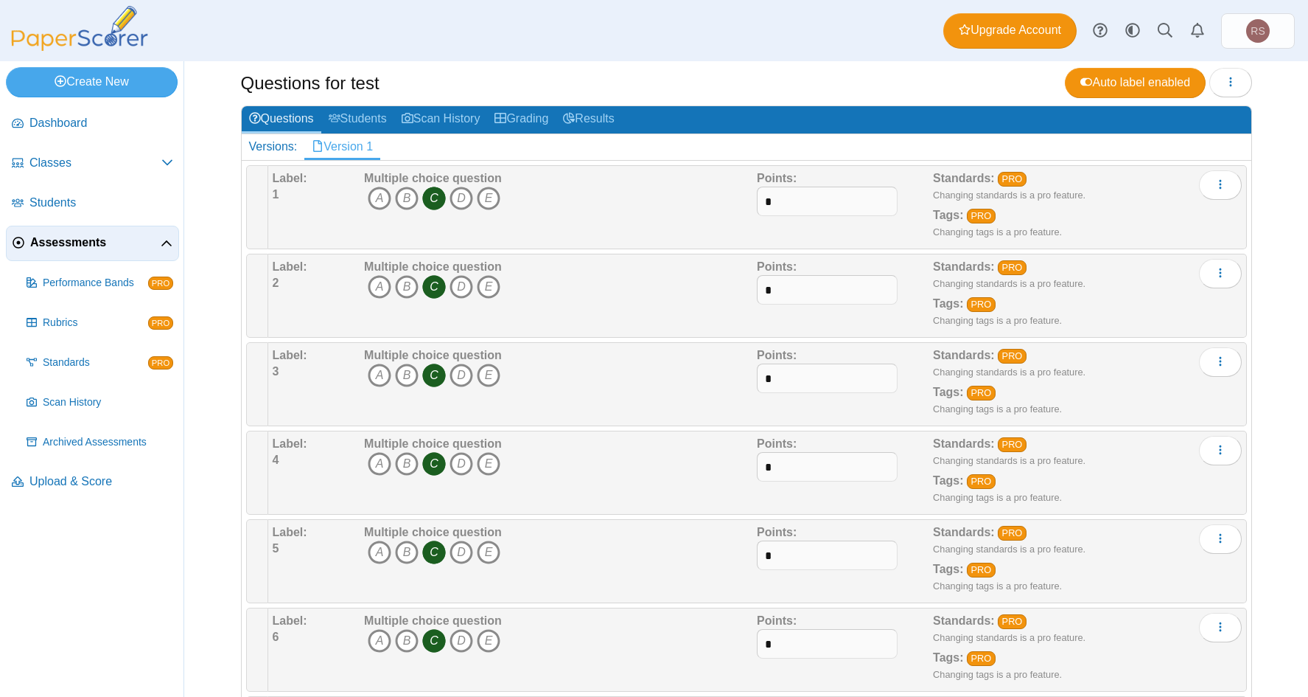
scroll to position [0, 0]
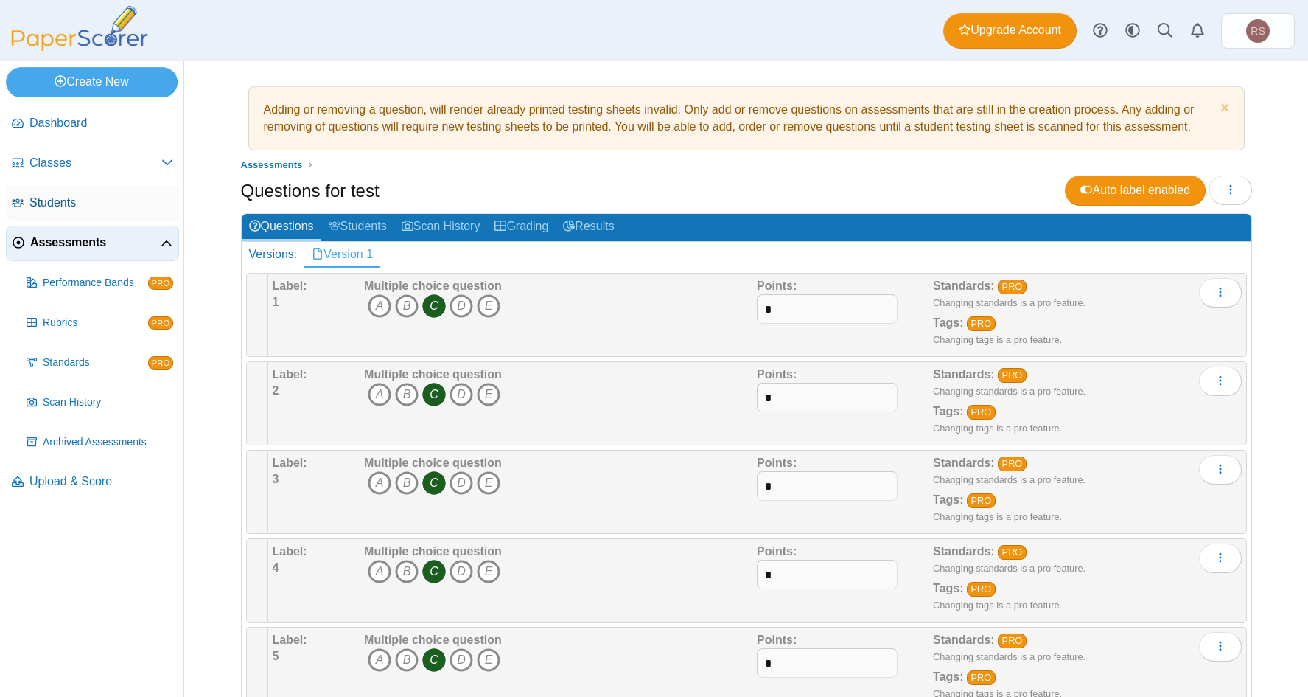
click at [42, 201] on span "Students" at bounding box center [101, 203] width 144 height 16
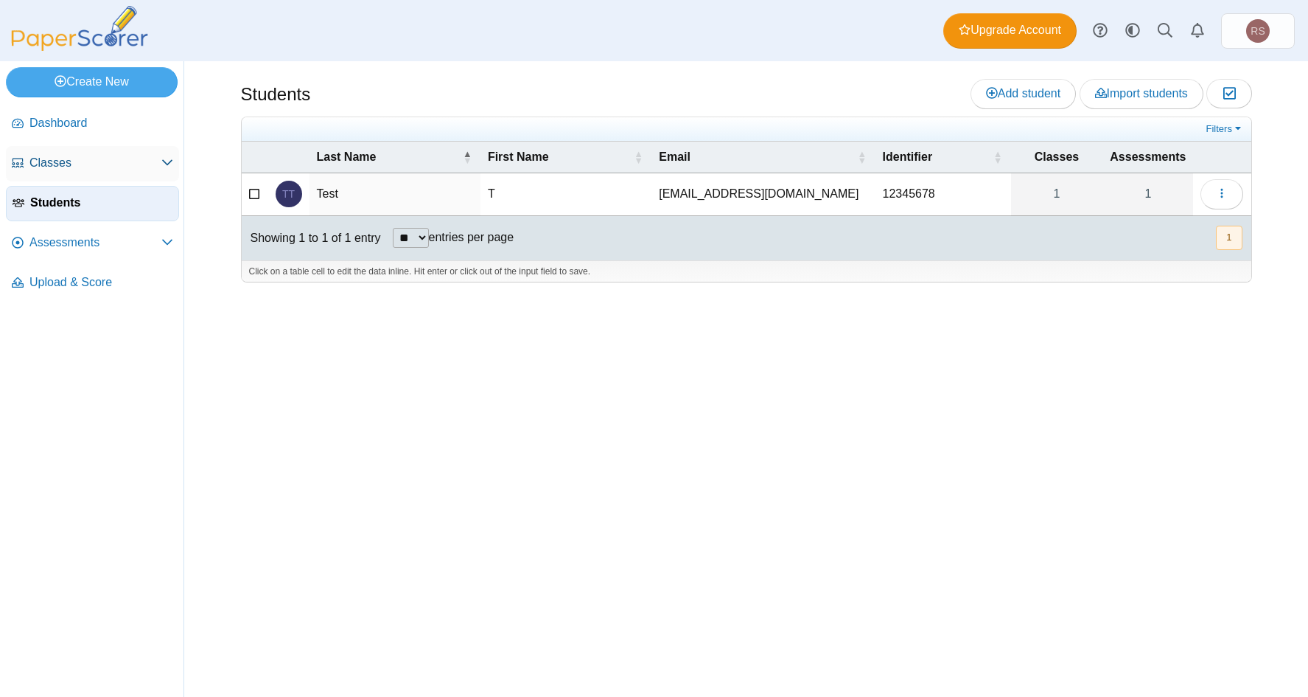
click at [40, 167] on span "Classes" at bounding box center [95, 163] width 132 height 16
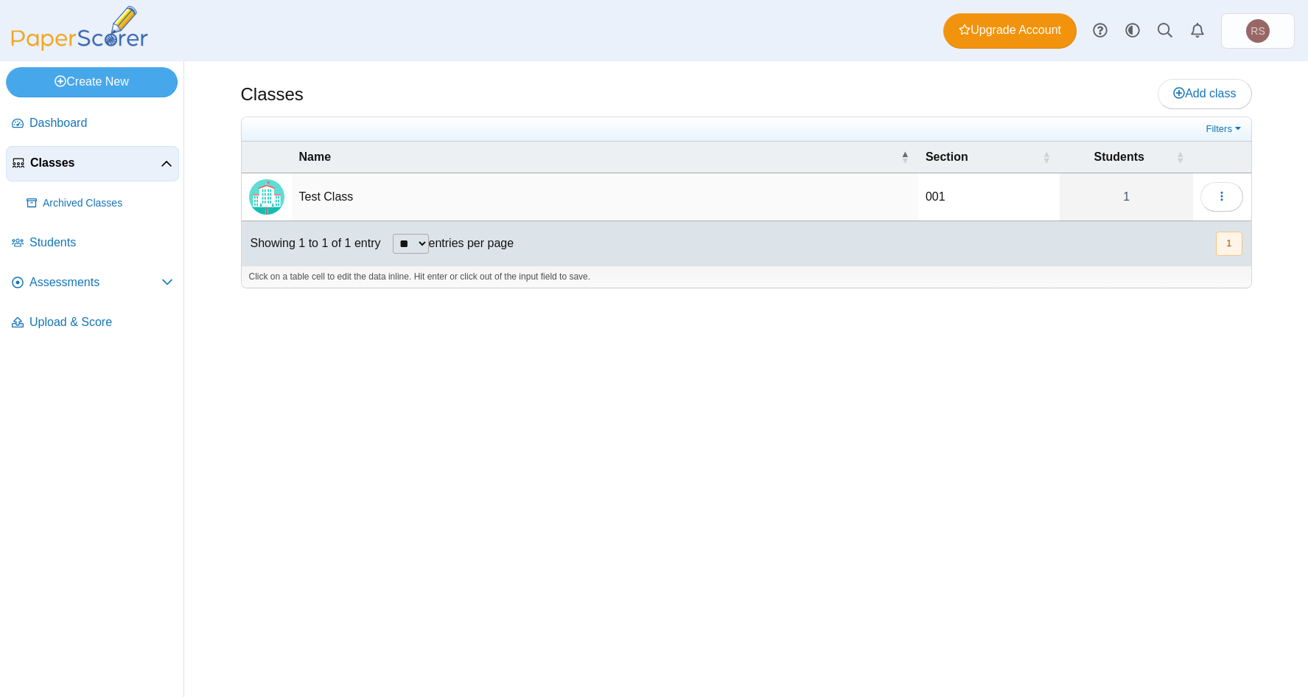
click at [318, 197] on td "Test Class" at bounding box center [605, 197] width 627 height 48
click at [262, 189] on img "Locally created class" at bounding box center [266, 196] width 35 height 35
click at [949, 198] on td "001" at bounding box center [990, 197] width 142 height 48
click at [1104, 201] on link "1" at bounding box center [1126, 196] width 133 height 47
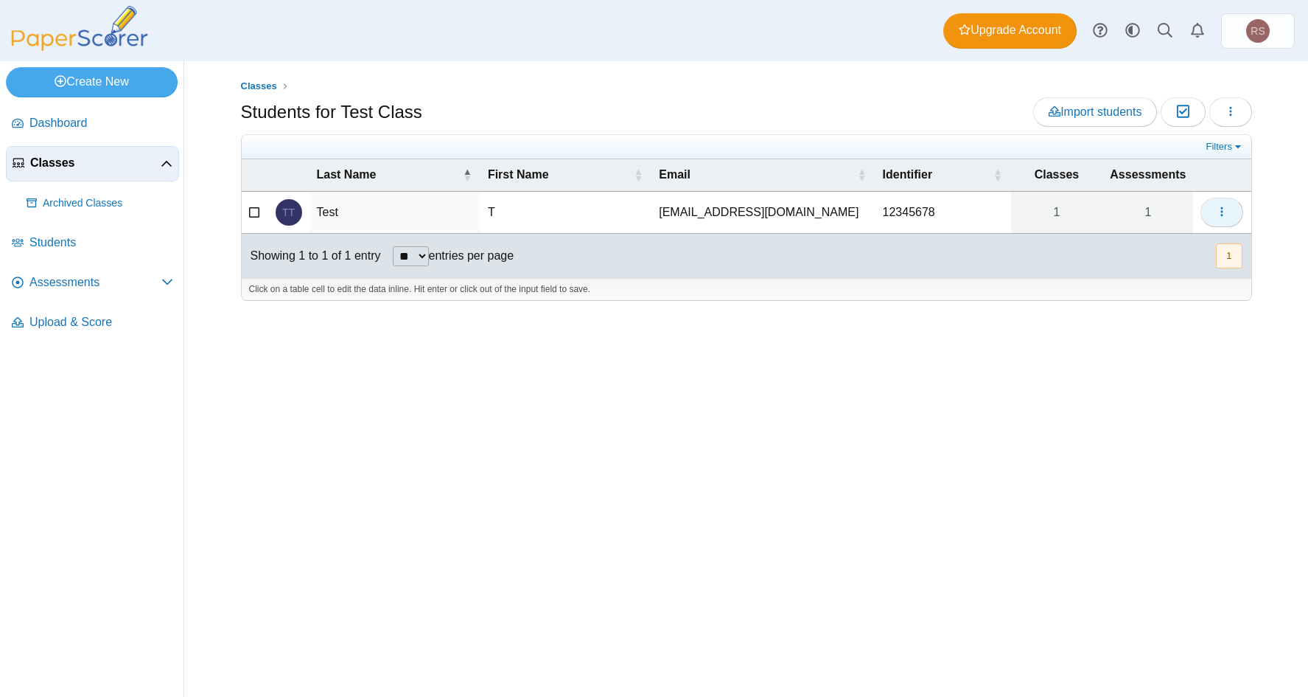
click at [1221, 212] on icon "button" at bounding box center [1222, 212] width 12 height 12
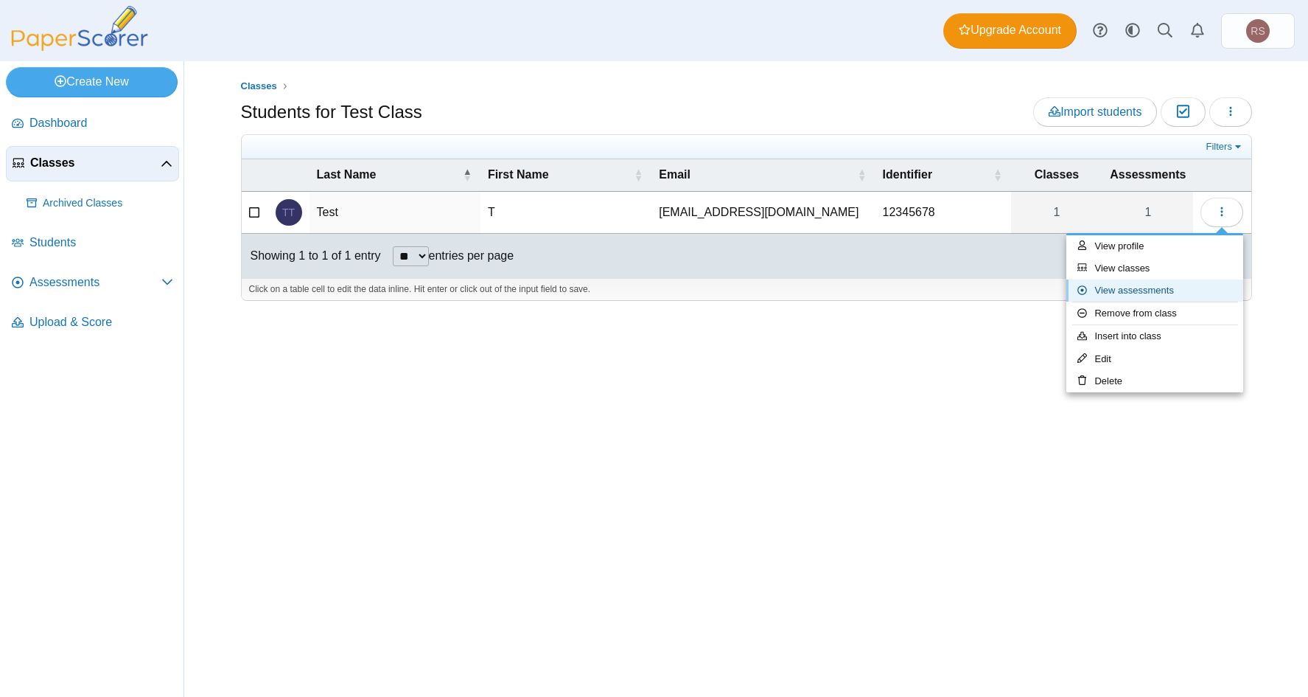
click at [1121, 293] on link "View assessments" at bounding box center [1155, 290] width 177 height 22
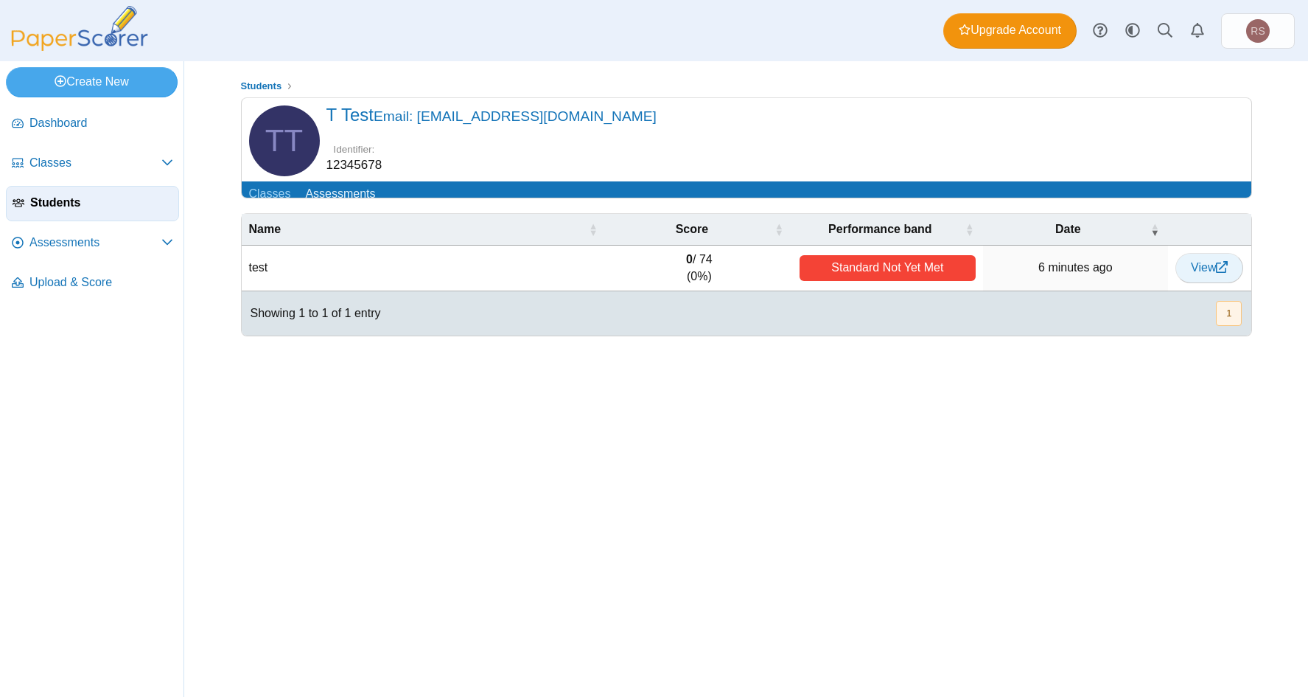
click at [1213, 273] on span "View" at bounding box center [1209, 267] width 37 height 13
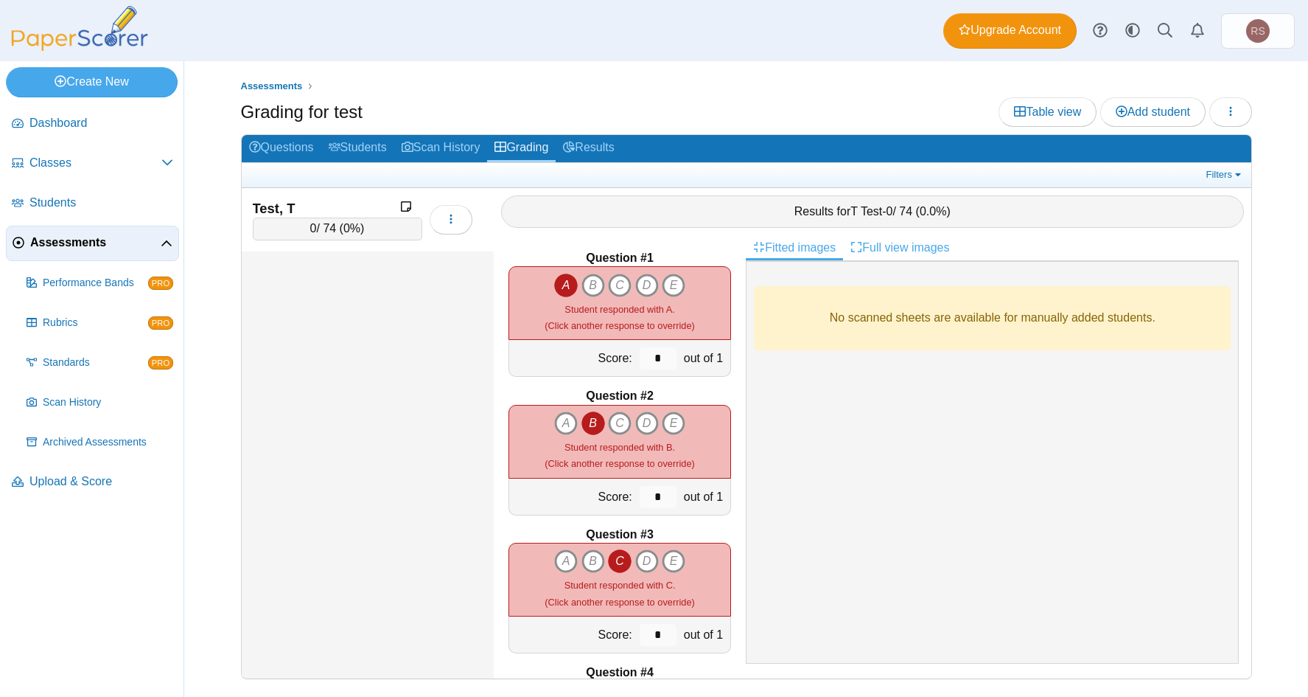
click at [894, 243] on link "Full view images" at bounding box center [900, 247] width 114 height 25
click at [797, 246] on link "Fitted images" at bounding box center [794, 247] width 97 height 25
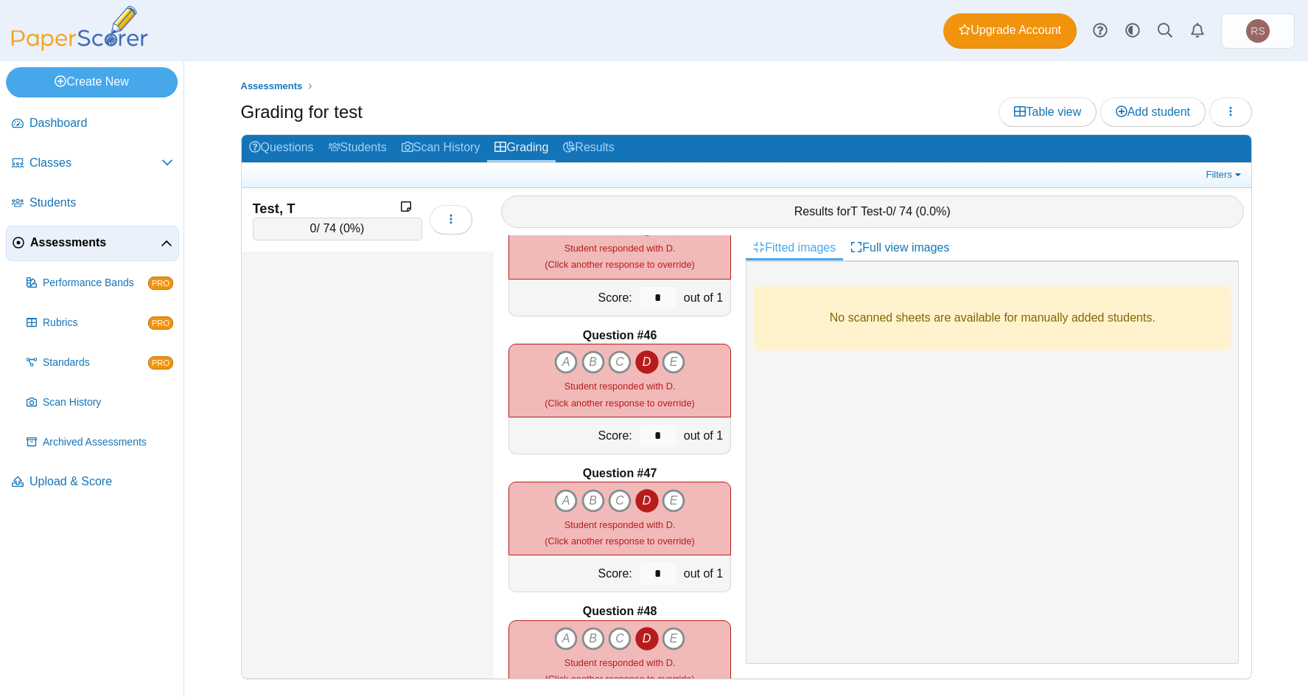
scroll to position [6194, 0]
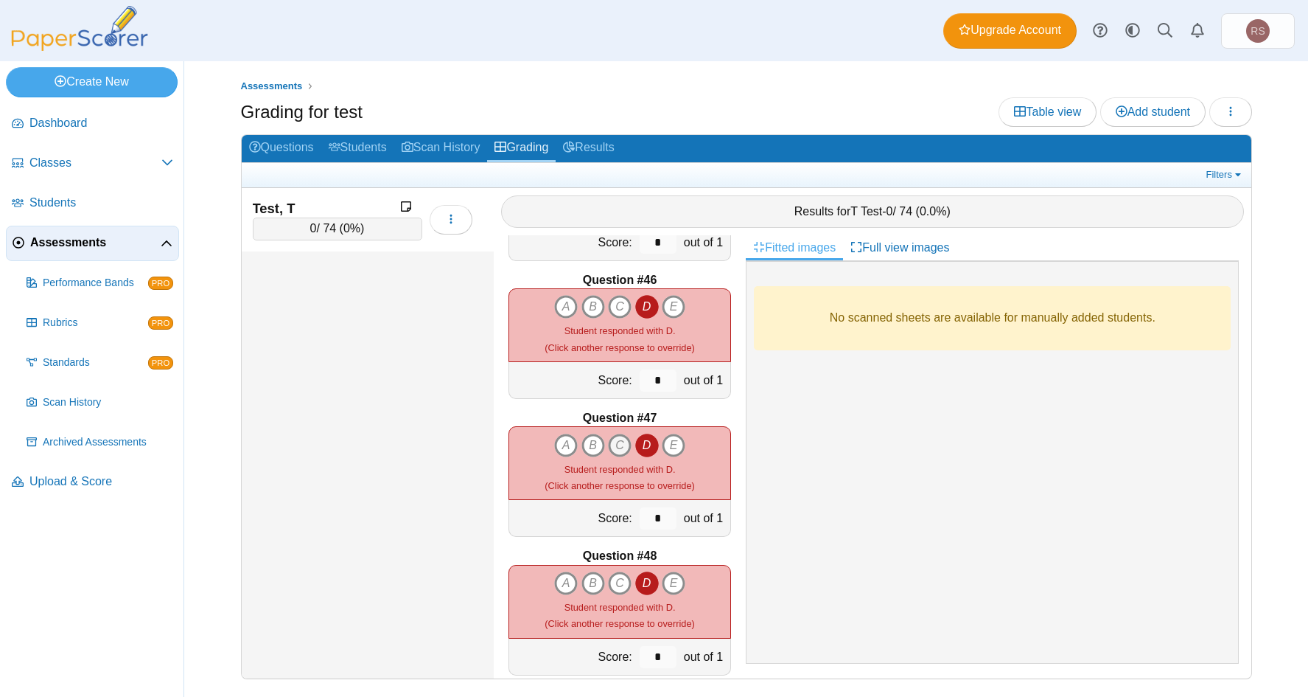
click at [614, 439] on icon "C" at bounding box center [620, 445] width 24 height 24
click at [638, 445] on icon "D" at bounding box center [647, 445] width 24 height 24
type input "*"
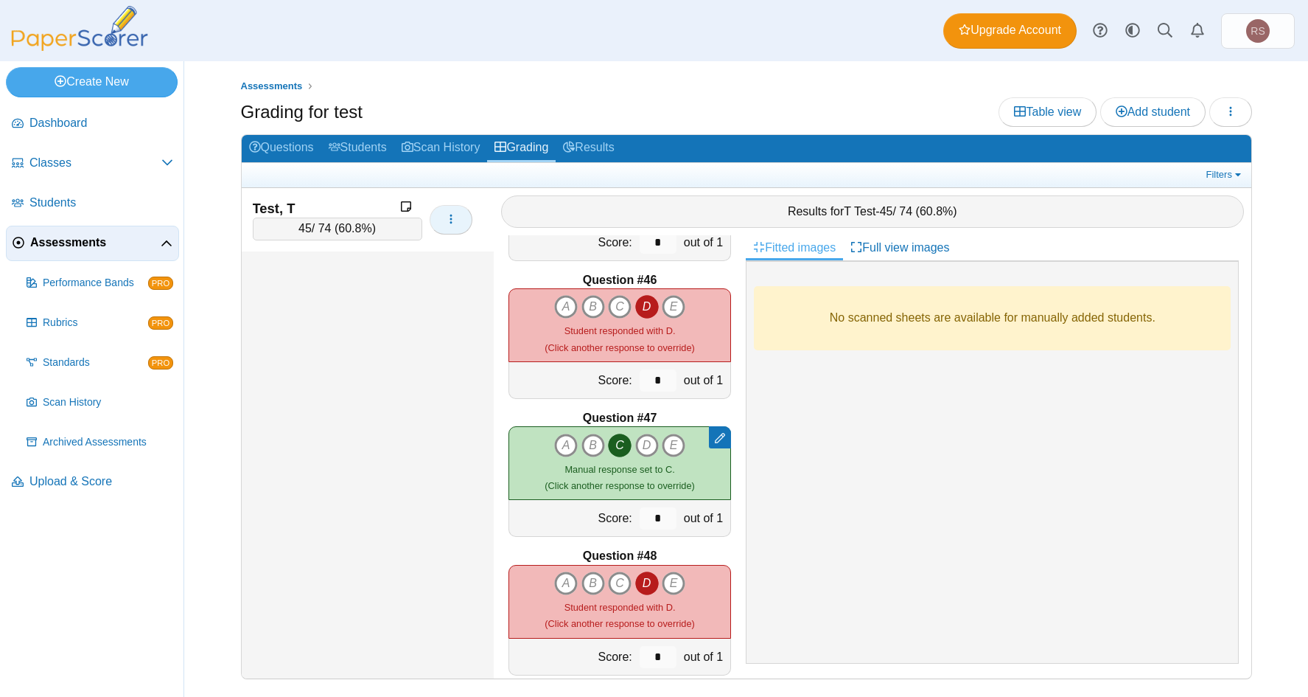
click at [455, 221] on icon "button" at bounding box center [451, 219] width 12 height 12
click at [475, 251] on link "View profile" at bounding box center [518, 254] width 177 height 22
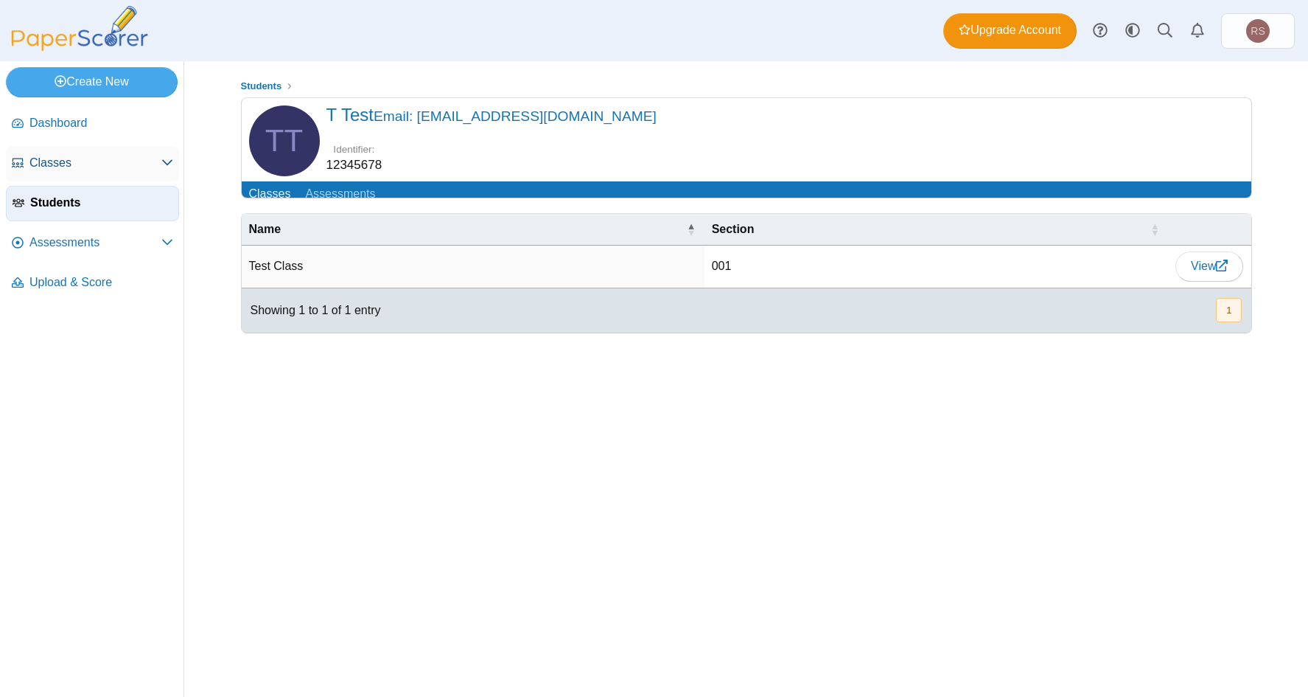
click at [66, 164] on span "Classes" at bounding box center [95, 163] width 132 height 16
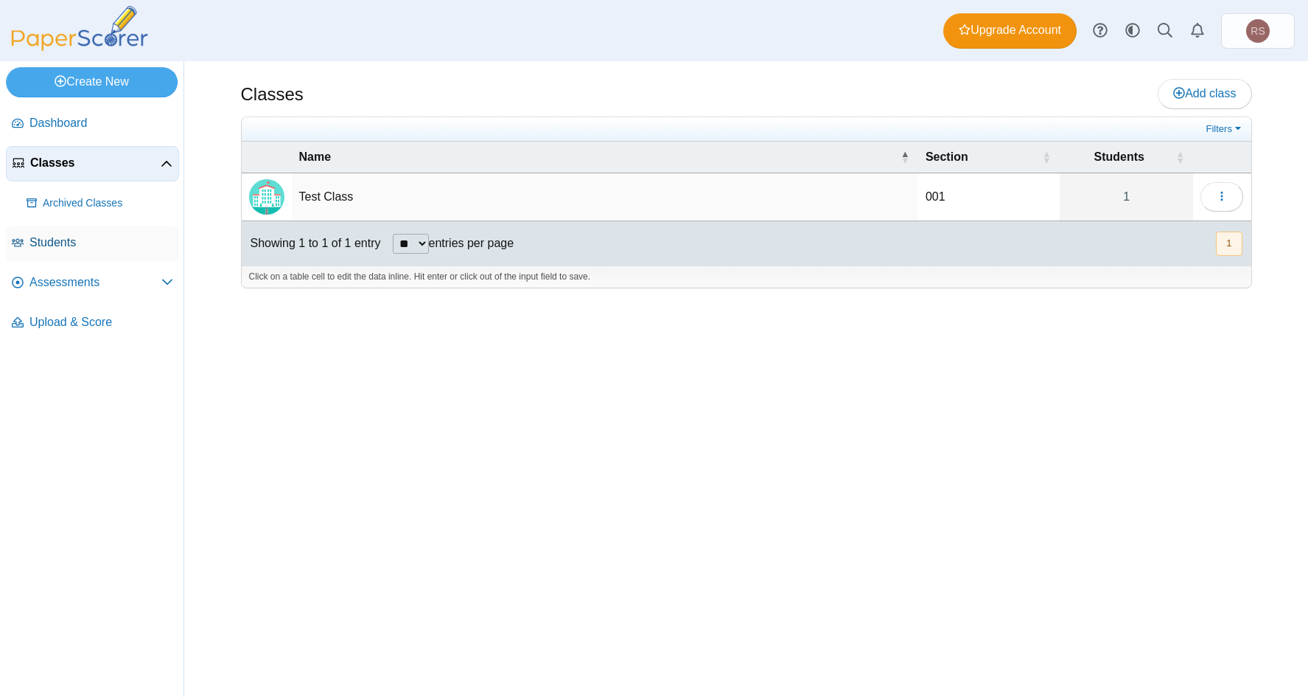
click at [49, 235] on span "Students" at bounding box center [101, 242] width 144 height 16
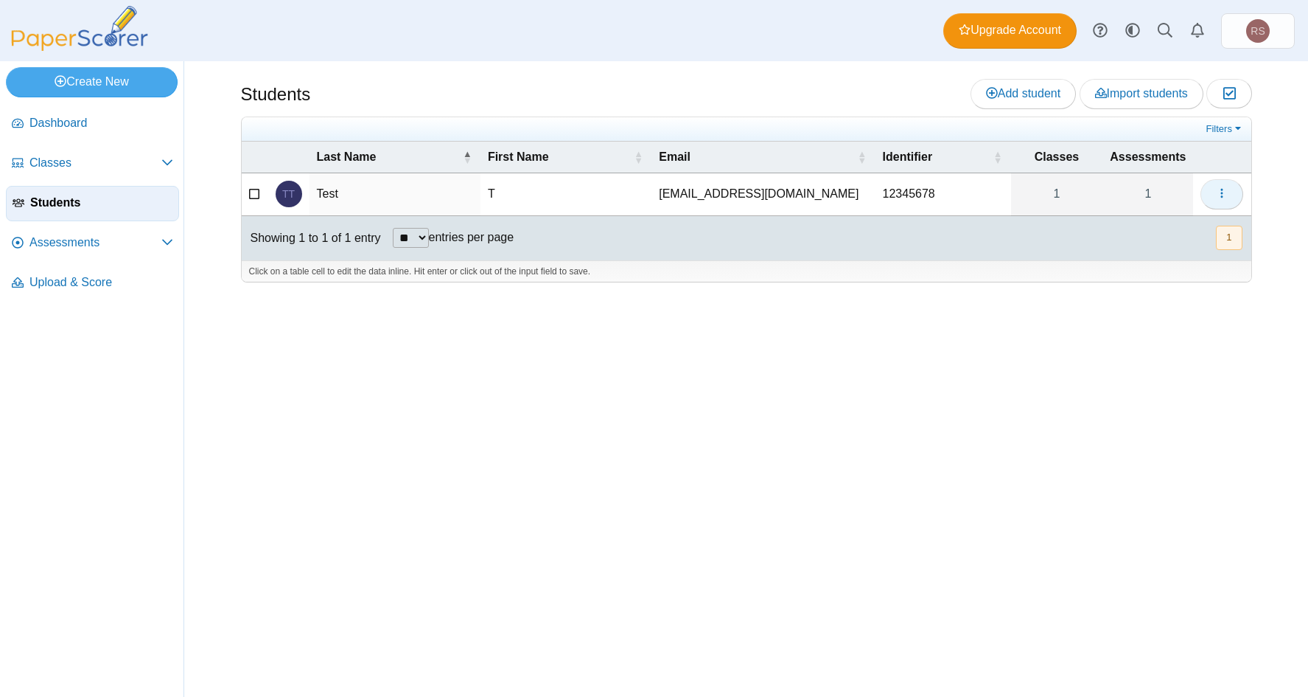
click at [1220, 194] on icon "button" at bounding box center [1222, 193] width 12 height 12
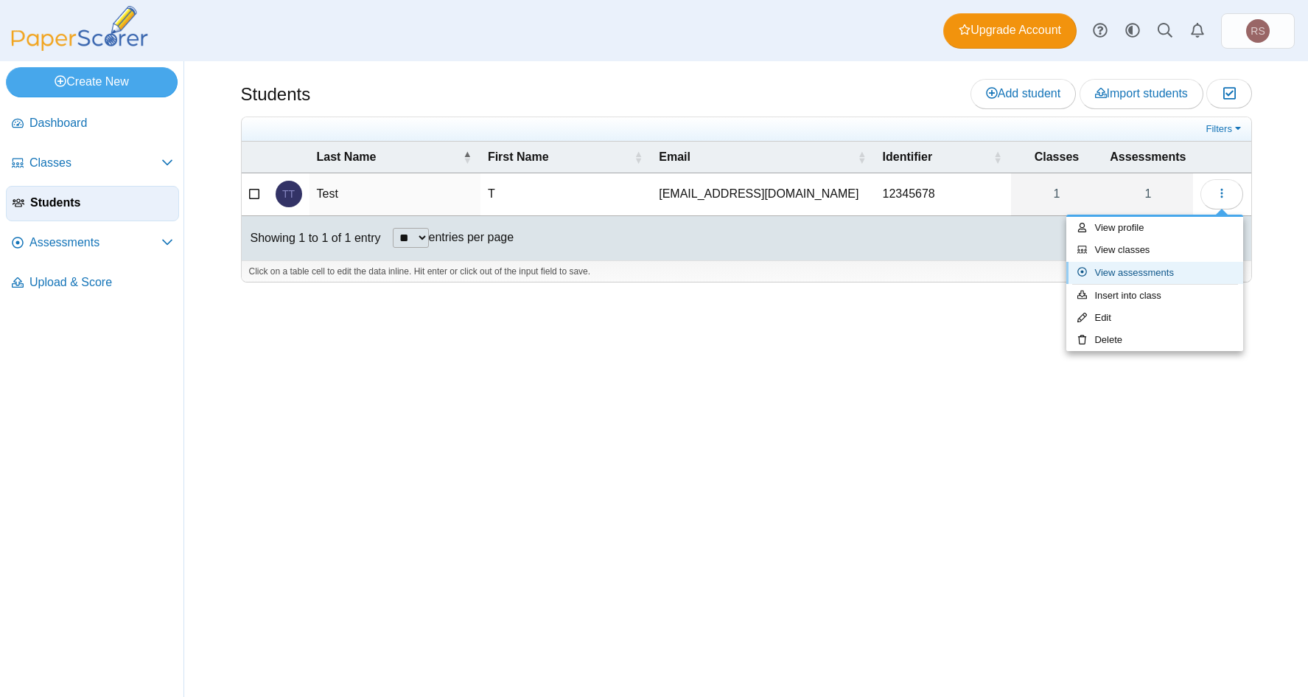
click at [1137, 268] on link "View assessments" at bounding box center [1155, 273] width 177 height 22
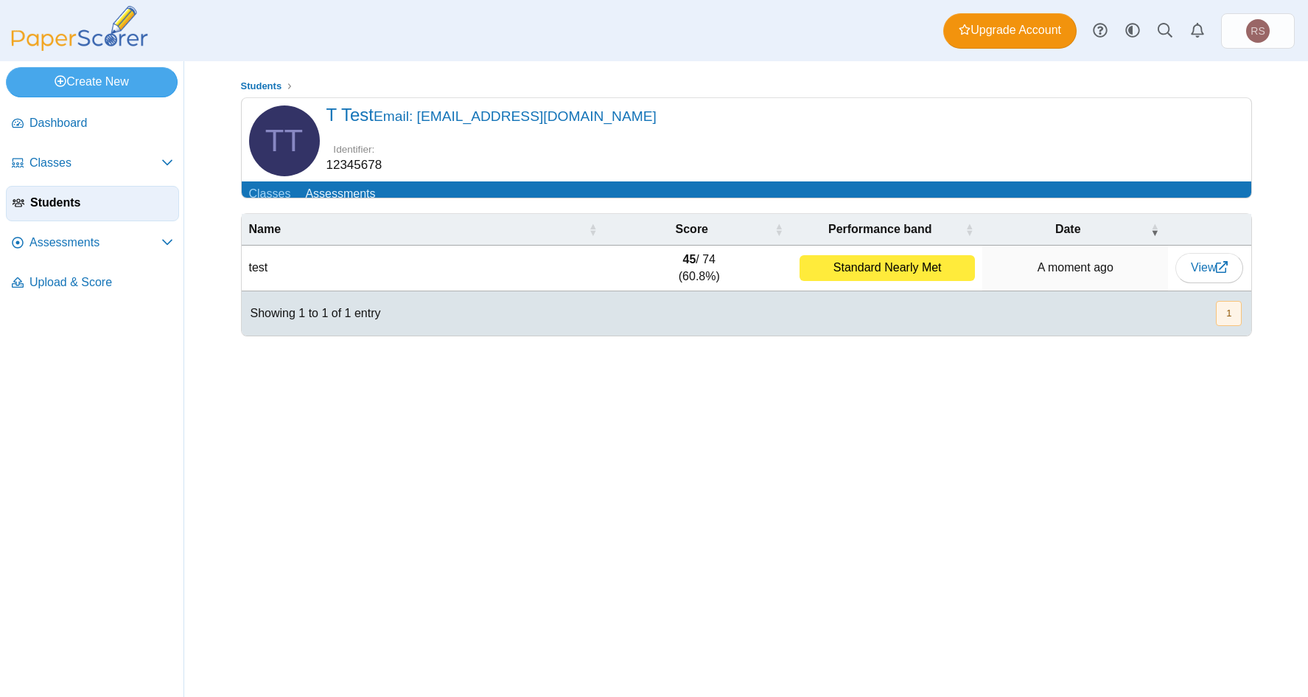
click at [691, 517] on div "Students TT" at bounding box center [747, 378] width 1106 height 635
click at [84, 281] on span "Upload & Score" at bounding box center [101, 282] width 144 height 16
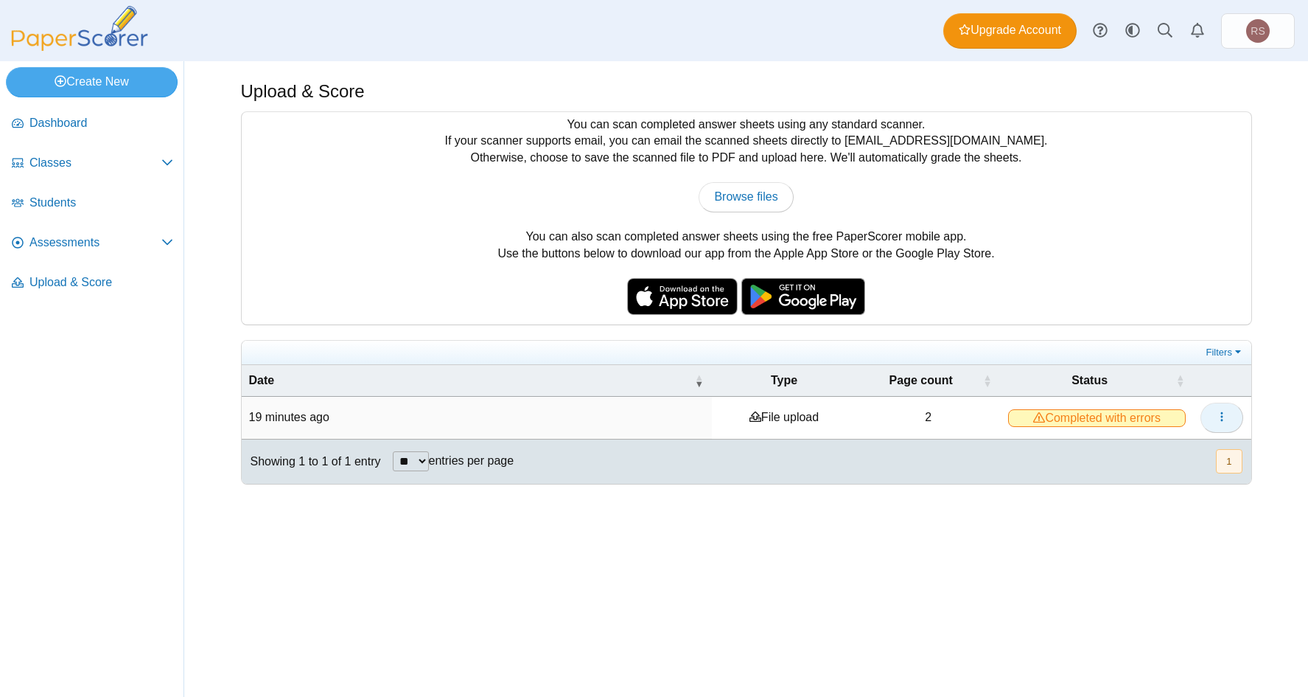
click at [1217, 415] on icon "button" at bounding box center [1222, 417] width 12 height 12
click at [1127, 546] on div "Upload & Score You can scan completed answer sheets using any standard scanner.…" at bounding box center [747, 378] width 1106 height 635
click at [308, 407] on td "19 minutes ago" at bounding box center [477, 418] width 471 height 42
click at [789, 418] on td "File upload" at bounding box center [784, 418] width 144 height 42
click at [940, 411] on td "2" at bounding box center [929, 418] width 144 height 42
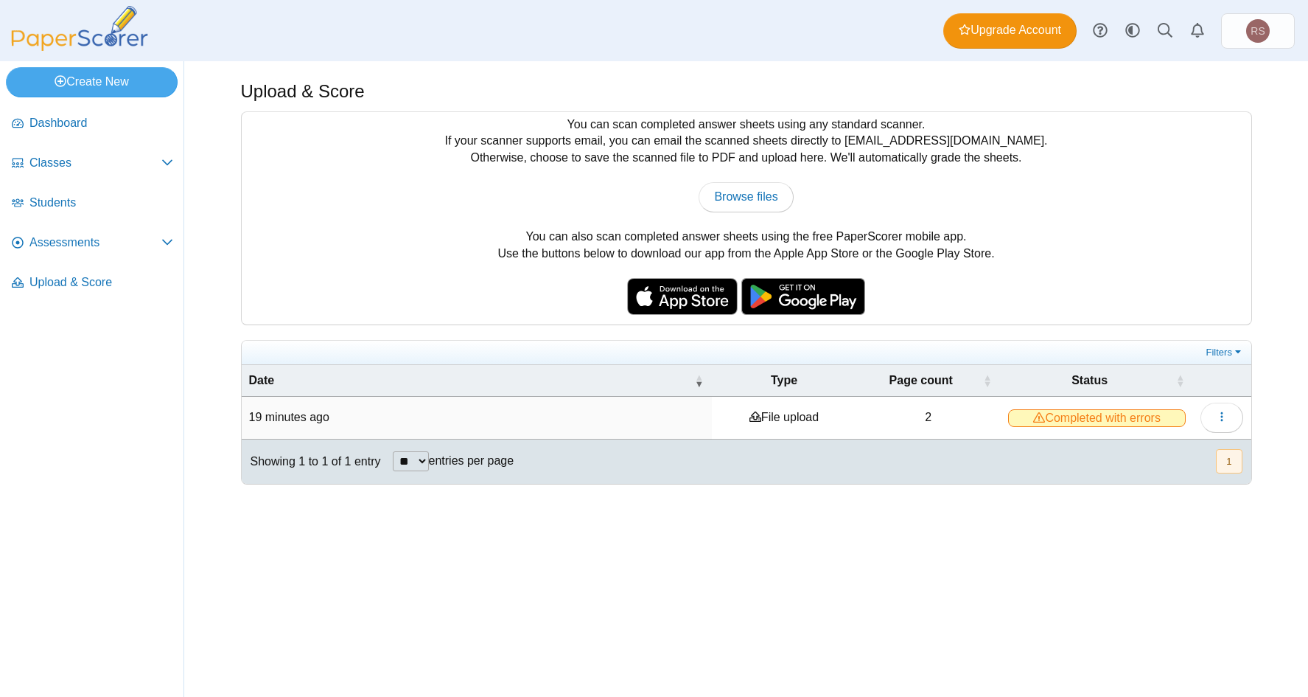
drag, startPoint x: 656, startPoint y: 581, endPoint x: 729, endPoint y: 550, distance: 79.3
click at [658, 581] on div "Upload & Score You can scan completed answer sheets using any standard scanner.…" at bounding box center [747, 378] width 1106 height 635
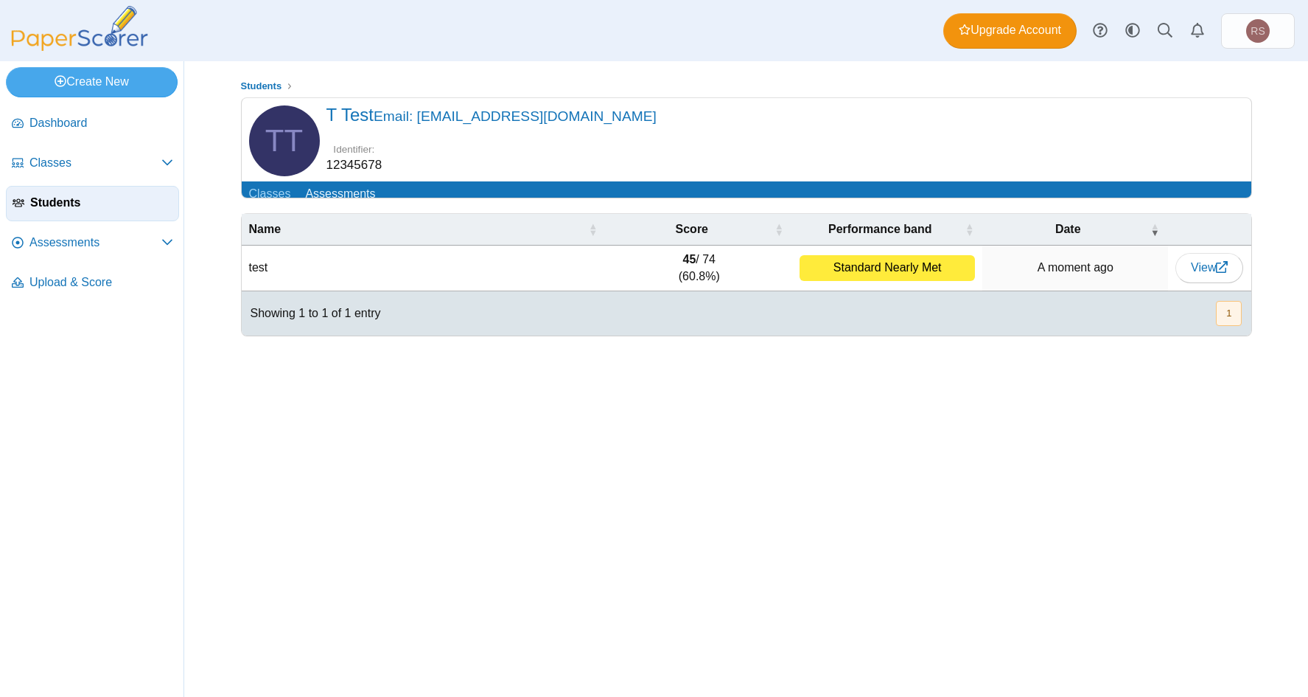
click at [74, 38] on img at bounding box center [79, 28] width 147 height 45
